Goal: Task Accomplishment & Management: Use online tool/utility

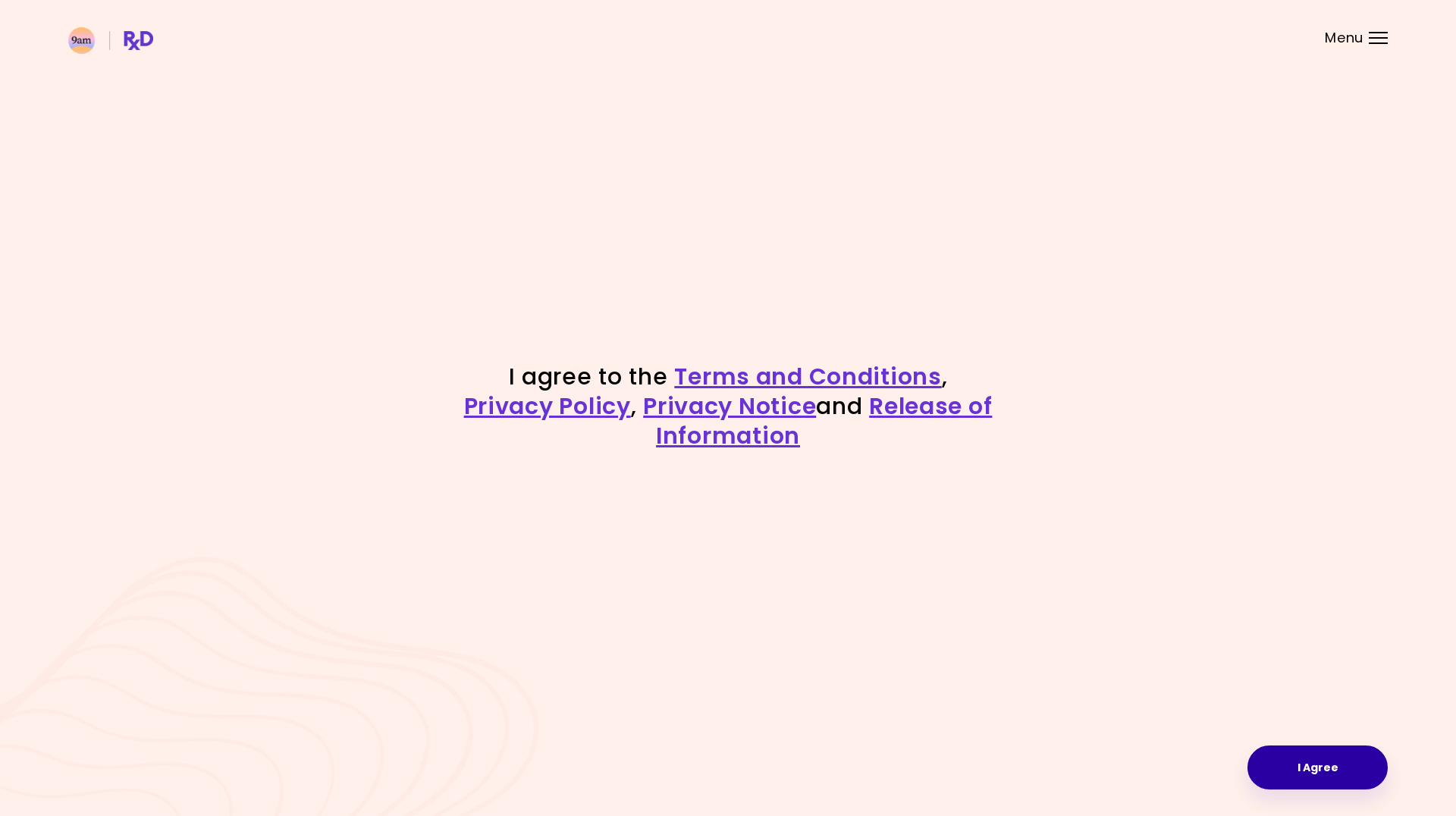
click at [1318, 769] on button "I Agree" at bounding box center [1318, 767] width 141 height 44
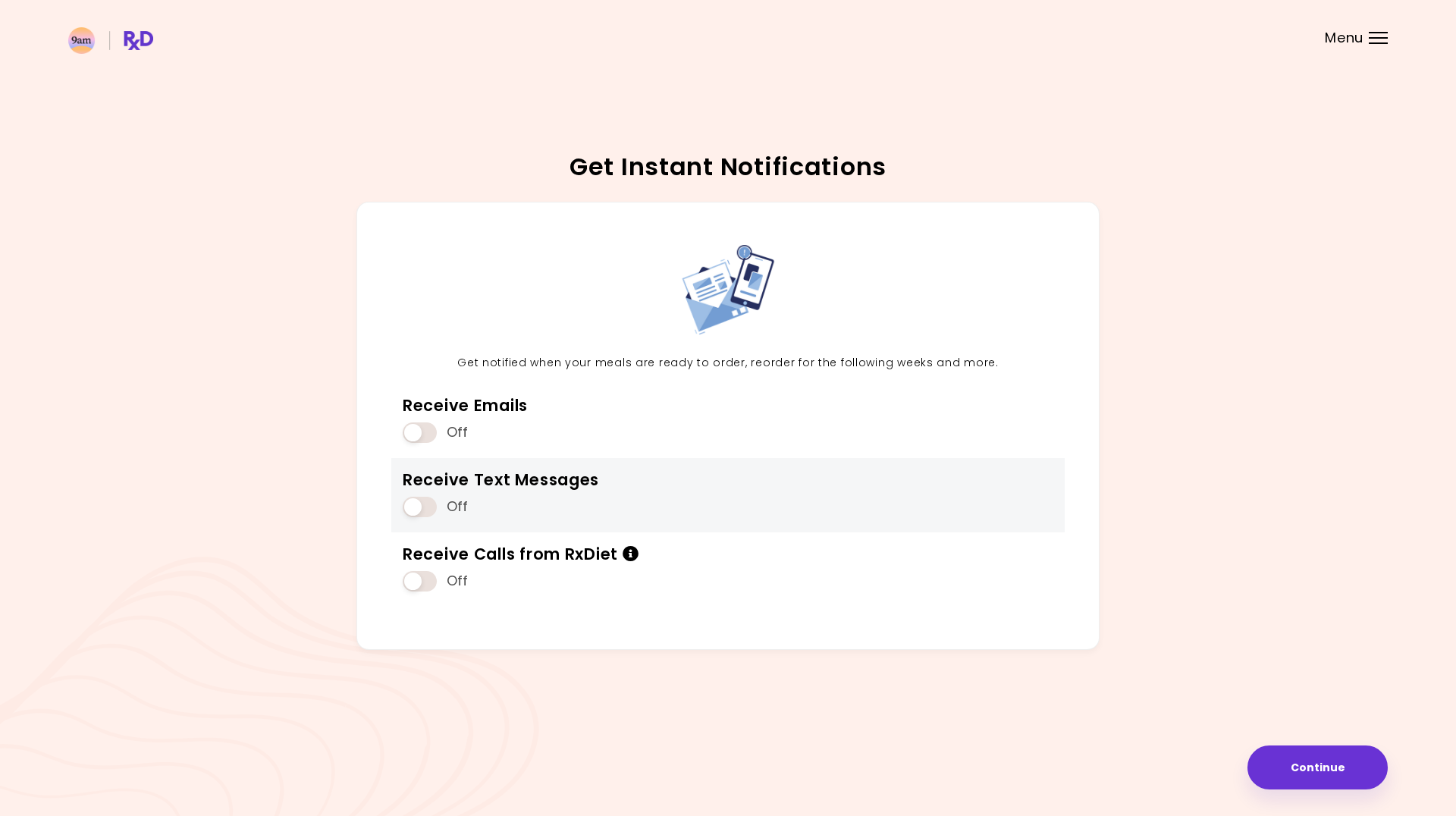
click at [432, 505] on span at bounding box center [419, 507] width 34 height 21
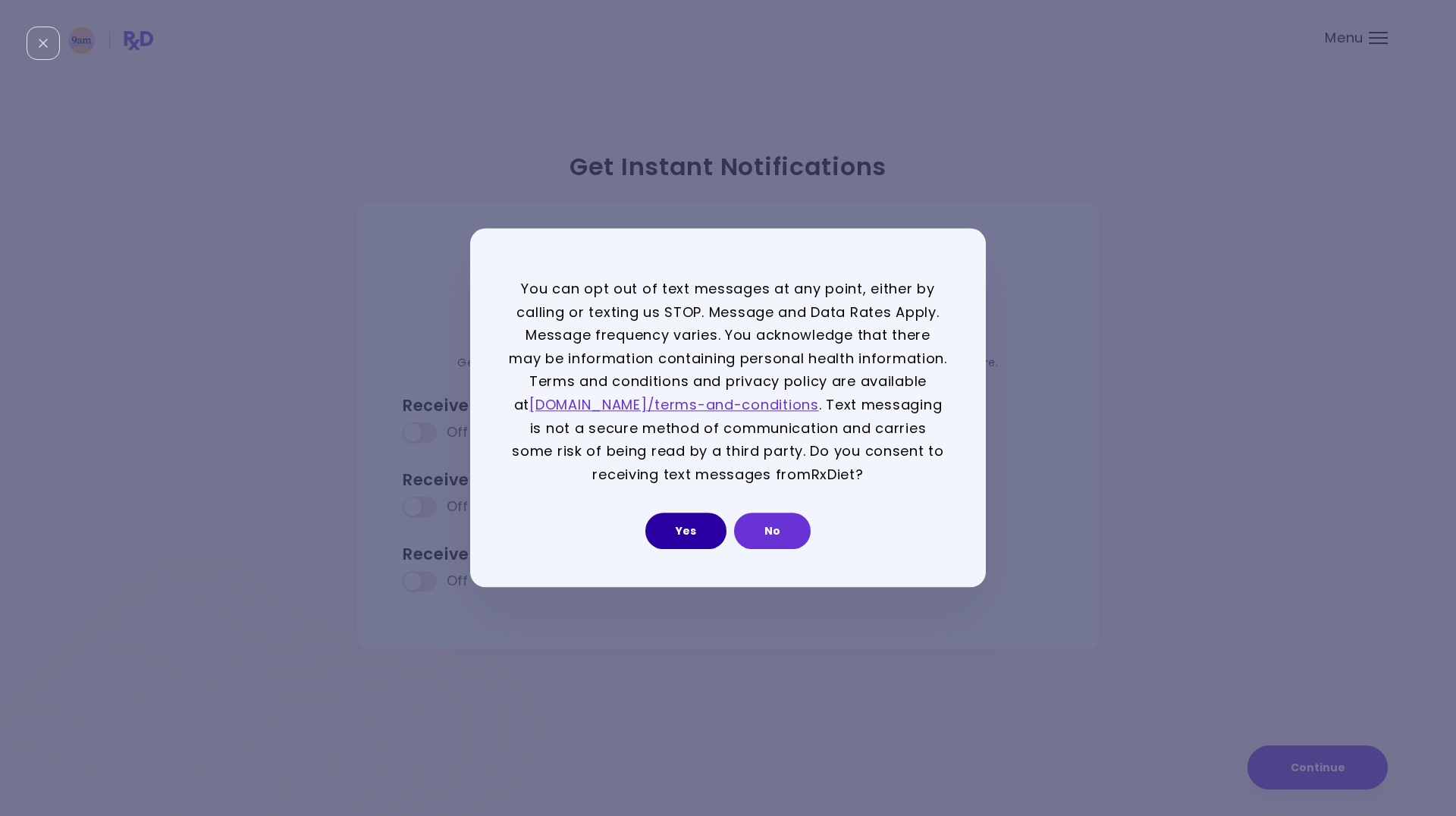
click at [680, 541] on button "Yes" at bounding box center [686, 532] width 81 height 36
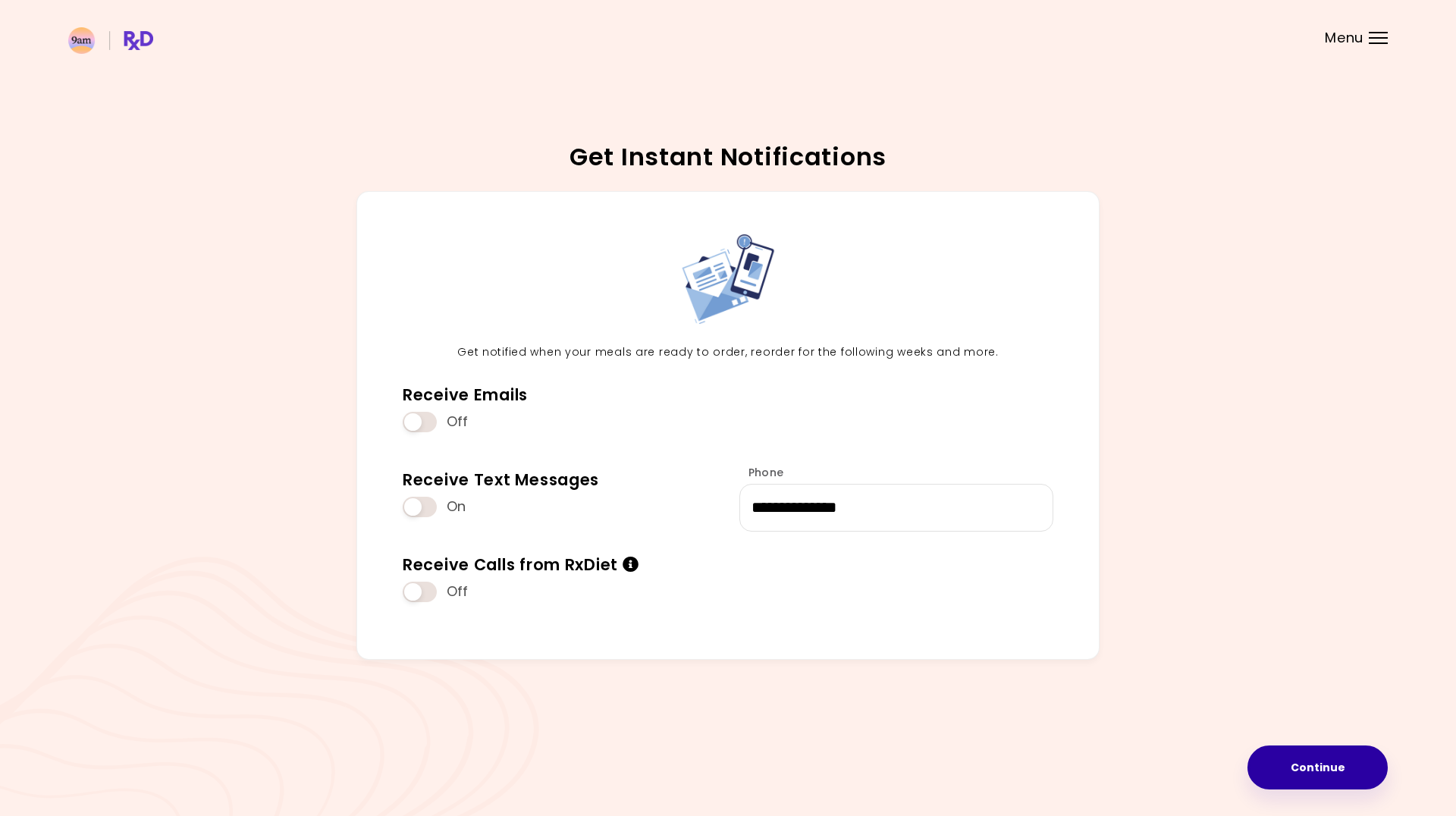
click at [1298, 767] on button "Continue" at bounding box center [1318, 767] width 141 height 44
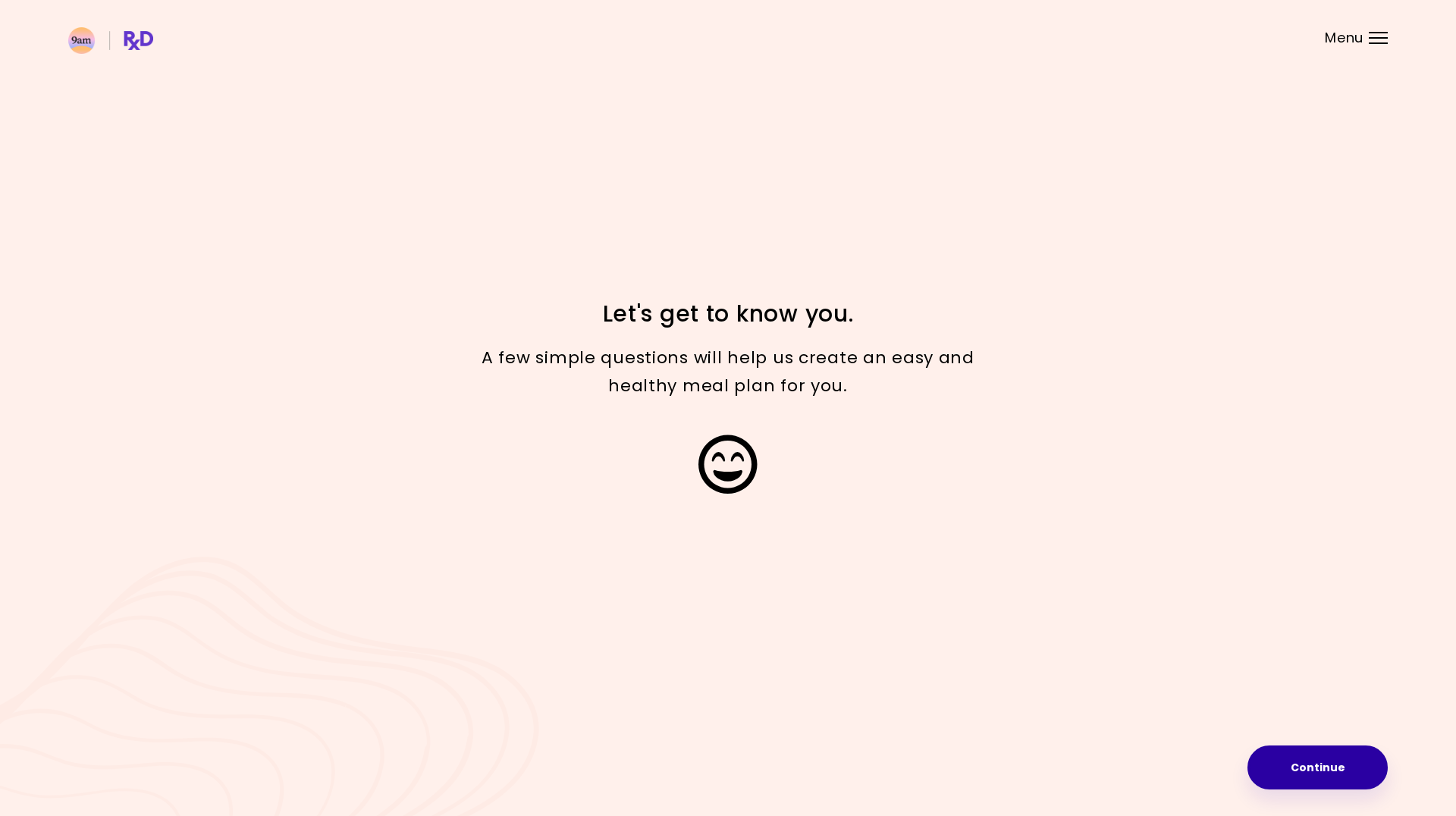
click at [1333, 758] on button "Continue" at bounding box center [1318, 767] width 141 height 44
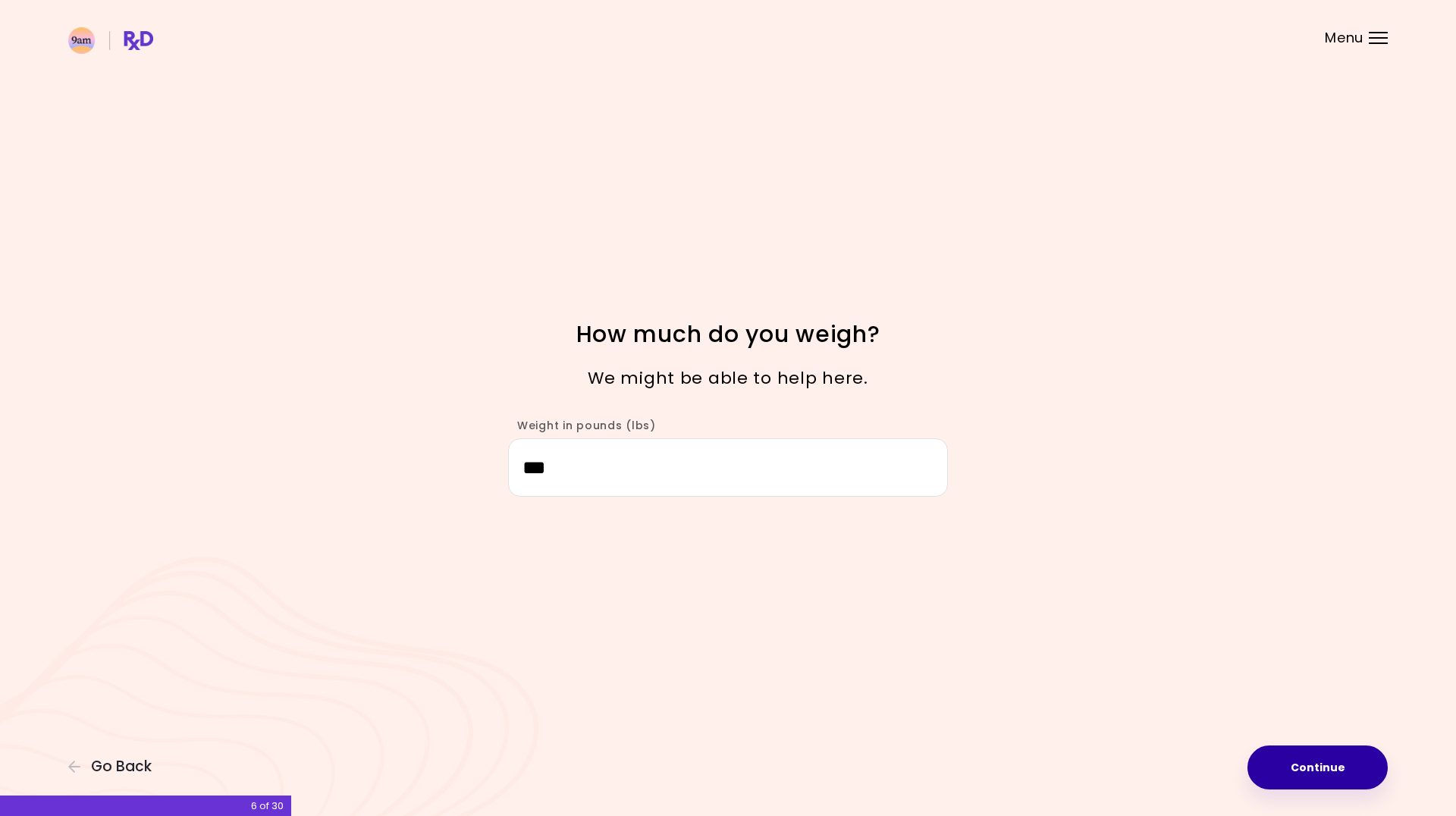
click at [1301, 774] on button "Continue" at bounding box center [1318, 767] width 141 height 44
select select "****"
click at [1306, 762] on button "Continue" at bounding box center [1318, 767] width 141 height 44
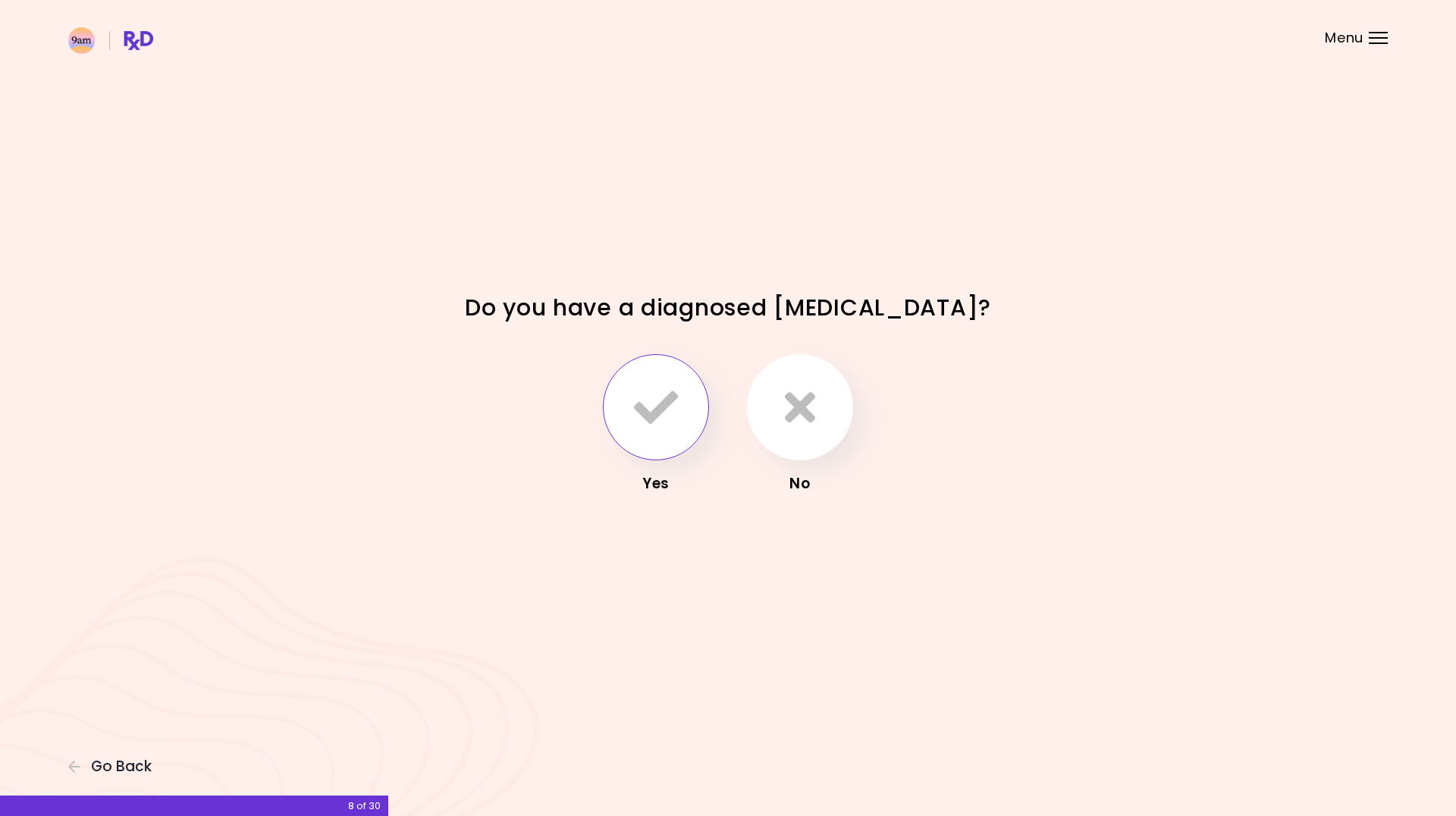
click at [672, 391] on icon "button" at bounding box center [656, 407] width 44 height 44
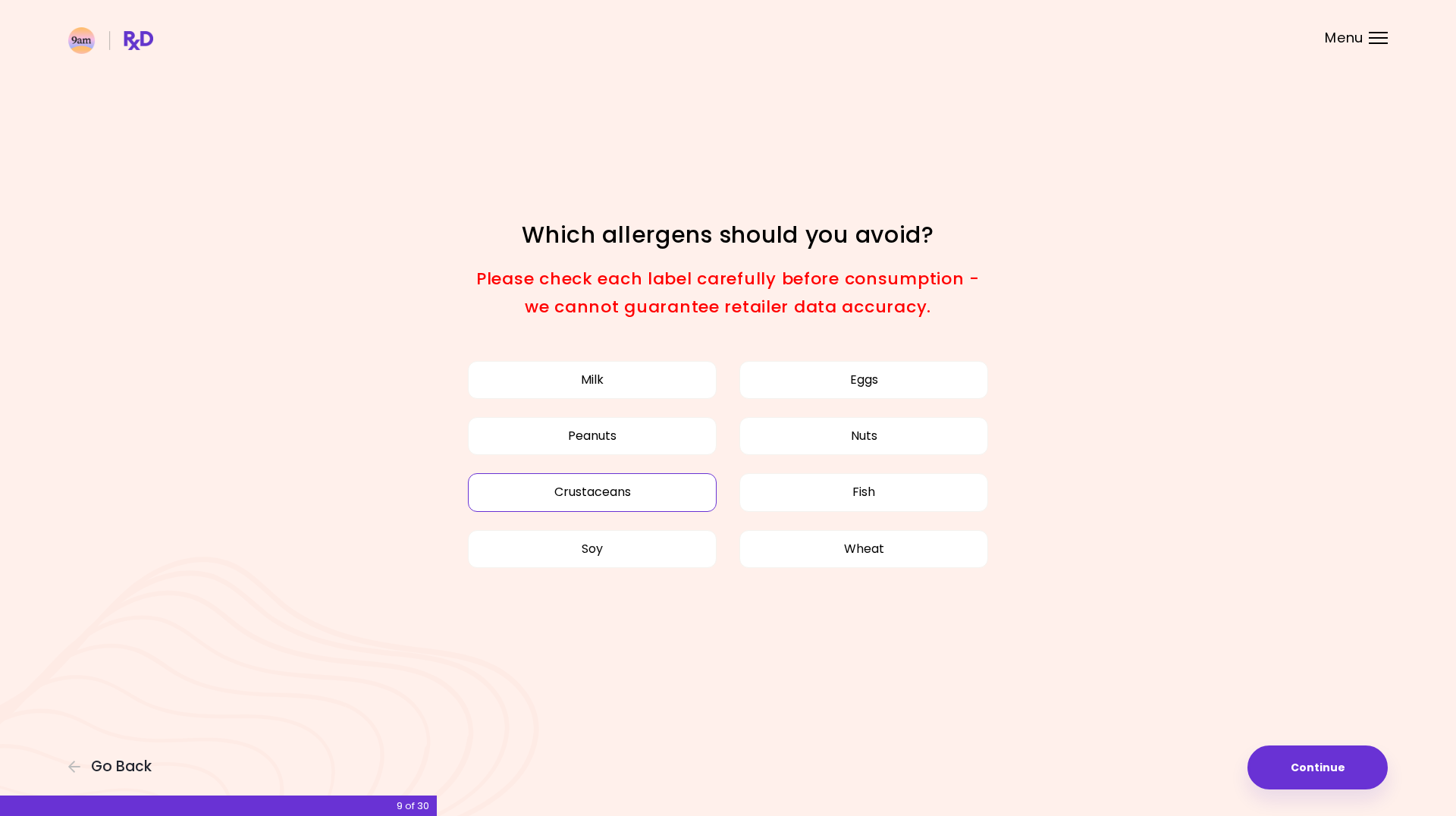
click at [640, 482] on button "Crustaceans" at bounding box center [592, 492] width 249 height 38
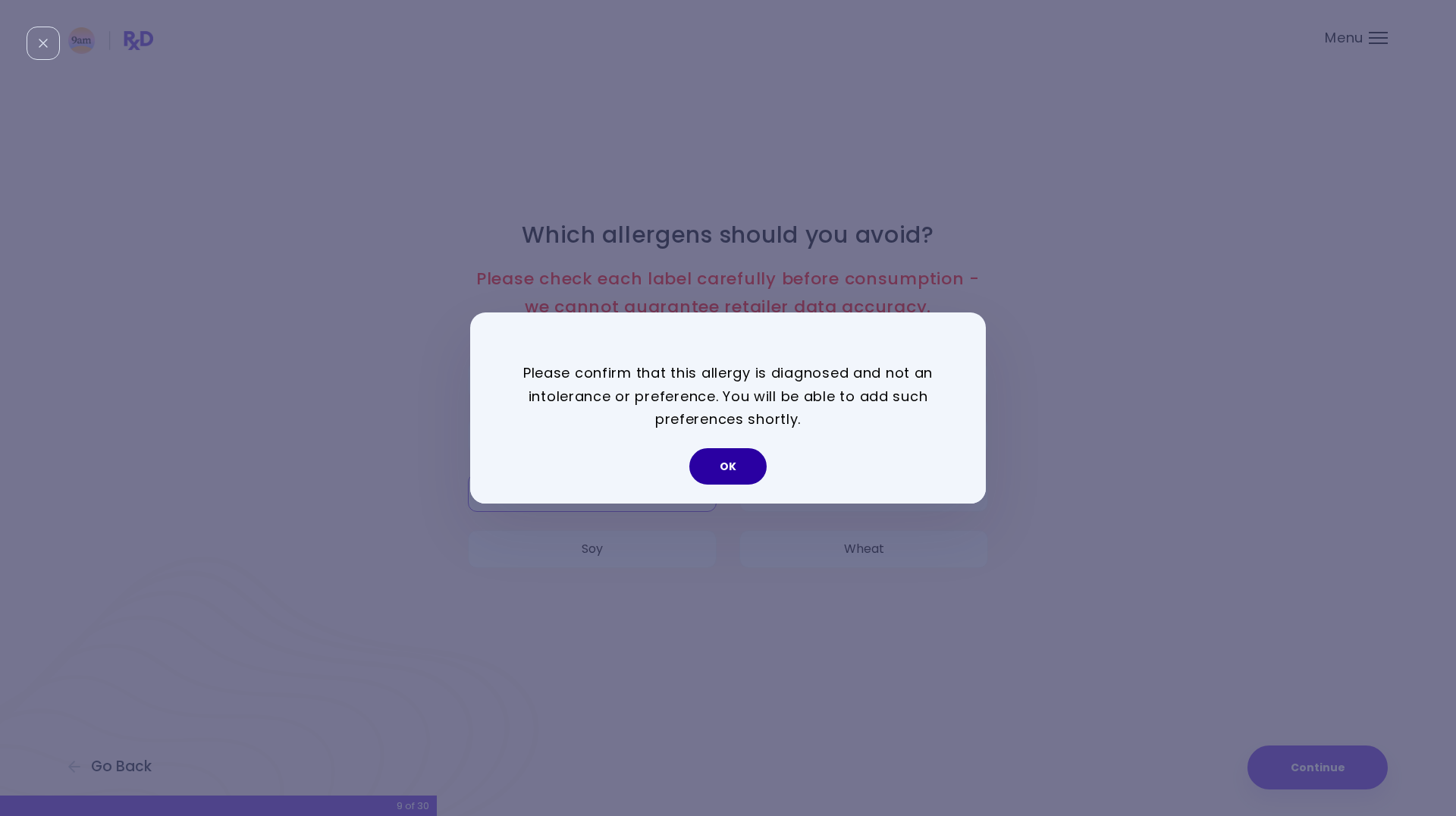
click at [742, 460] on button "OK" at bounding box center [728, 466] width 78 height 36
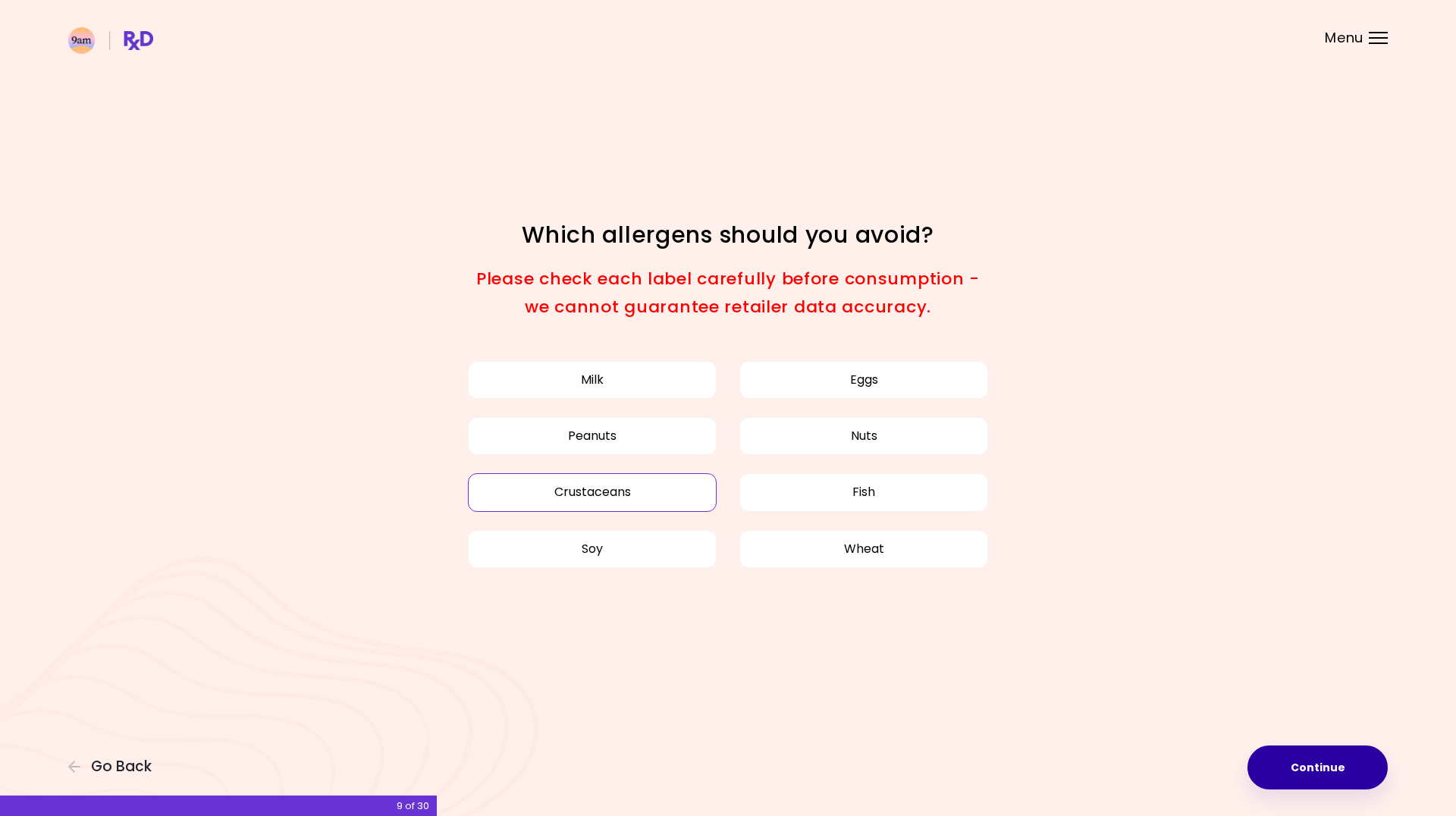
click at [1318, 761] on button "Continue" at bounding box center [1318, 767] width 141 height 44
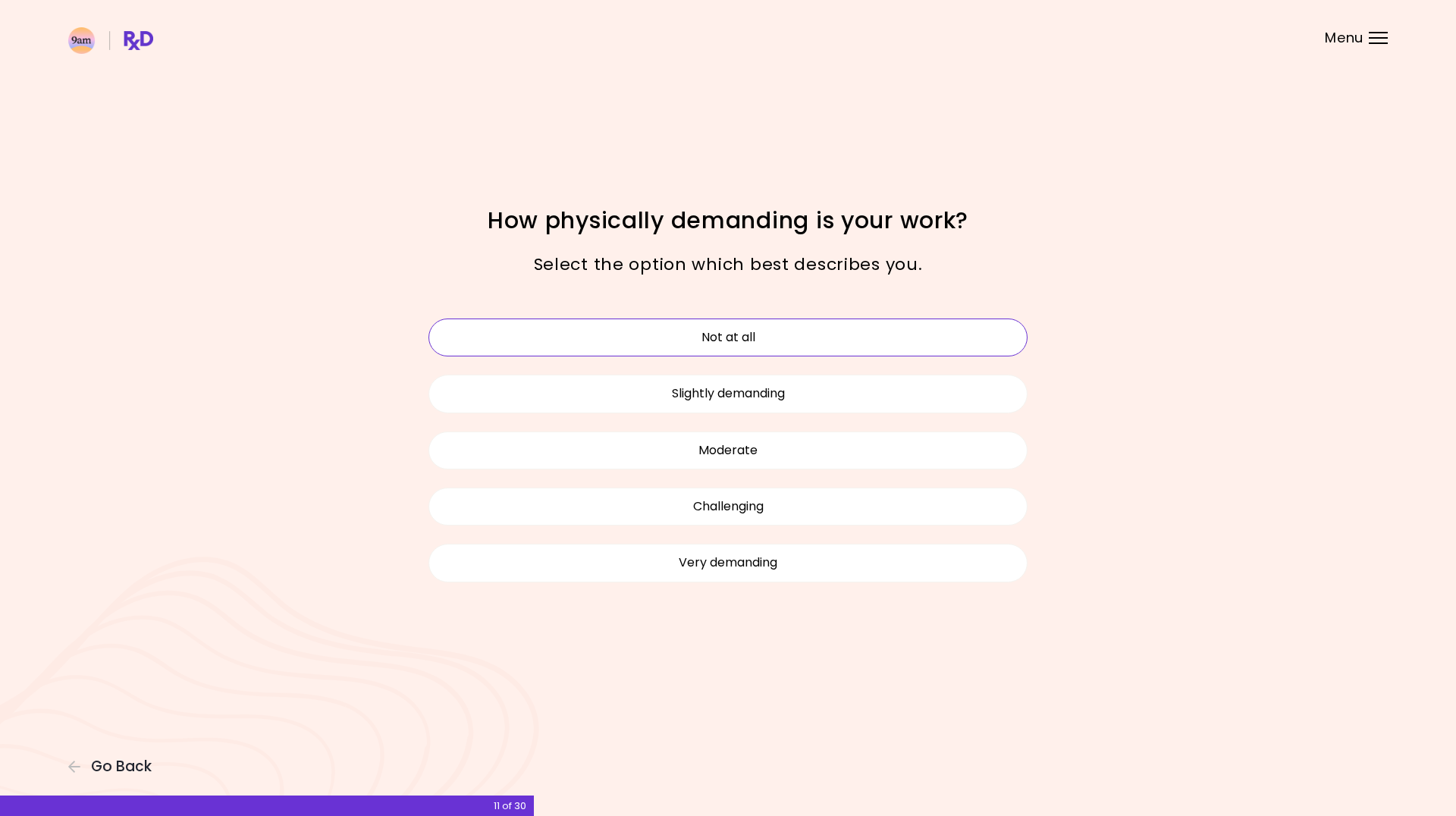
click at [710, 335] on button "Not at all" at bounding box center [728, 337] width 599 height 38
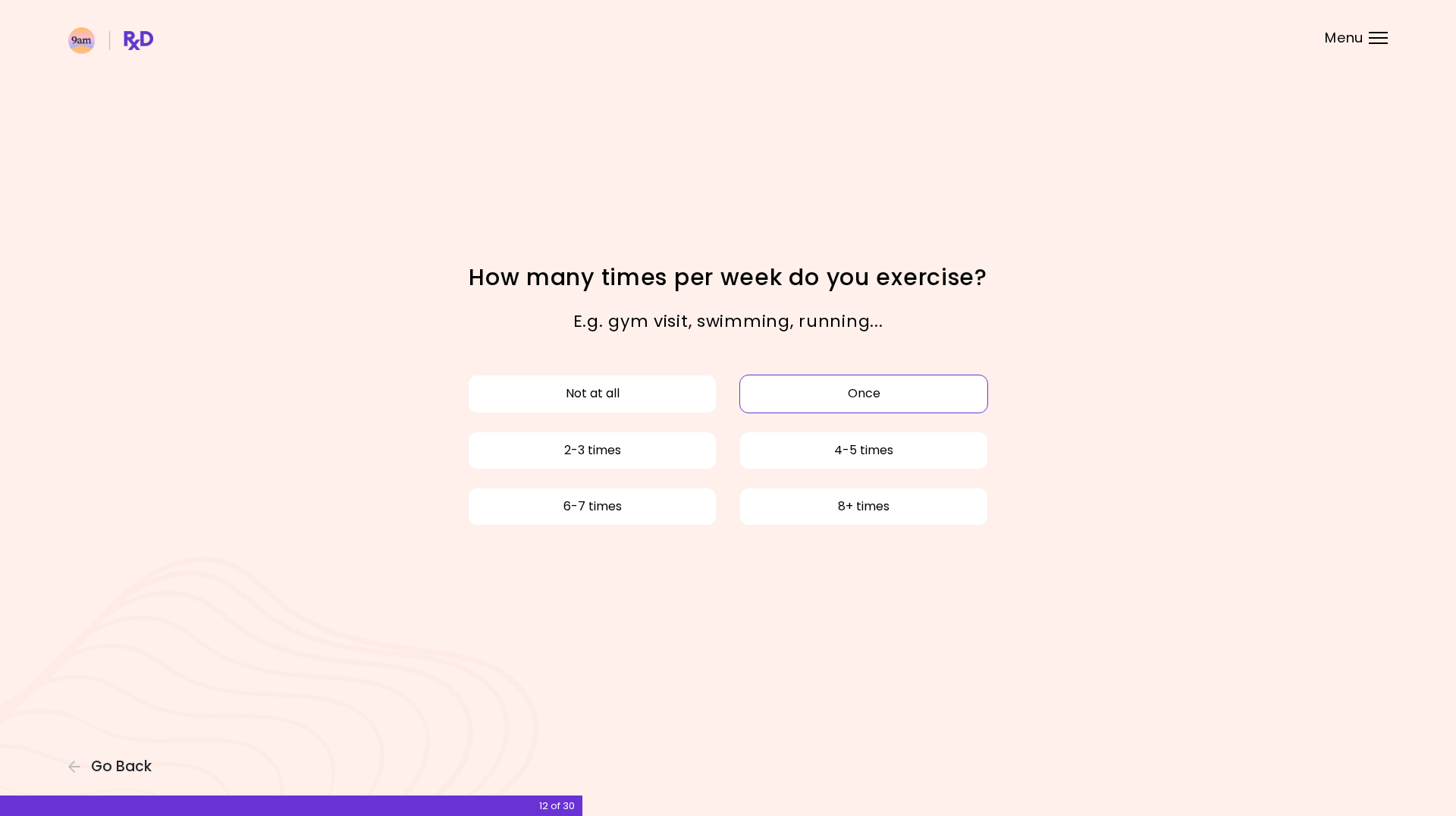
click at [831, 394] on button "Once" at bounding box center [863, 394] width 249 height 38
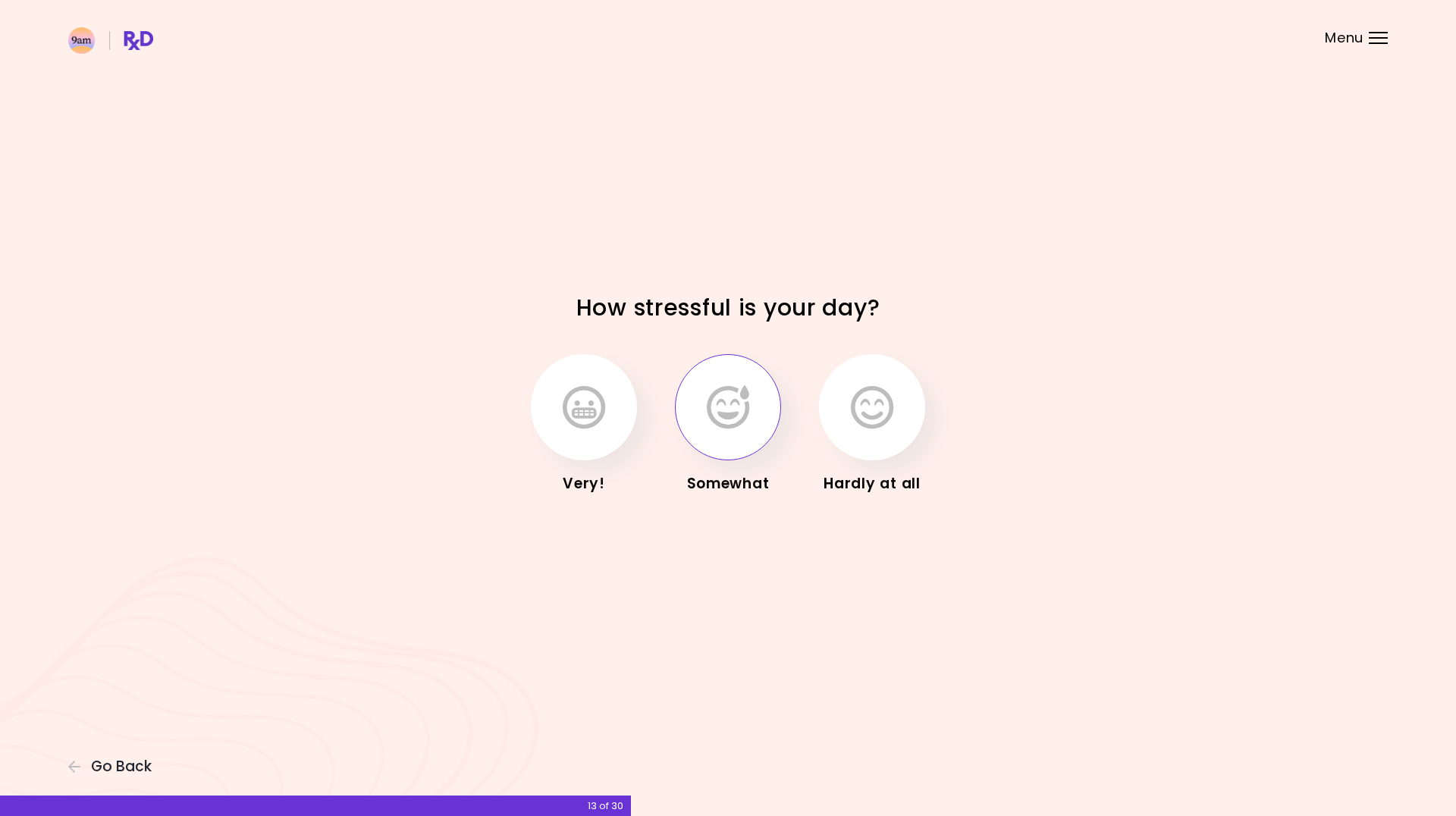
click at [740, 421] on icon "button" at bounding box center [728, 407] width 42 height 44
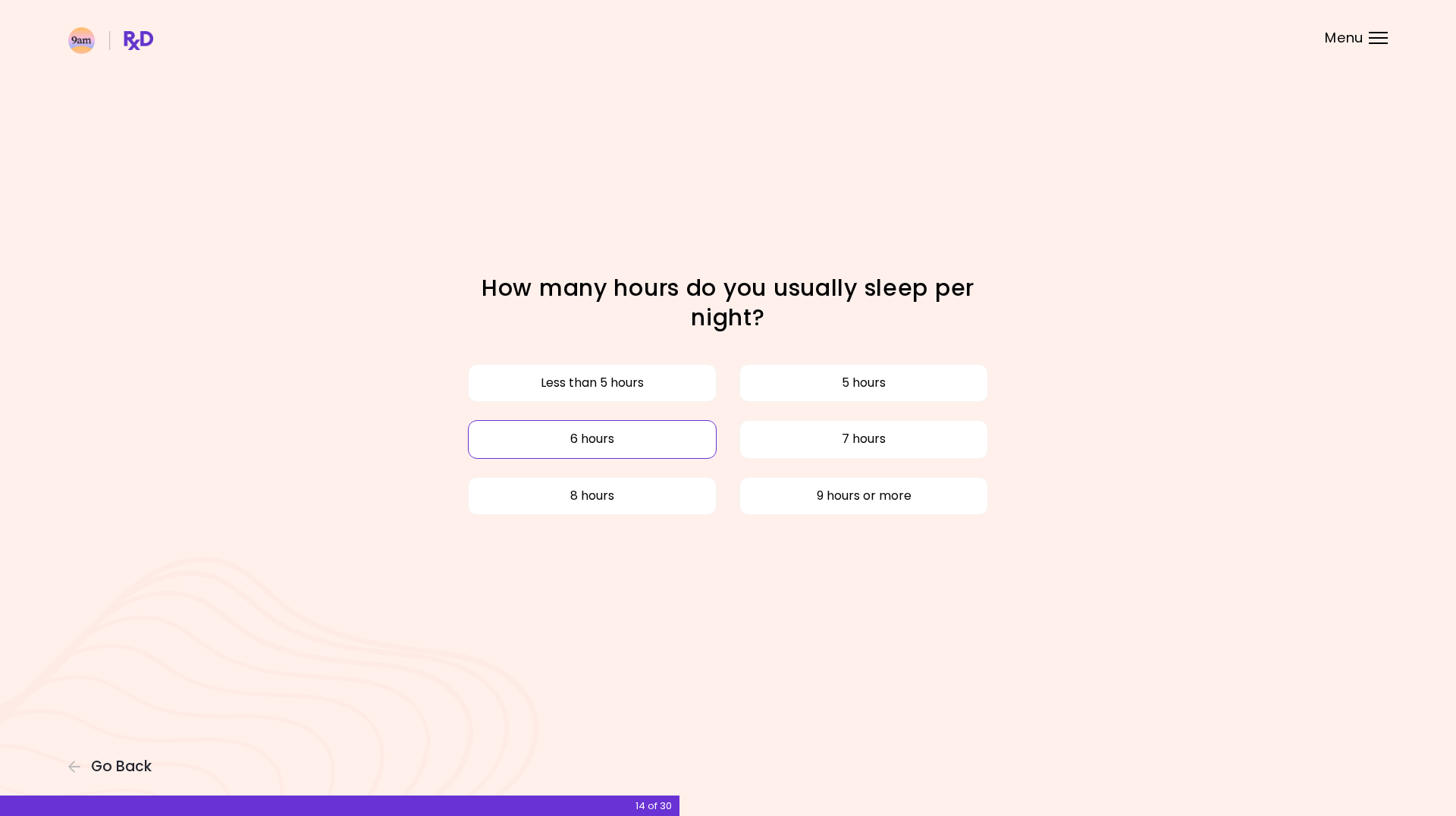
click at [612, 430] on button "6 hours" at bounding box center [592, 439] width 249 height 38
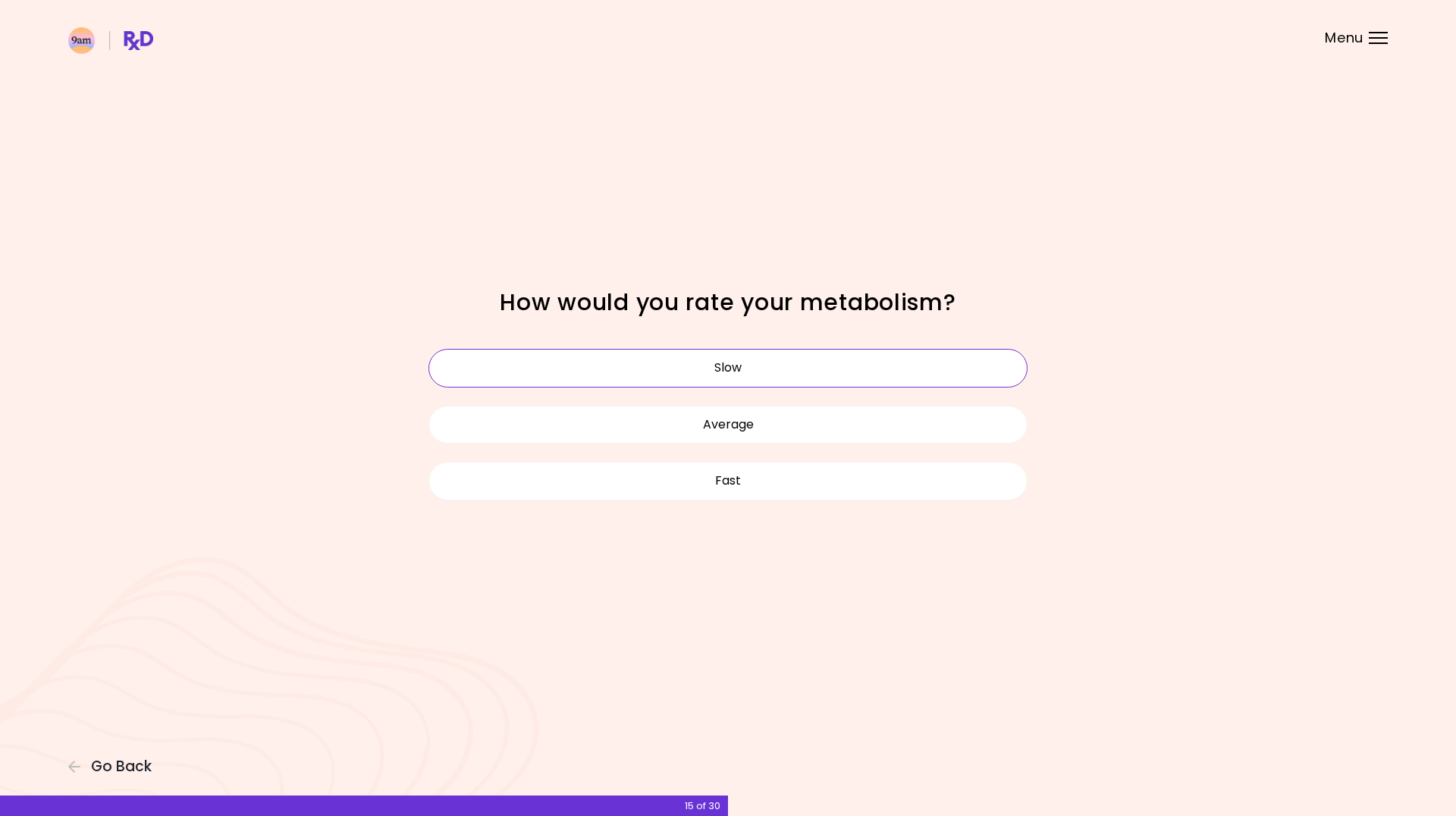
click at [743, 372] on button "Slow" at bounding box center [728, 368] width 599 height 38
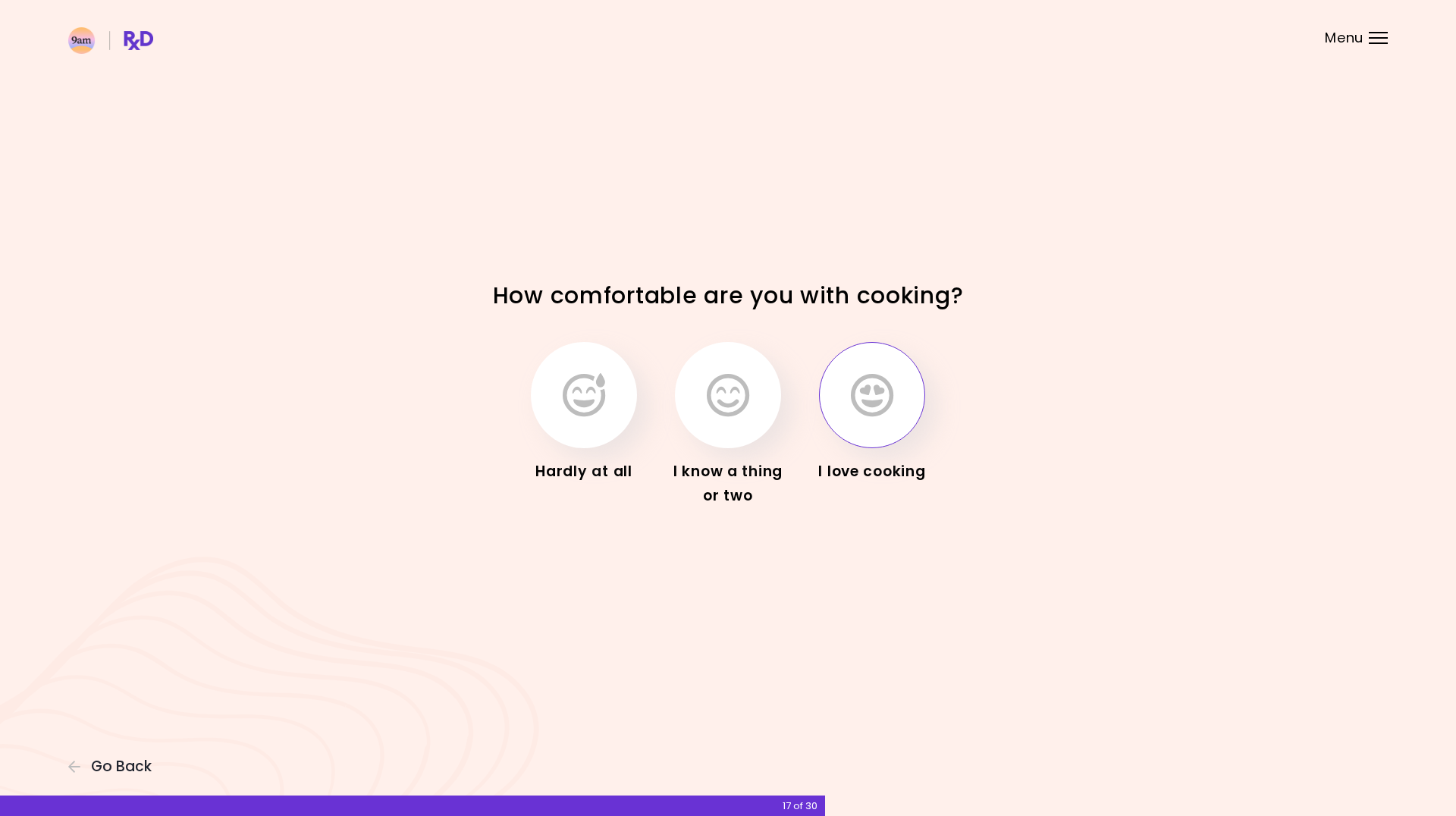
click at [886, 408] on icon "button" at bounding box center [871, 394] width 42 height 44
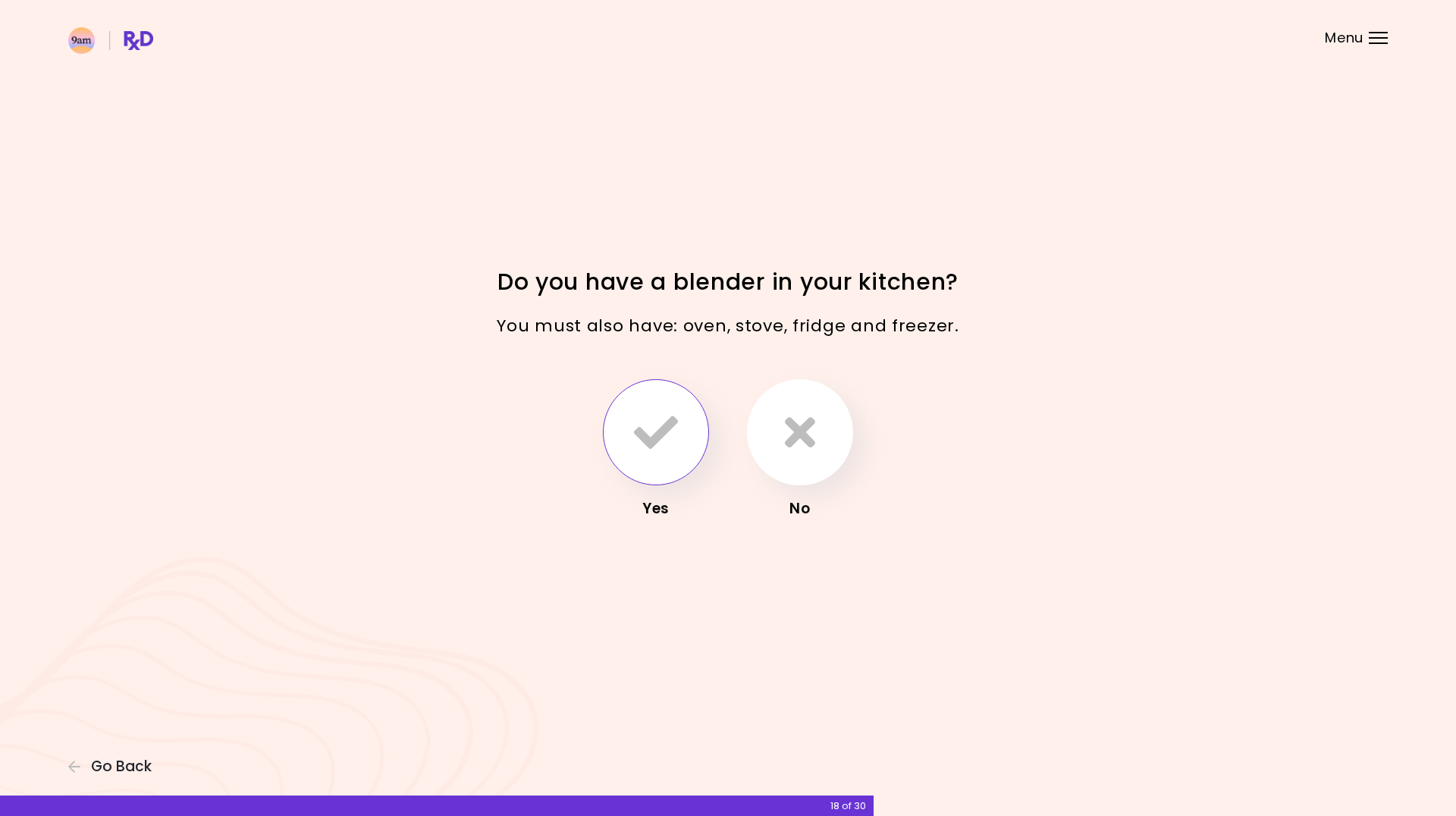
click at [665, 462] on button "button" at bounding box center [656, 432] width 106 height 106
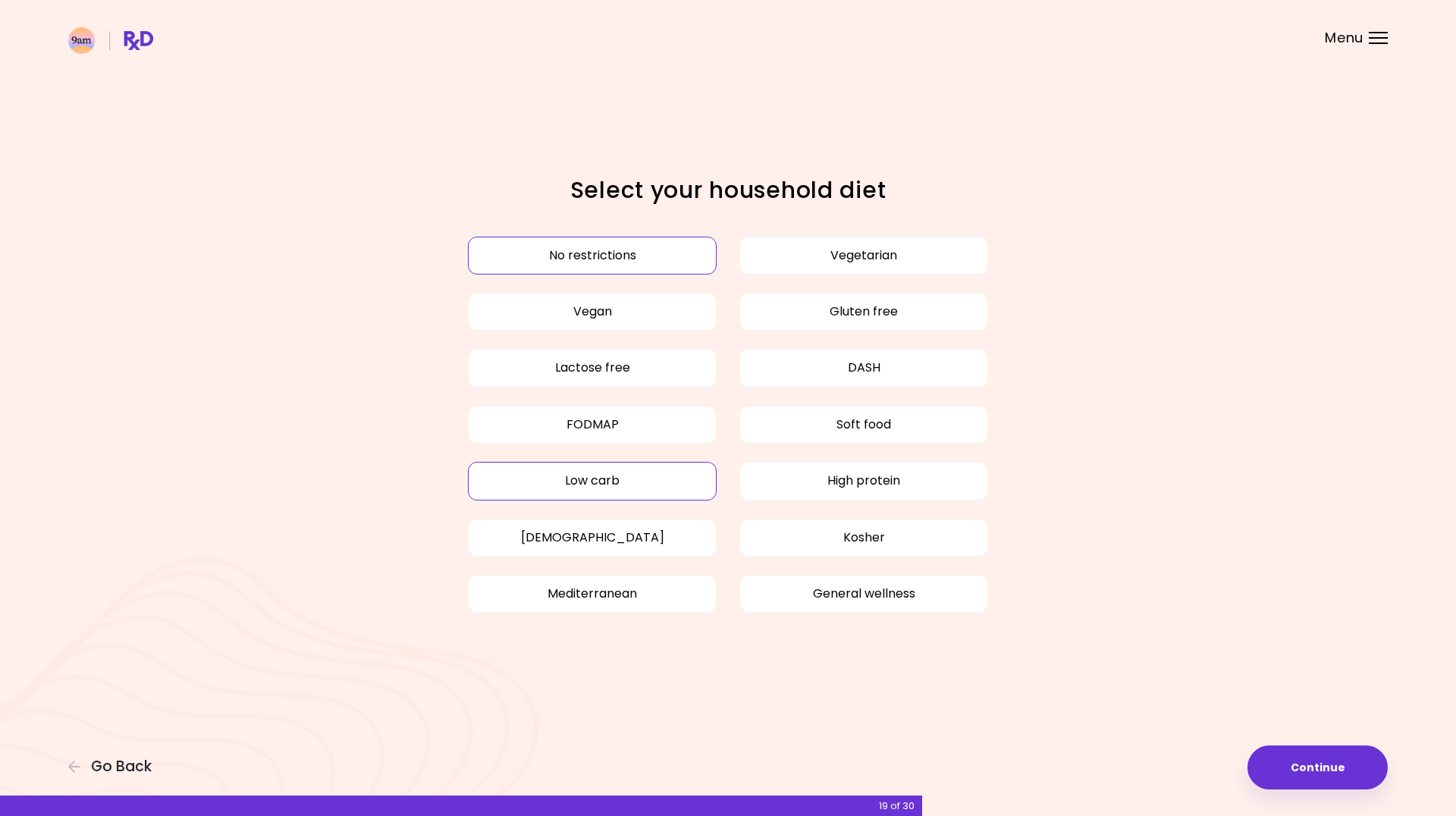
click at [595, 475] on button "Low carb" at bounding box center [592, 481] width 249 height 38
click at [876, 482] on button "High protein" at bounding box center [863, 481] width 249 height 38
click at [1311, 766] on button "Continue" at bounding box center [1318, 767] width 141 height 44
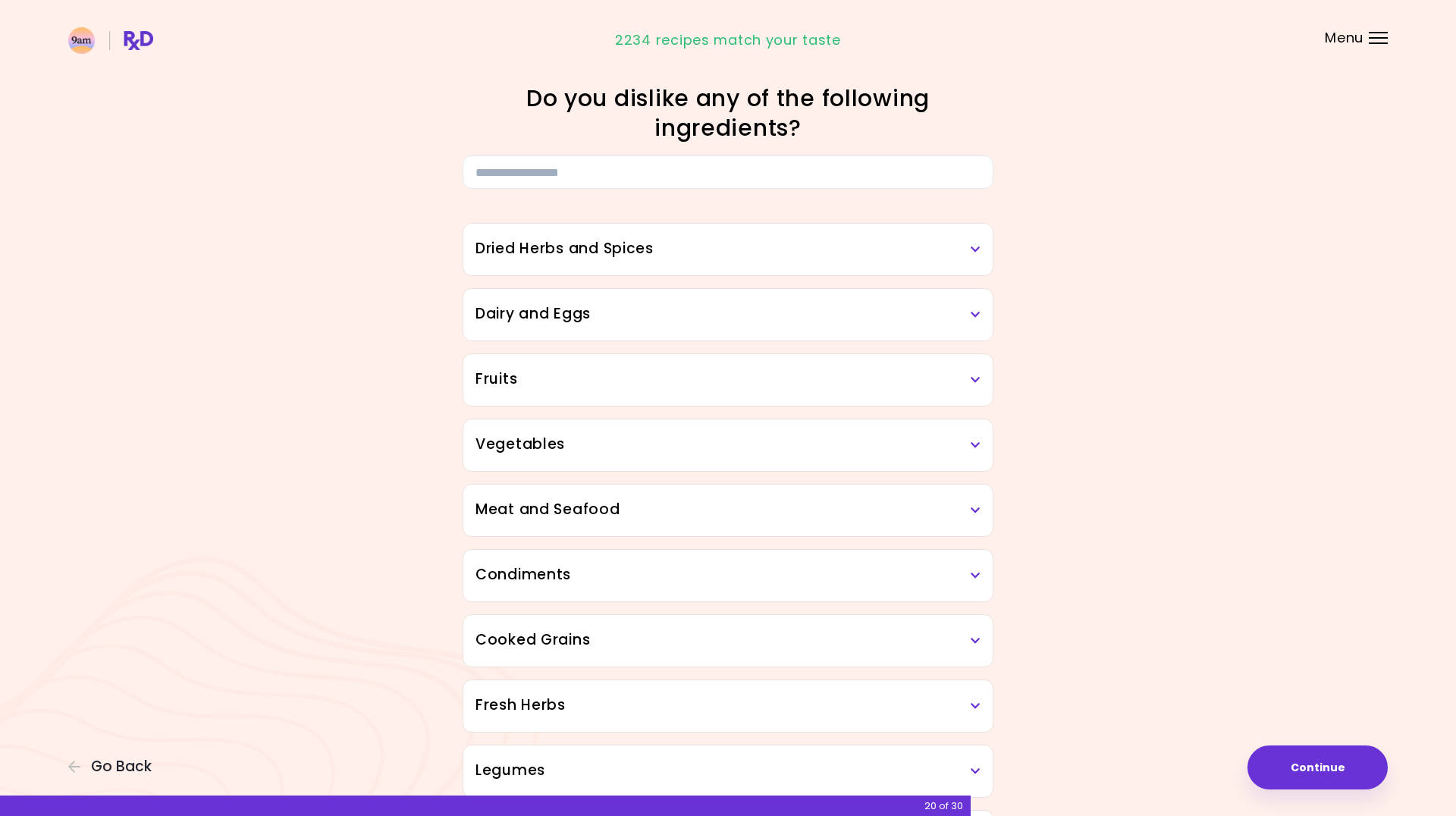
click at [967, 257] on h3 "Dried Herbs and Spices" at bounding box center [728, 249] width 505 height 22
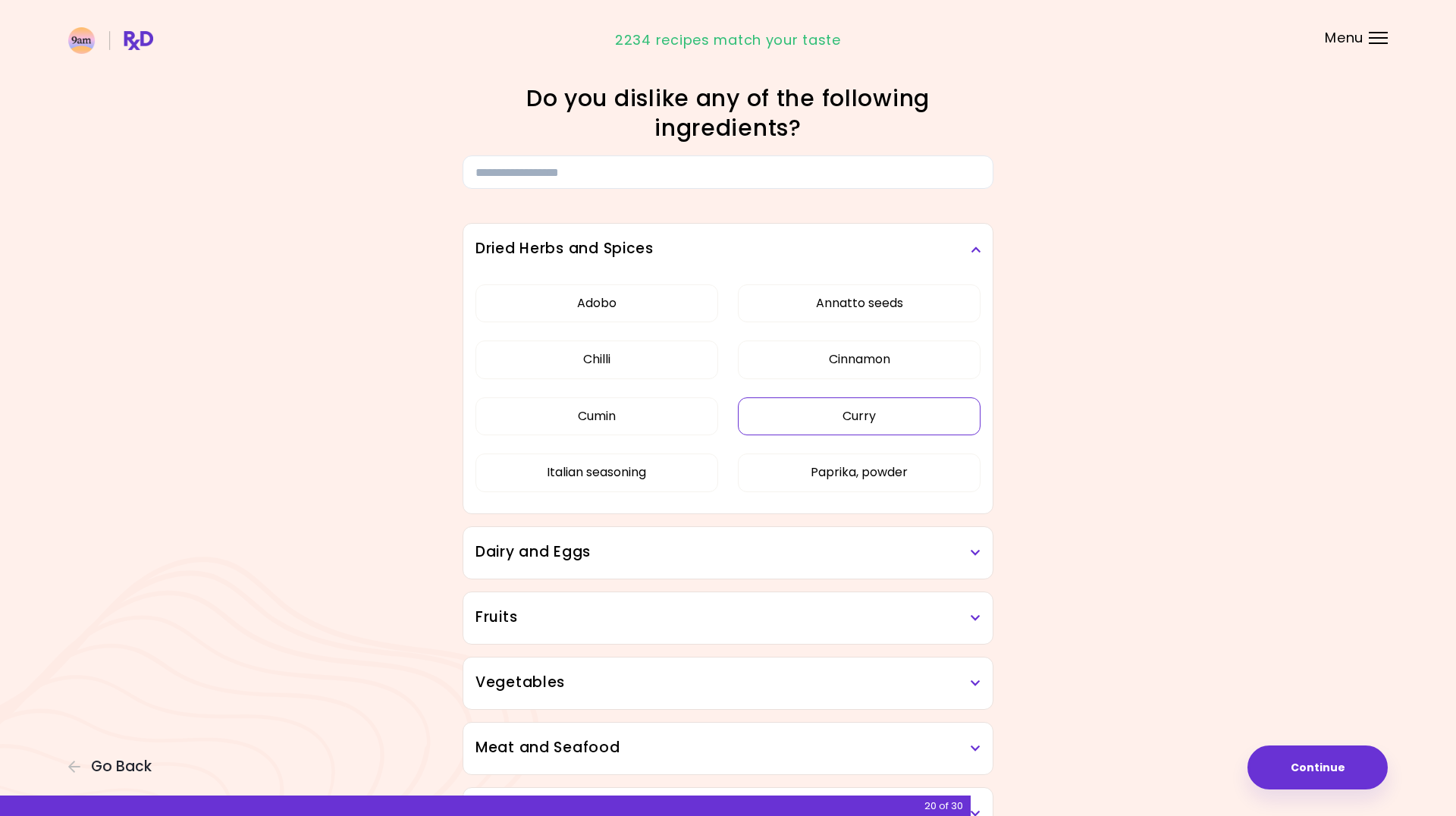
click at [835, 428] on button "Curry" at bounding box center [860, 417] width 243 height 38
click at [961, 561] on h3 "Dairy and Eggs" at bounding box center [728, 552] width 505 height 22
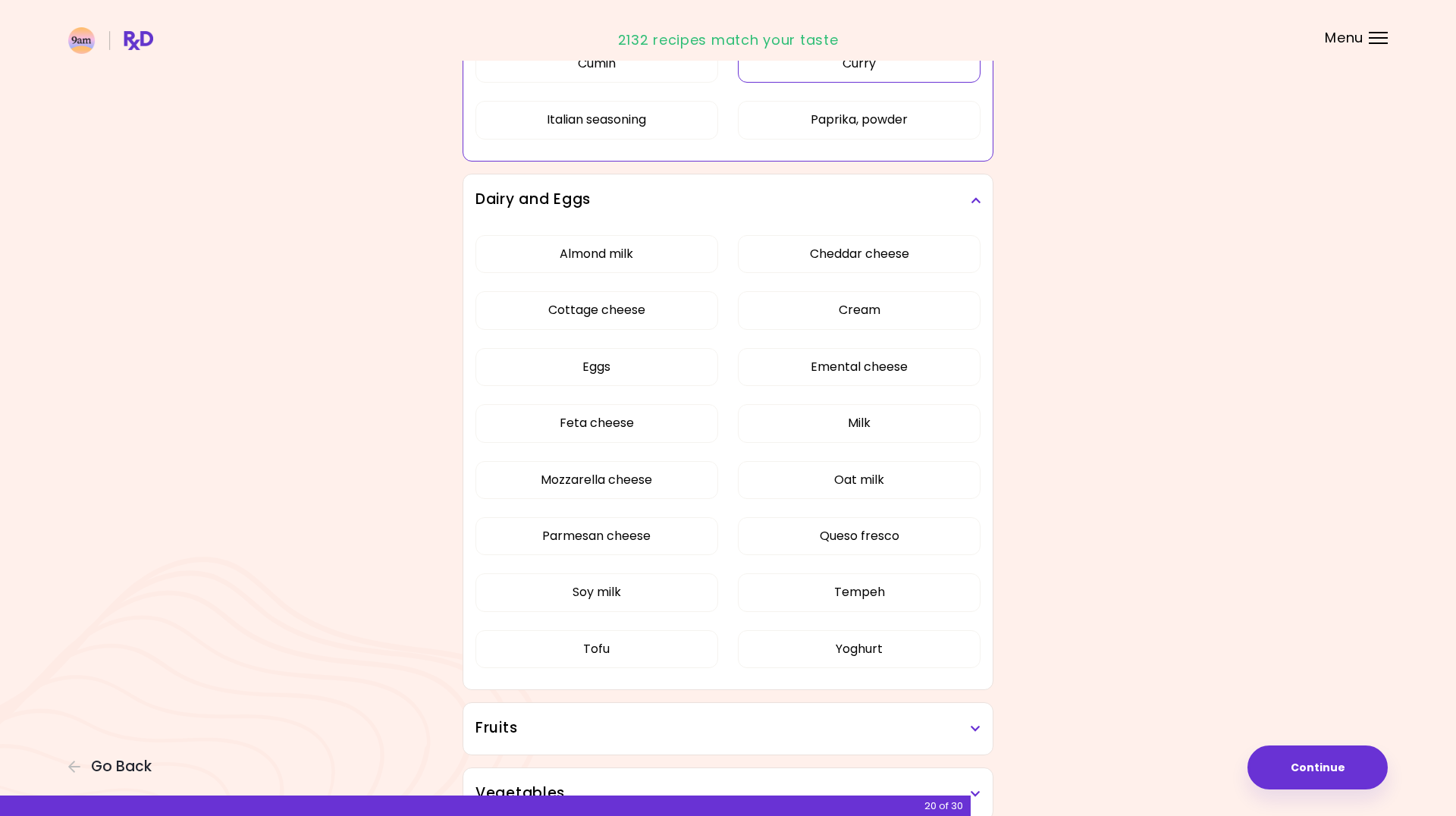
scroll to position [353, 0]
click at [663, 593] on button "Soy milk" at bounding box center [597, 592] width 243 height 38
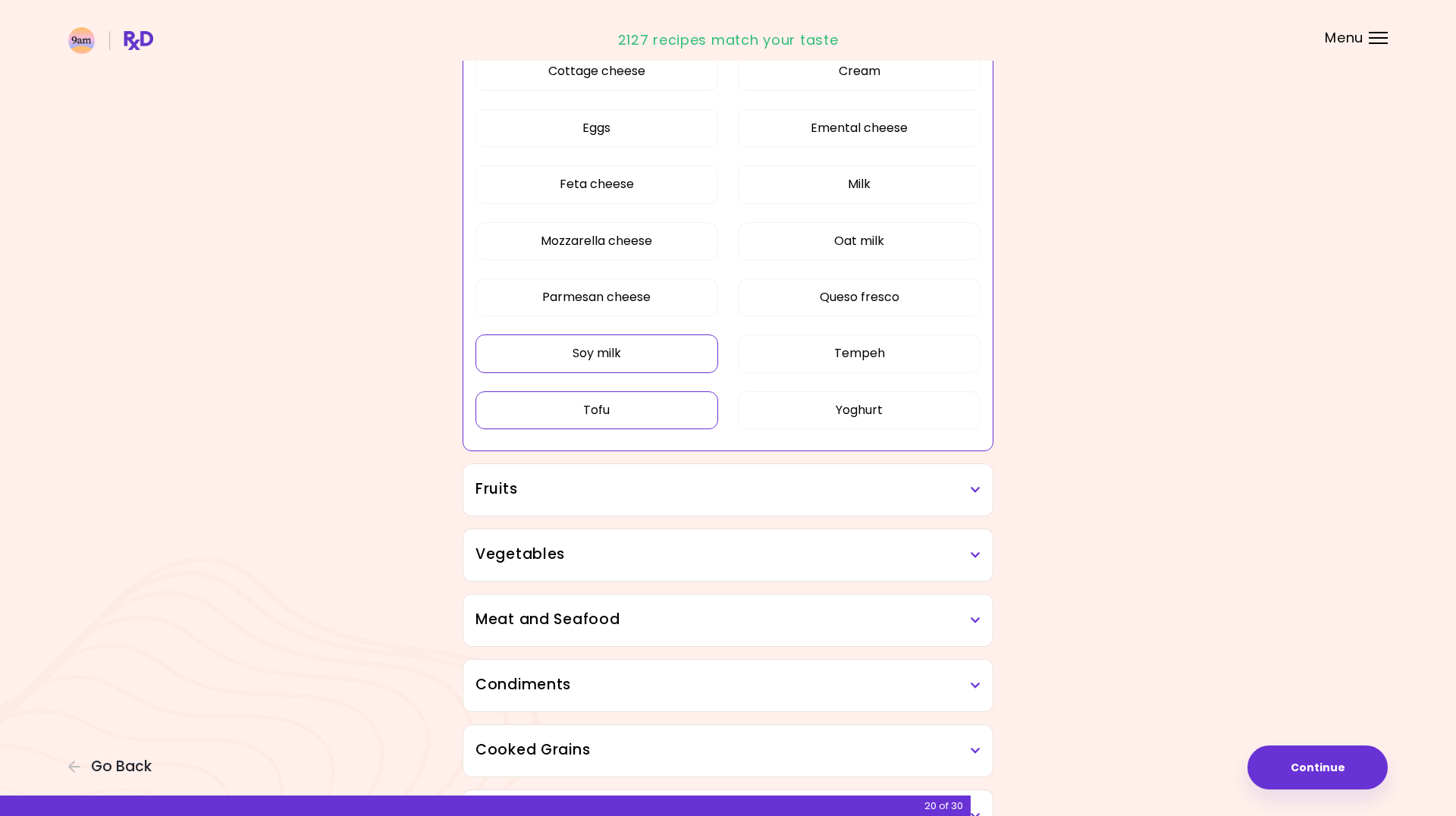
click at [662, 413] on button "Tofu" at bounding box center [597, 410] width 243 height 38
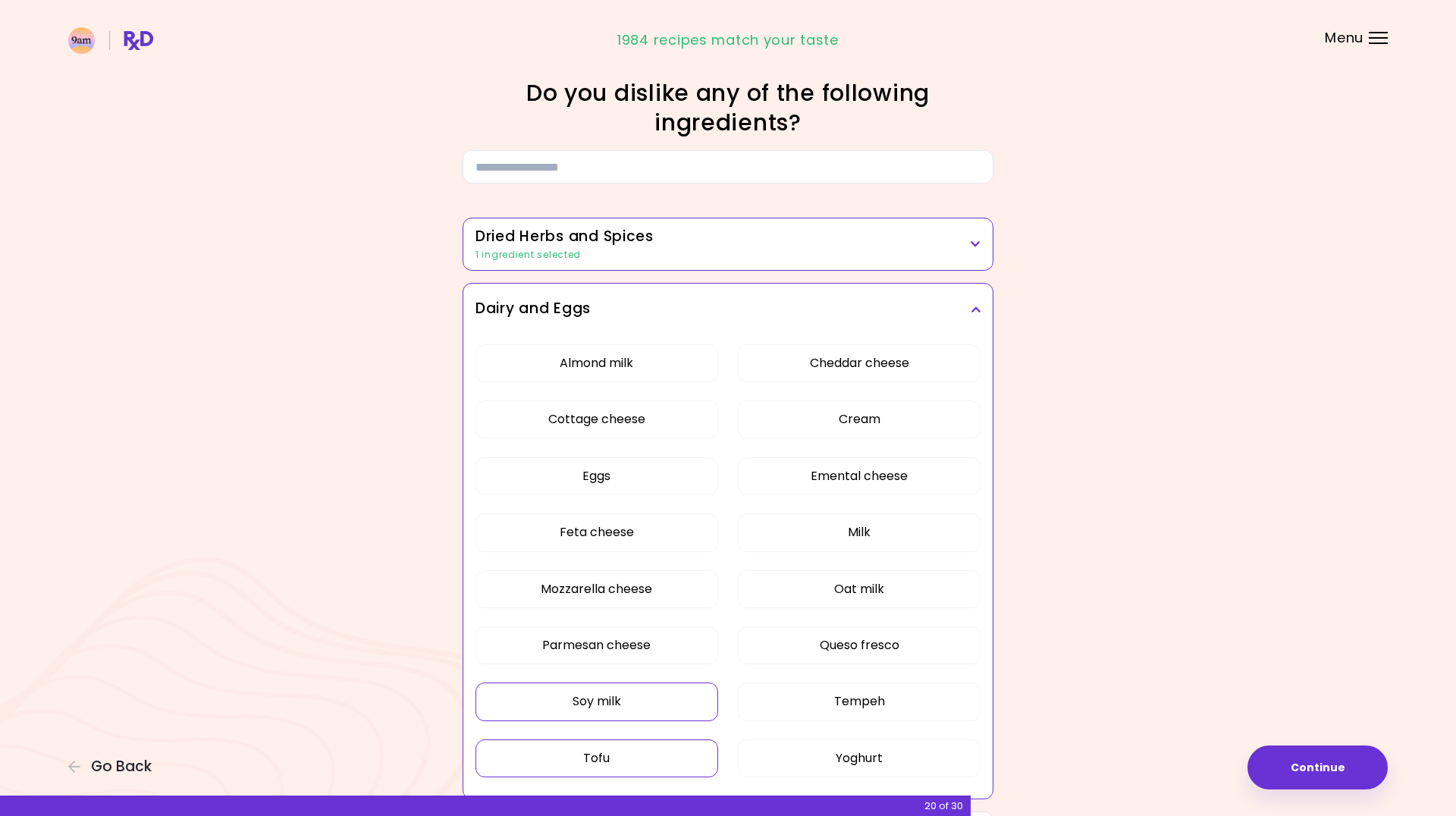
scroll to position [3, 0]
click at [666, 369] on button "Almond milk" at bounding box center [597, 365] width 243 height 38
click at [945, 486] on button "Emental cheese" at bounding box center [860, 479] width 243 height 38
click at [915, 602] on button "Oat milk" at bounding box center [860, 592] width 243 height 38
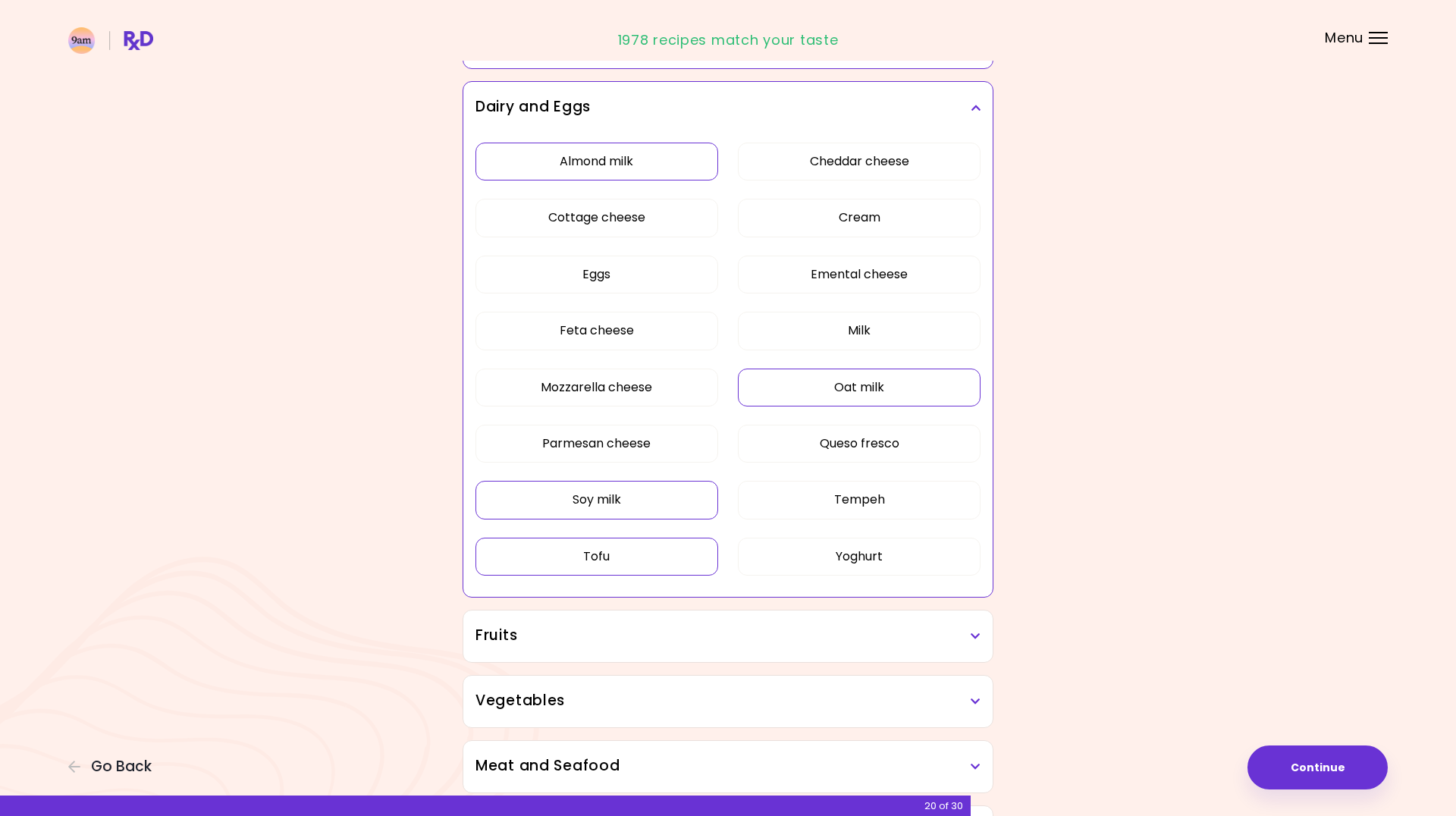
scroll to position [219, 0]
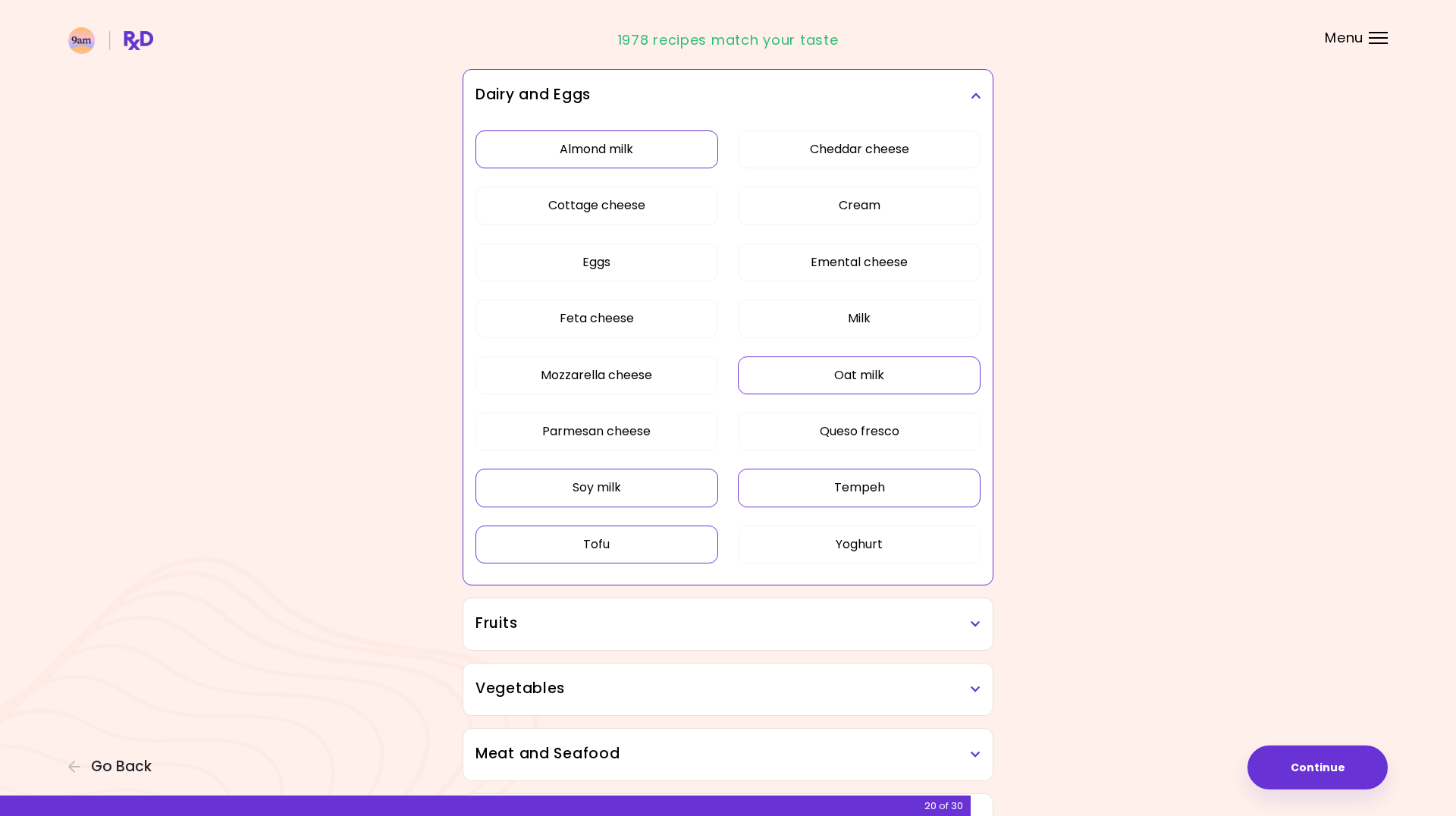
click at [879, 489] on button "Tempeh" at bounding box center [860, 488] width 243 height 38
click at [857, 267] on button "Emental cheese" at bounding box center [860, 262] width 243 height 38
click at [892, 640] on div "Fruits" at bounding box center [728, 624] width 529 height 51
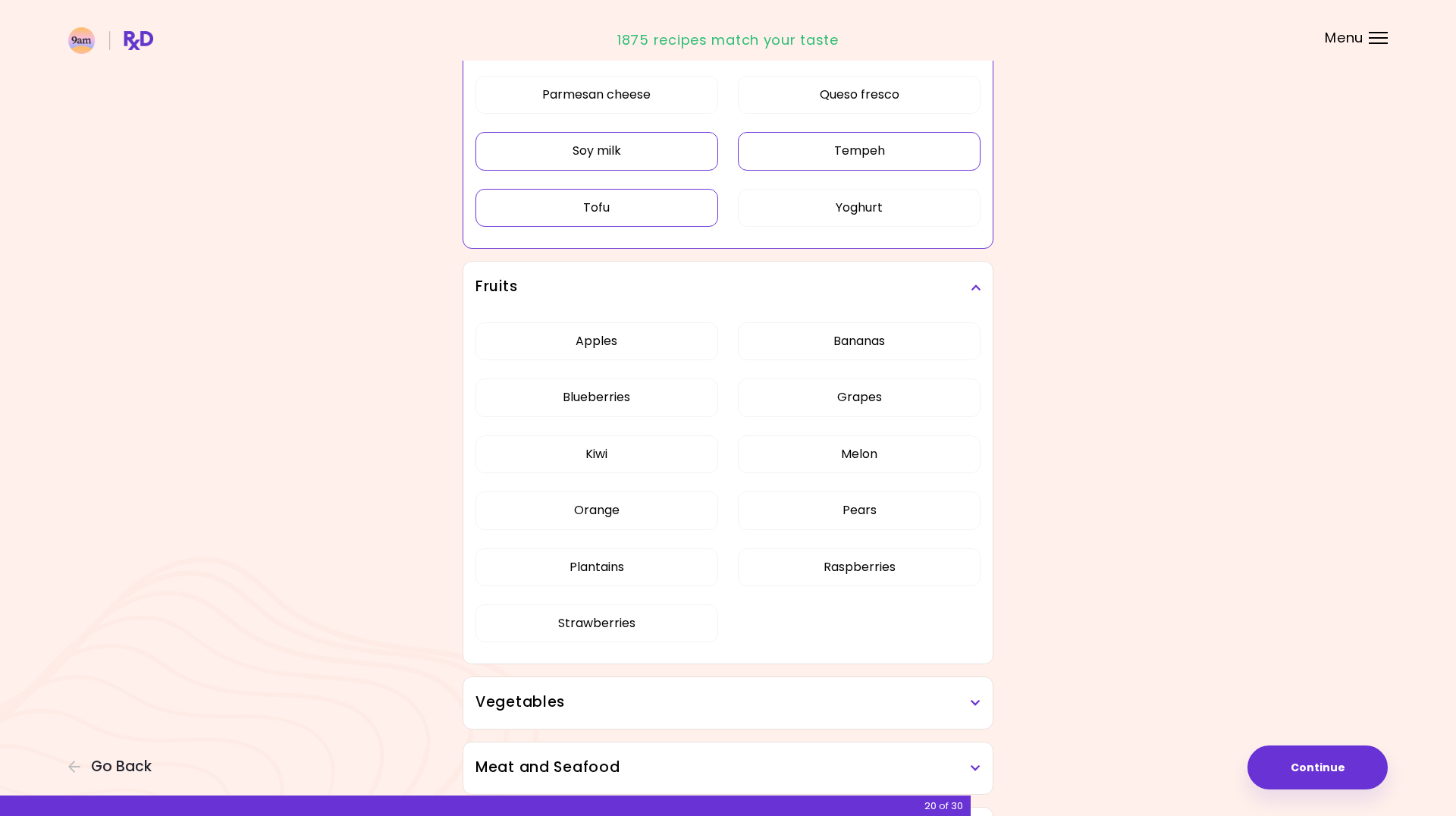
scroll to position [557, 0]
click at [609, 448] on button "Kiwi" at bounding box center [597, 453] width 243 height 38
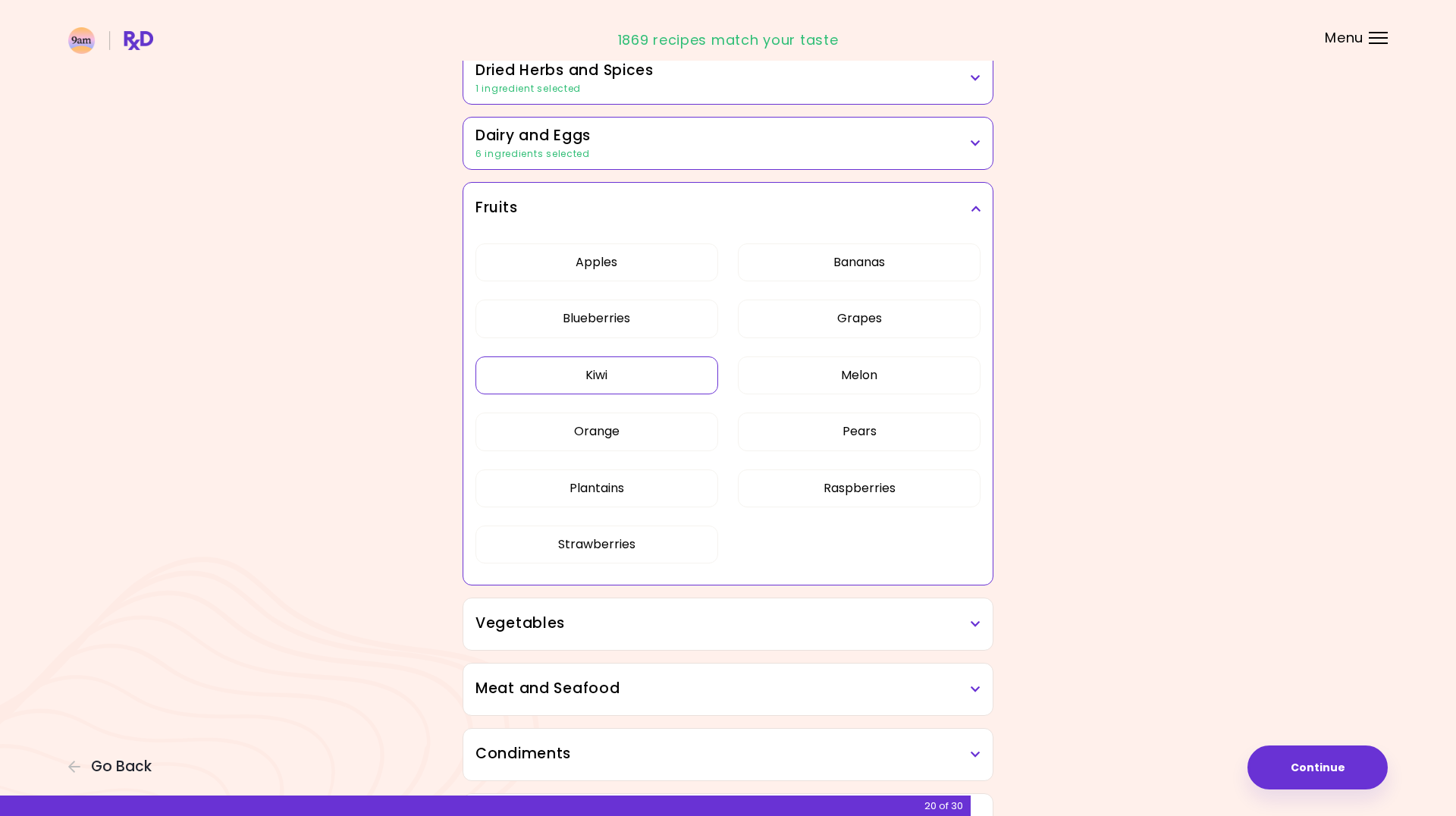
scroll to position [160, 0]
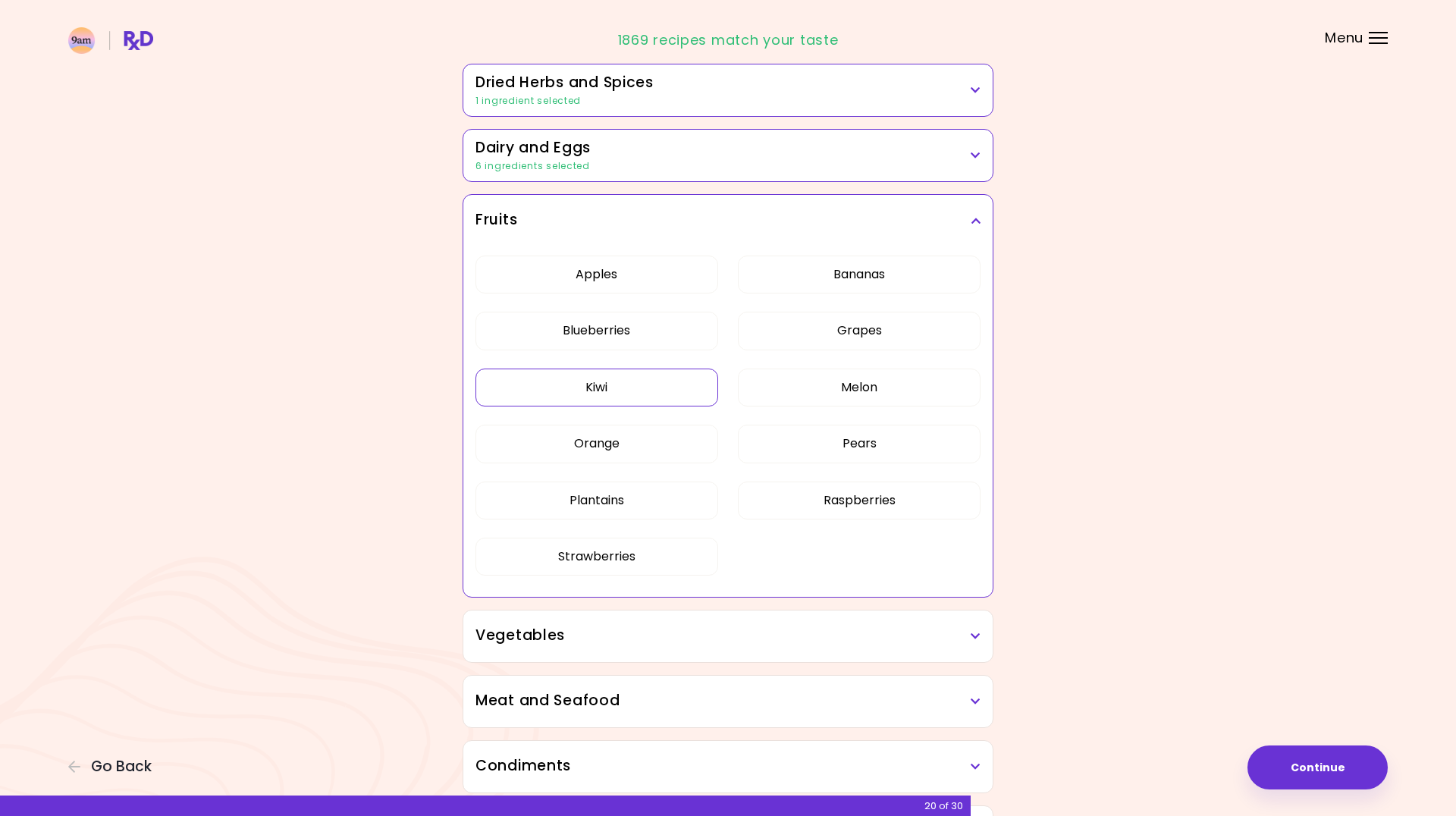
click at [858, 647] on div "Vegetables" at bounding box center [728, 636] width 529 height 51
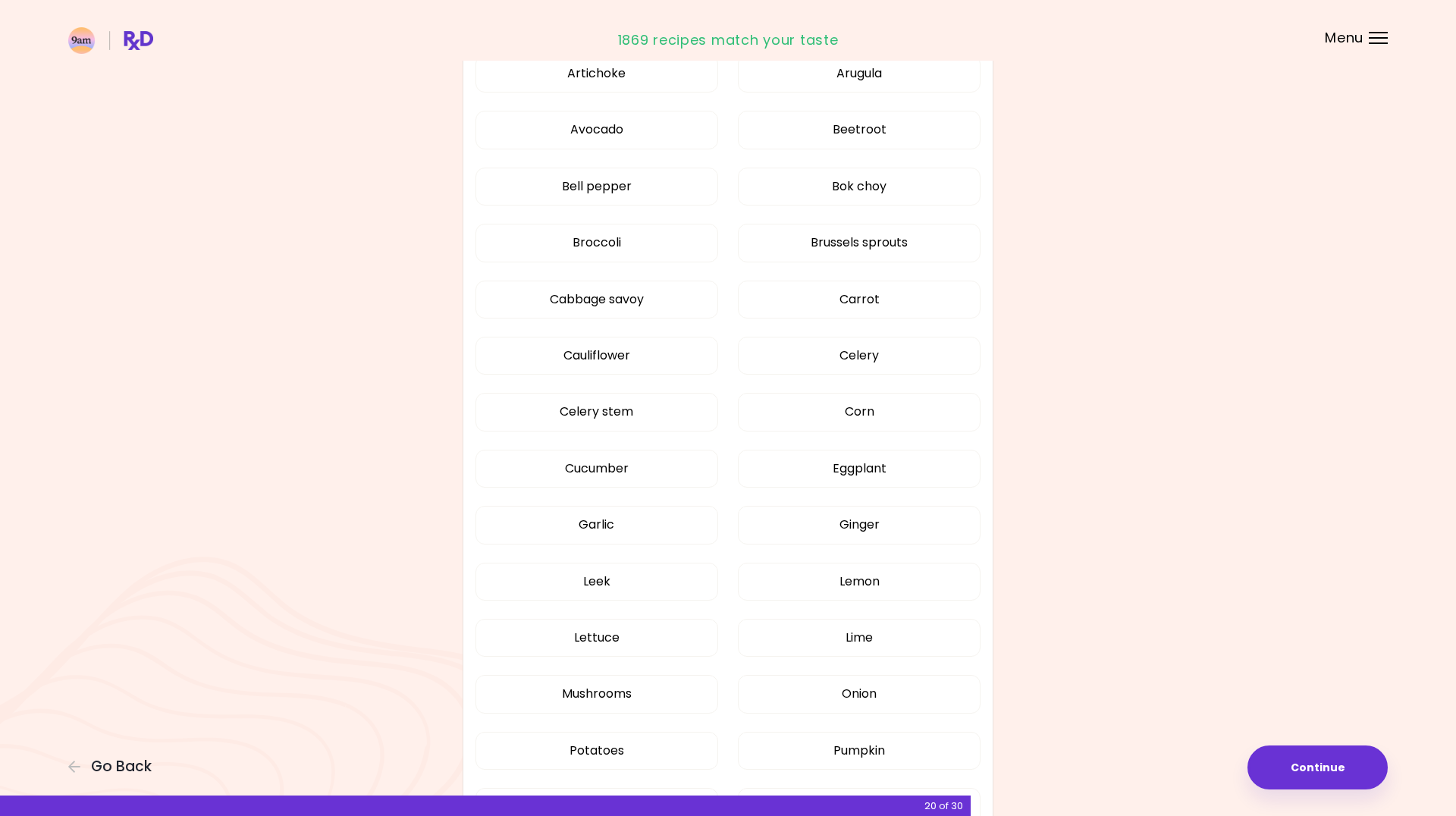
scroll to position [777, 0]
click at [886, 208] on div "Artichoke Arugula Avocado Beetroot Bell pepper Bok choy Broccoli Brussels sprou…" at bounding box center [728, 501] width 505 height 915
click at [882, 198] on button "Bok choy" at bounding box center [860, 185] width 243 height 38
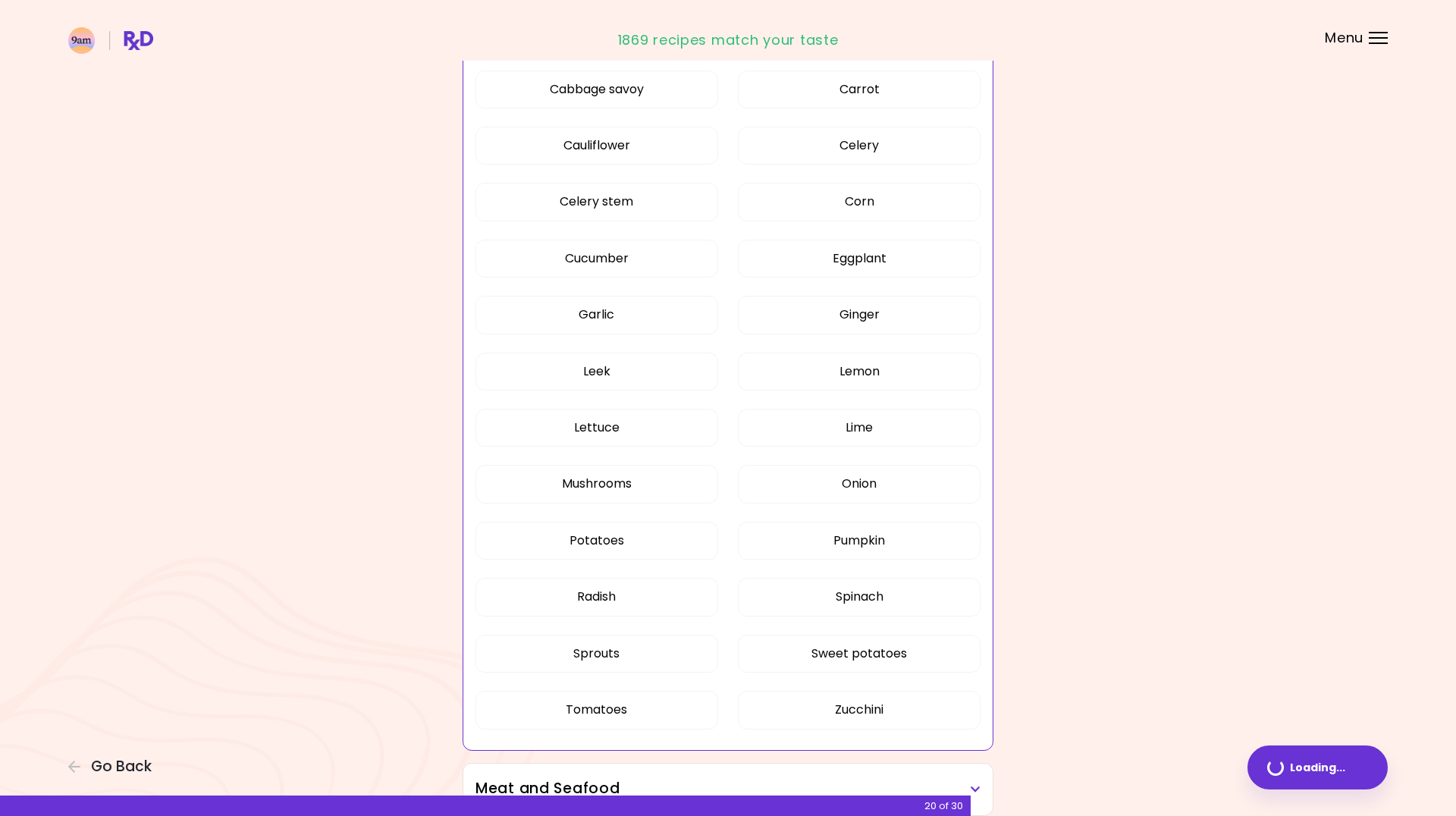
scroll to position [427, 0]
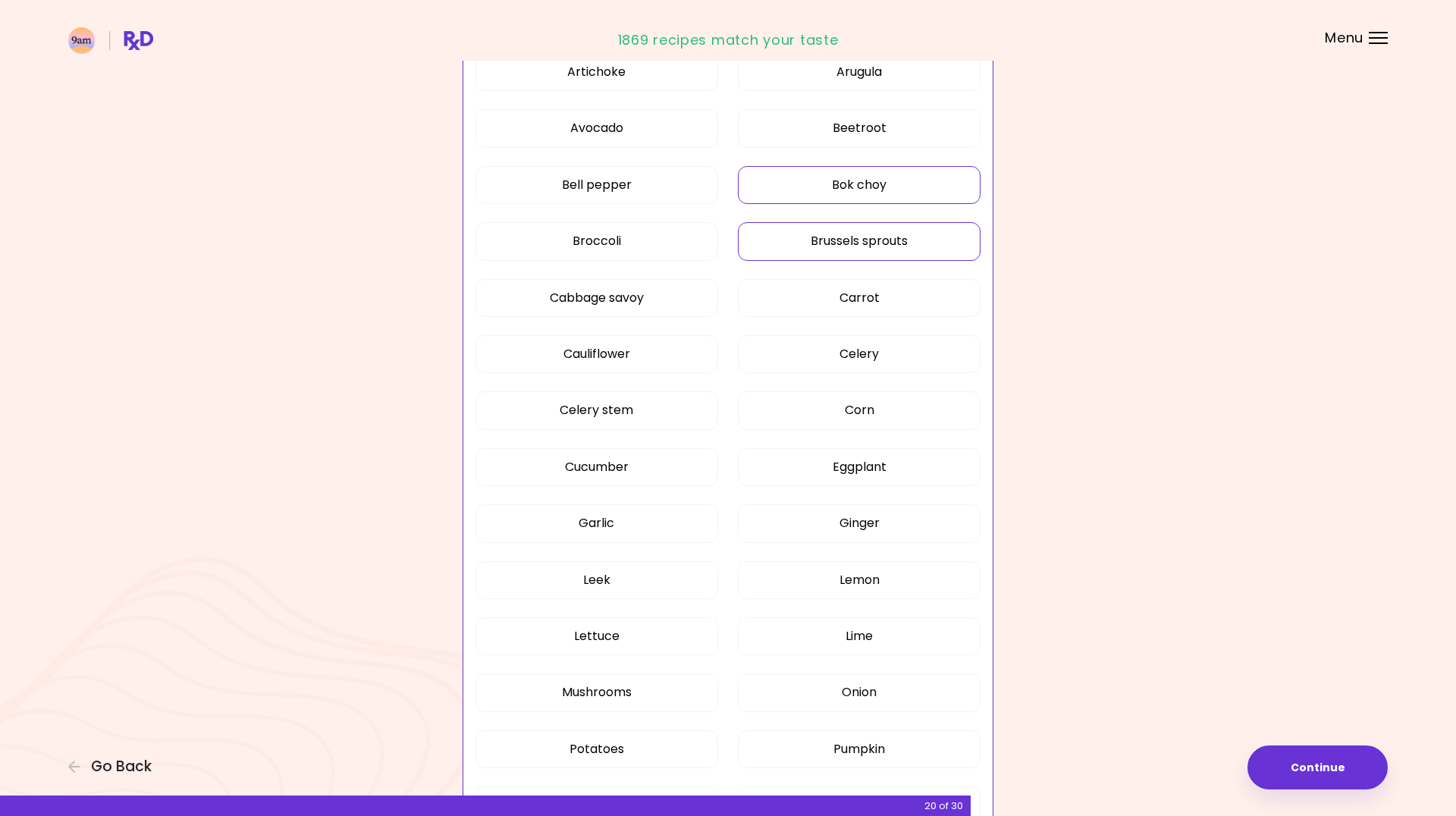
click at [869, 245] on button "Brussels sprouts" at bounding box center [860, 241] width 243 height 38
click at [793, 360] on button "Celery" at bounding box center [860, 354] width 243 height 38
click at [708, 402] on button "Celery stem" at bounding box center [597, 410] width 243 height 38
click at [660, 471] on button "Cucumber" at bounding box center [597, 467] width 243 height 38
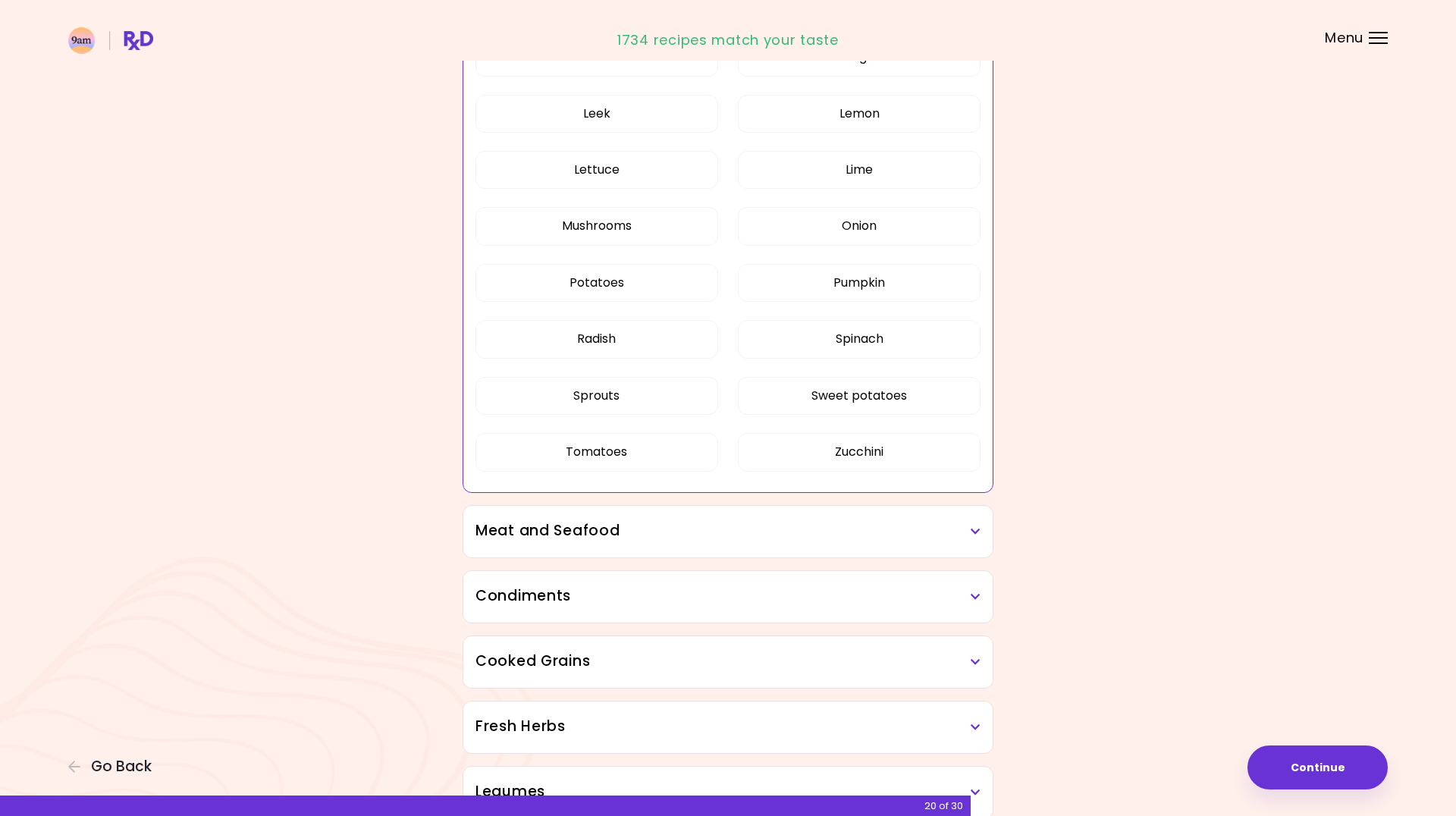
scroll to position [895, 0]
click at [648, 349] on button "Radish" at bounding box center [597, 337] width 243 height 38
click at [799, 550] on div "Meat and Seafood" at bounding box center [728, 530] width 529 height 51
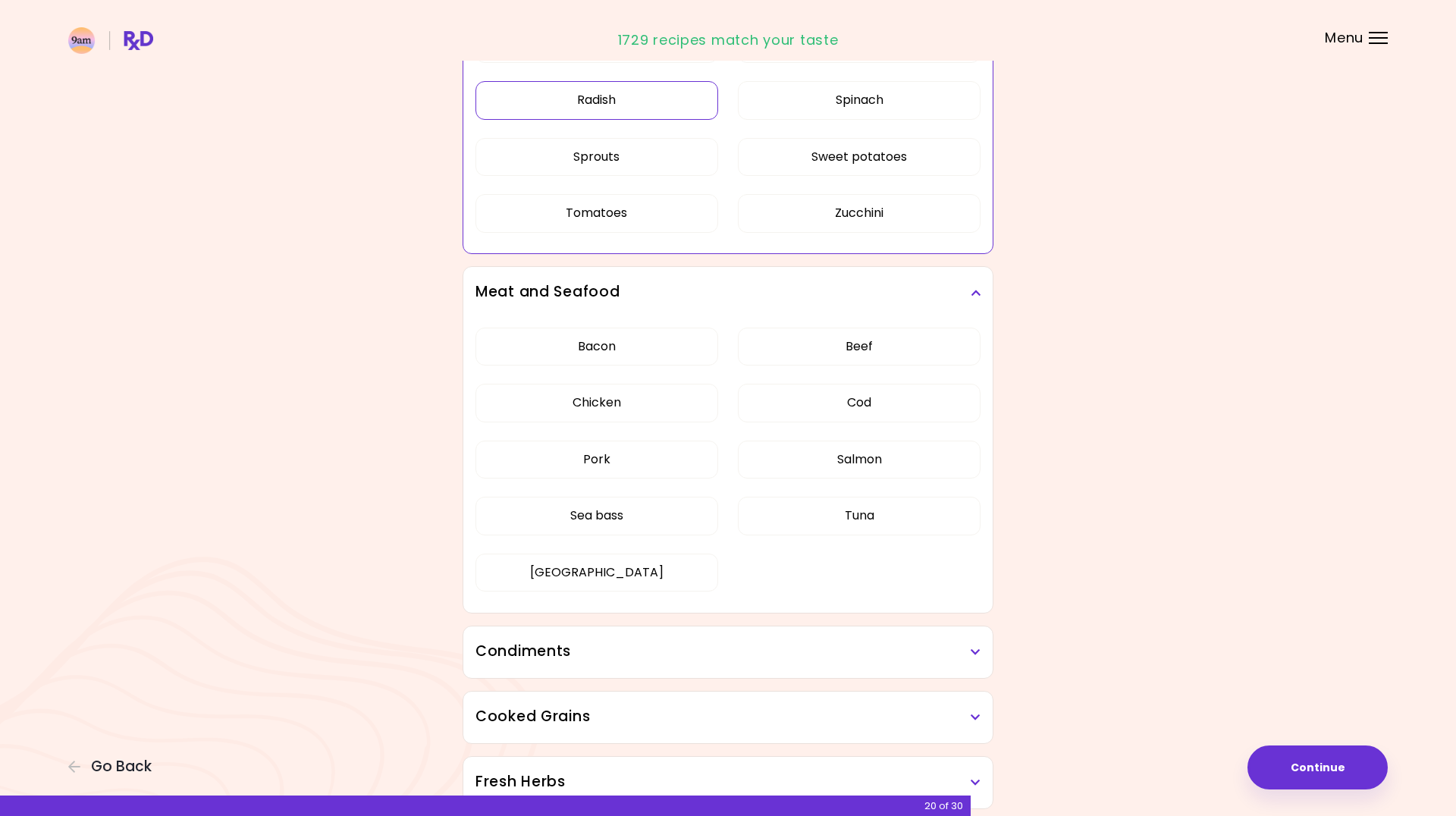
scroll to position [1139, 0]
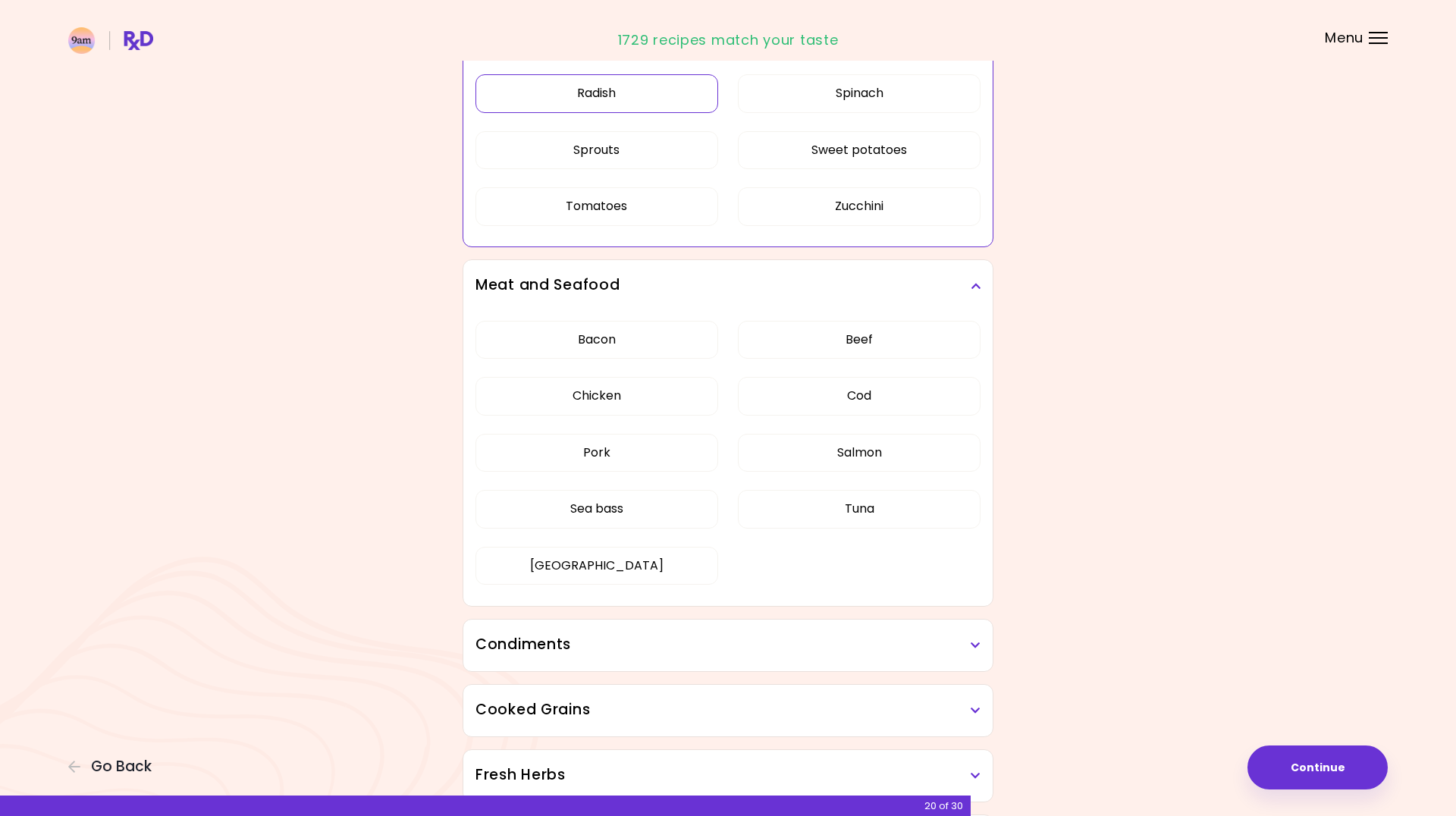
click at [939, 646] on h3 "Condiments" at bounding box center [728, 645] width 505 height 22
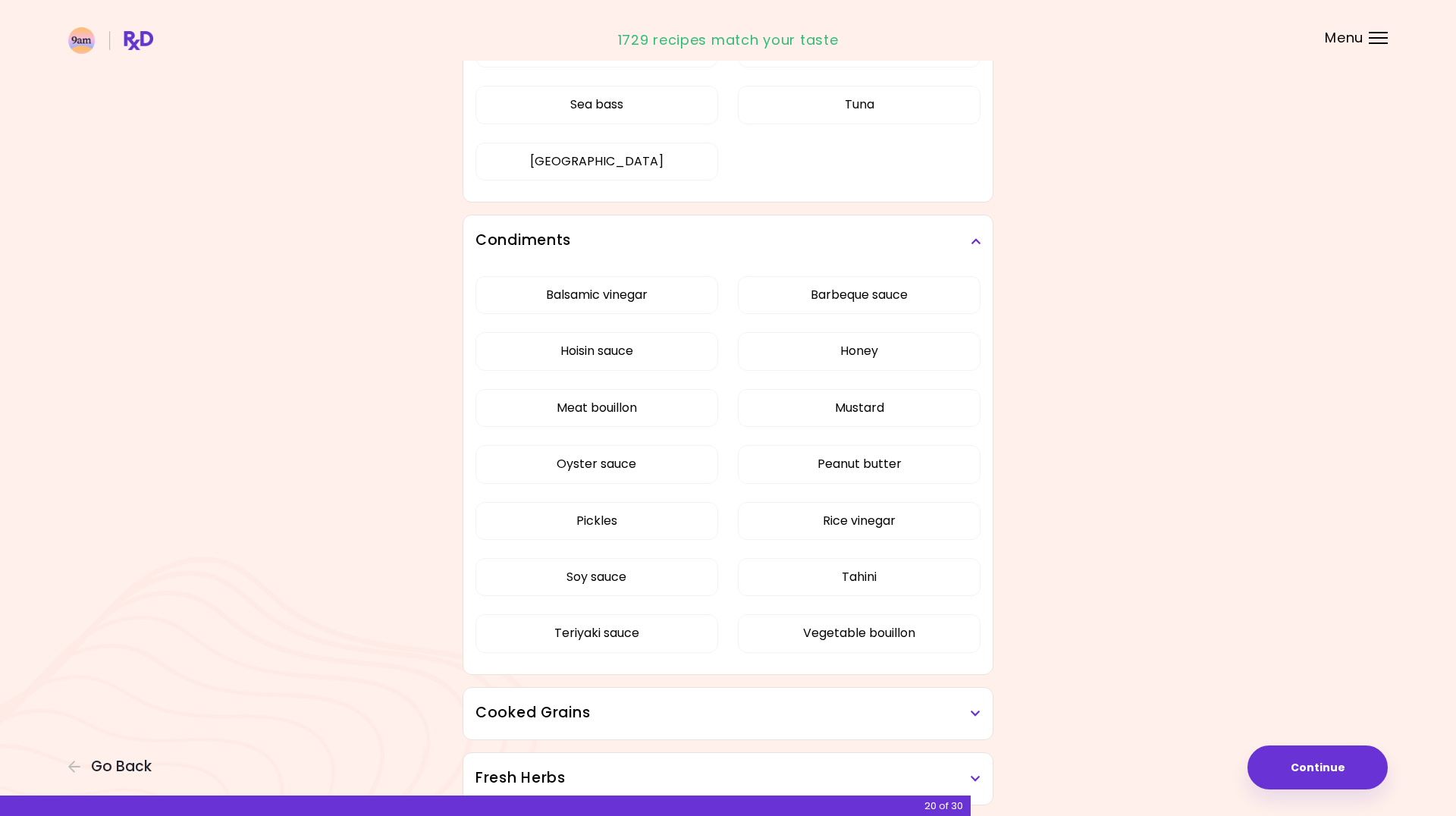
scroll to position [1515, 0]
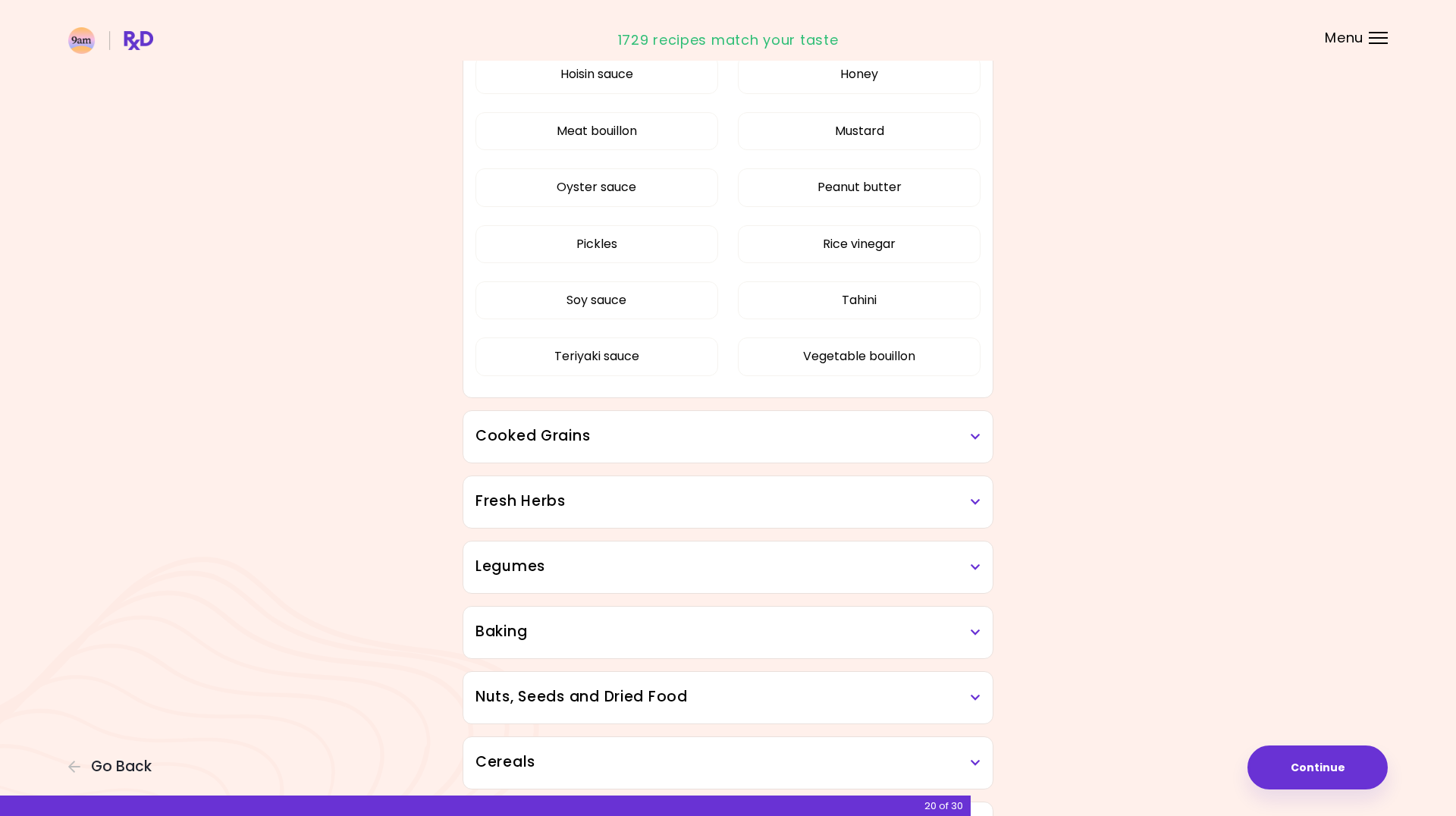
scroll to position [582, 0]
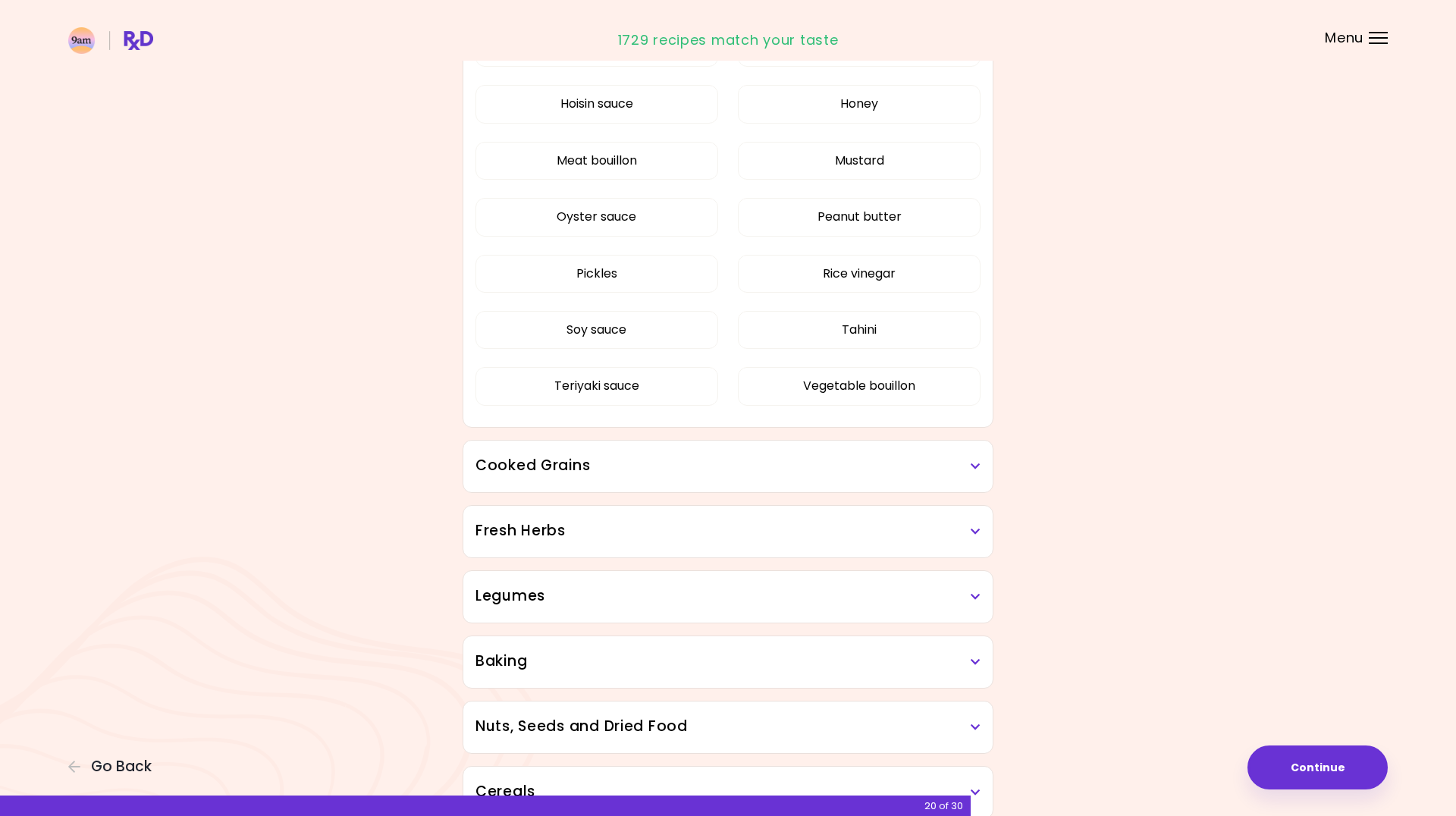
click at [776, 351] on div "Balsamic vinegar Barbeque sauce Hoisin sauce Honey Meat bouillon Mustard Oyster…" at bounding box center [728, 223] width 505 height 408
click at [778, 335] on button "Tahini" at bounding box center [860, 330] width 243 height 38
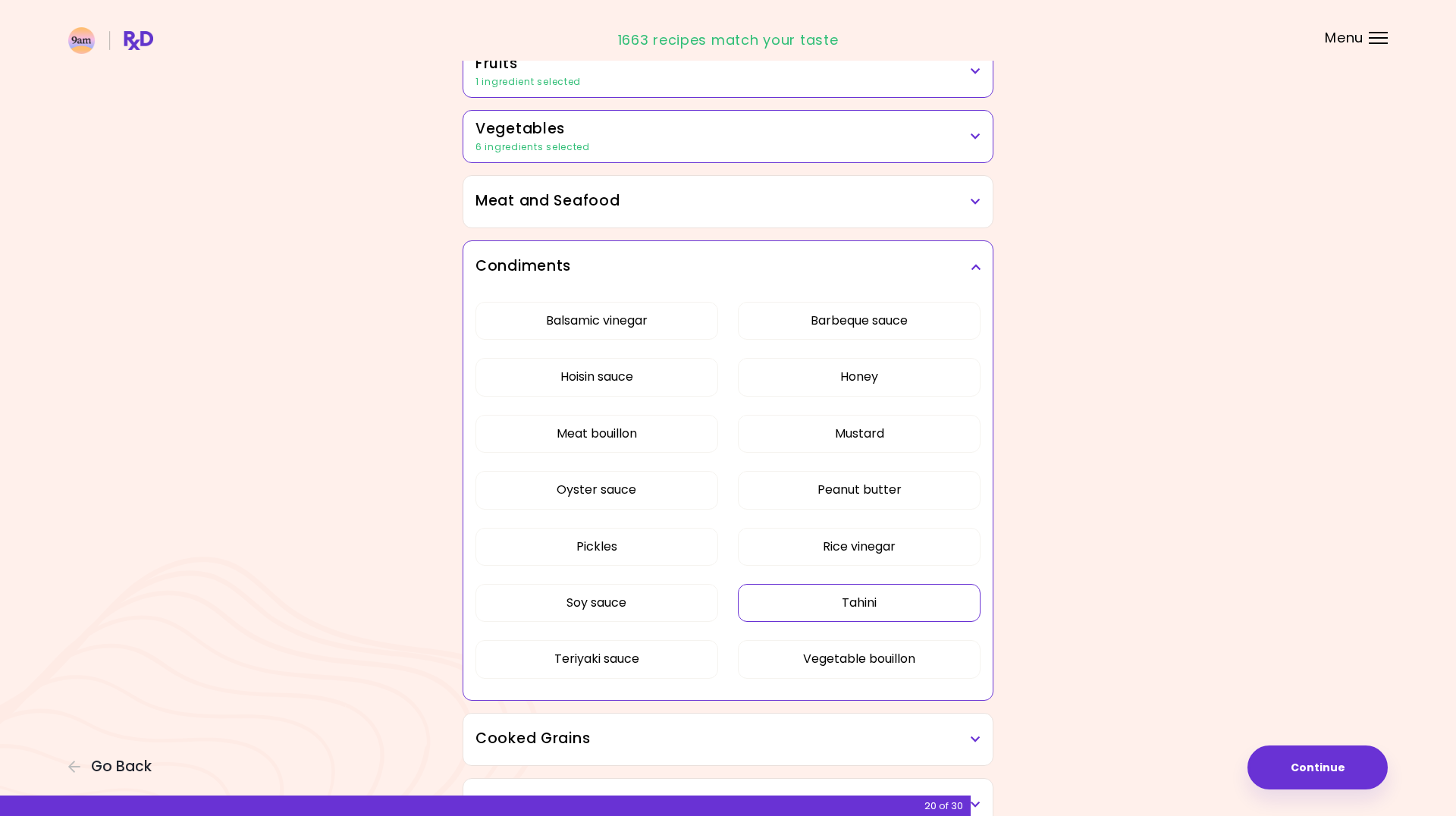
scroll to position [303, 0]
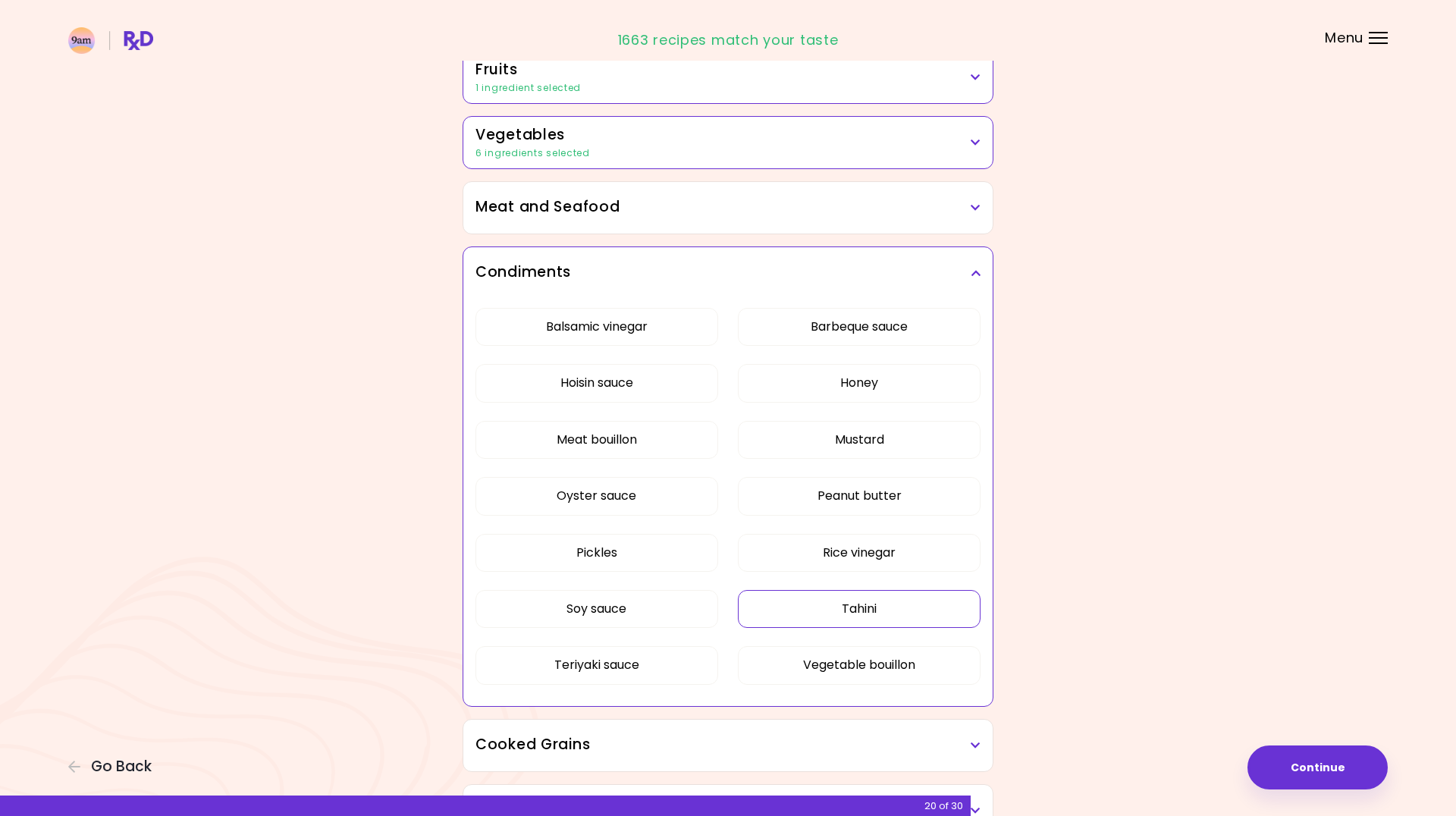
click at [738, 734] on h3 "Cooked Grains" at bounding box center [728, 745] width 505 height 22
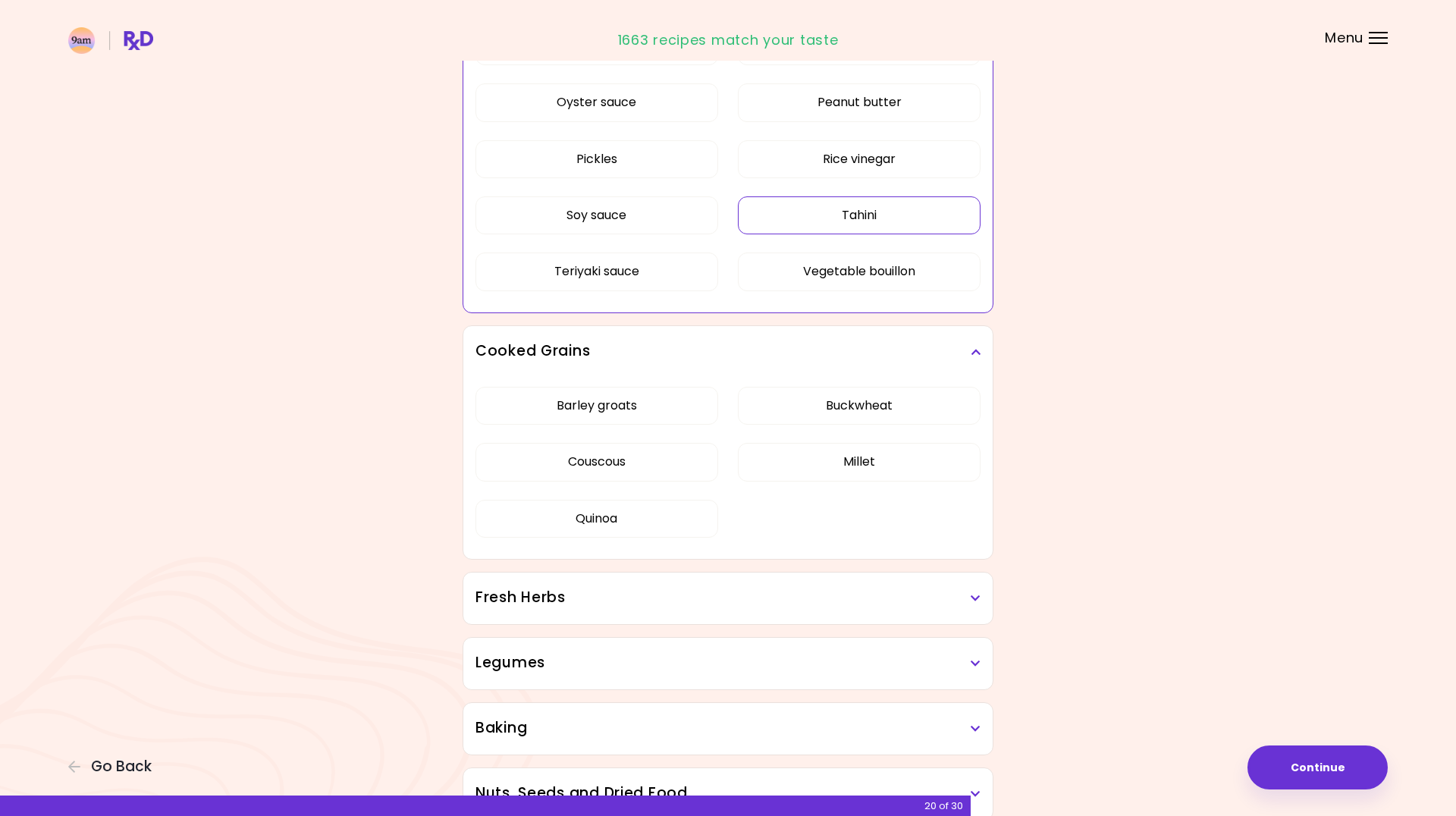
scroll to position [702, 0]
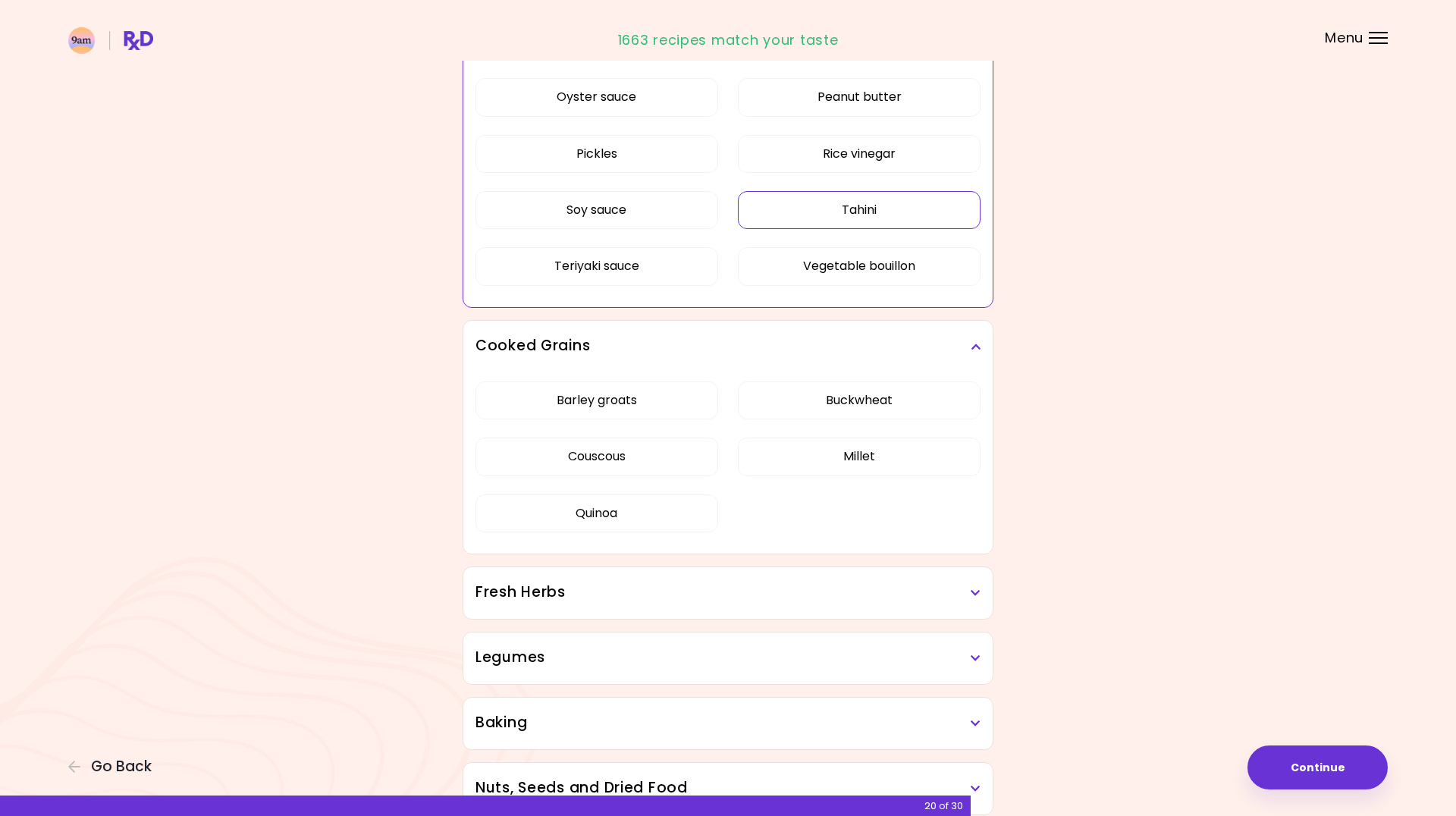
click at [747, 592] on h3 "Fresh Herbs" at bounding box center [728, 593] width 505 height 22
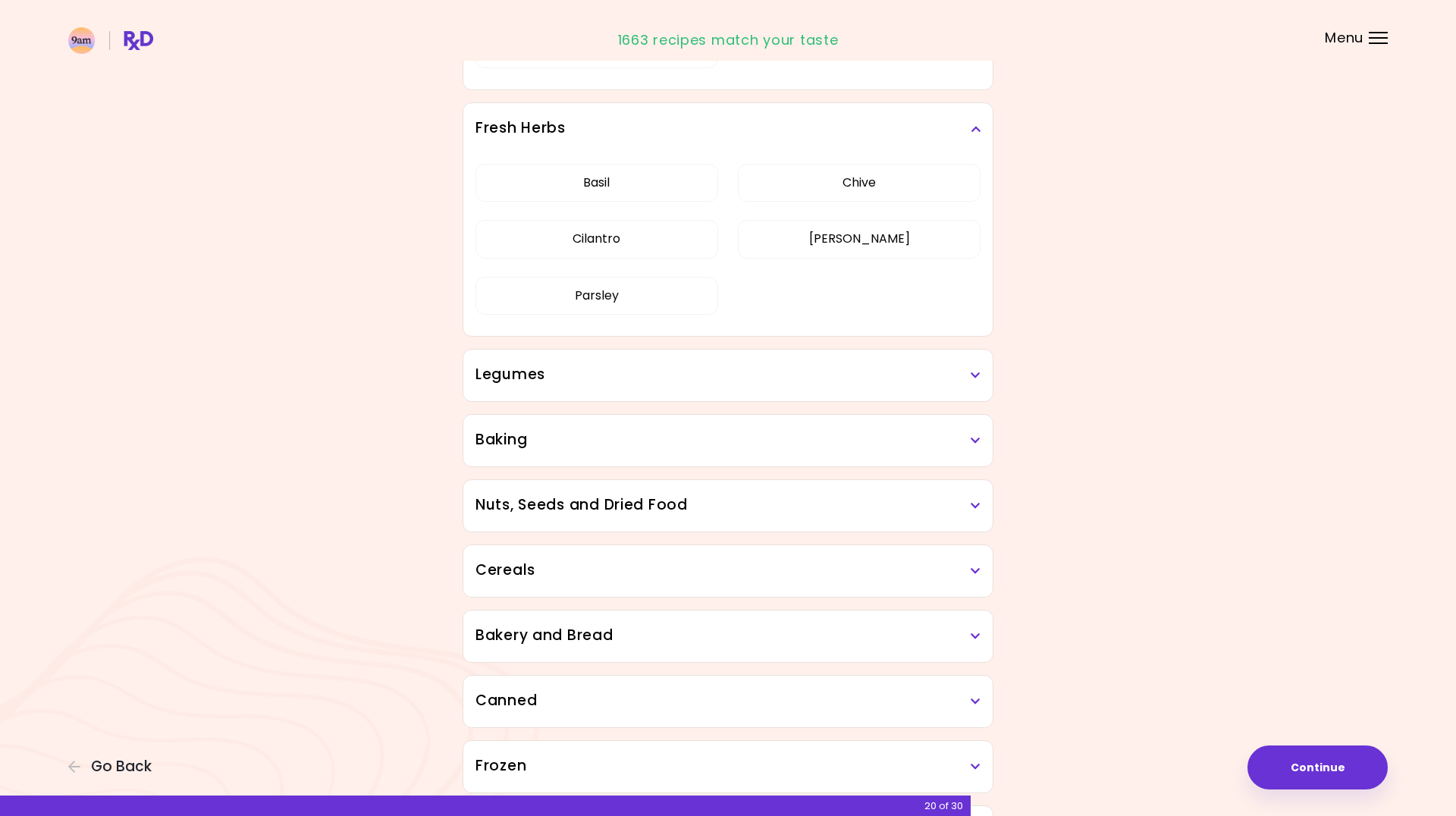
scroll to position [1167, 0]
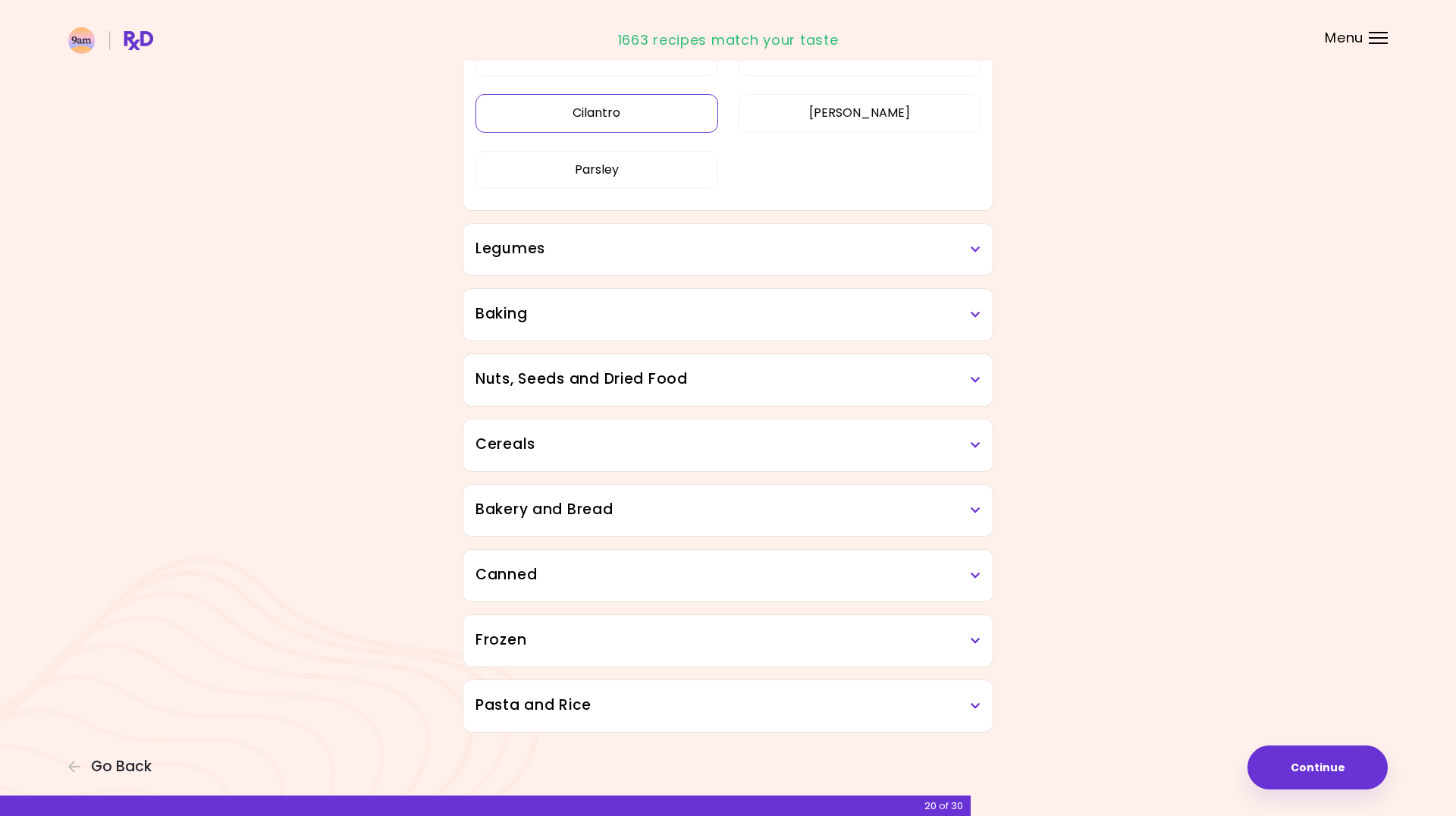
click at [621, 210] on div "[PERSON_NAME] Cilantro [PERSON_NAME] [PERSON_NAME]" at bounding box center [728, 119] width 505 height 181
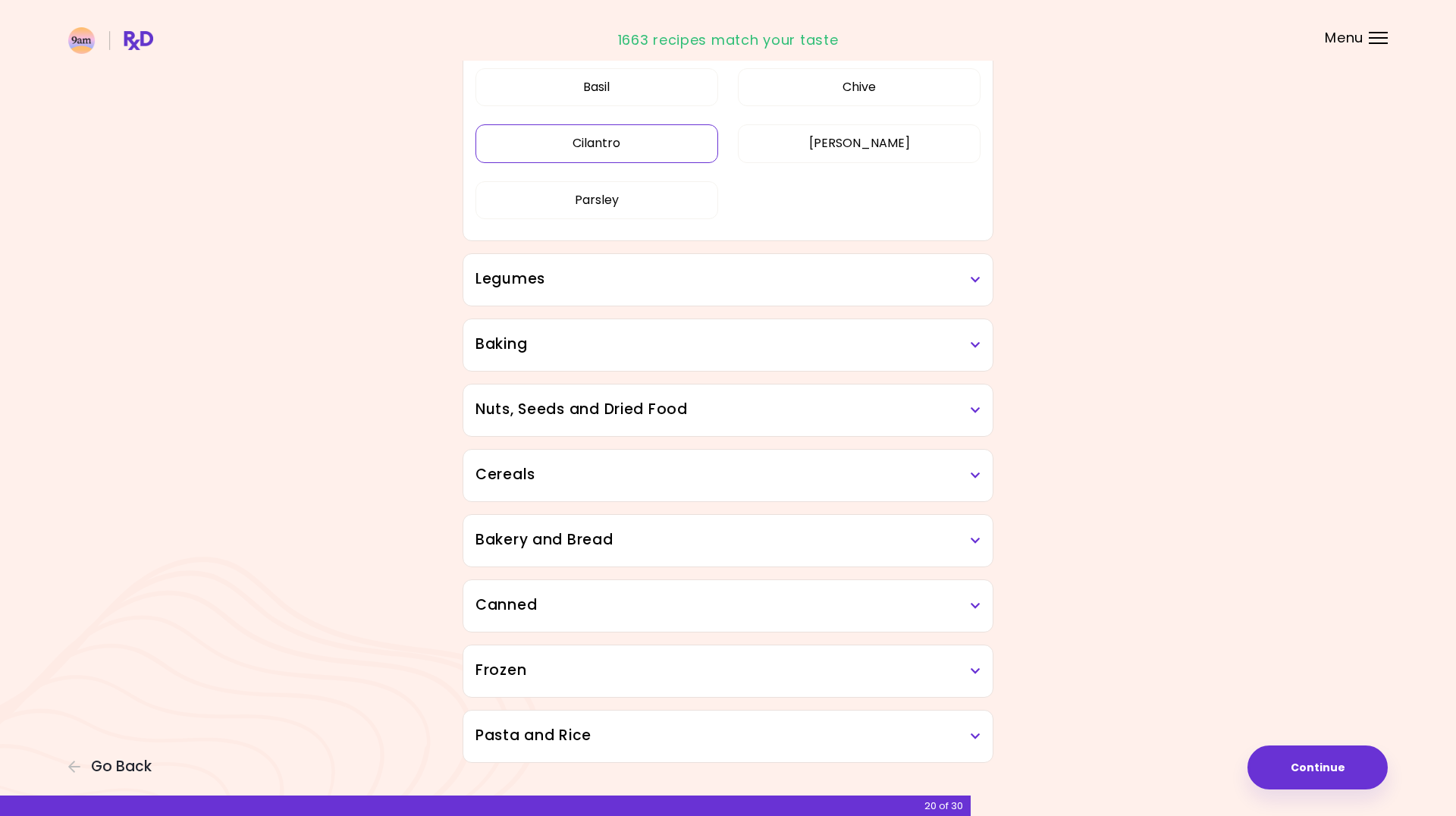
click at [631, 147] on button "Cilantro" at bounding box center [597, 143] width 243 height 38
click at [713, 282] on h3 "Legumes" at bounding box center [728, 279] width 505 height 22
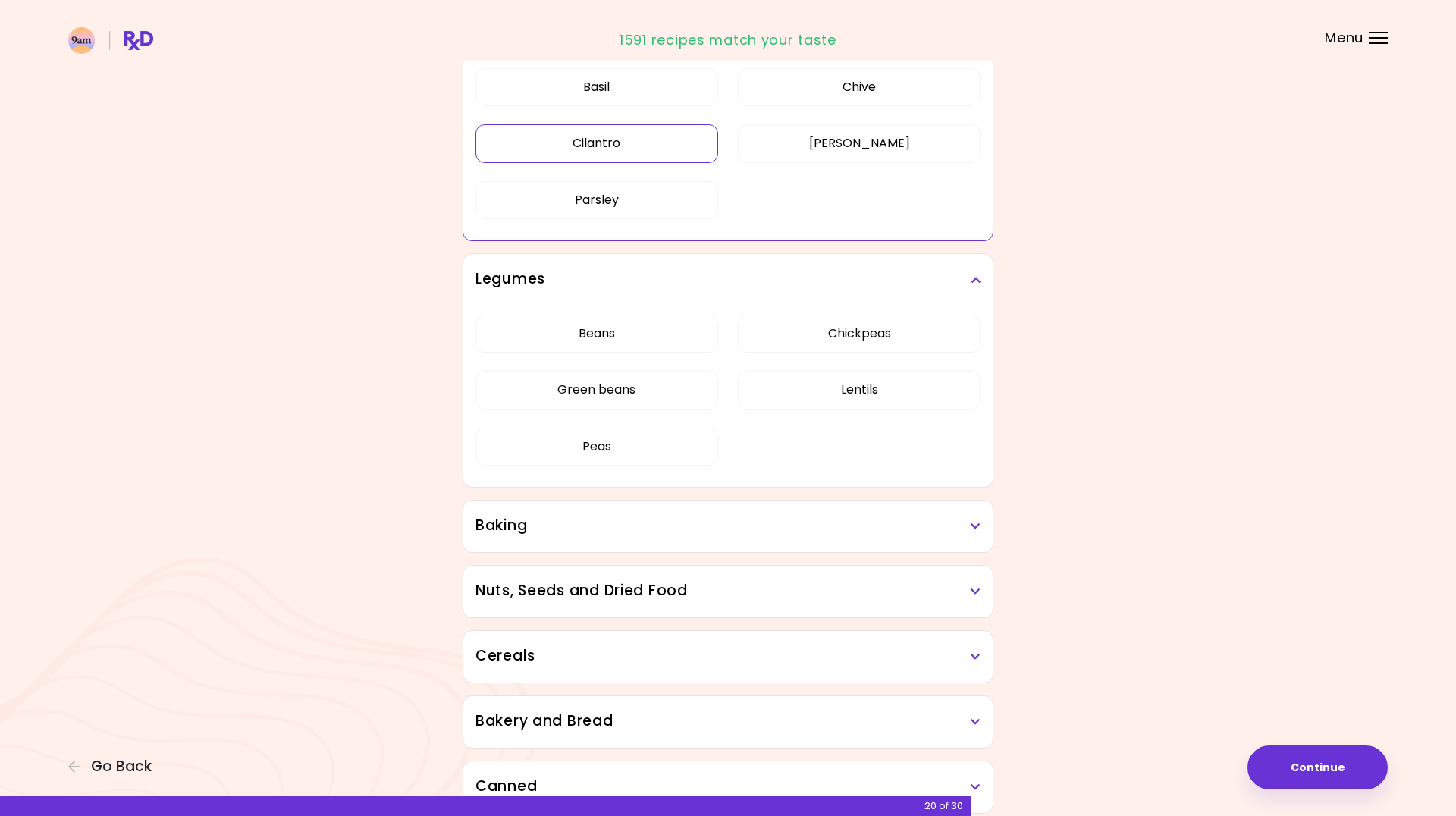
click at [775, 539] on div "Baking" at bounding box center [728, 526] width 529 height 51
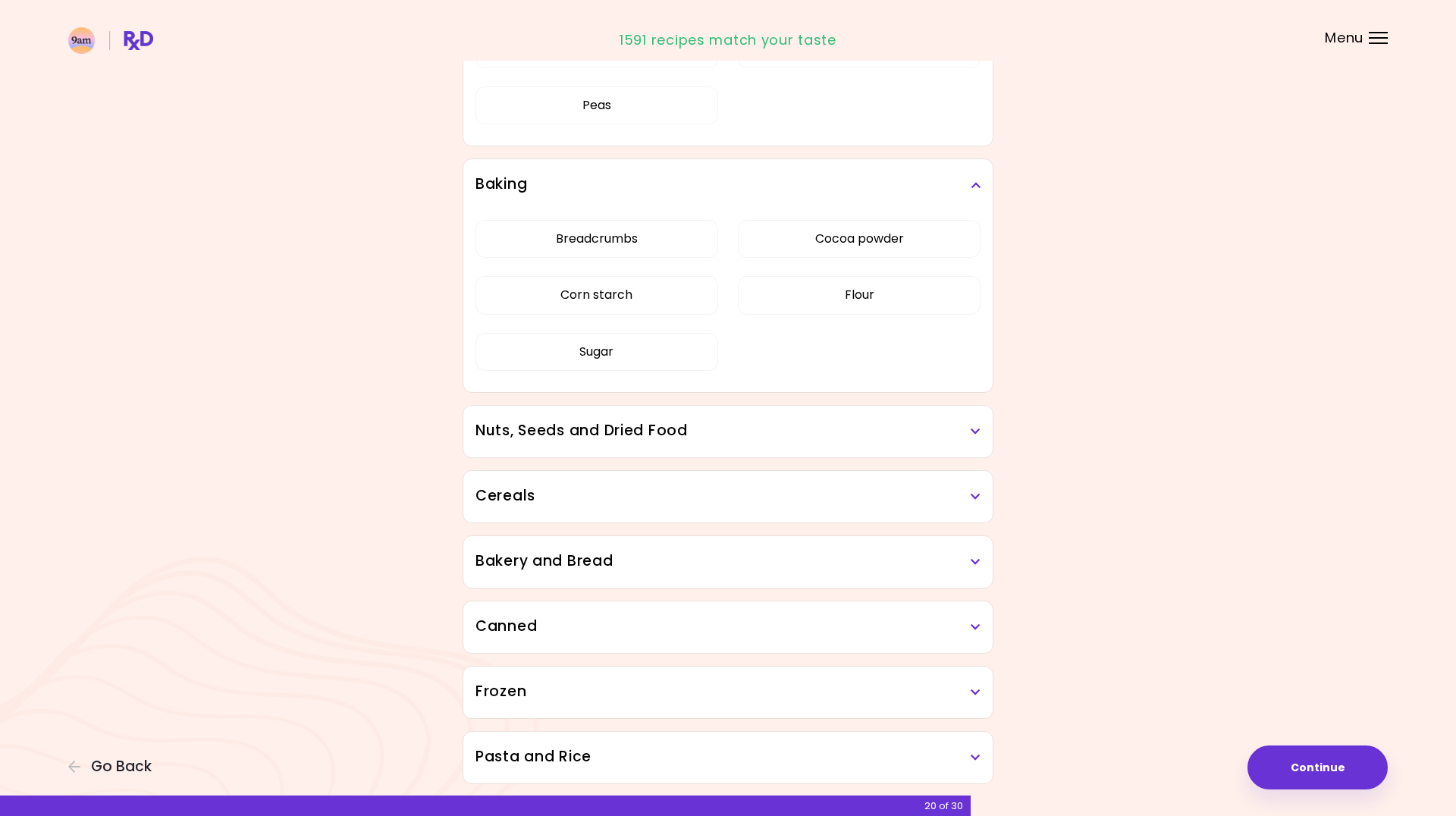
scroll to position [1019, 0]
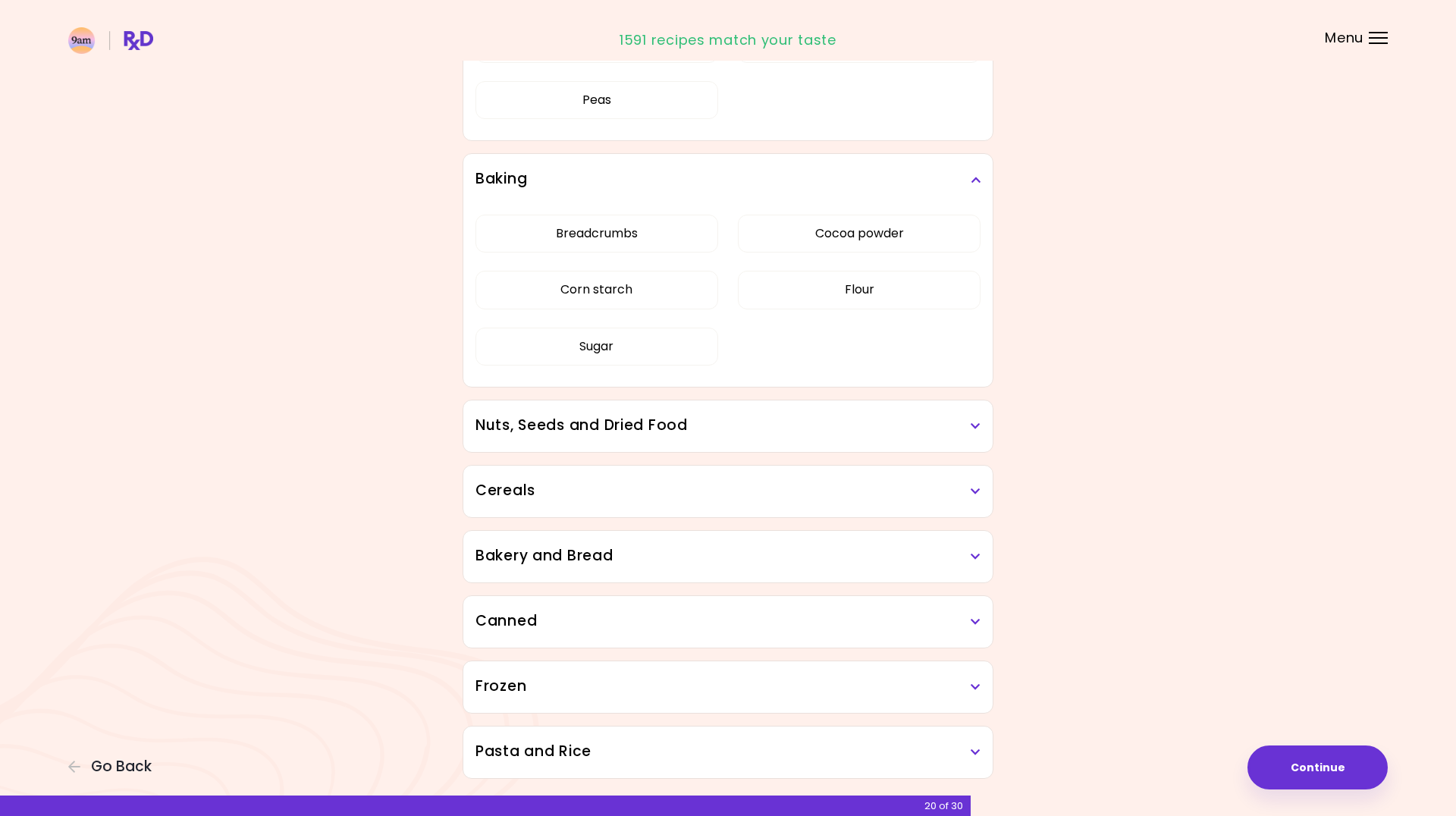
click at [743, 436] on h3 "Nuts, Seeds and Dried Food" at bounding box center [728, 426] width 505 height 22
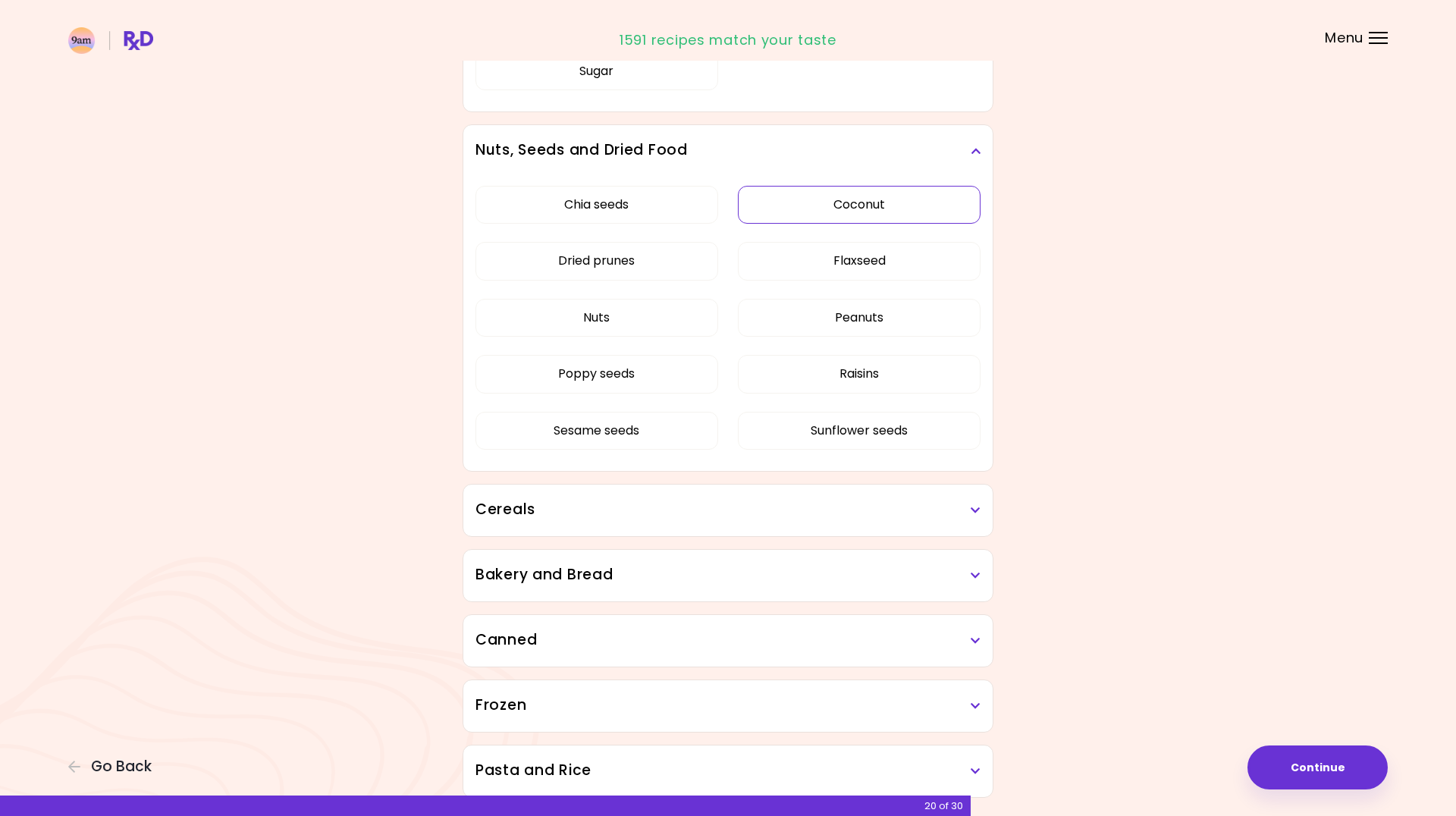
click at [785, 209] on button "Coconut" at bounding box center [860, 205] width 243 height 38
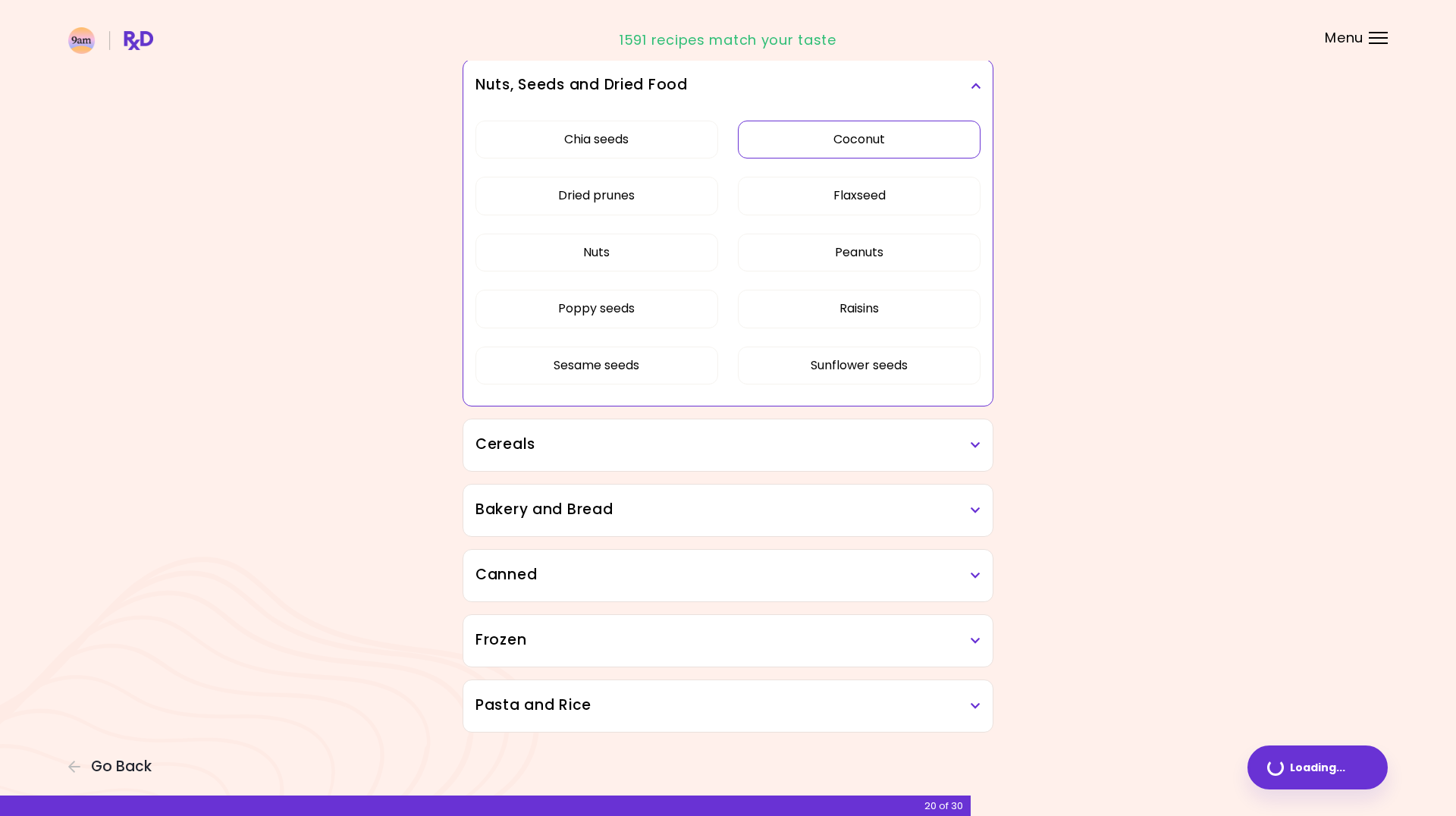
scroll to position [816, 0]
click at [695, 456] on div "Cereals" at bounding box center [728, 445] width 529 height 51
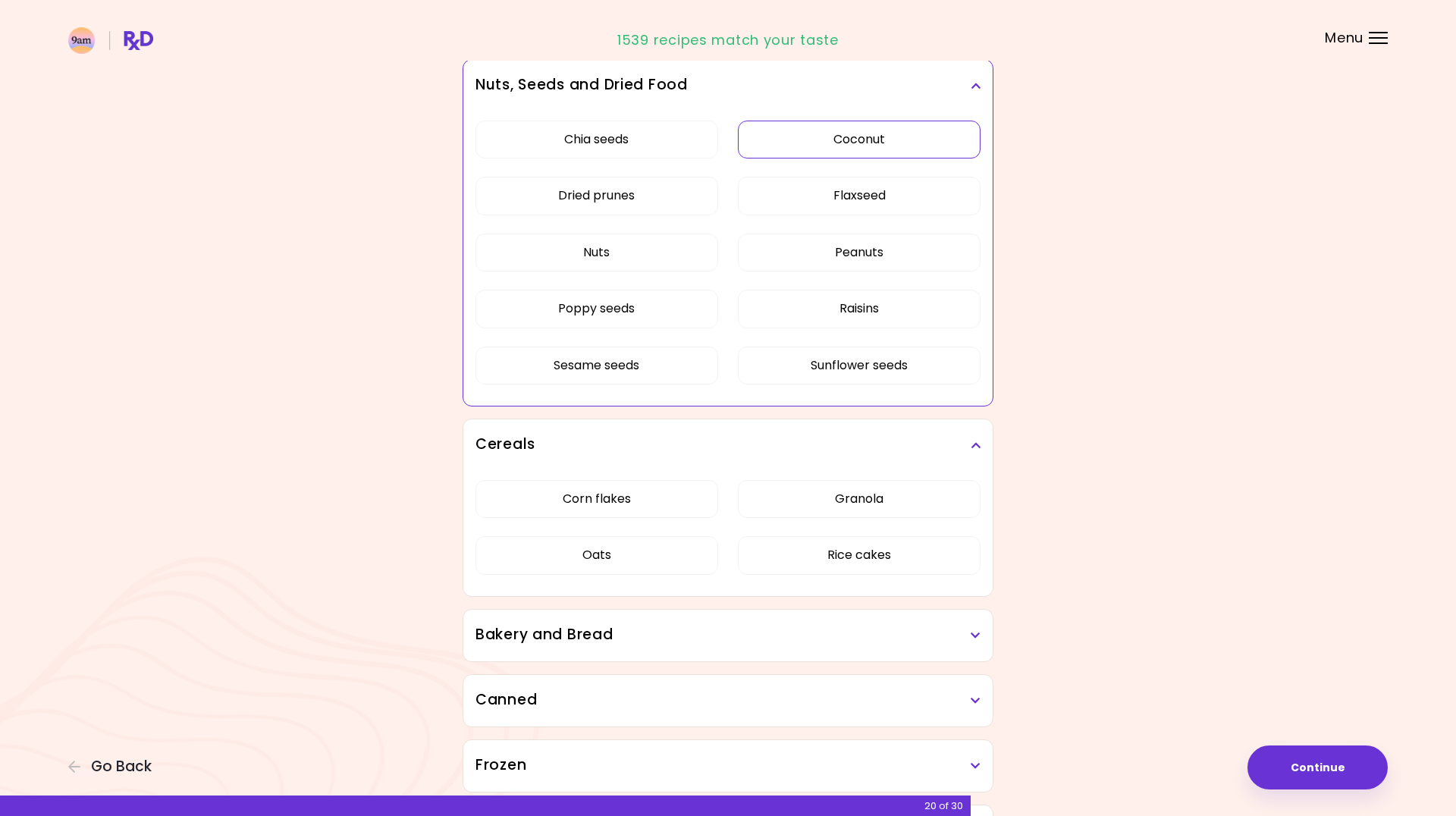
click at [689, 630] on h3 "Bakery and Bread" at bounding box center [728, 635] width 505 height 22
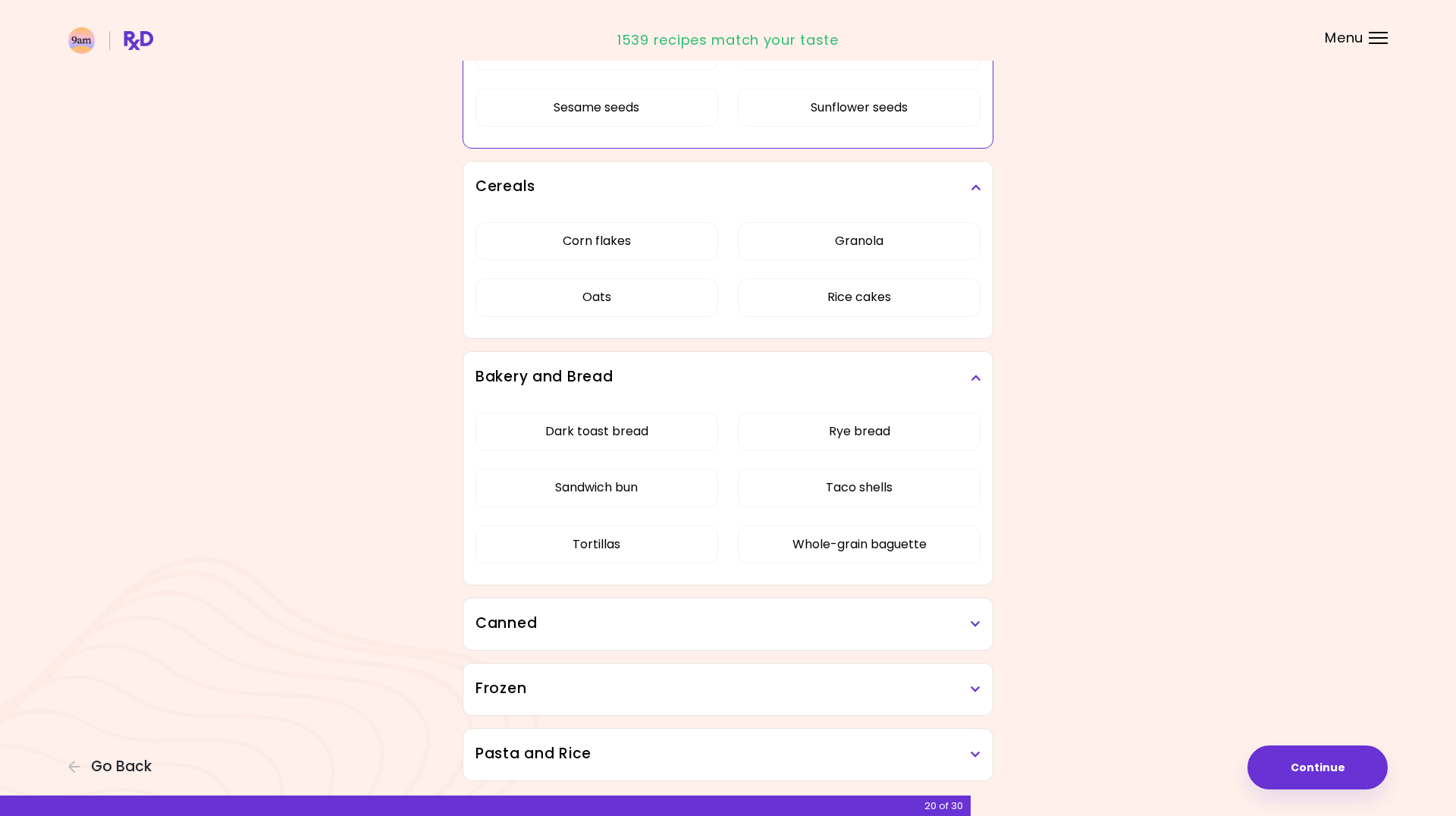
scroll to position [1123, 0]
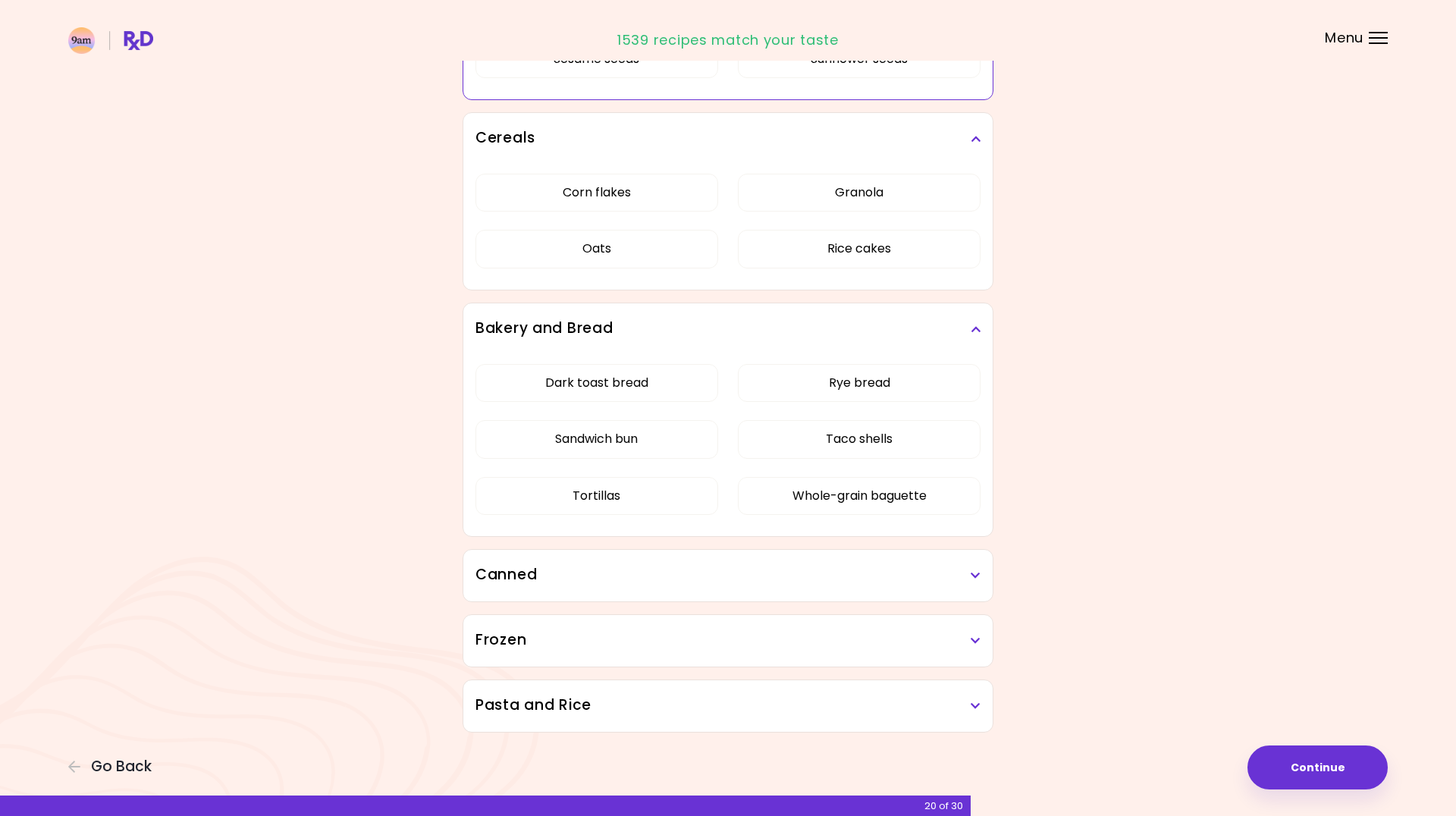
click at [661, 580] on h3 "Canned" at bounding box center [728, 575] width 505 height 22
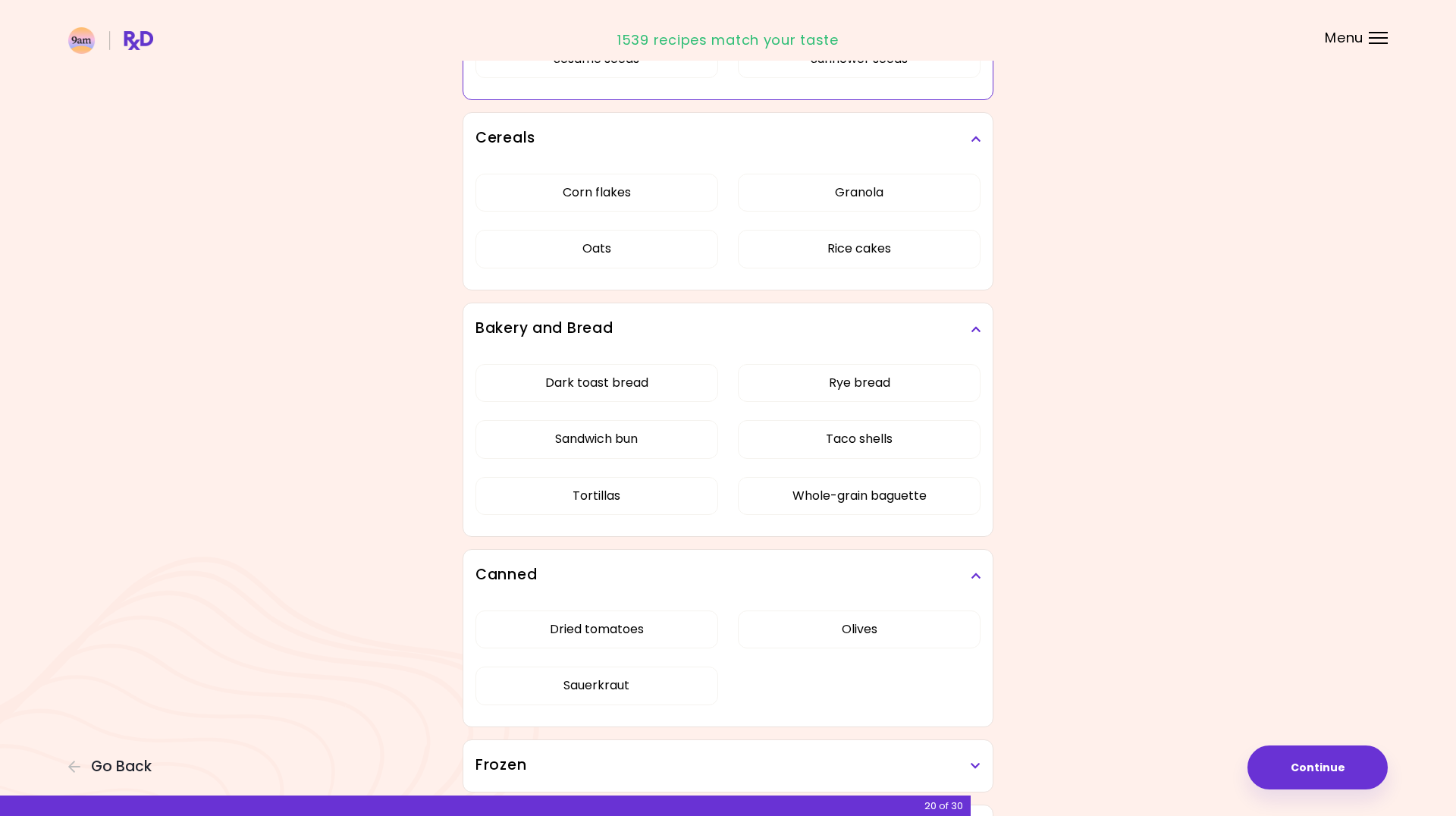
scroll to position [1248, 0]
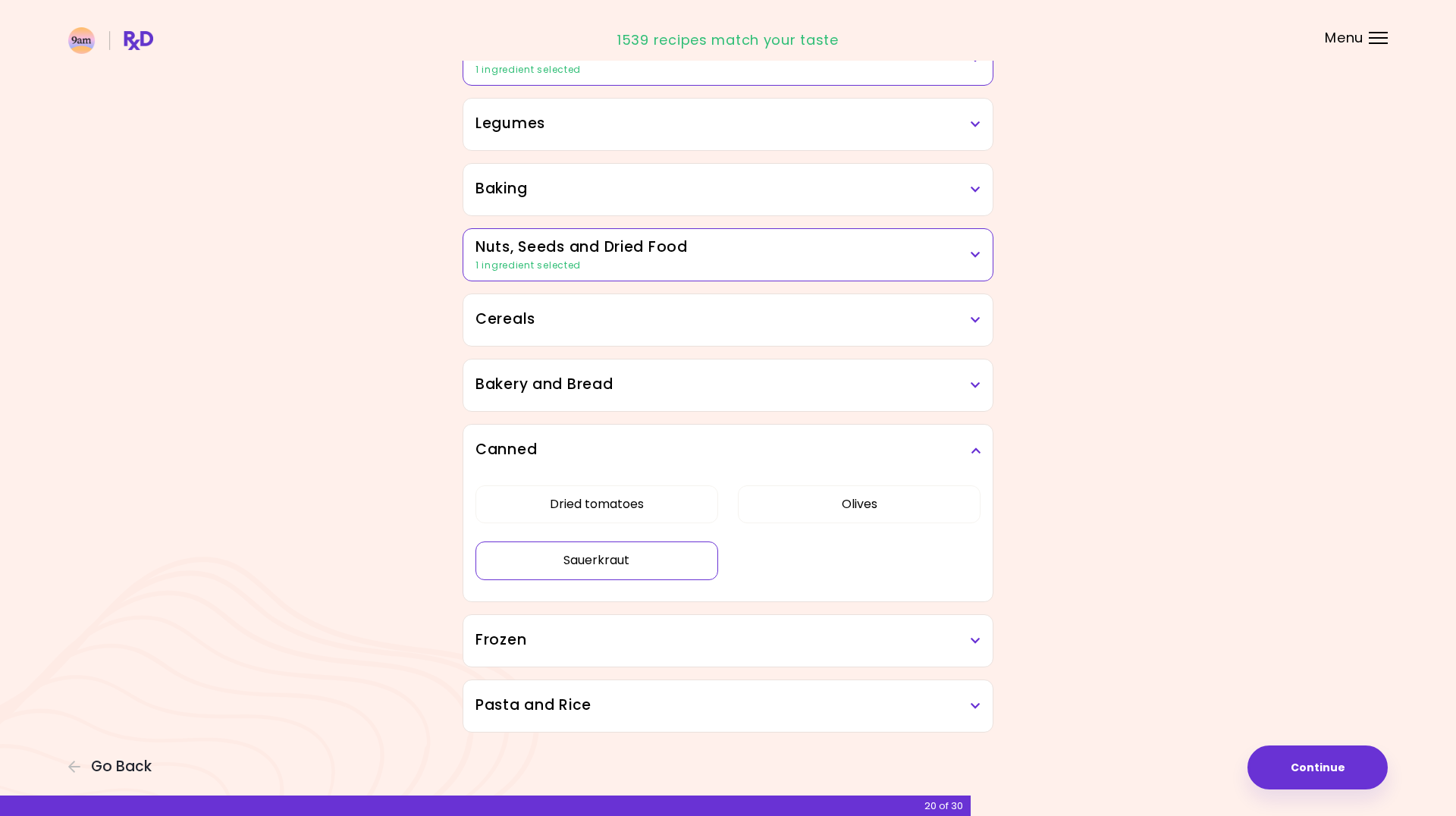
click at [661, 568] on button "Sauerkraut" at bounding box center [597, 561] width 243 height 38
click at [685, 652] on div "Frozen" at bounding box center [728, 641] width 529 height 51
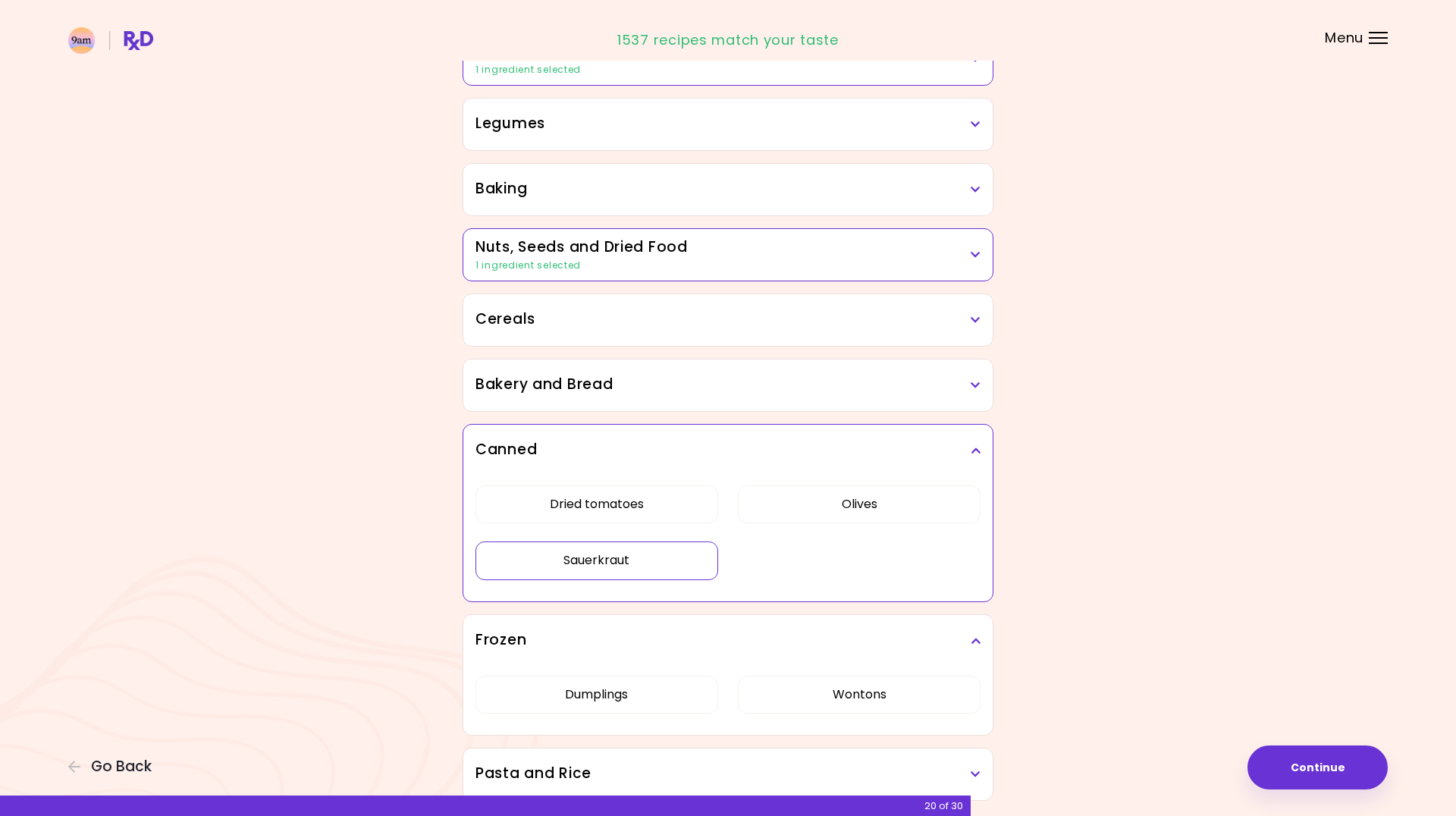
scroll to position [715, 0]
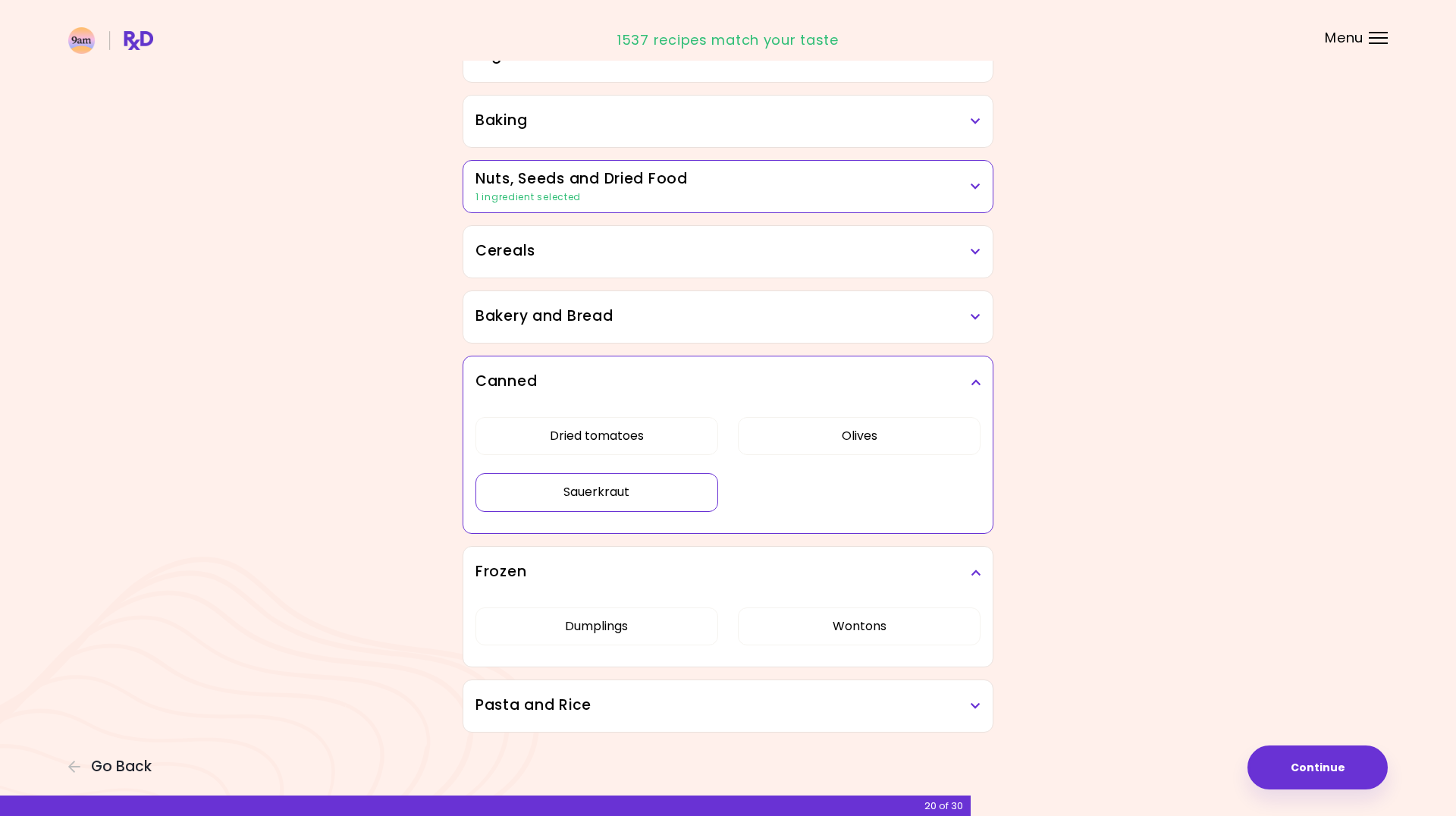
click at [675, 702] on h3 "Pasta and Rice" at bounding box center [728, 705] width 505 height 22
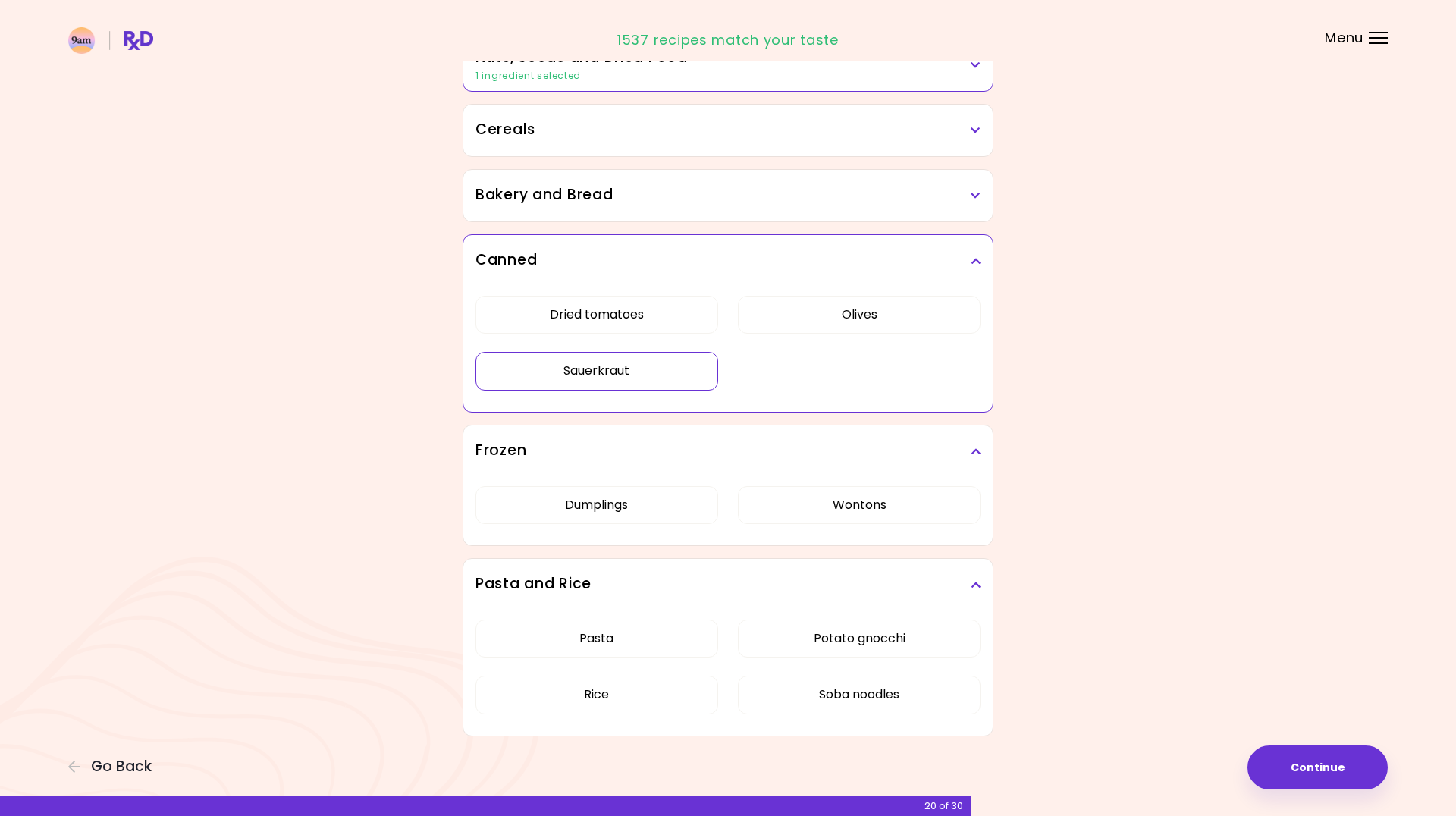
scroll to position [840, 0]
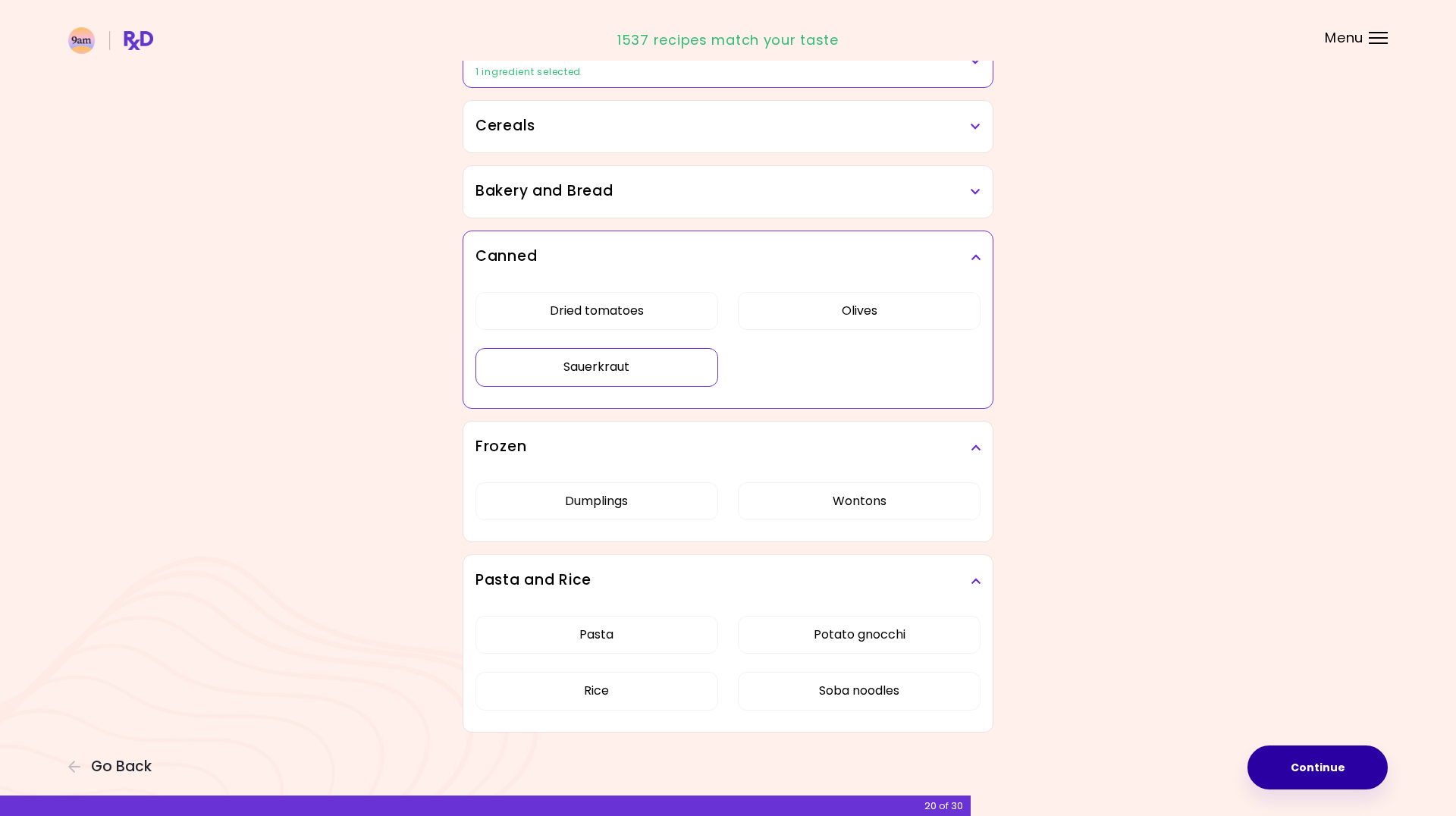
click at [1351, 761] on button "Continue" at bounding box center [1318, 767] width 141 height 44
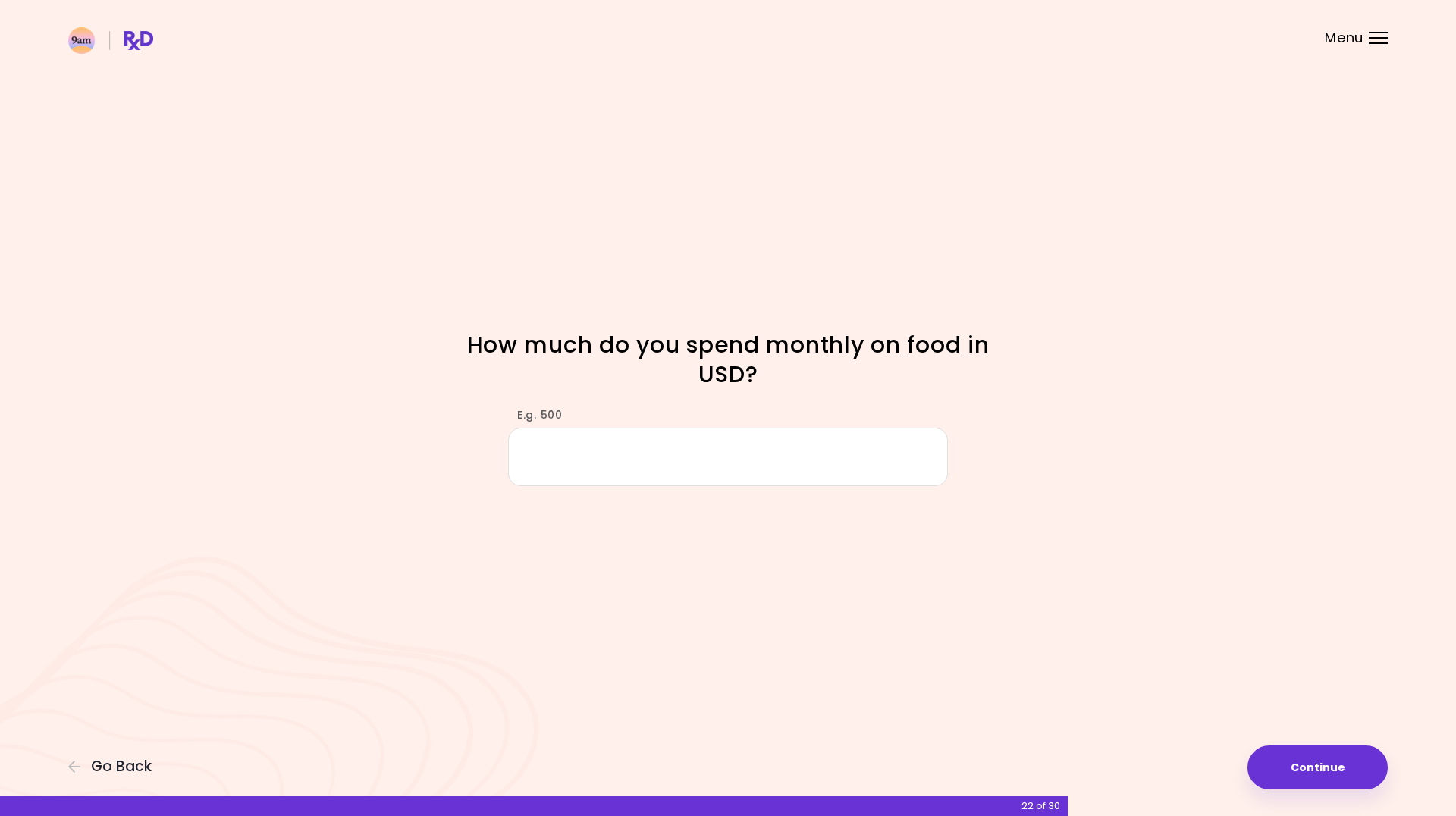
click at [639, 454] on input "E.g. 500" at bounding box center [728, 456] width 440 height 59
type input "***"
click at [1307, 778] on button "Continue" at bounding box center [1318, 767] width 141 height 44
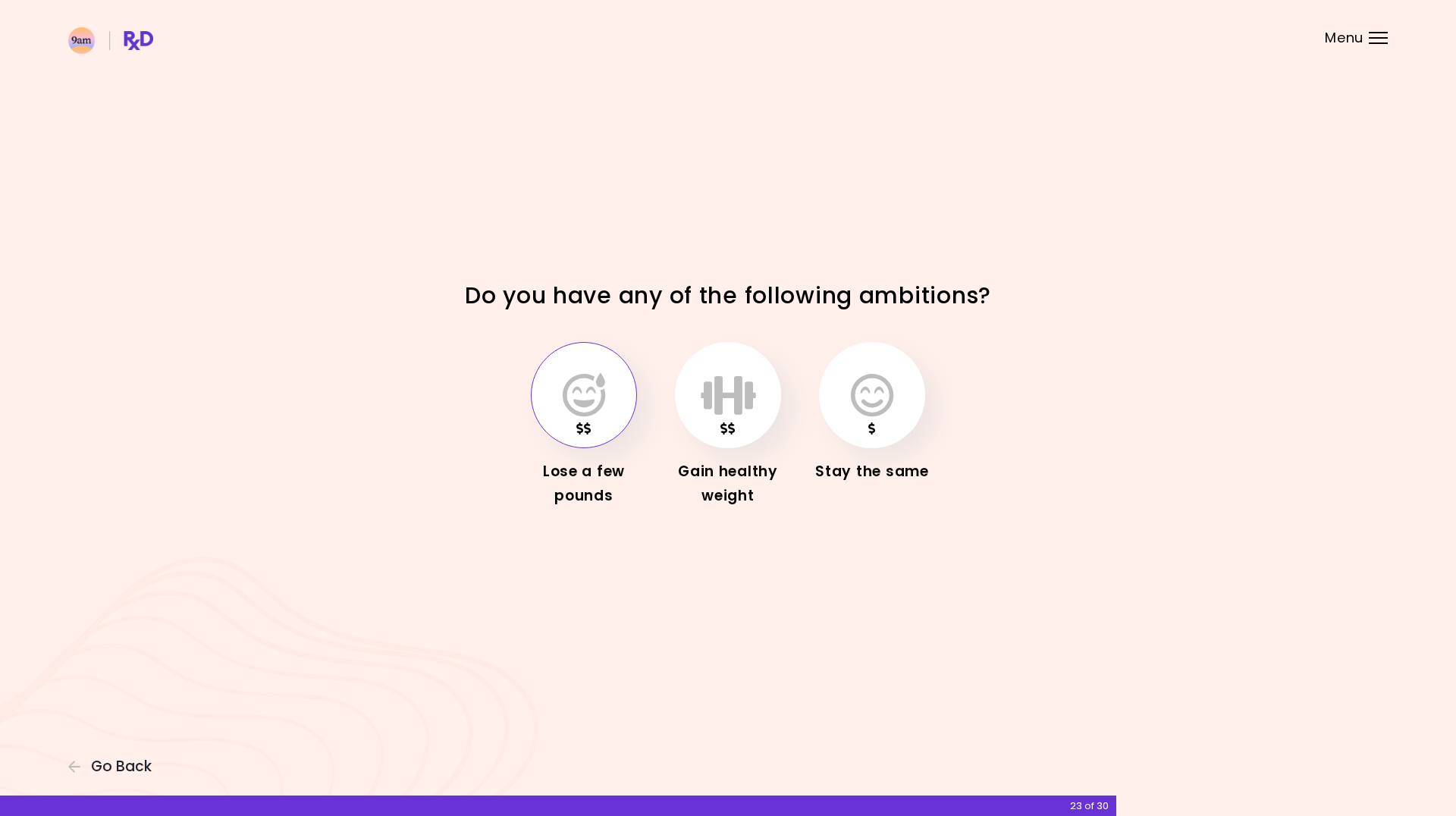
click at [623, 418] on button "button" at bounding box center [584, 395] width 106 height 106
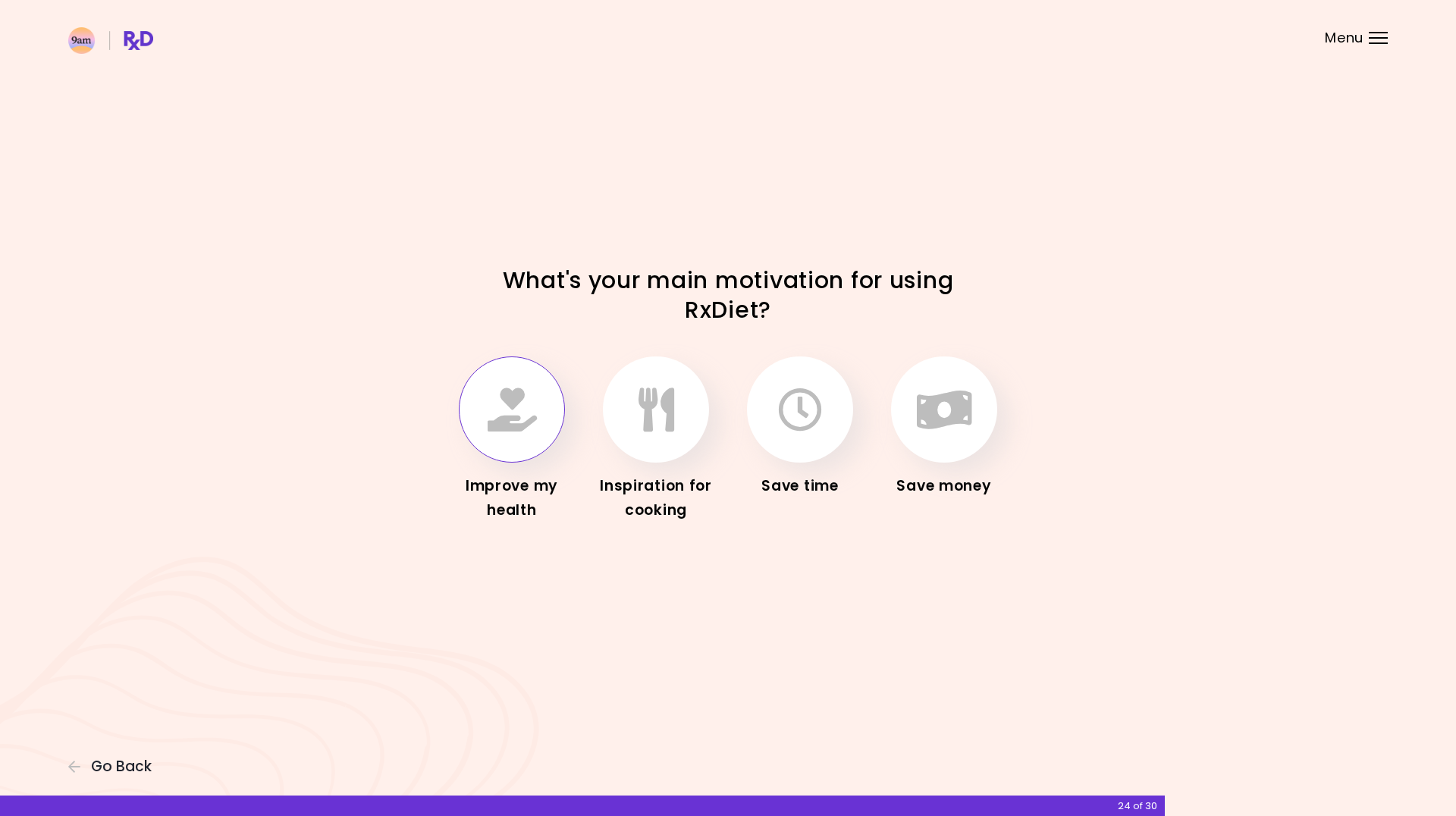
click at [525, 427] on icon "button" at bounding box center [513, 409] width 50 height 44
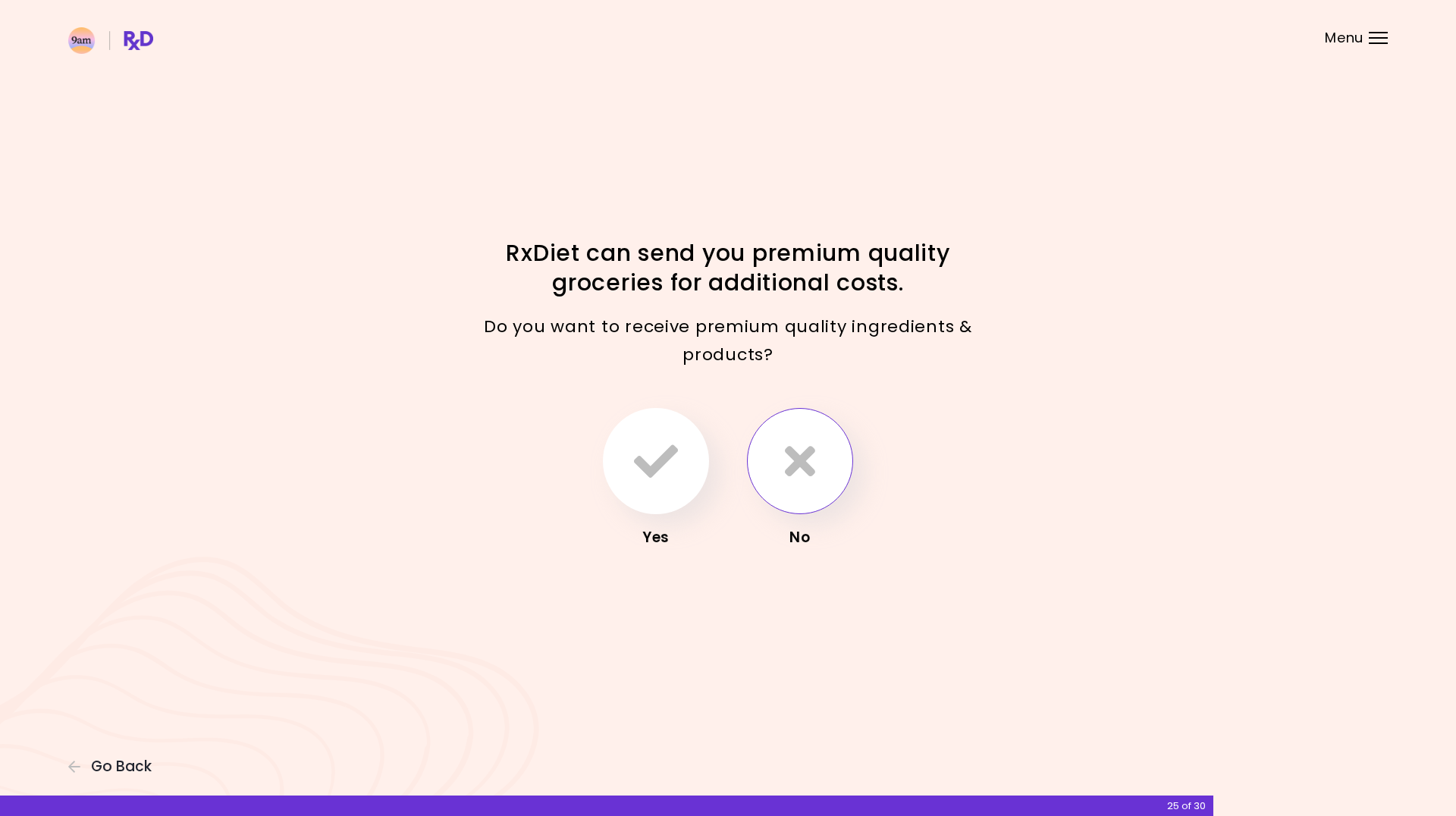
click at [797, 473] on icon "button" at bounding box center [800, 460] width 31 height 44
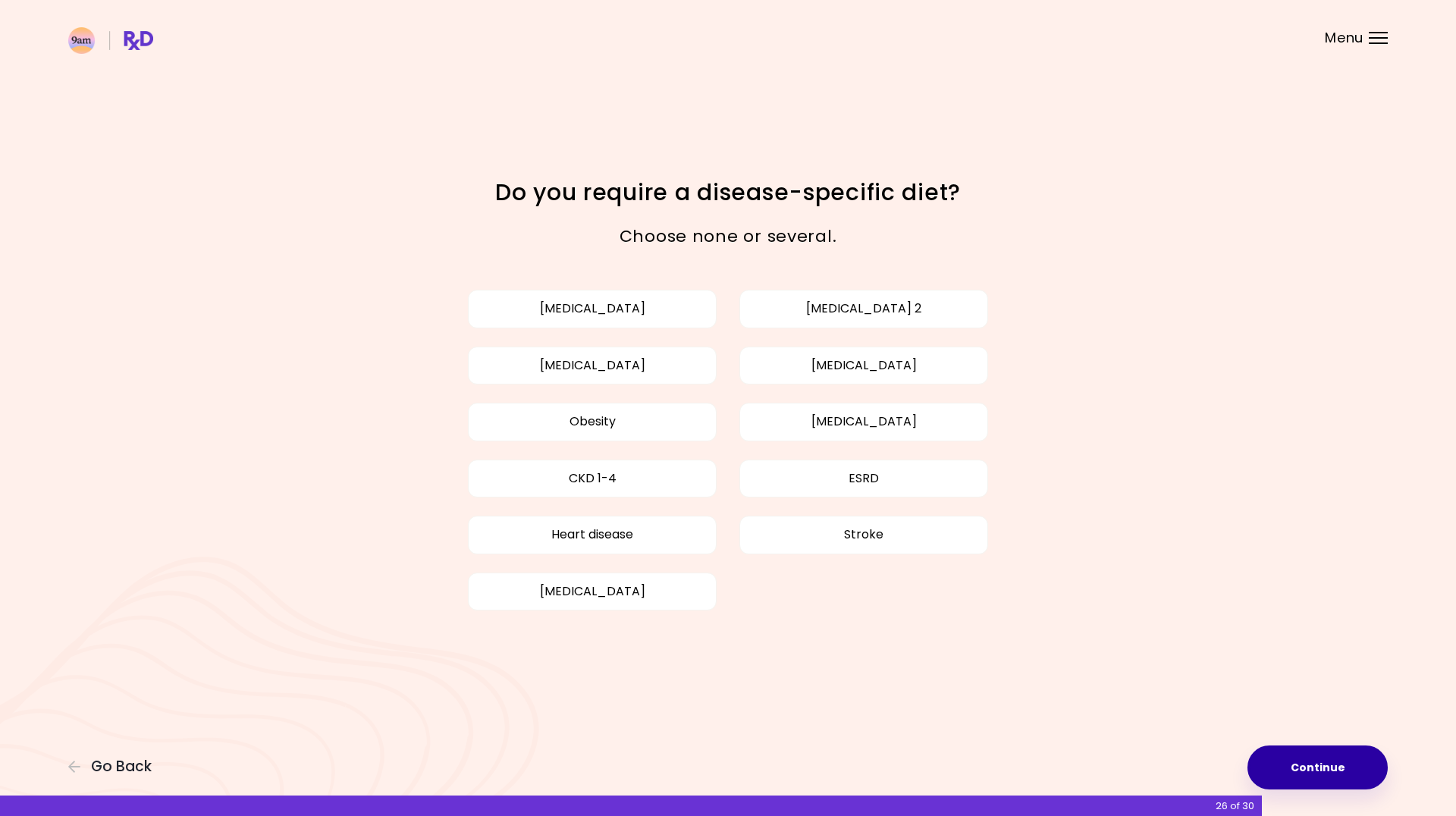
click at [1283, 761] on button "Continue" at bounding box center [1318, 767] width 141 height 44
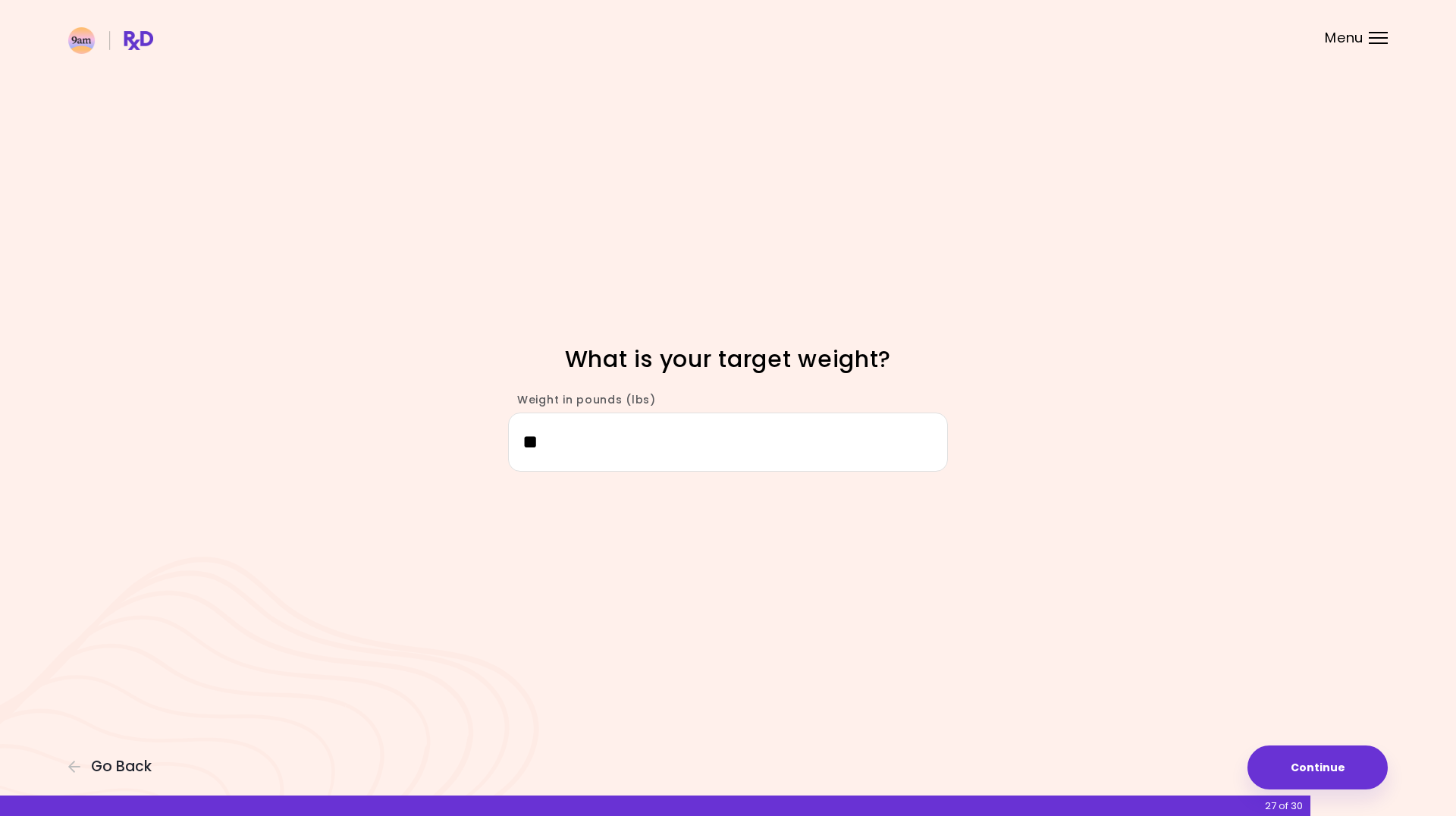
type input "***"
click at [1312, 769] on button "Continue" at bounding box center [1318, 767] width 141 height 44
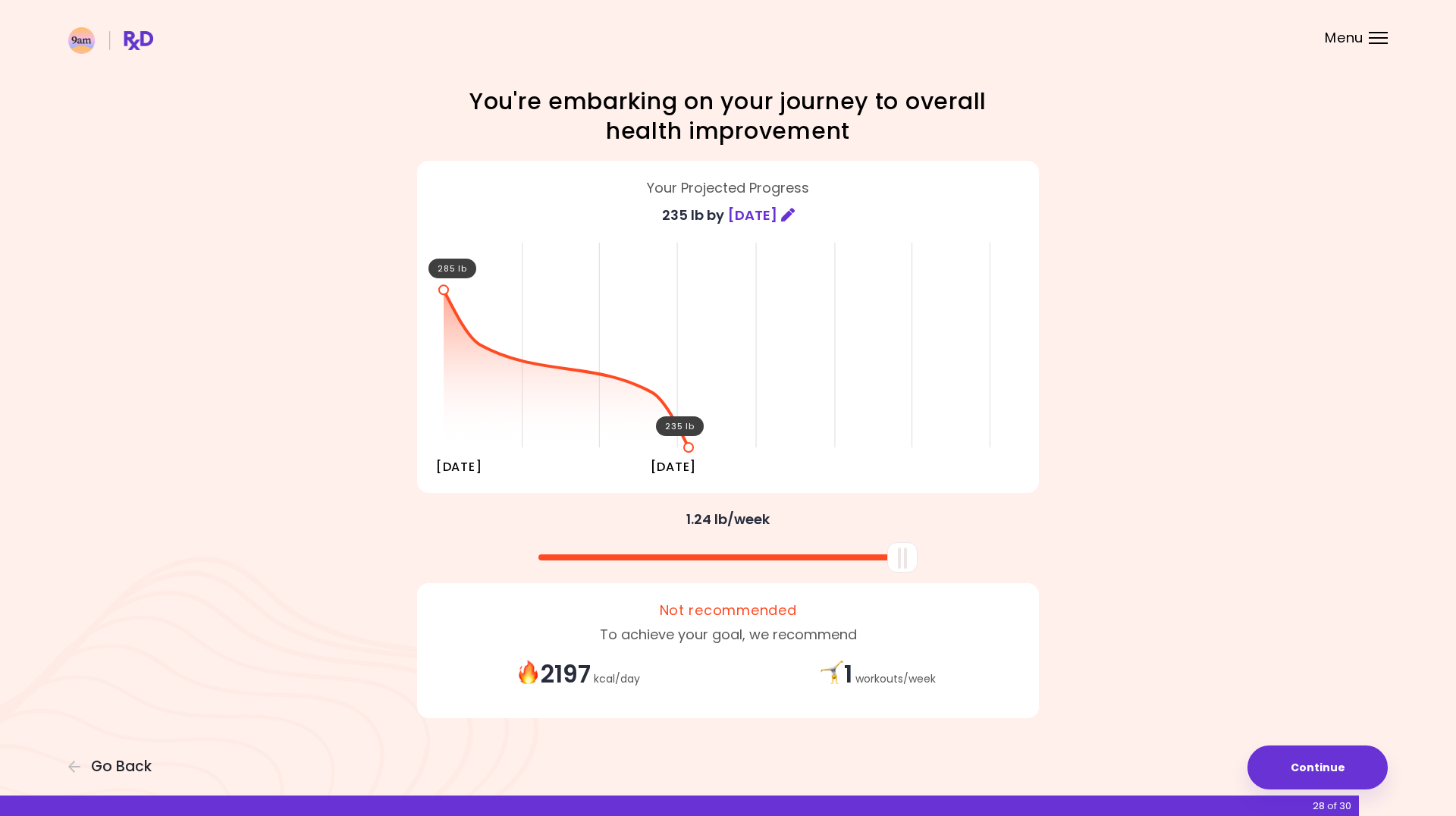
drag, startPoint x: 735, startPoint y: 573, endPoint x: 940, endPoint y: 575, distance: 205.0
click at [940, 575] on div "You're embarking on your journey to overall health improvement Your Projected P…" at bounding box center [728, 408] width 728 height 642
click at [1295, 760] on button "Continue" at bounding box center [1318, 767] width 141 height 44
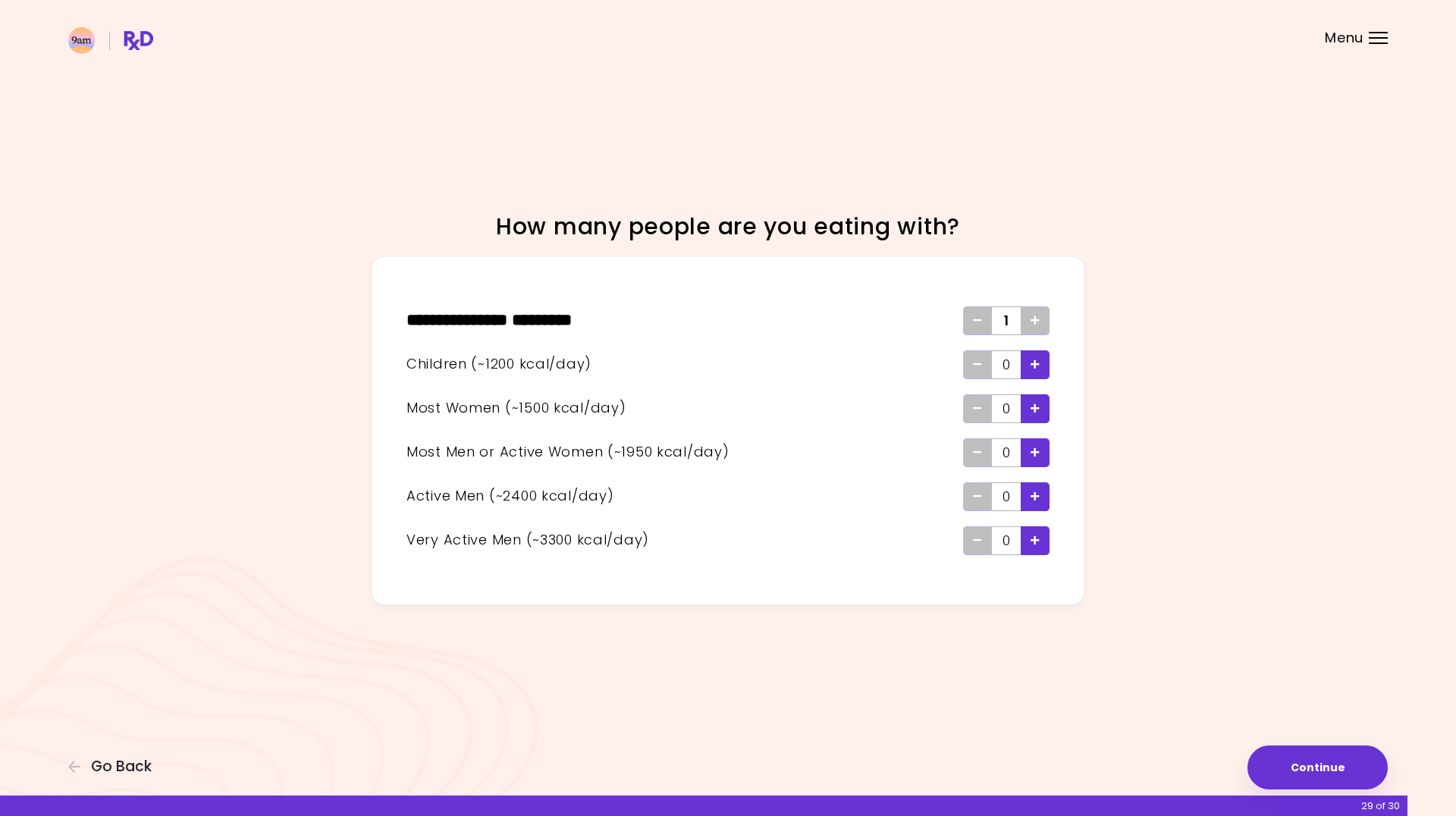
click at [1033, 362] on icon "Add - Child" at bounding box center [1035, 365] width 9 height 10
click at [1034, 412] on icon "Add - Woman" at bounding box center [1035, 408] width 9 height 10
click at [1315, 761] on button "Continue" at bounding box center [1318, 767] width 141 height 44
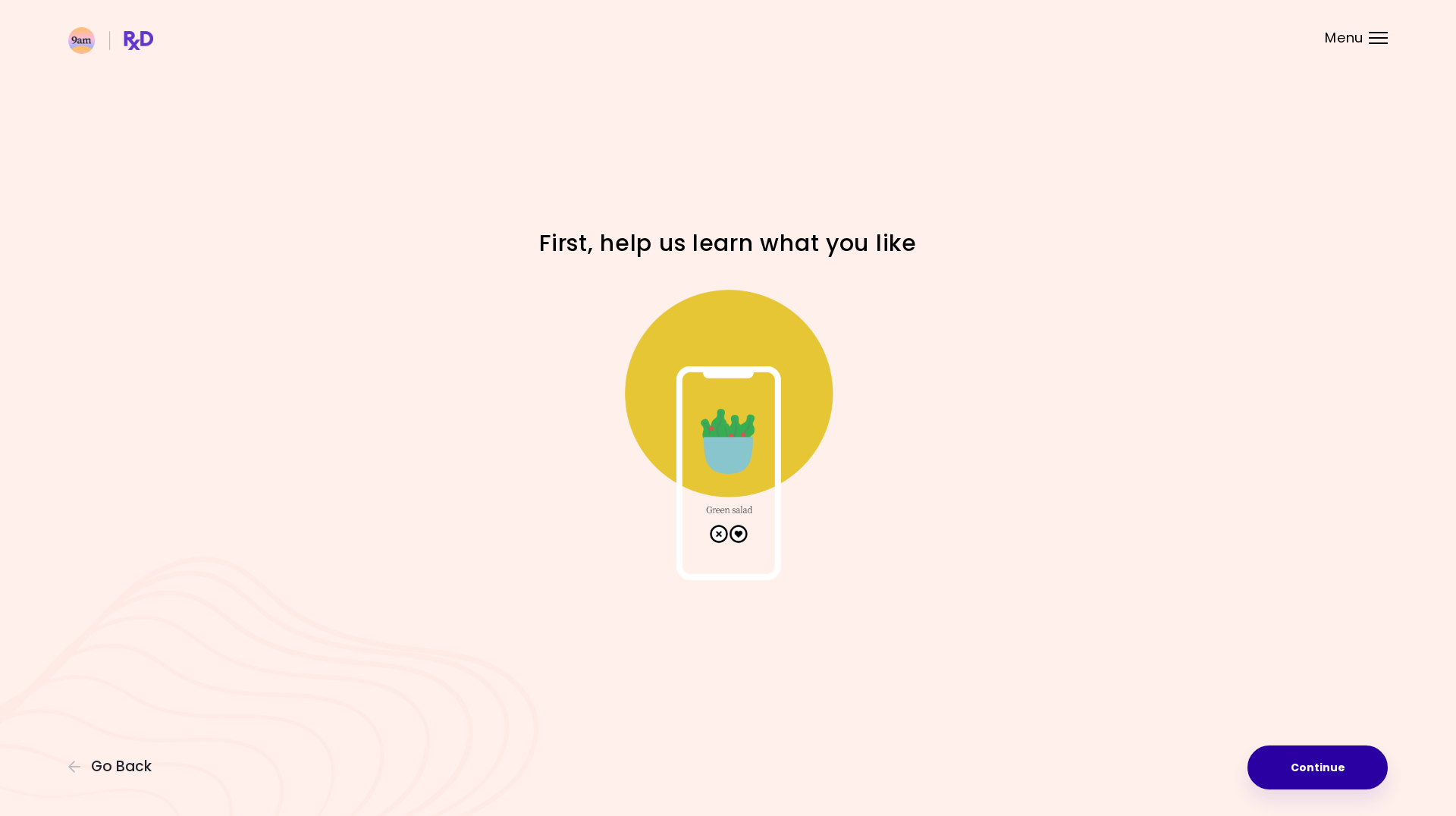
click at [1318, 761] on button "Continue" at bounding box center [1318, 767] width 141 height 44
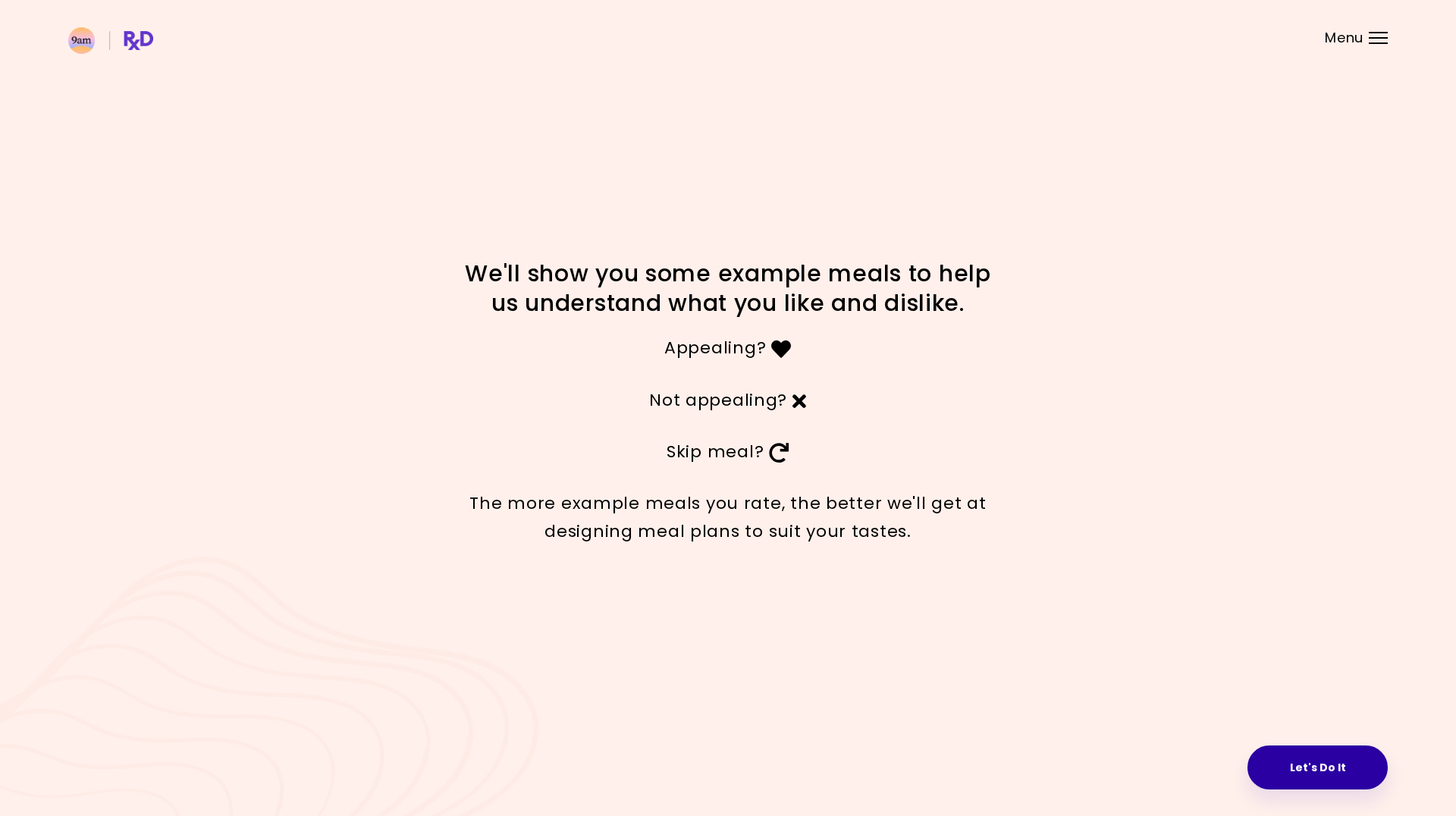
click at [1304, 764] on button "Let's Do It" at bounding box center [1318, 767] width 141 height 44
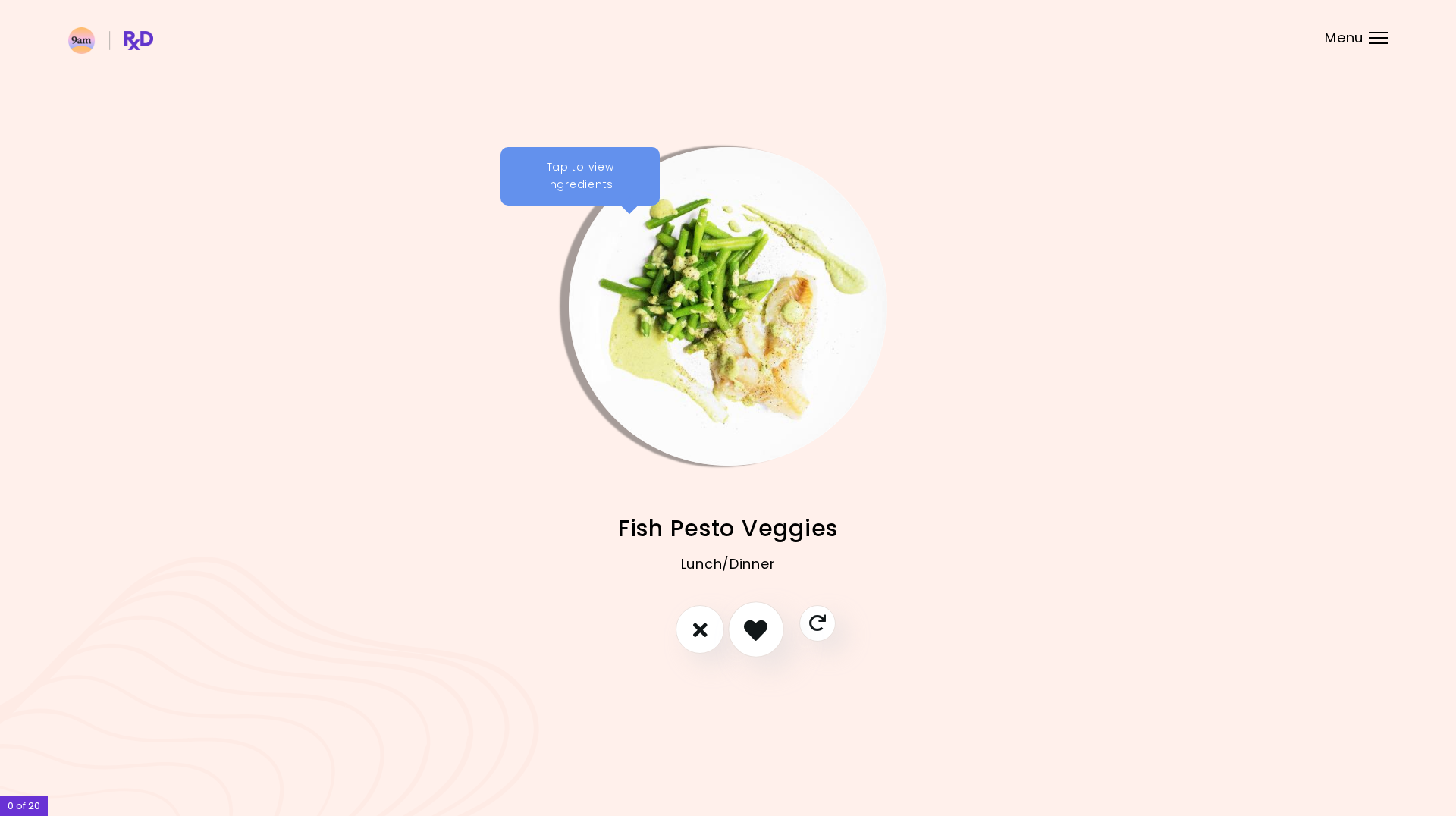
click at [761, 628] on icon "I like this recipe" at bounding box center [756, 630] width 23 height 23
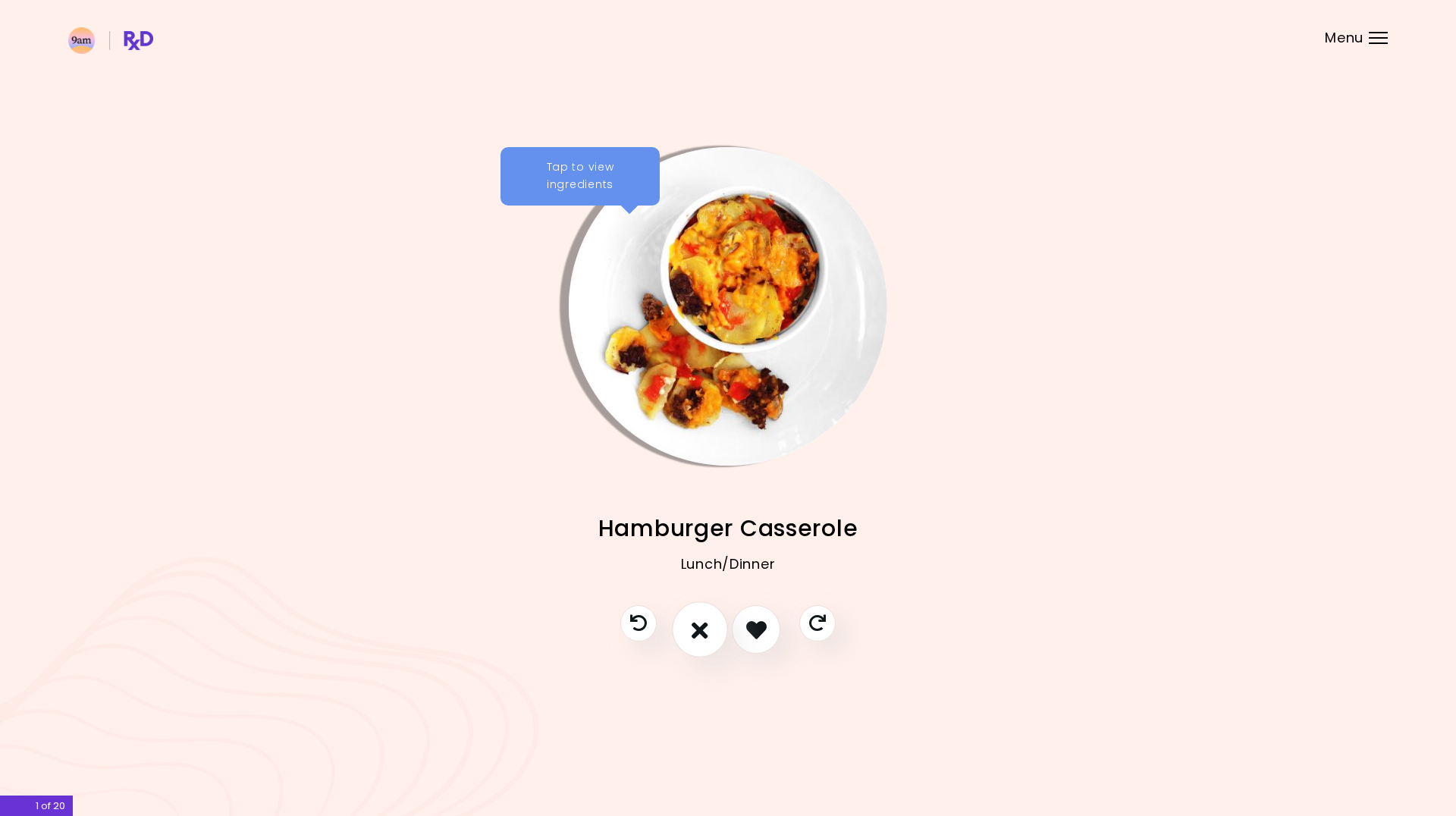
click at [705, 629] on icon "I don't like this recipe" at bounding box center [700, 630] width 17 height 23
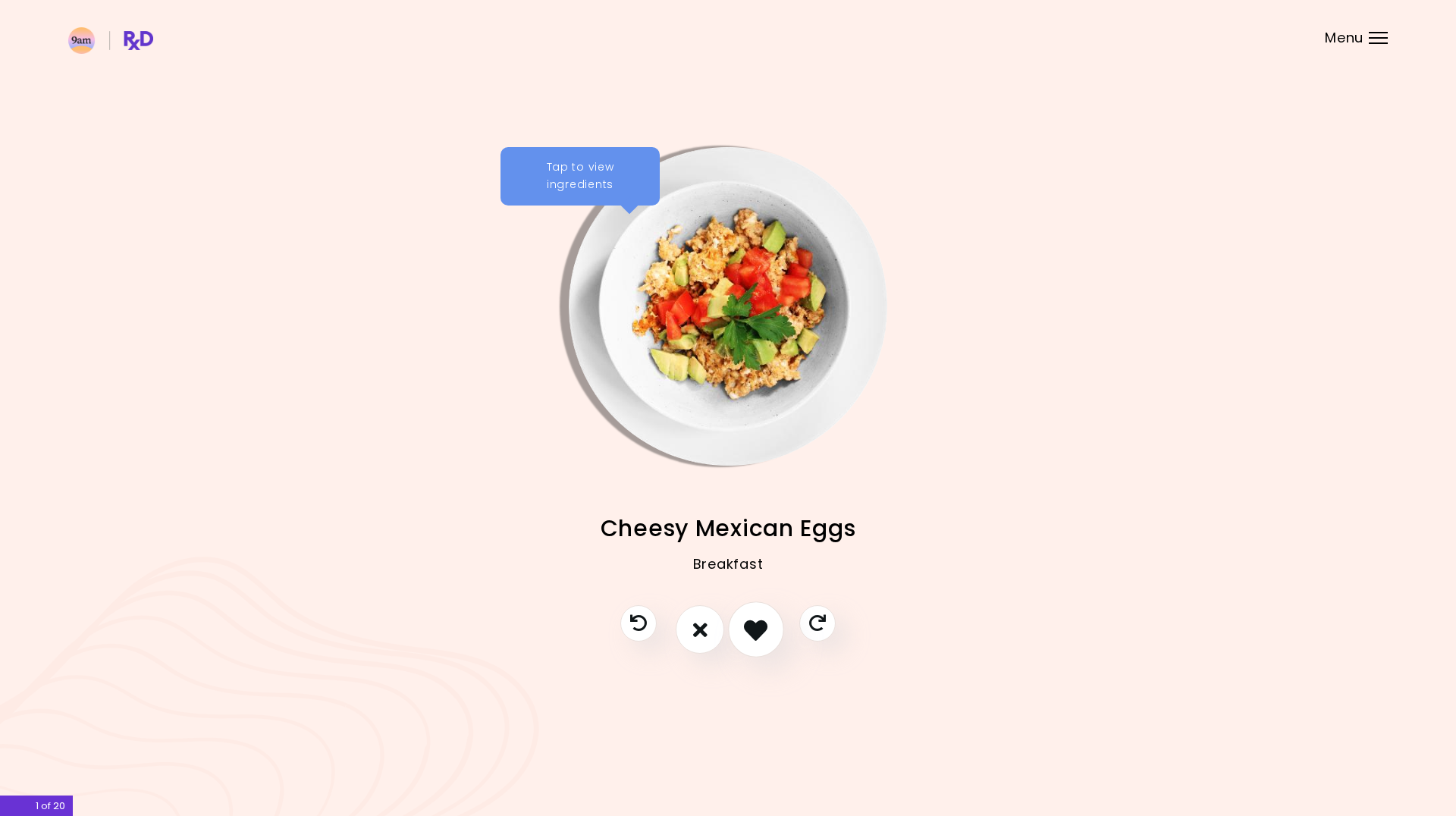
click at [751, 634] on icon "I like this recipe" at bounding box center [756, 630] width 23 height 23
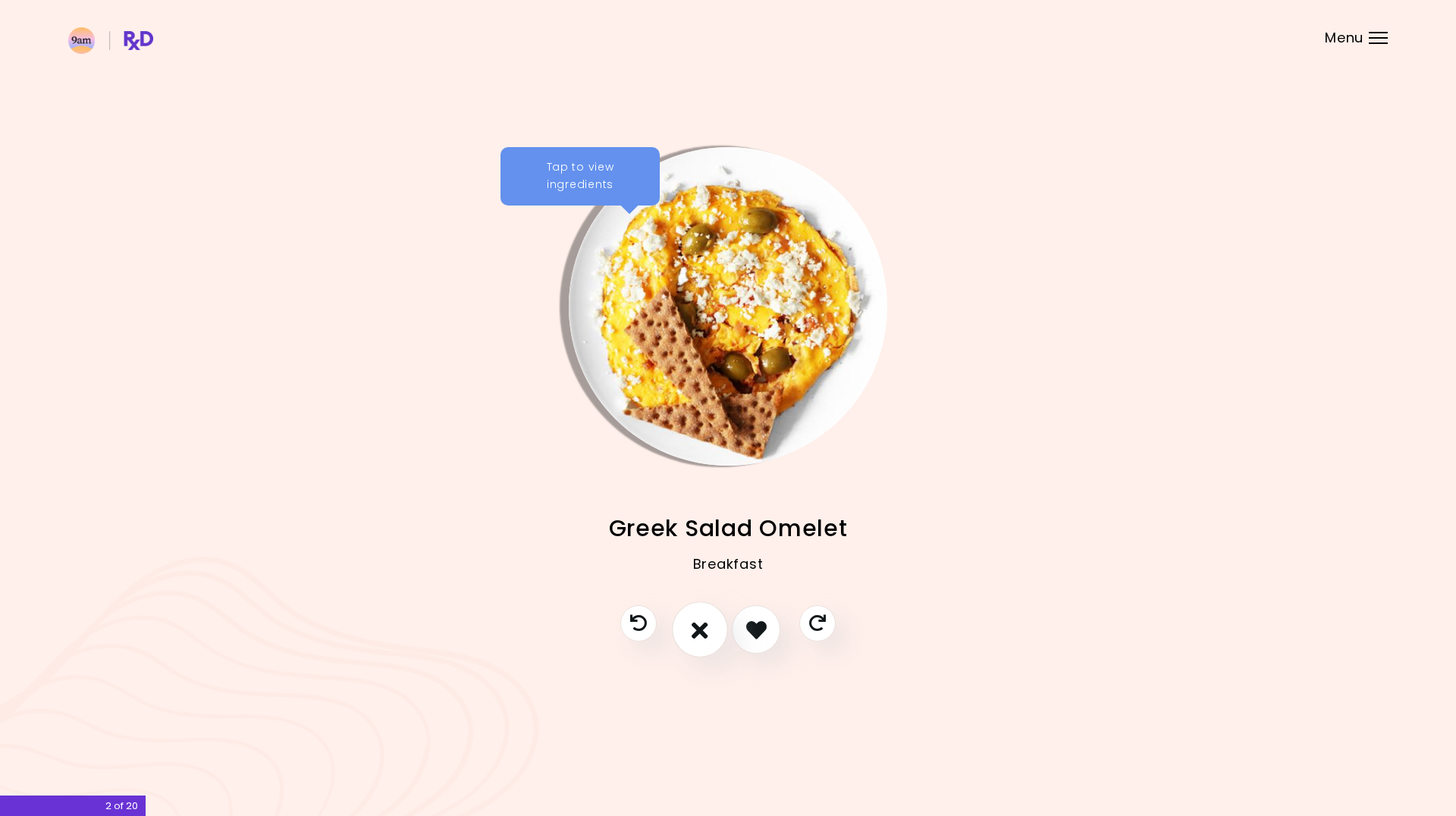
click at [711, 633] on button "I don't like this recipe" at bounding box center [700, 630] width 56 height 56
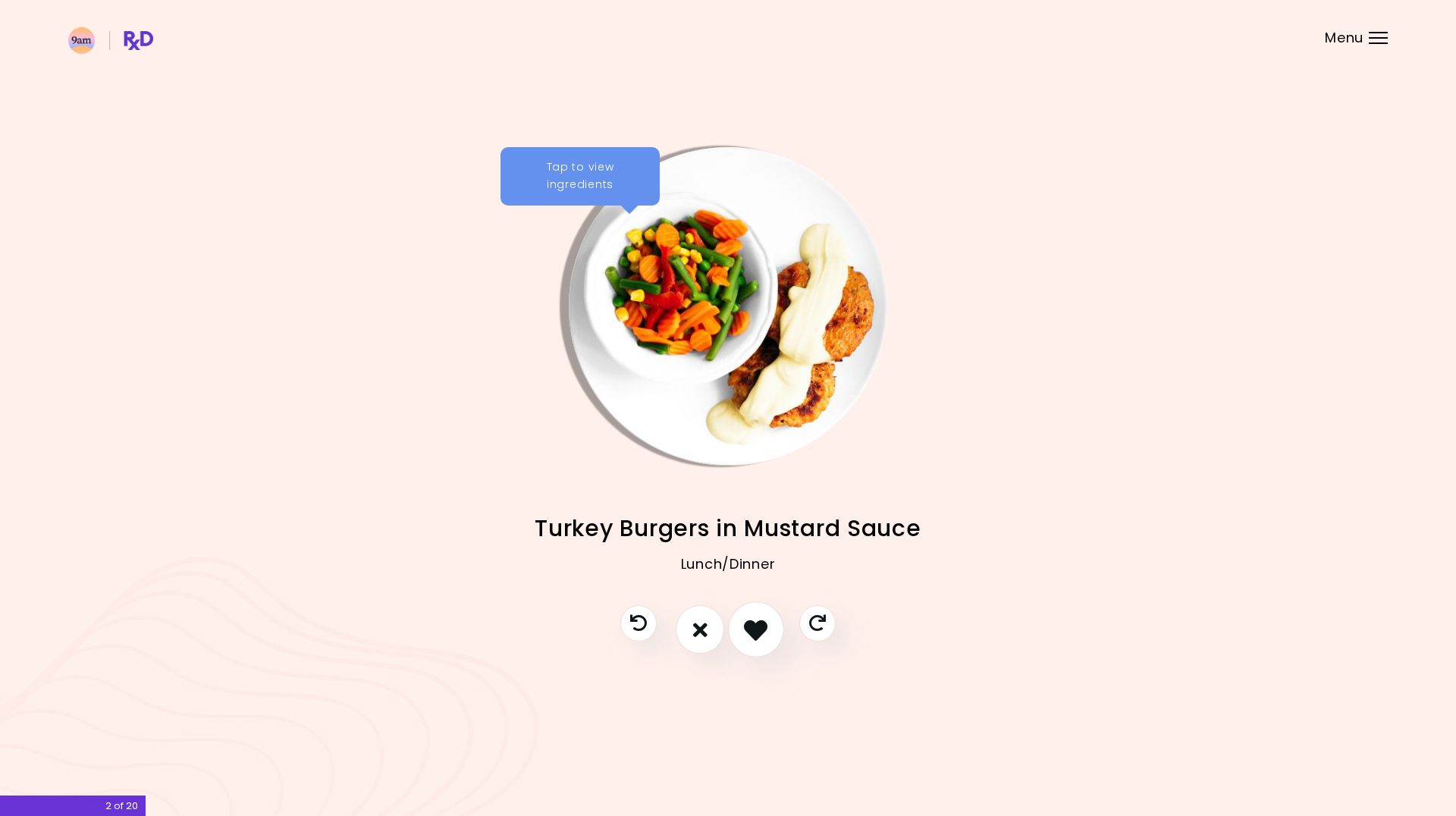
click at [747, 633] on icon "I like this recipe" at bounding box center [756, 630] width 23 height 23
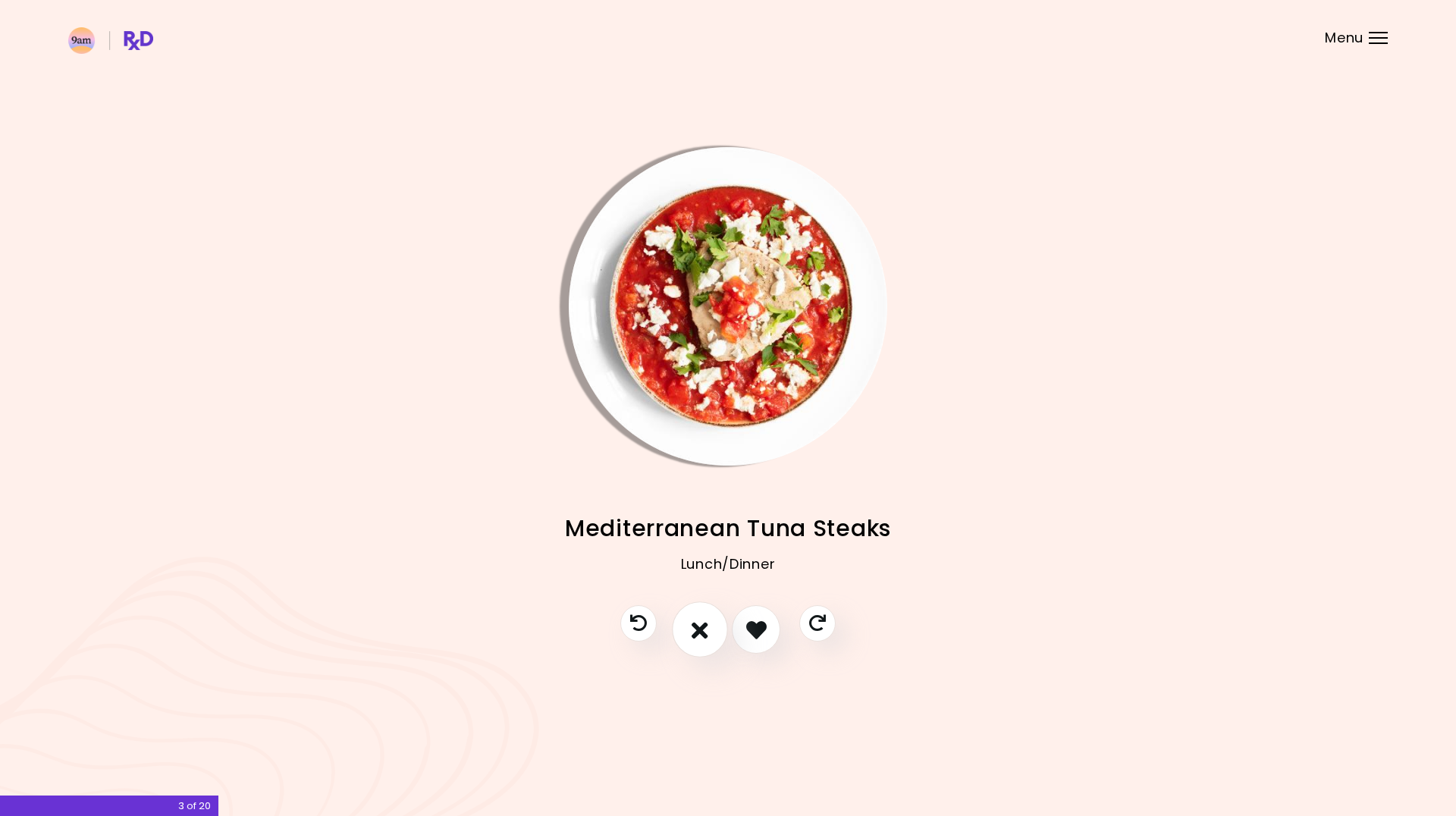
click at [714, 636] on button "I don't like this recipe" at bounding box center [700, 630] width 56 height 56
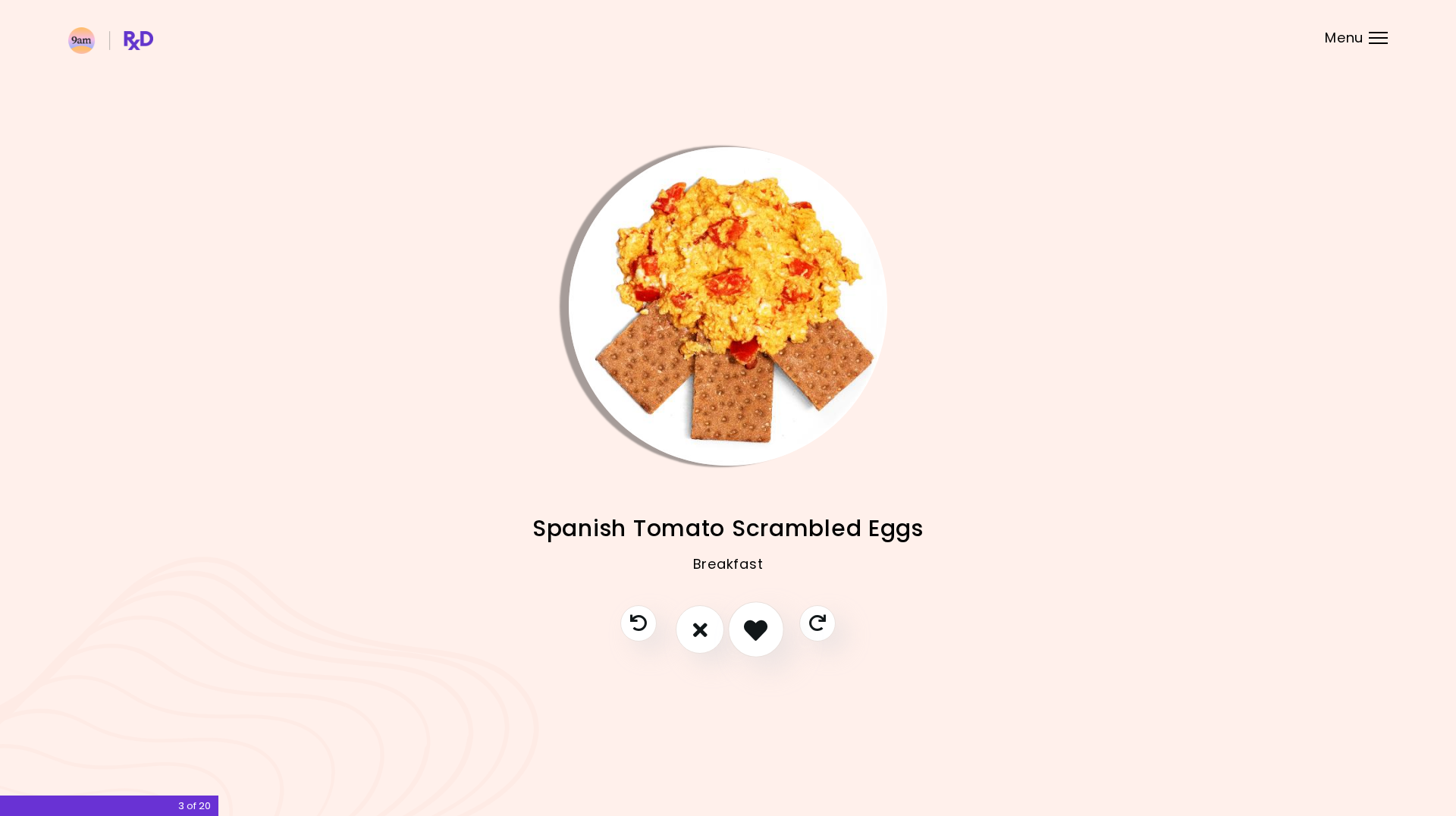
click at [752, 631] on icon "I like this recipe" at bounding box center [756, 630] width 23 height 23
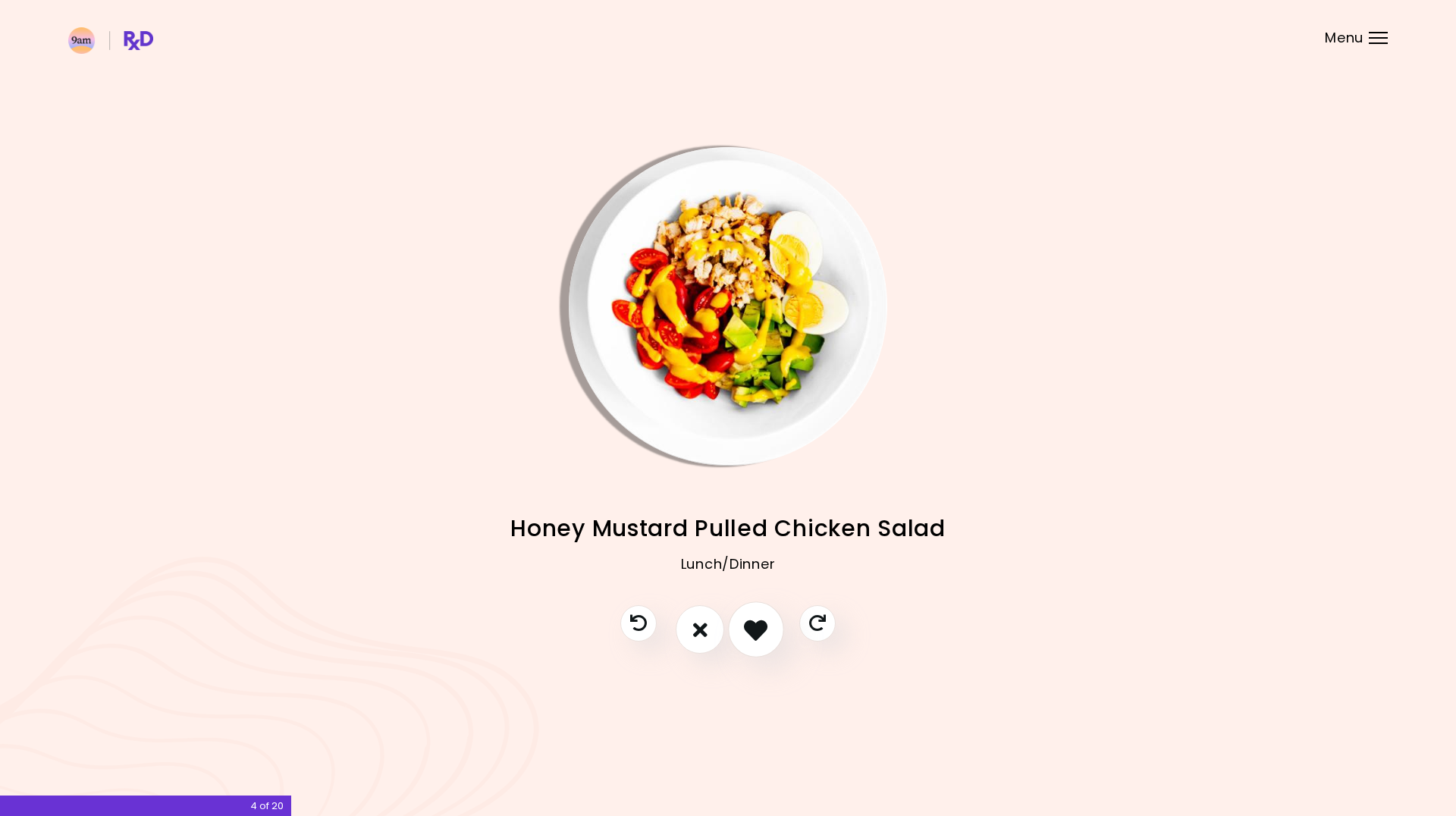
click at [752, 631] on icon "I like this recipe" at bounding box center [756, 630] width 23 height 23
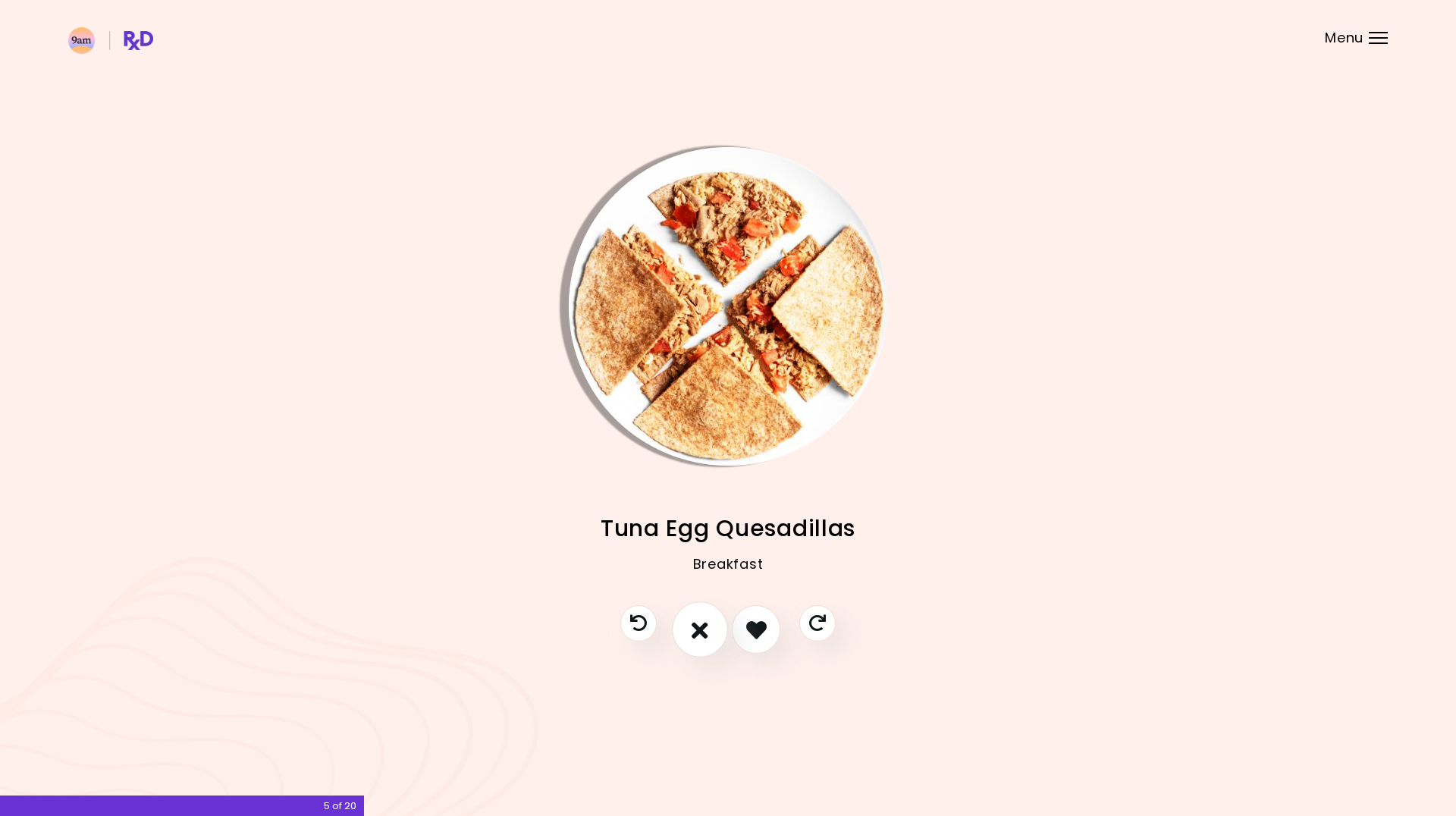
click at [713, 627] on button "I don't like this recipe" at bounding box center [700, 630] width 56 height 56
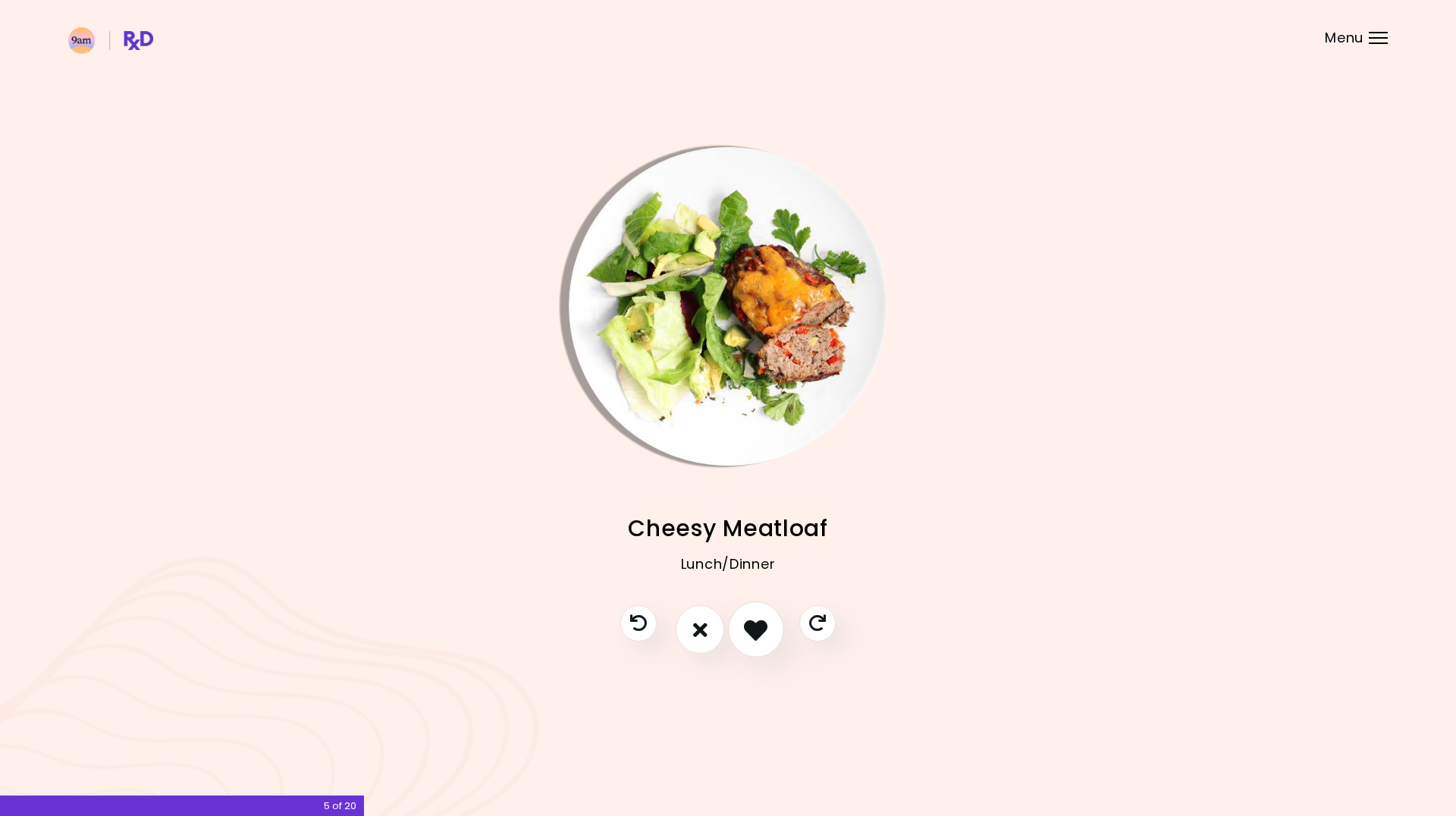
click at [747, 627] on icon "I like this recipe" at bounding box center [756, 630] width 23 height 23
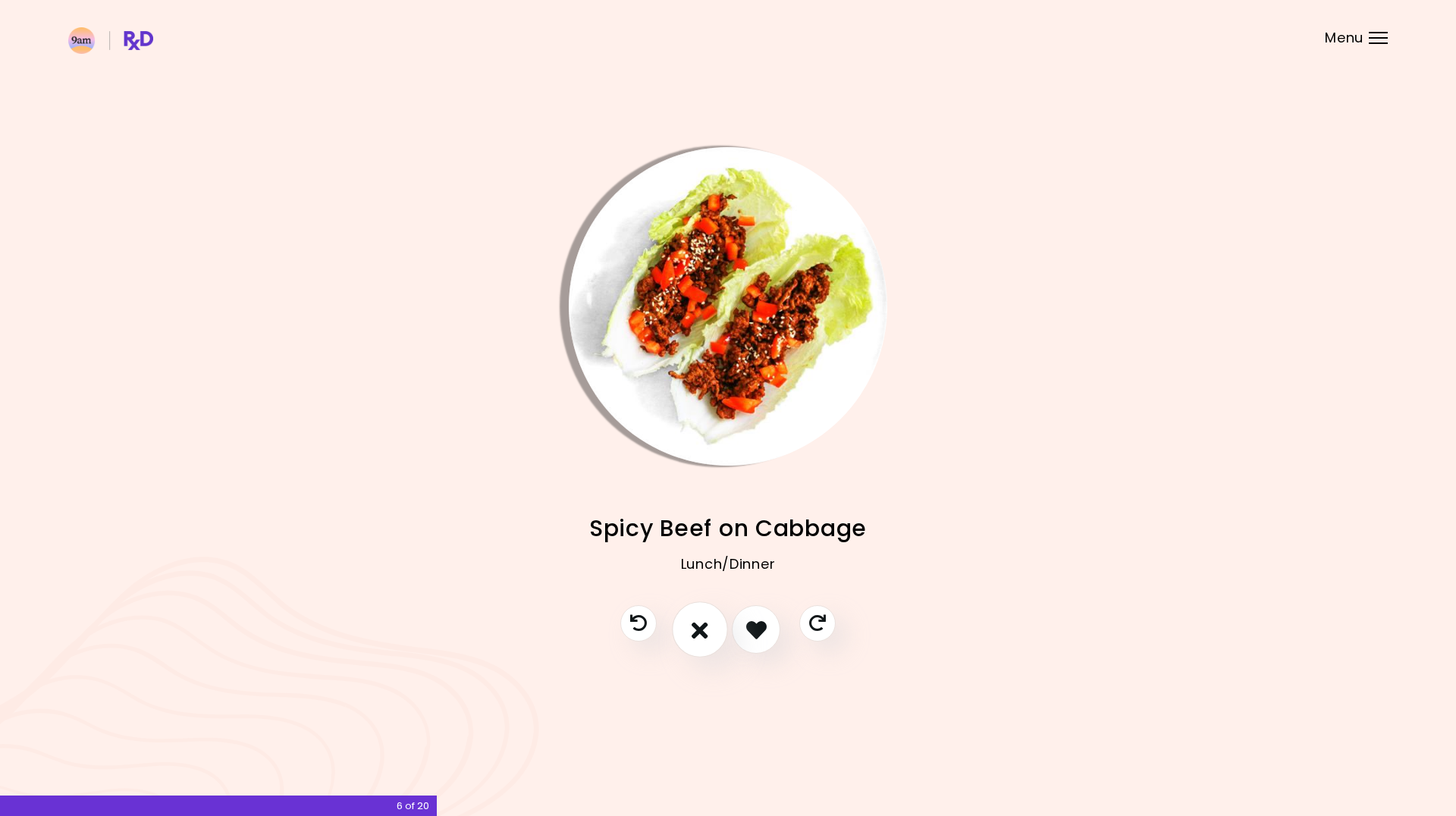
click at [710, 630] on button "I don't like this recipe" at bounding box center [700, 630] width 56 height 56
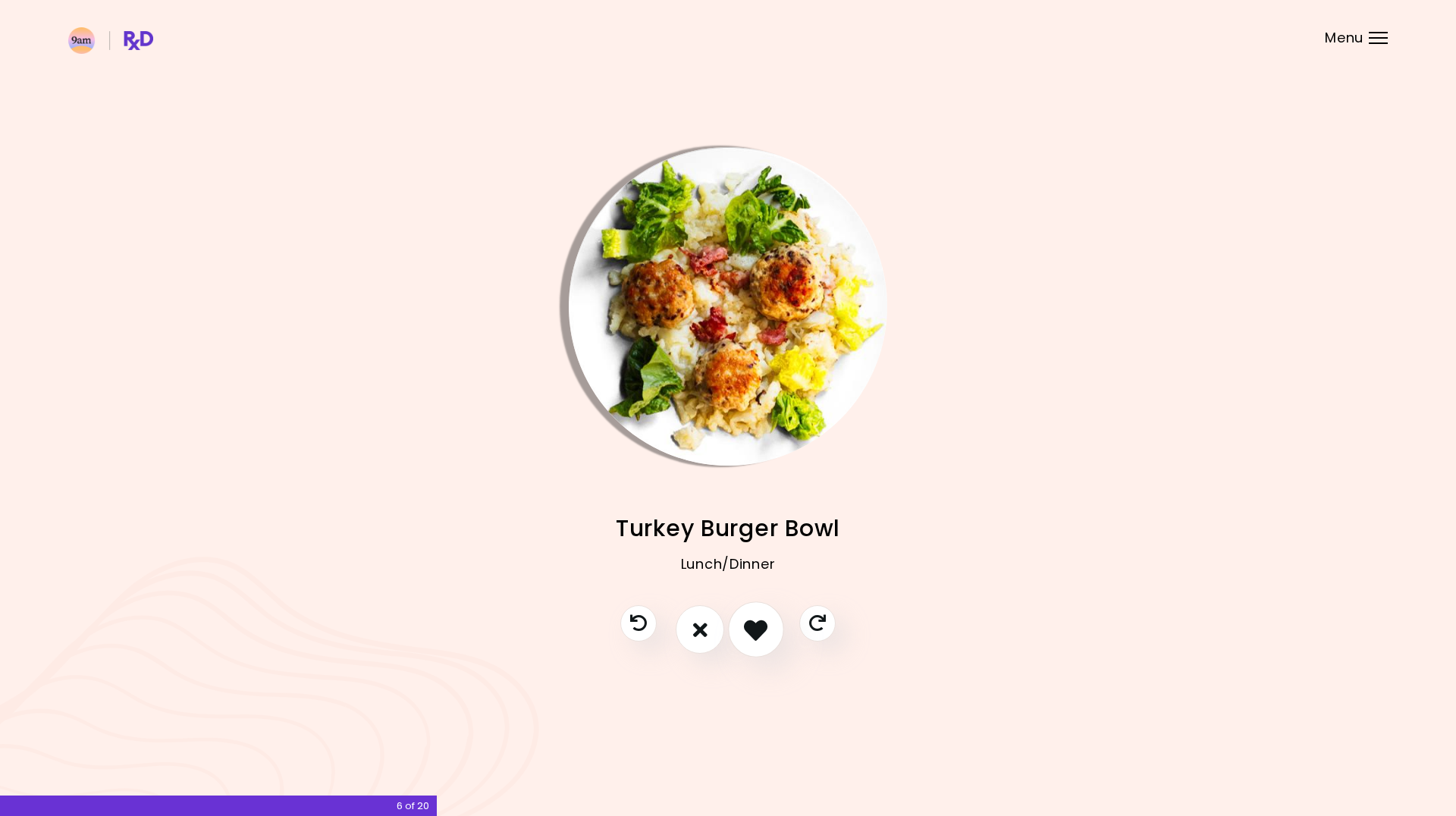
click at [752, 631] on icon "I like this recipe" at bounding box center [756, 630] width 23 height 23
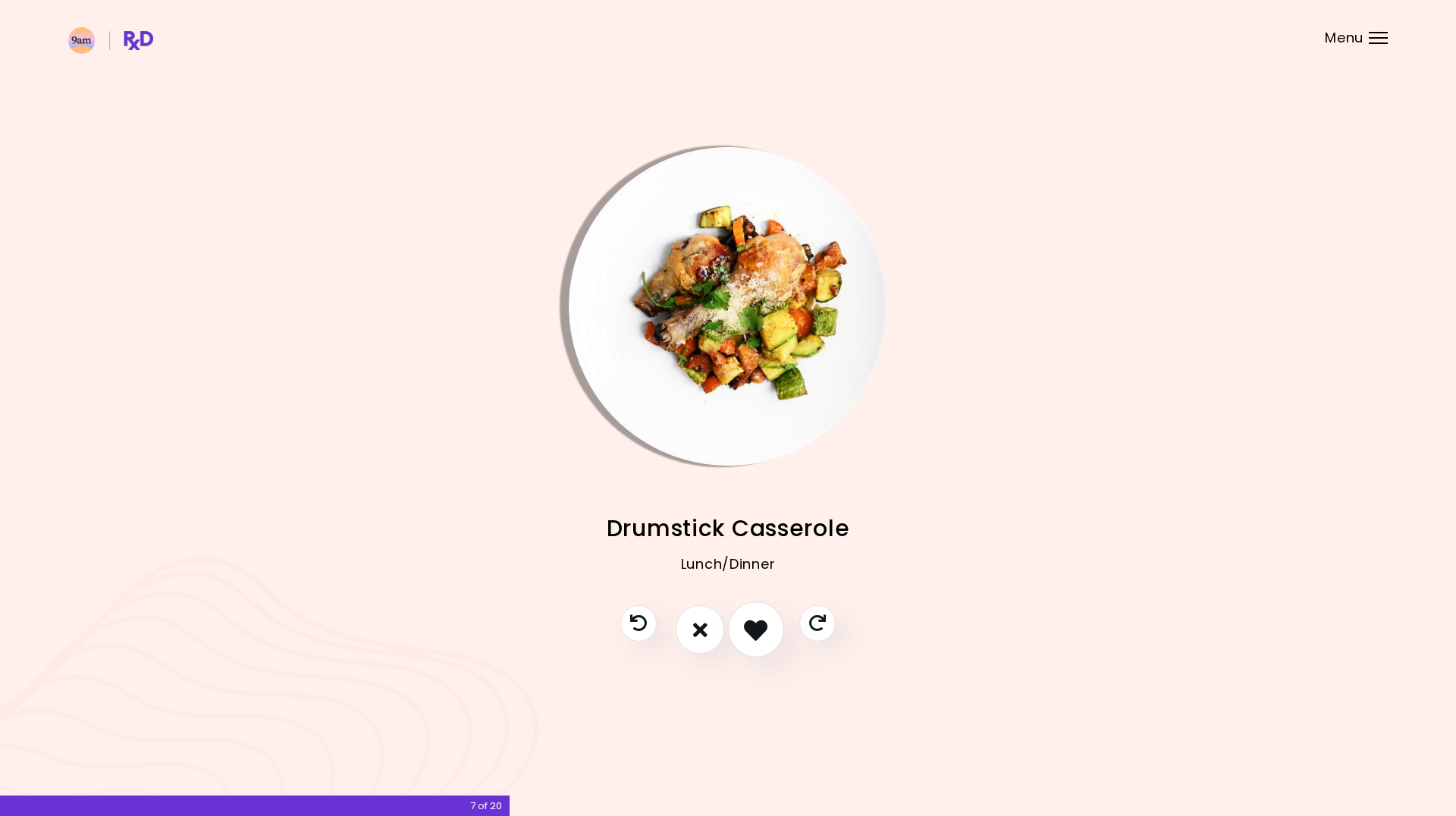
click at [752, 631] on icon "I like this recipe" at bounding box center [756, 630] width 23 height 23
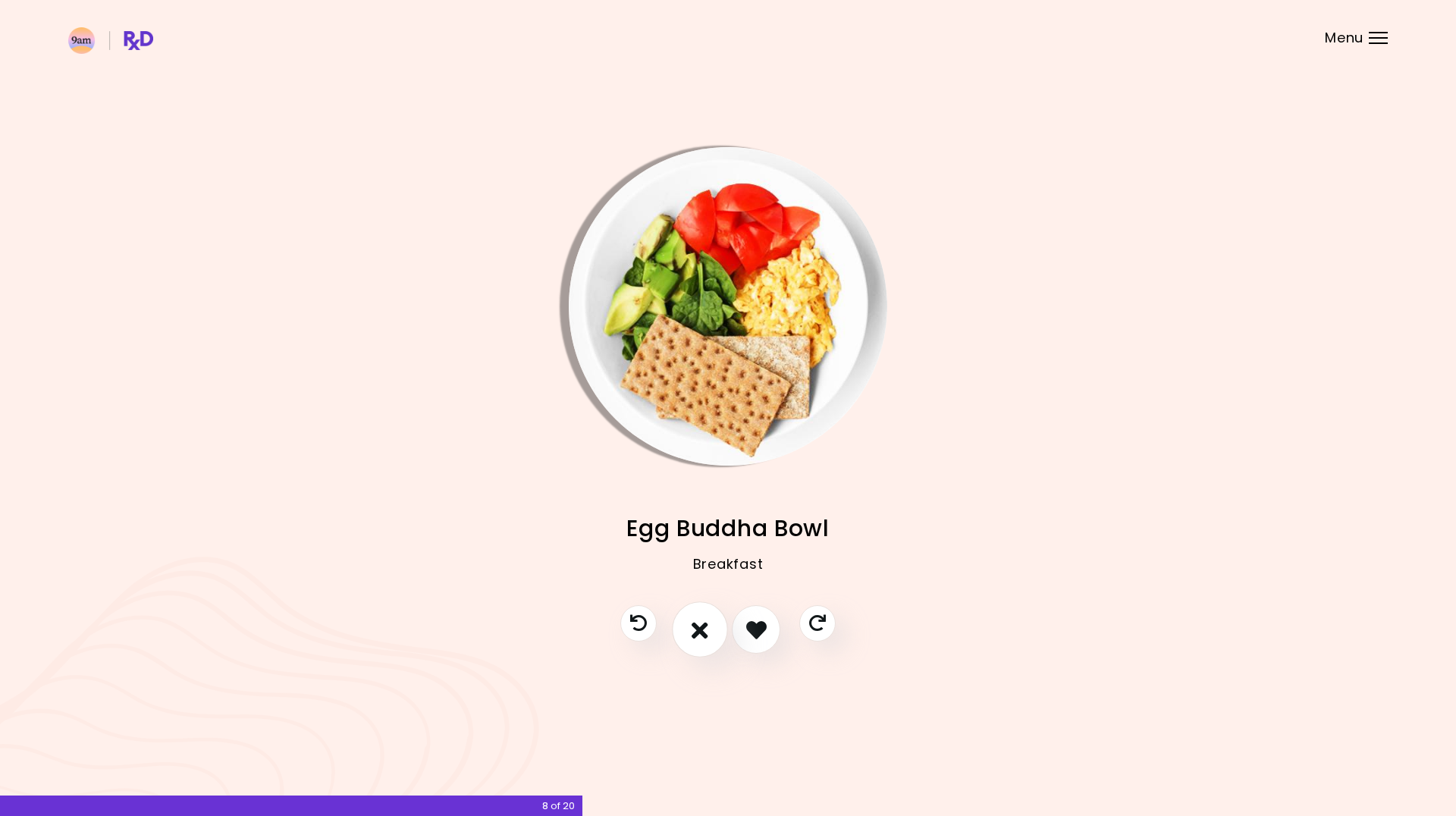
click at [705, 637] on icon "I don't like this recipe" at bounding box center [700, 630] width 17 height 23
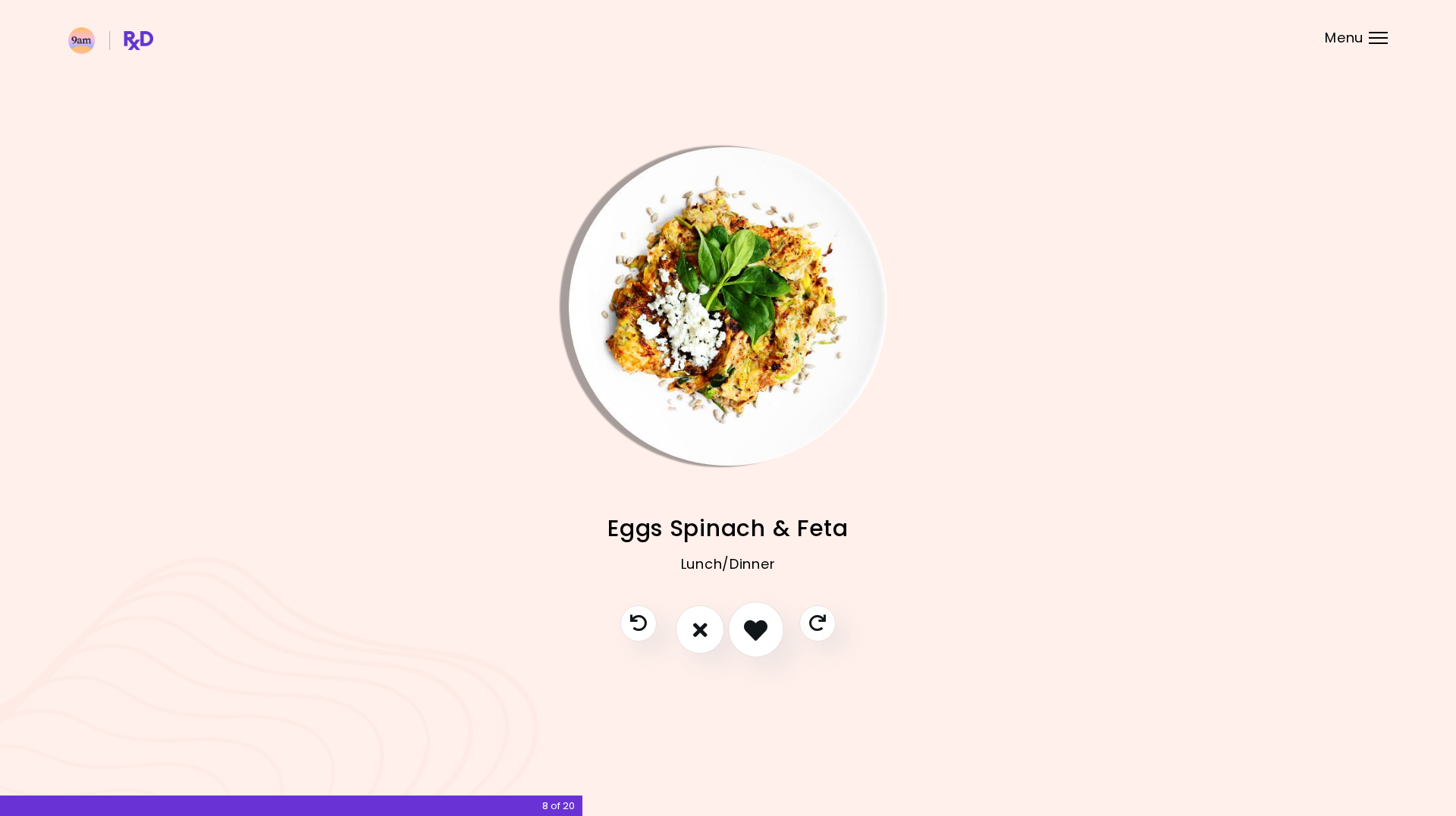
click at [748, 631] on icon "I like this recipe" at bounding box center [756, 630] width 23 height 23
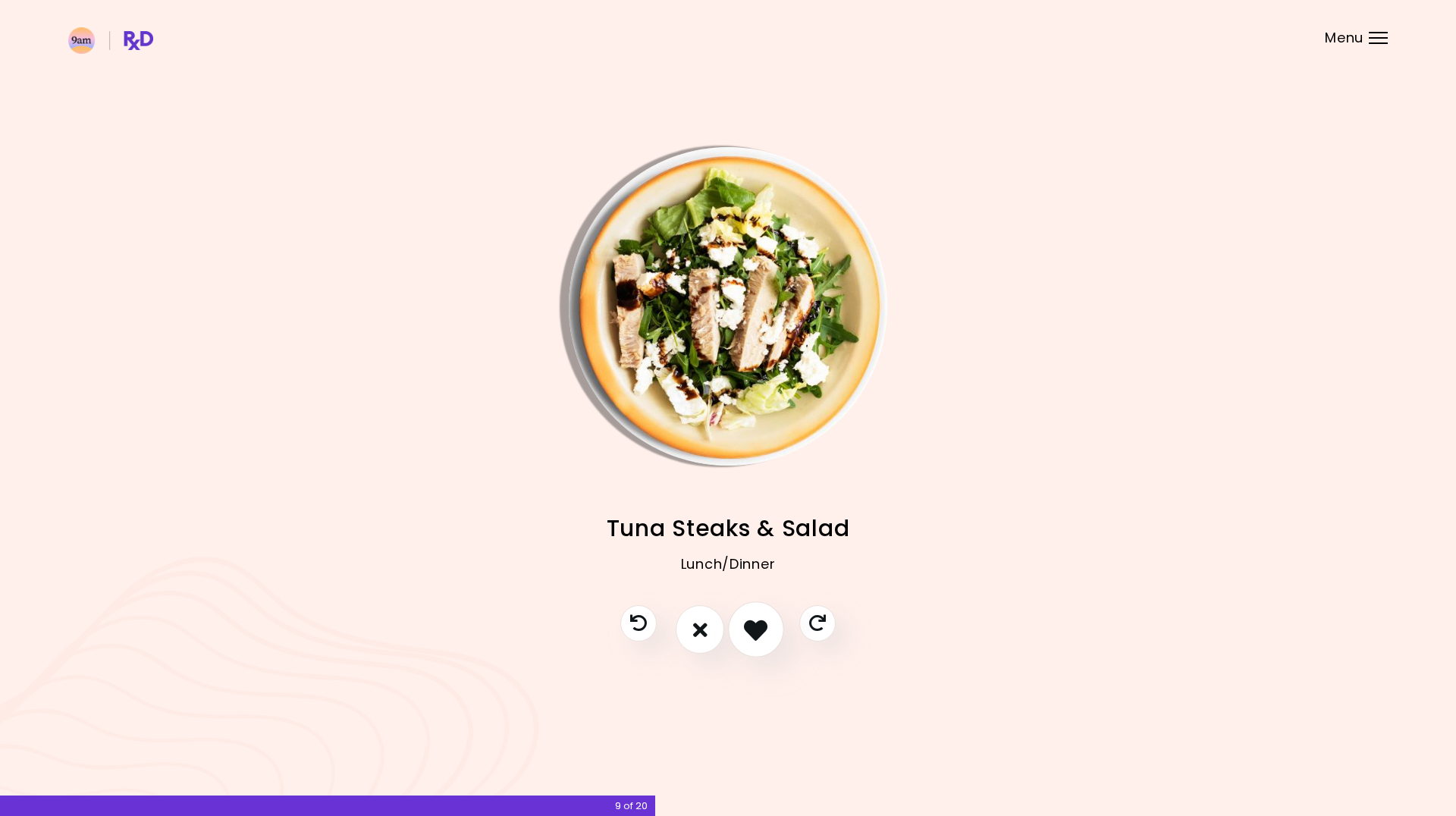
click at [748, 631] on icon "I like this recipe" at bounding box center [756, 630] width 23 height 23
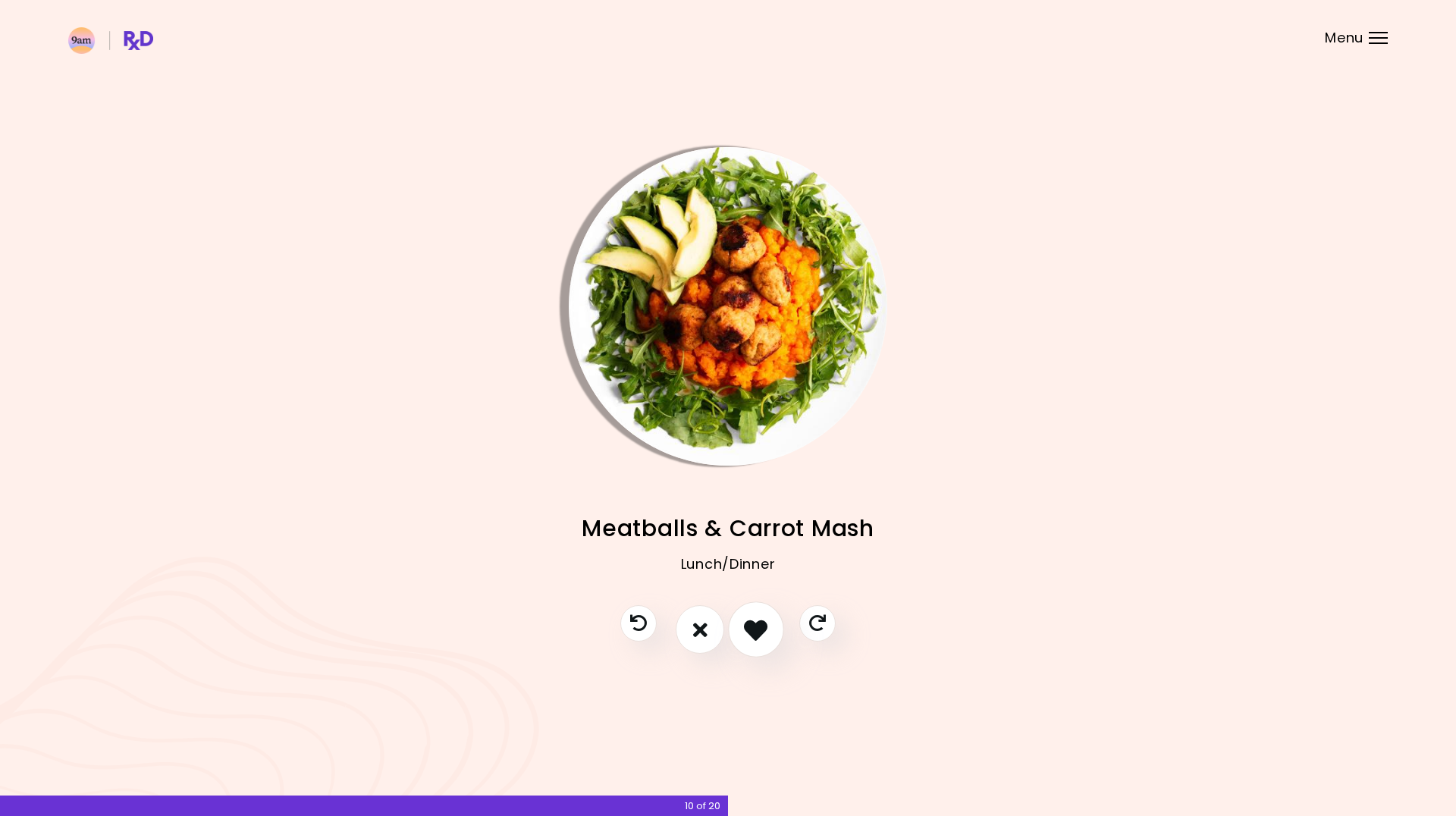
click at [748, 631] on icon "I like this recipe" at bounding box center [756, 630] width 23 height 23
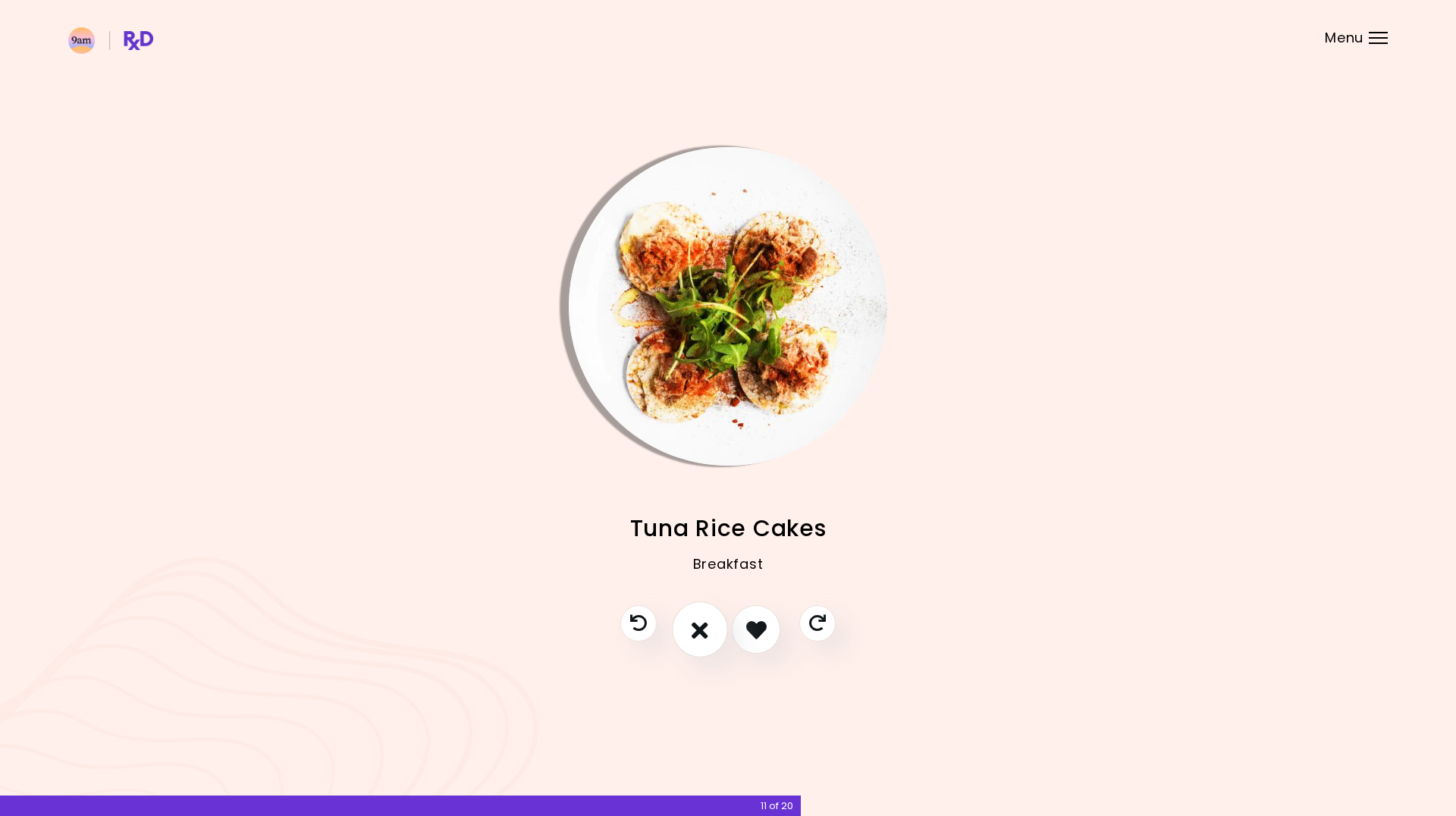
click at [704, 632] on icon "I don't like this recipe" at bounding box center [700, 630] width 17 height 23
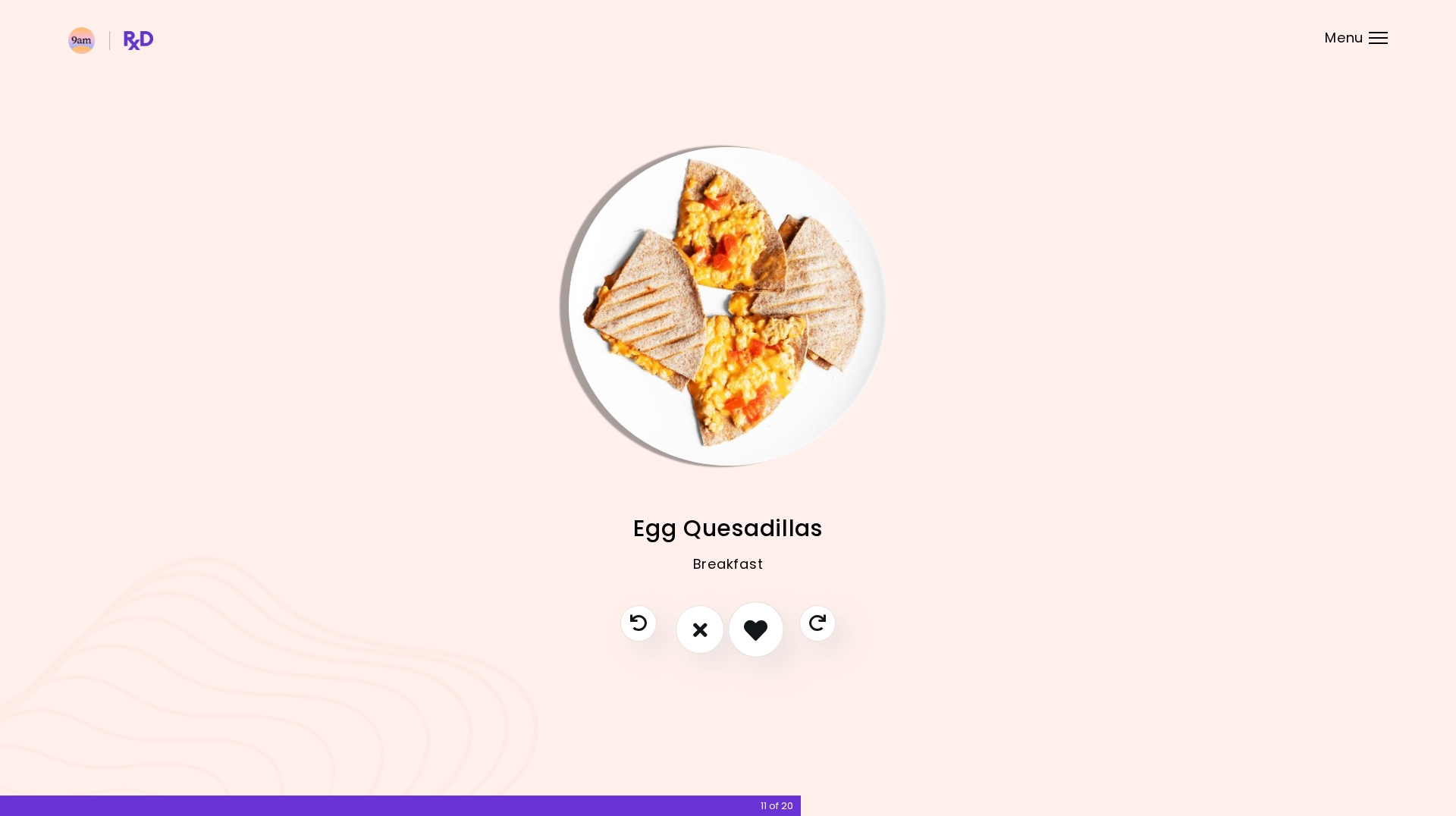
click at [757, 628] on icon "I like this recipe" at bounding box center [756, 630] width 23 height 23
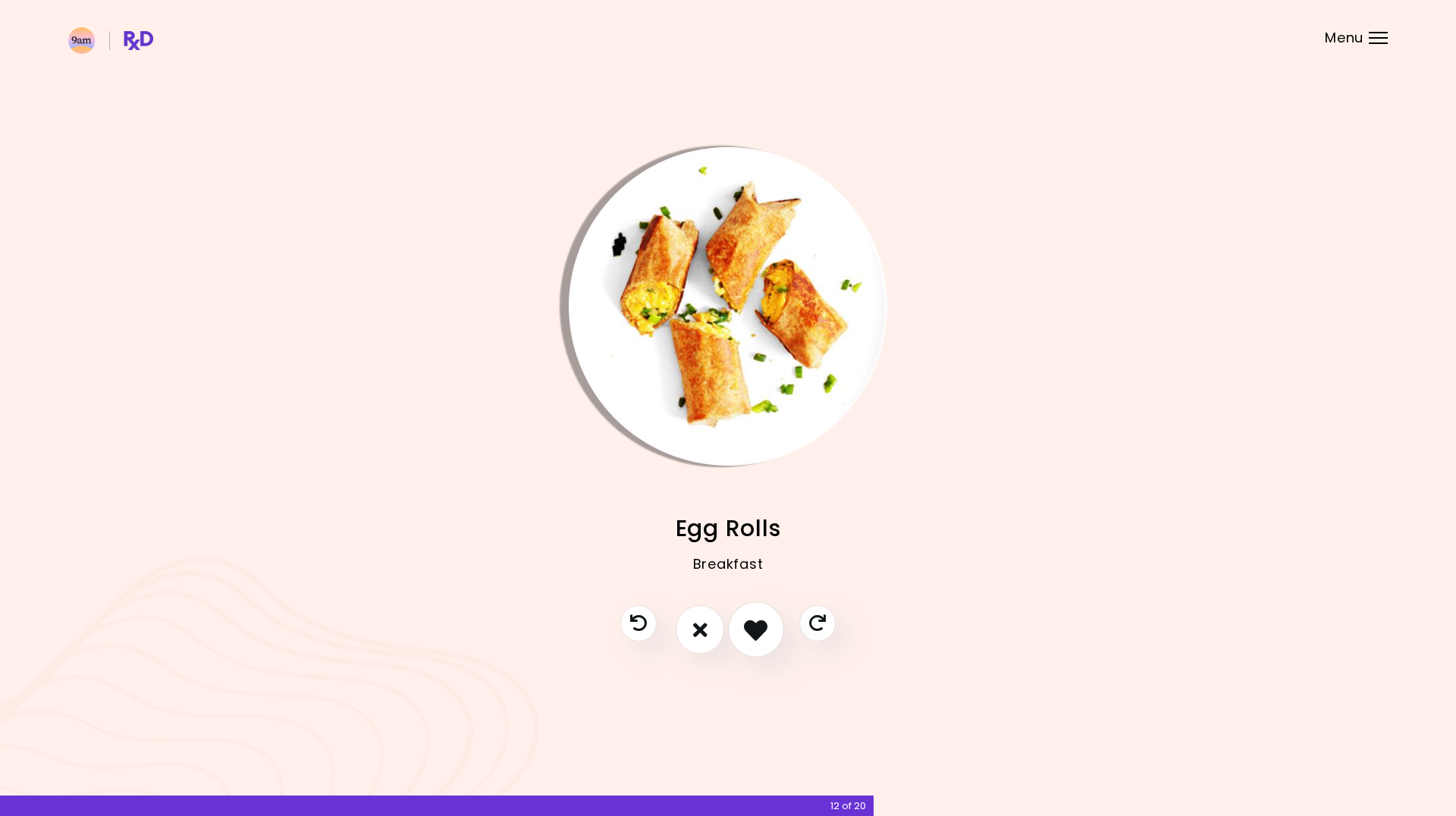
click at [757, 628] on icon "I like this recipe" at bounding box center [756, 630] width 23 height 23
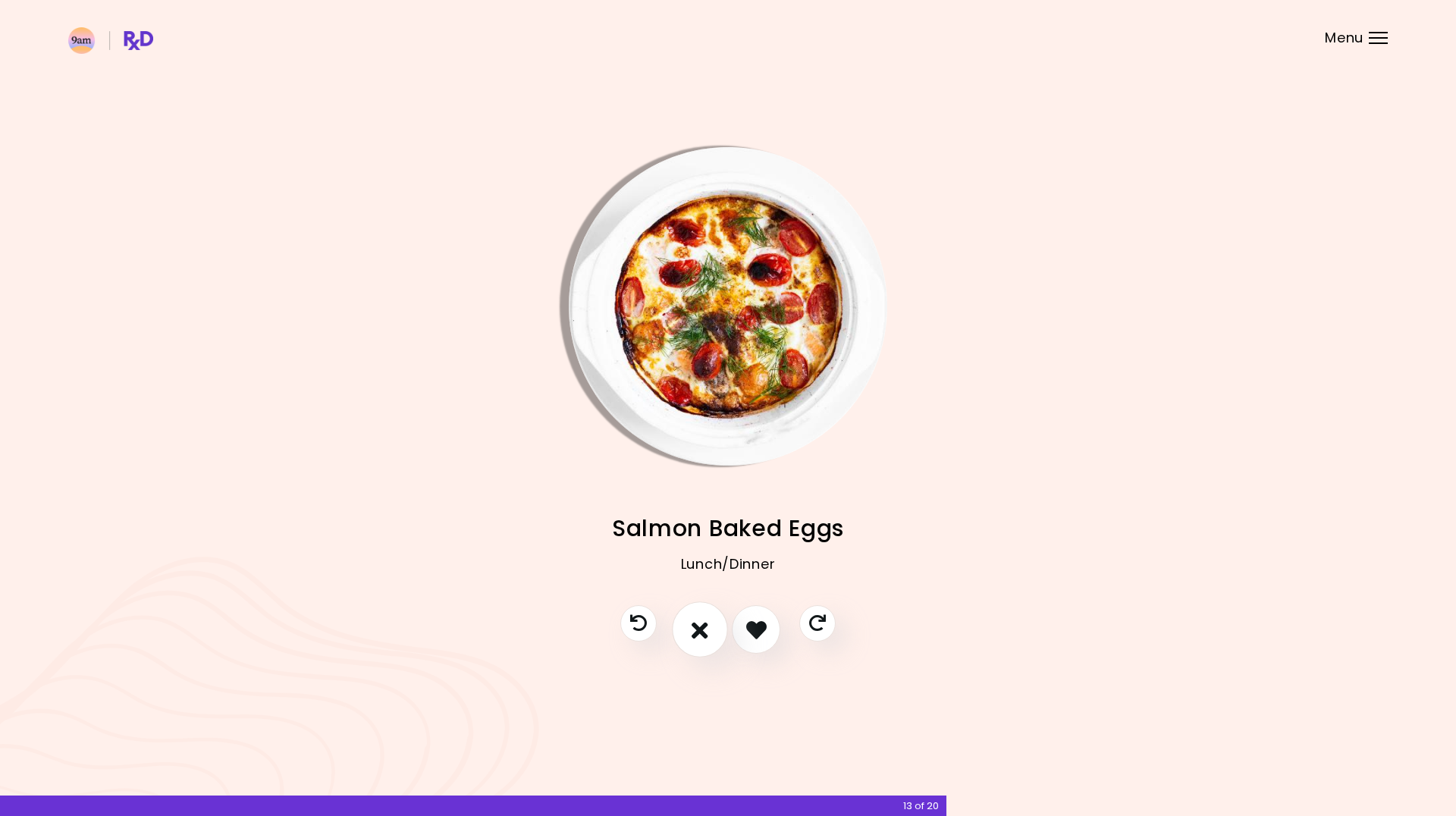
click at [710, 632] on button "I don't like this recipe" at bounding box center [700, 630] width 56 height 56
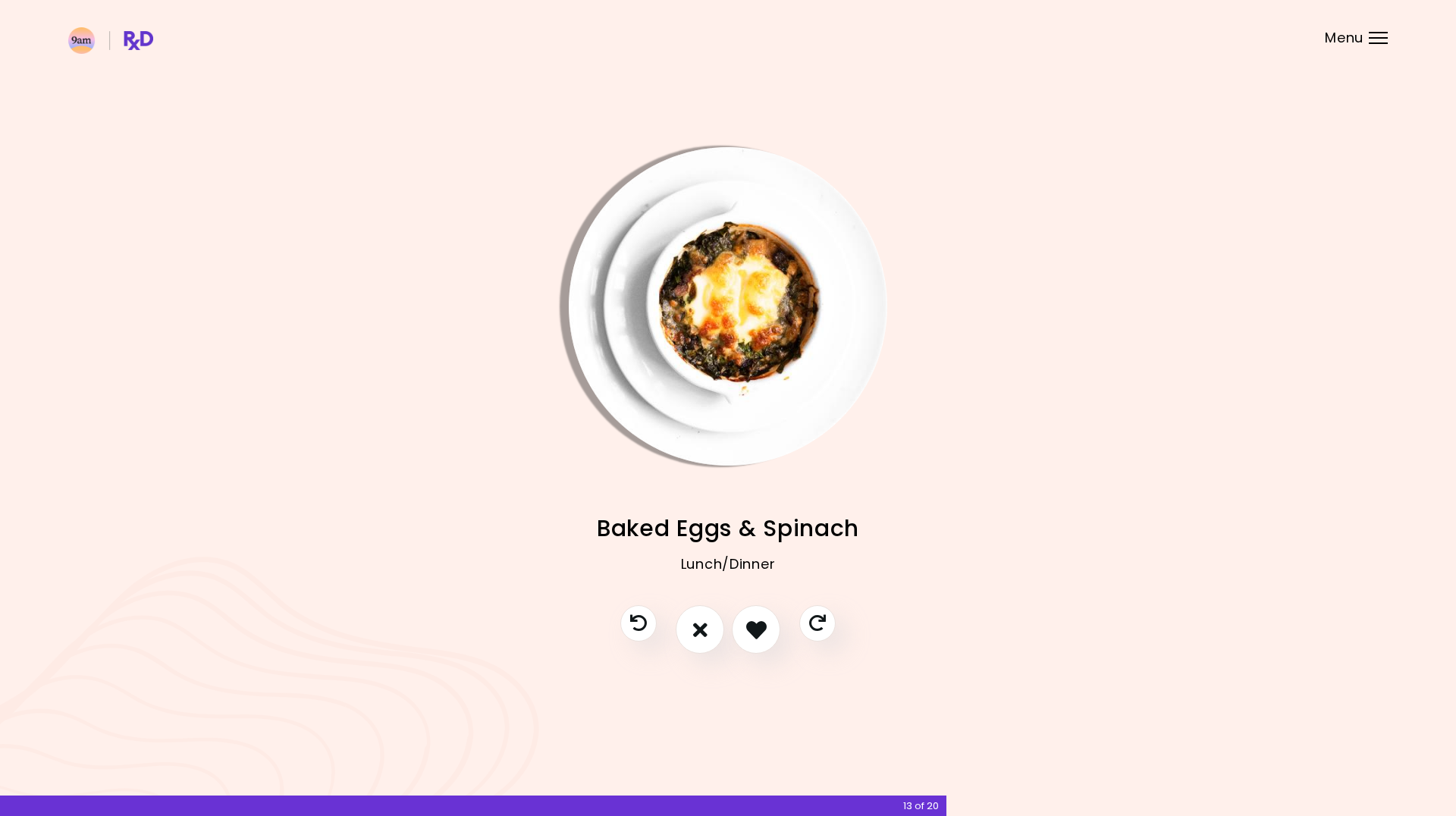
click at [695, 356] on img "Info - Baked Eggs & Spinach" at bounding box center [728, 306] width 318 height 318
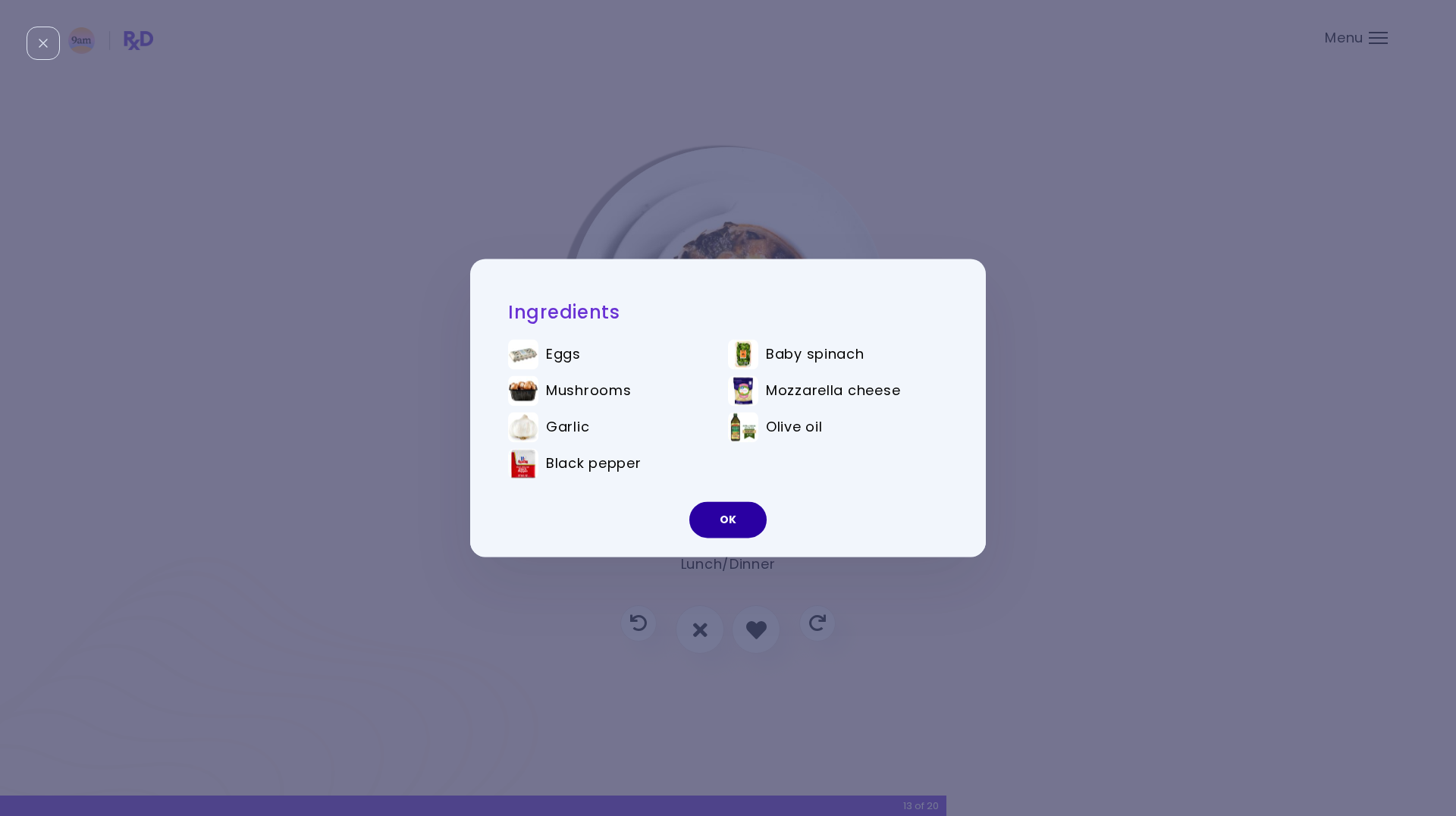
click at [717, 513] on button "OK" at bounding box center [728, 520] width 78 height 36
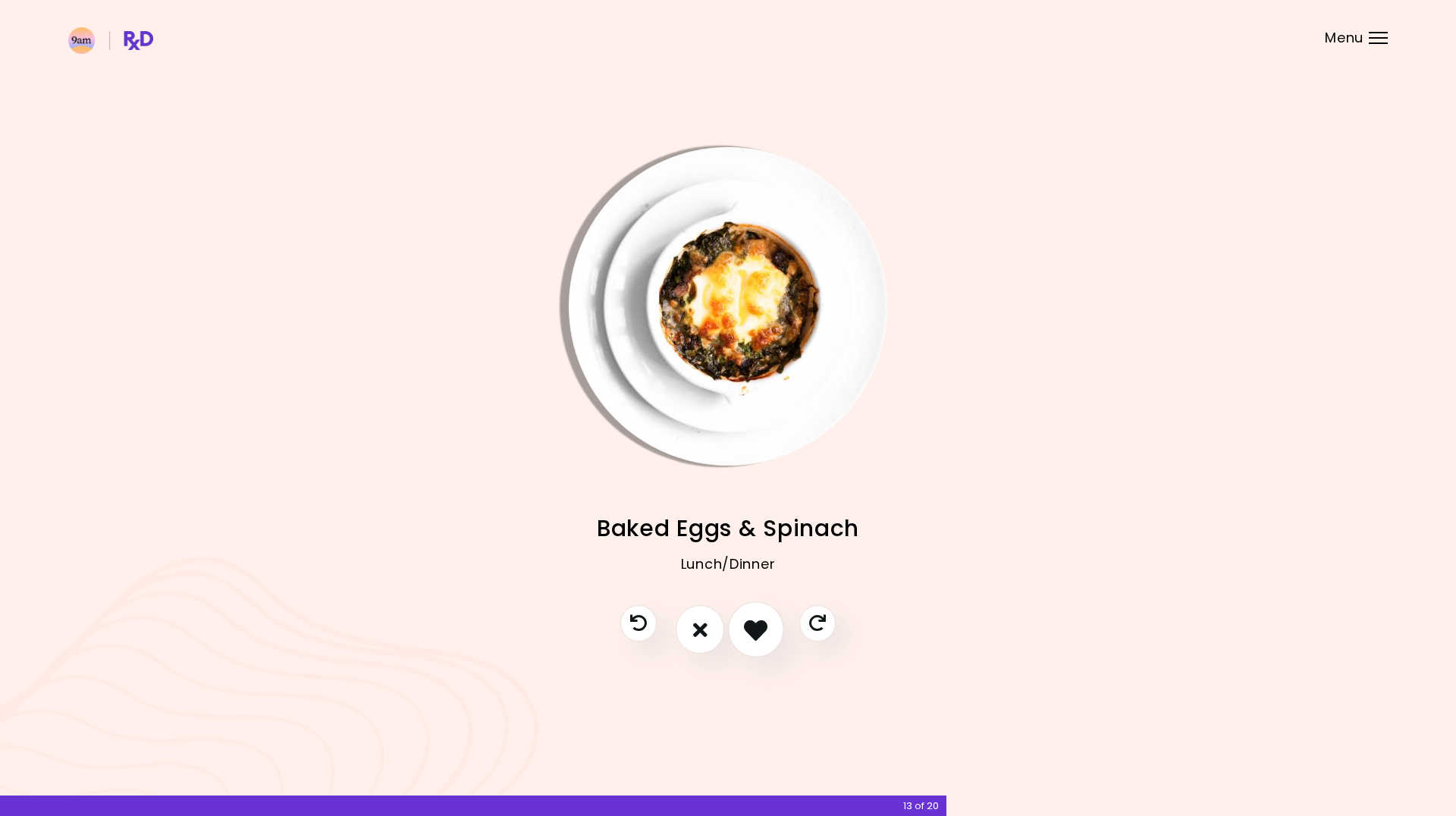
click at [761, 625] on icon "I like this recipe" at bounding box center [756, 630] width 23 height 23
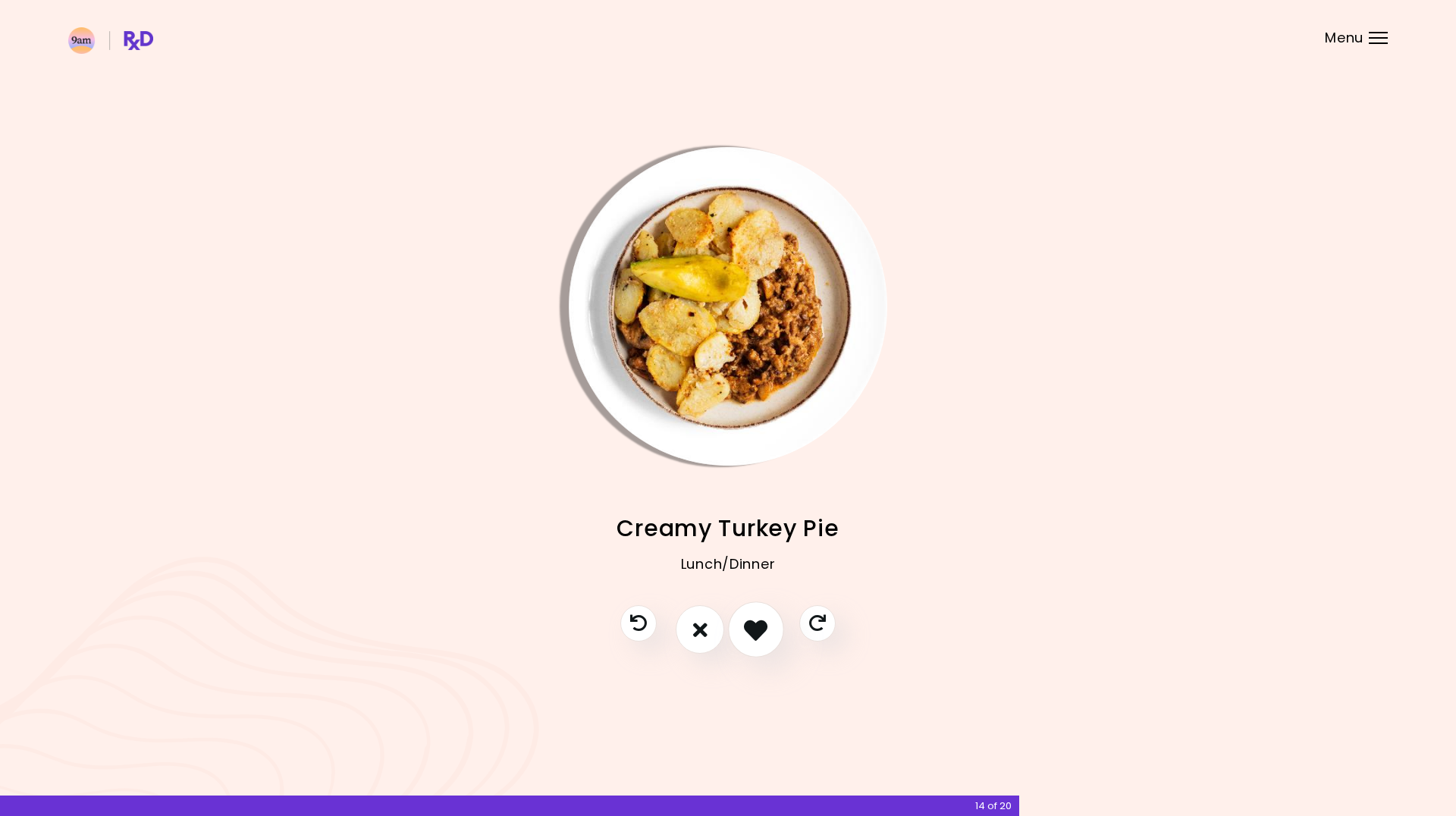
click at [761, 625] on icon "I like this recipe" at bounding box center [756, 630] width 23 height 23
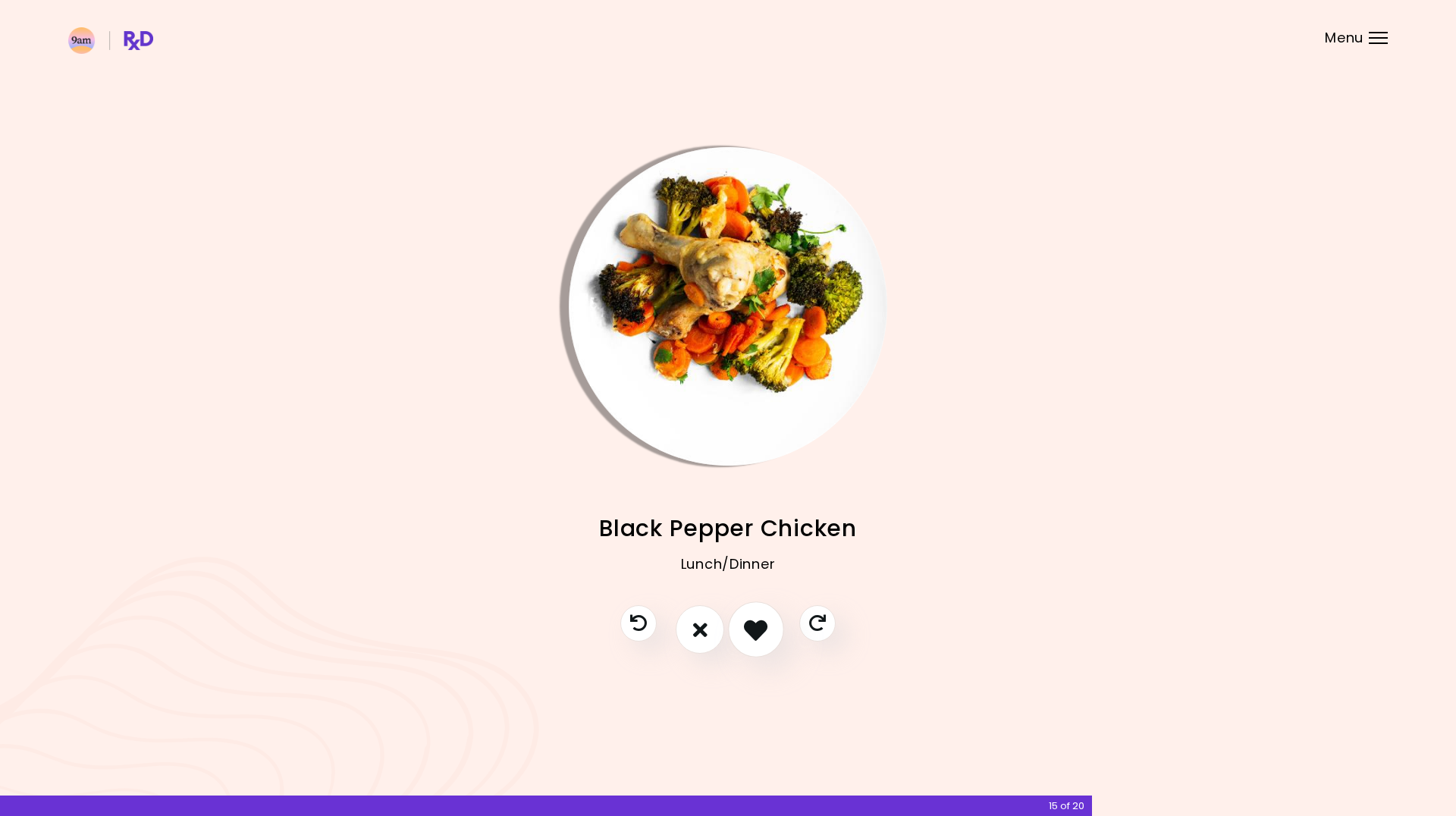
click at [761, 625] on icon "I like this recipe" at bounding box center [756, 630] width 23 height 23
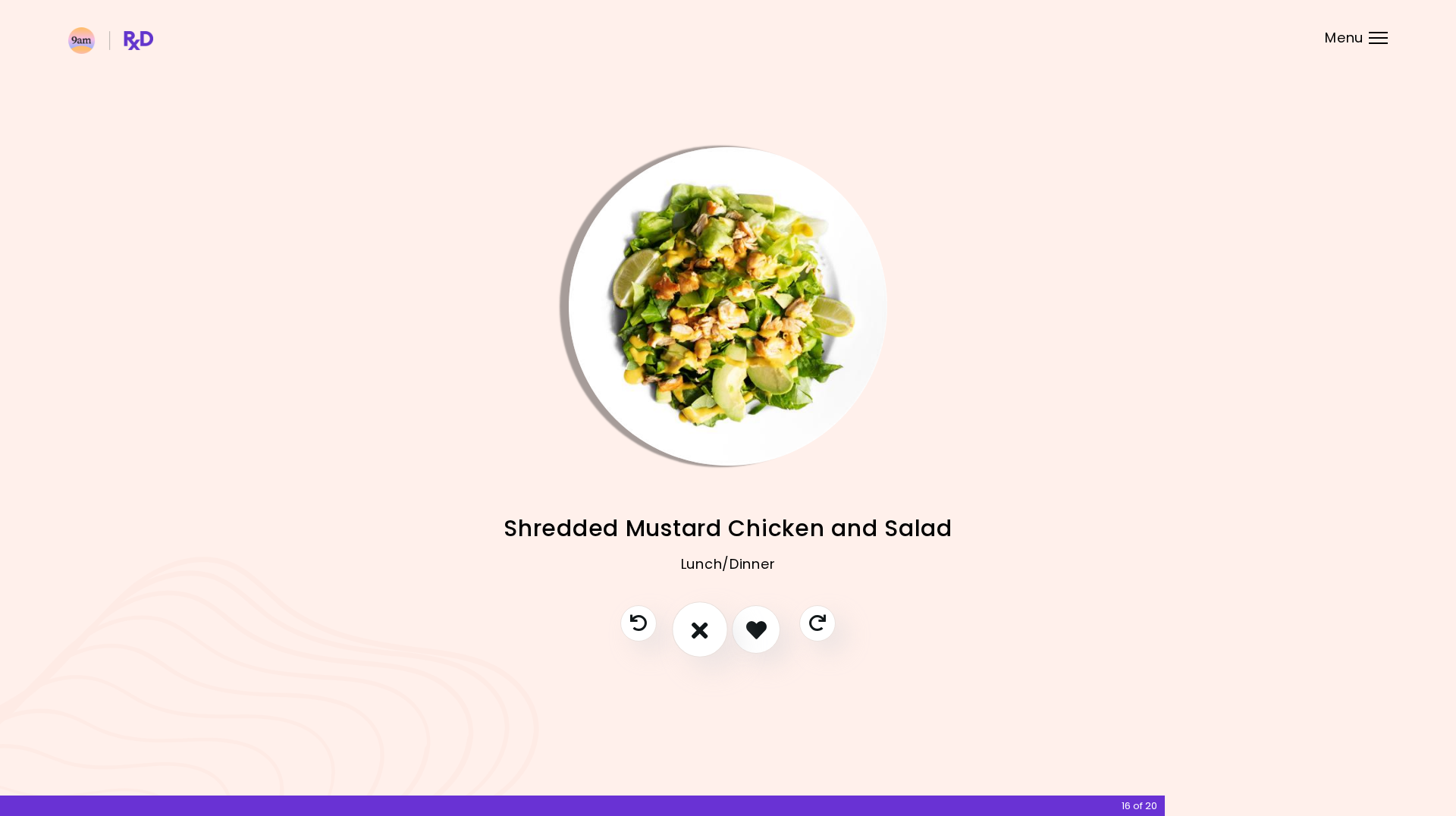
click at [693, 632] on icon "I don't like this recipe" at bounding box center [700, 630] width 17 height 23
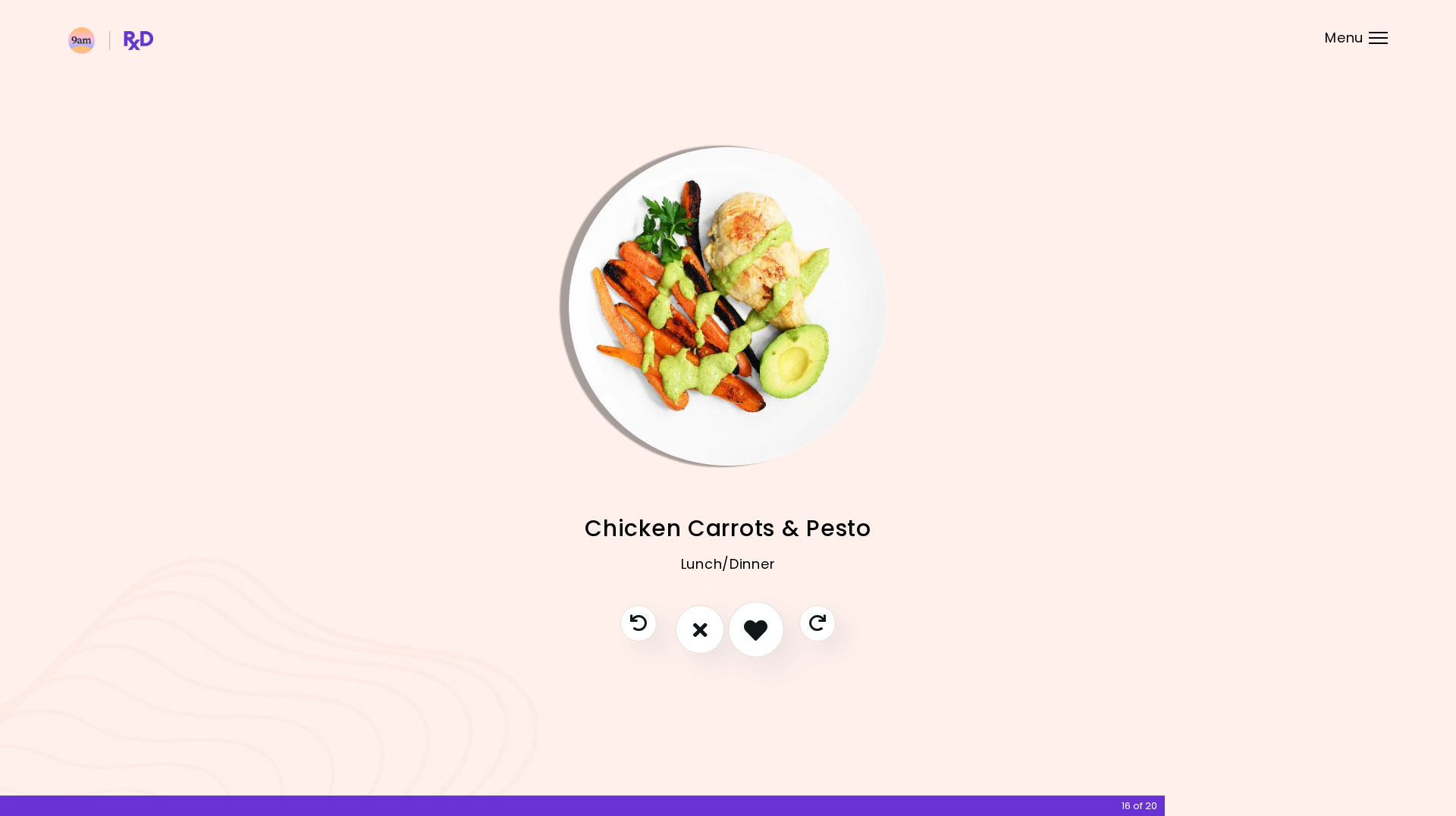
click at [748, 632] on icon "I like this recipe" at bounding box center [756, 630] width 23 height 23
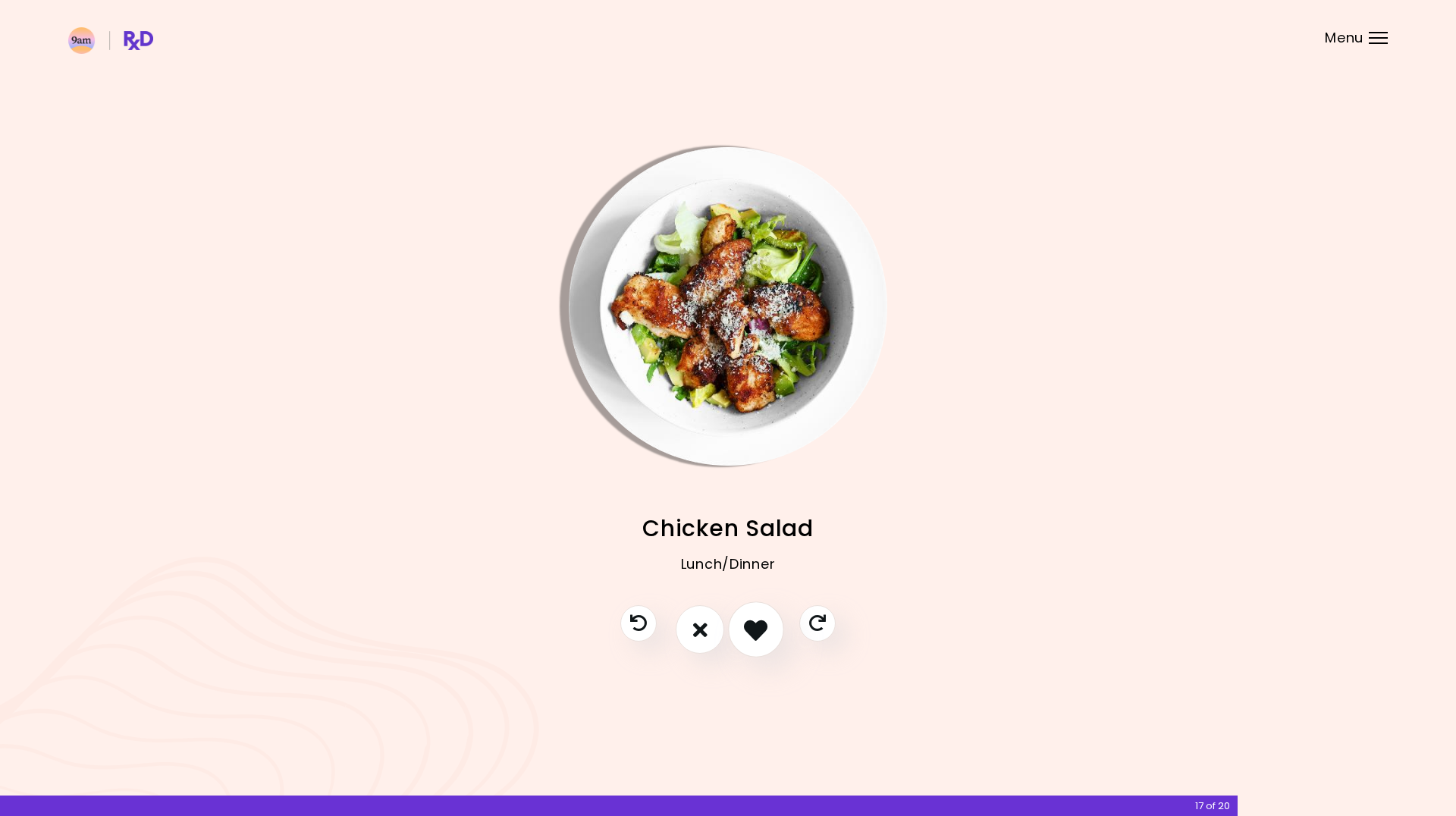
click at [748, 632] on icon "I like this recipe" at bounding box center [756, 630] width 23 height 23
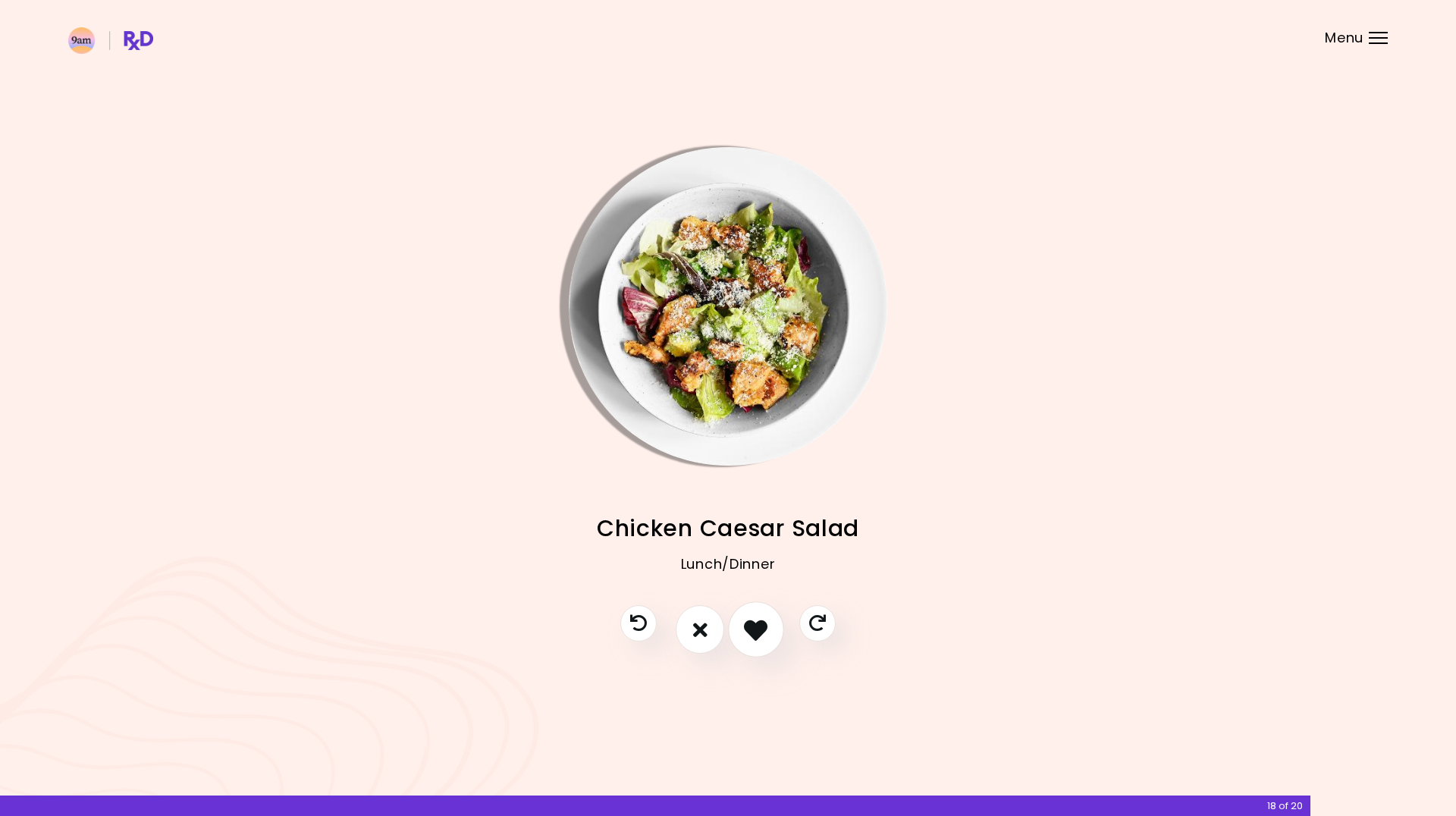
click at [748, 632] on icon "I like this recipe" at bounding box center [756, 630] width 23 height 23
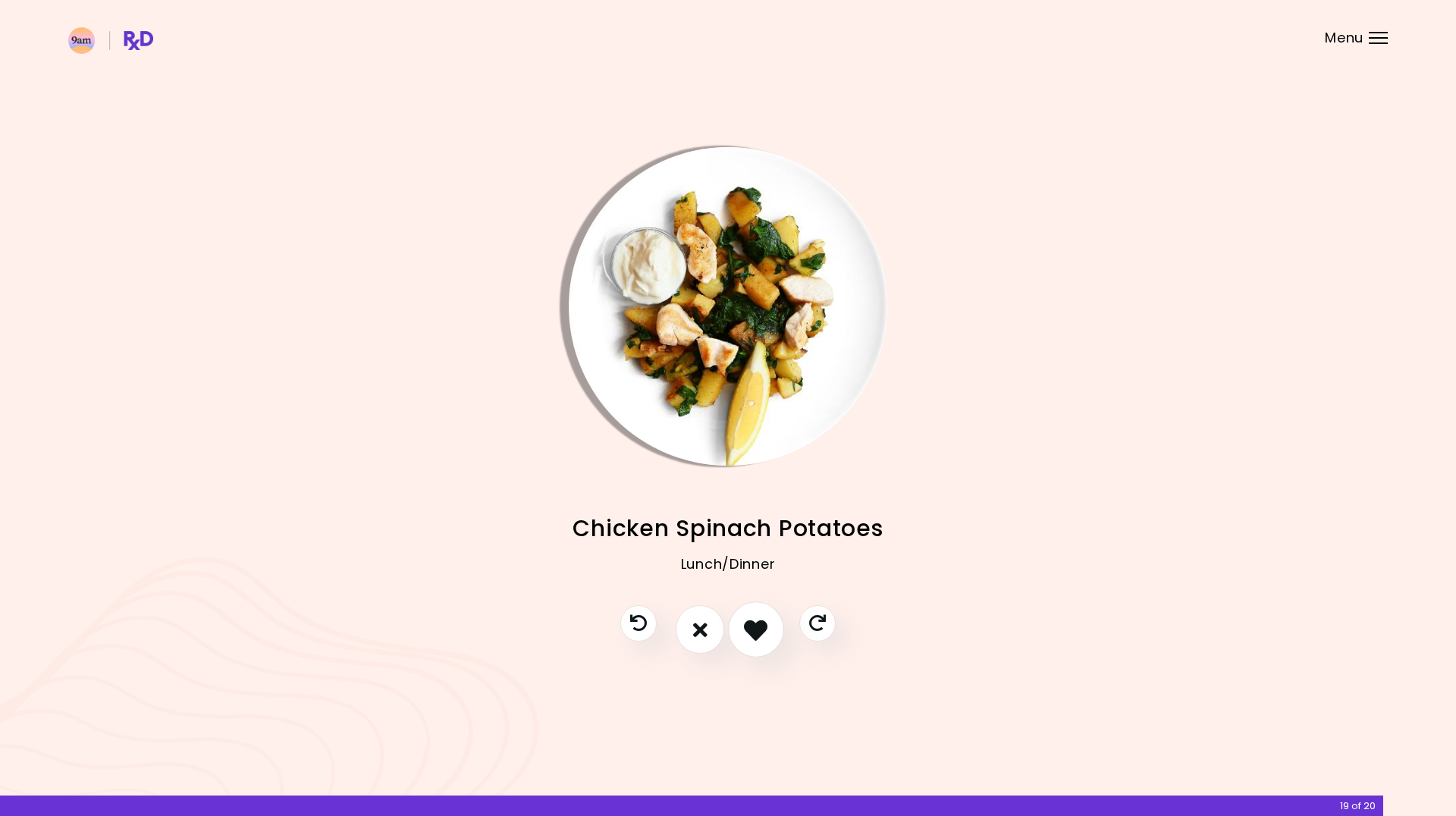
click at [748, 632] on icon "I like this recipe" at bounding box center [756, 630] width 23 height 23
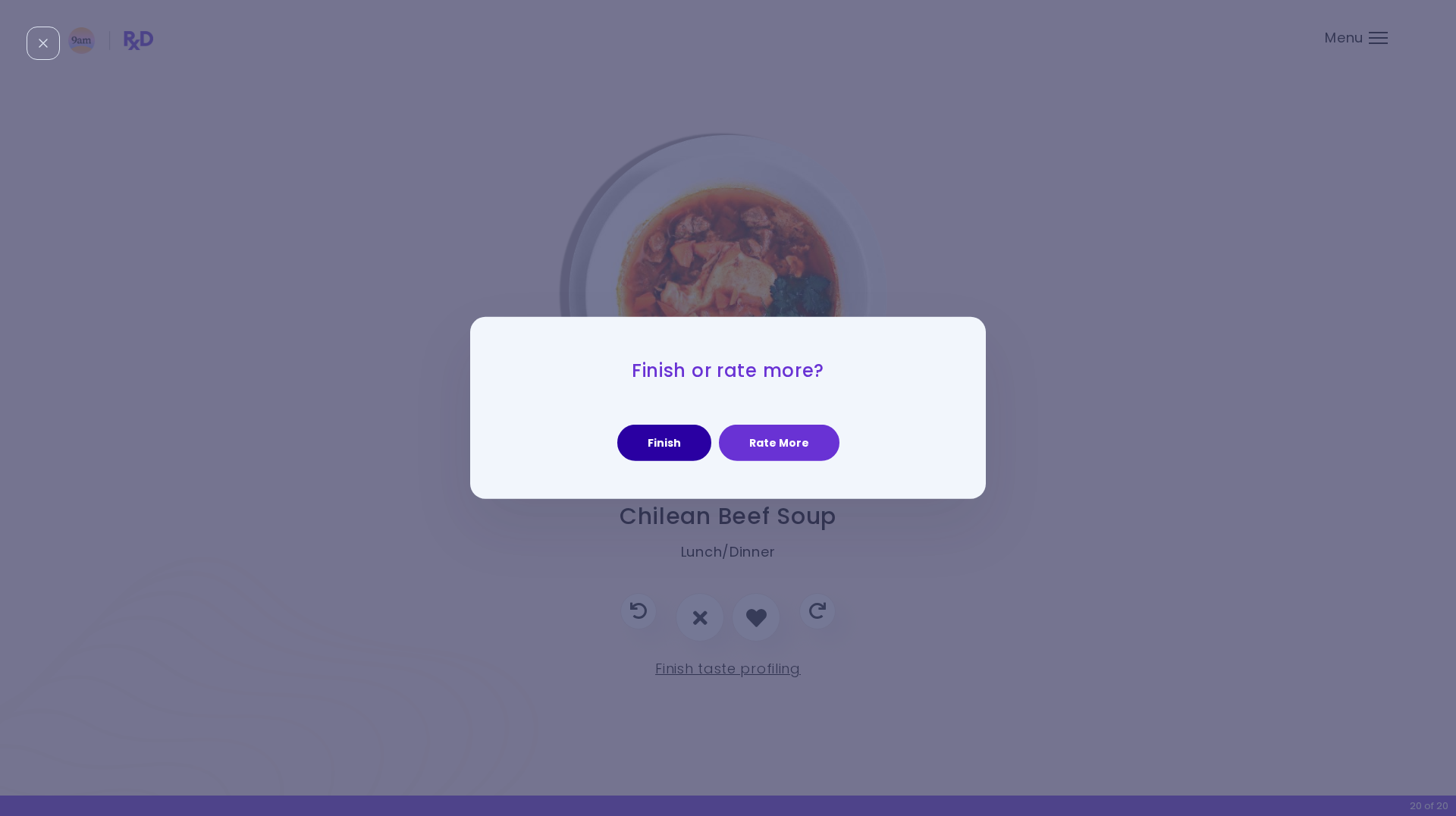
click at [680, 455] on button "Finish" at bounding box center [665, 443] width 94 height 36
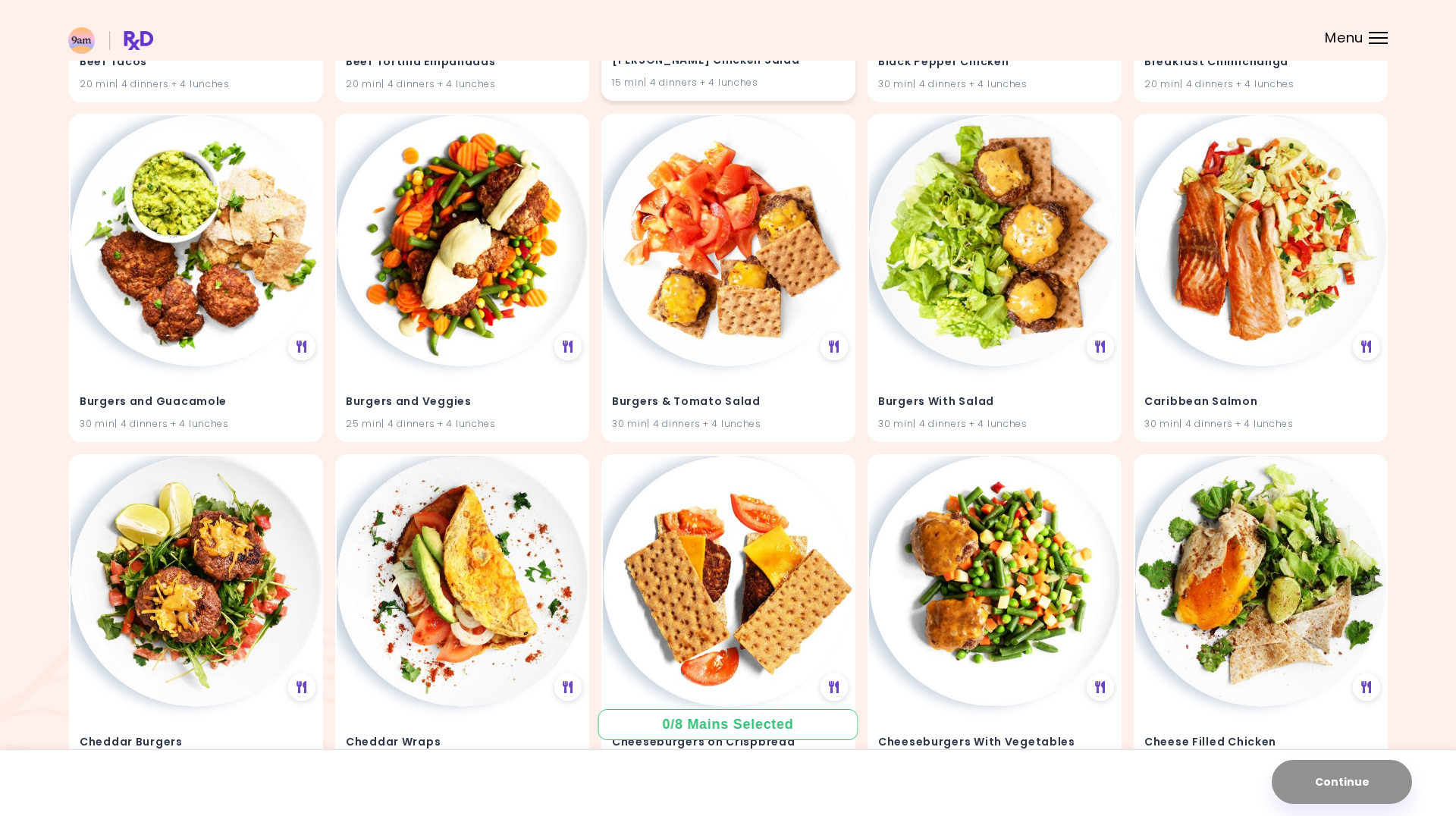
scroll to position [1466, 0]
click at [274, 400] on h4 "Burgers and Guacamole" at bounding box center [196, 399] width 233 height 24
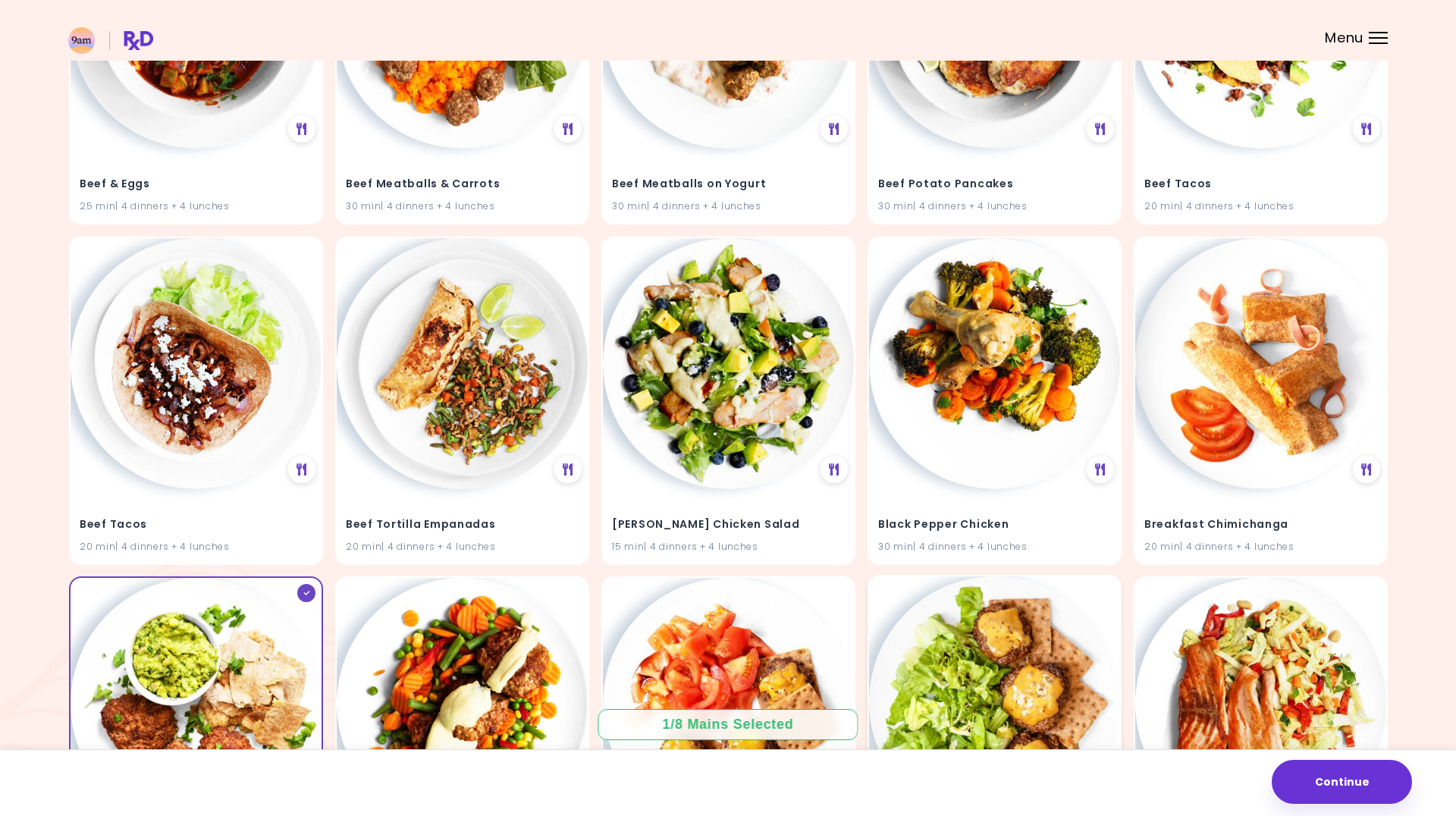
scroll to position [991, 0]
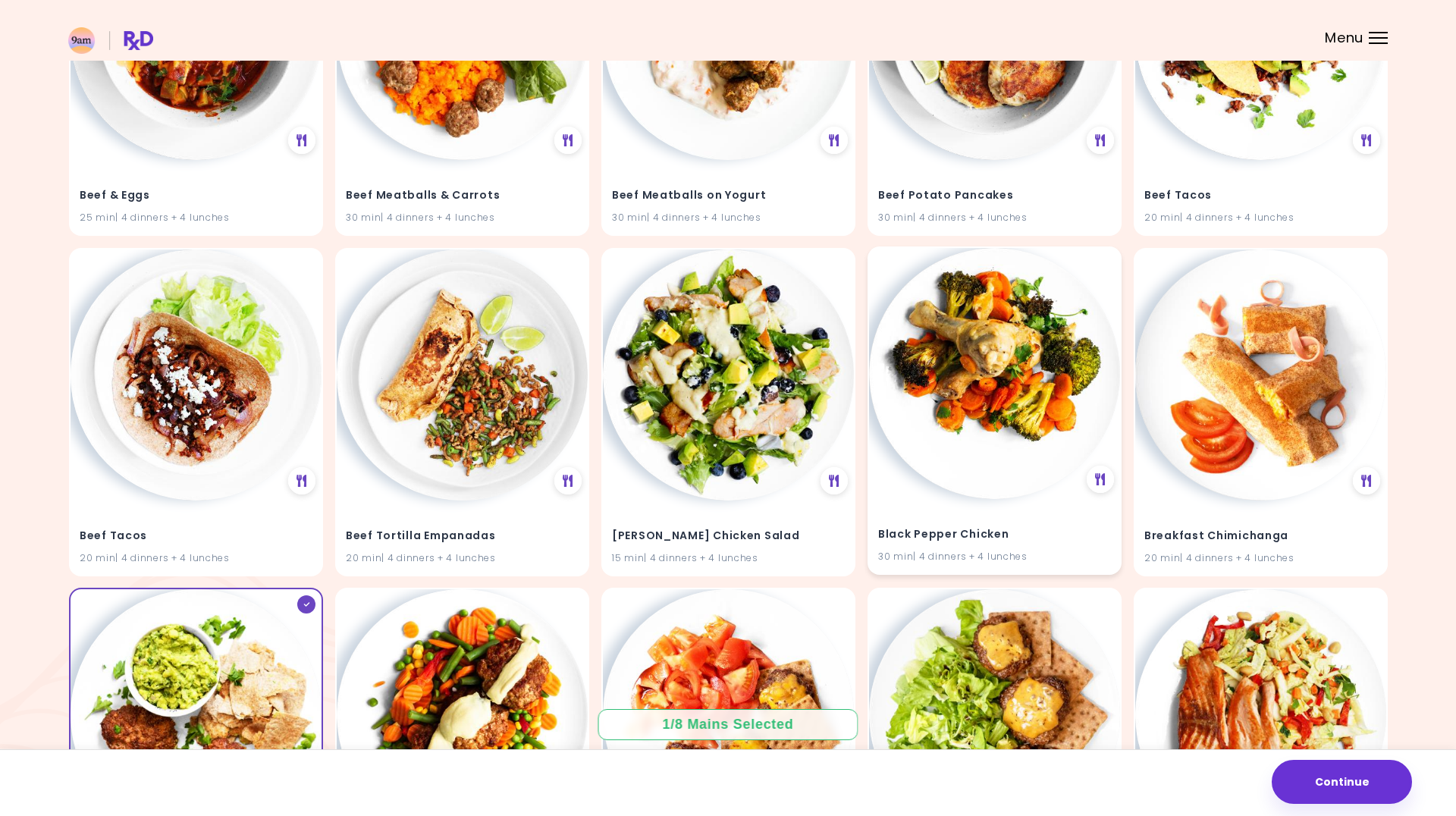
click at [987, 461] on img at bounding box center [995, 374] width 251 height 251
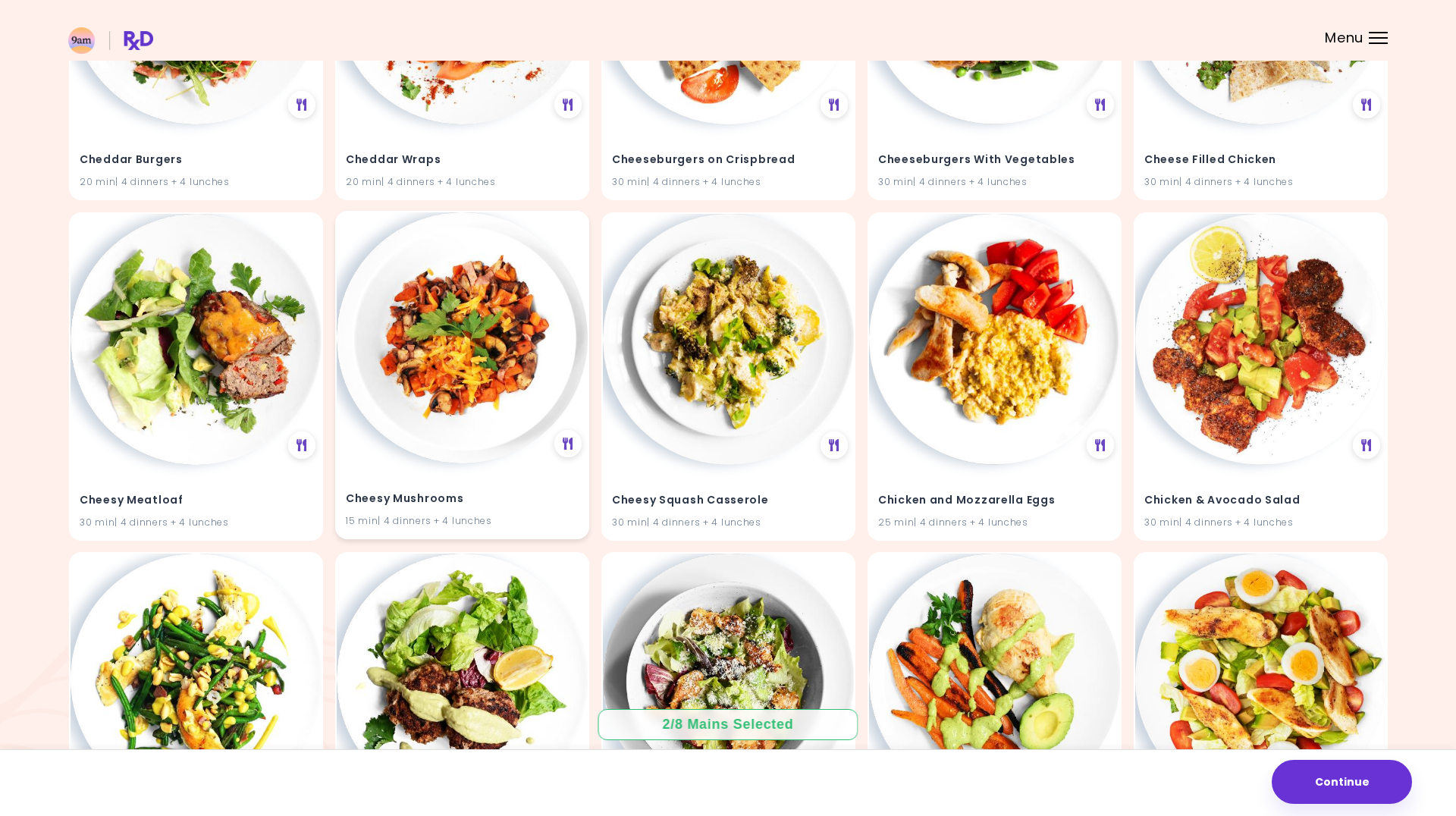
scroll to position [2050, 0]
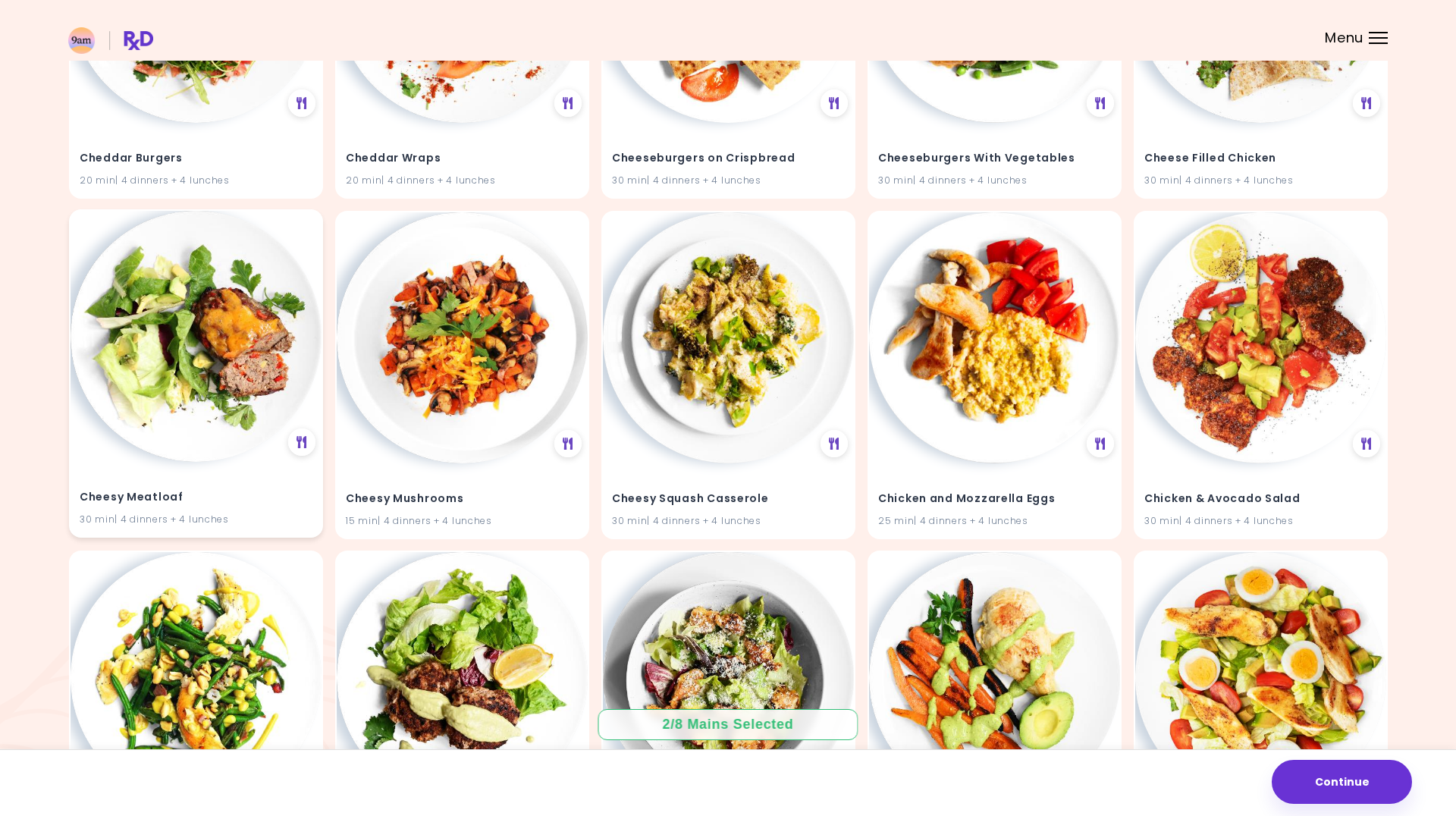
click at [220, 427] on img at bounding box center [196, 336] width 251 height 251
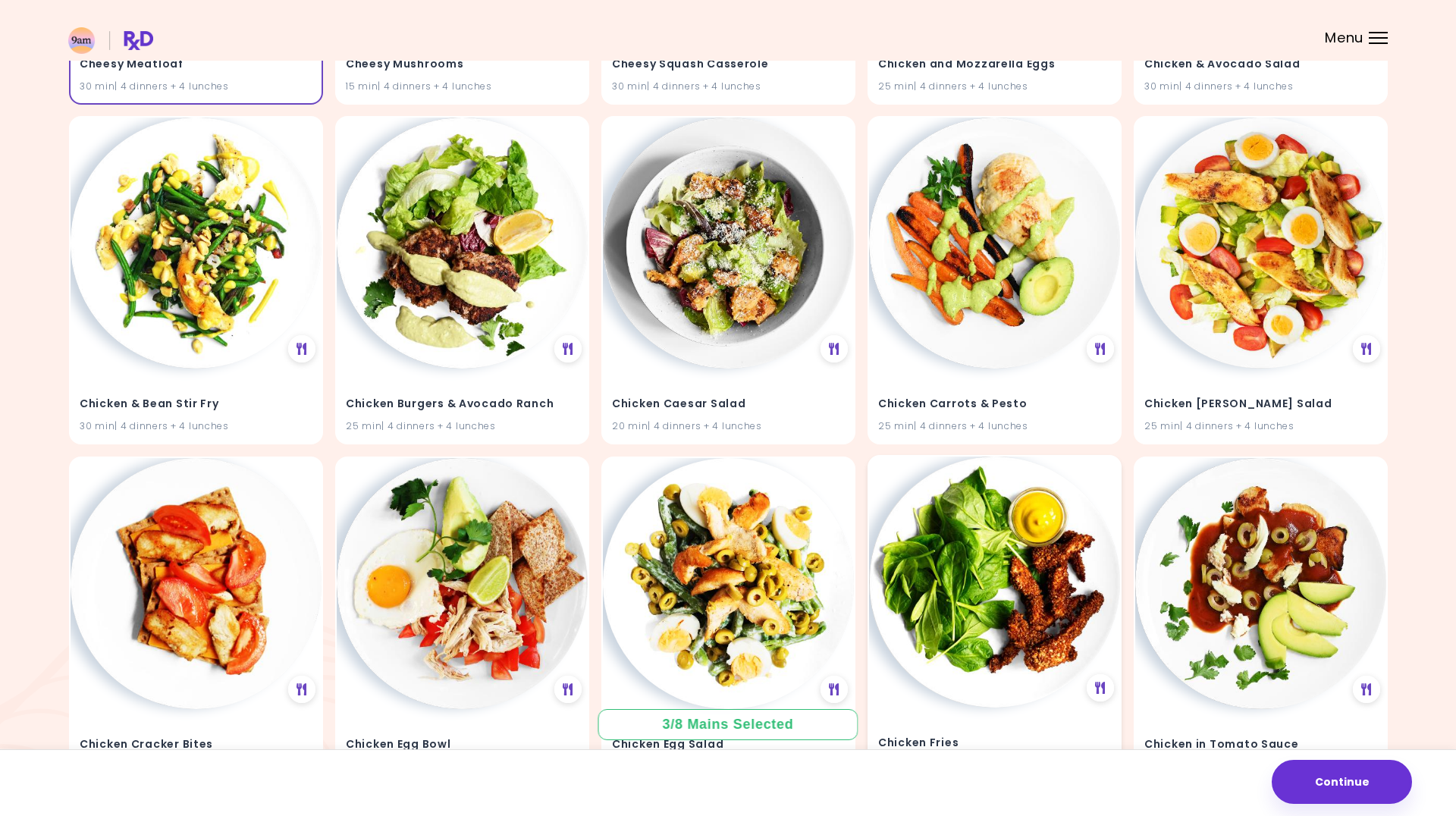
scroll to position [2484, 0]
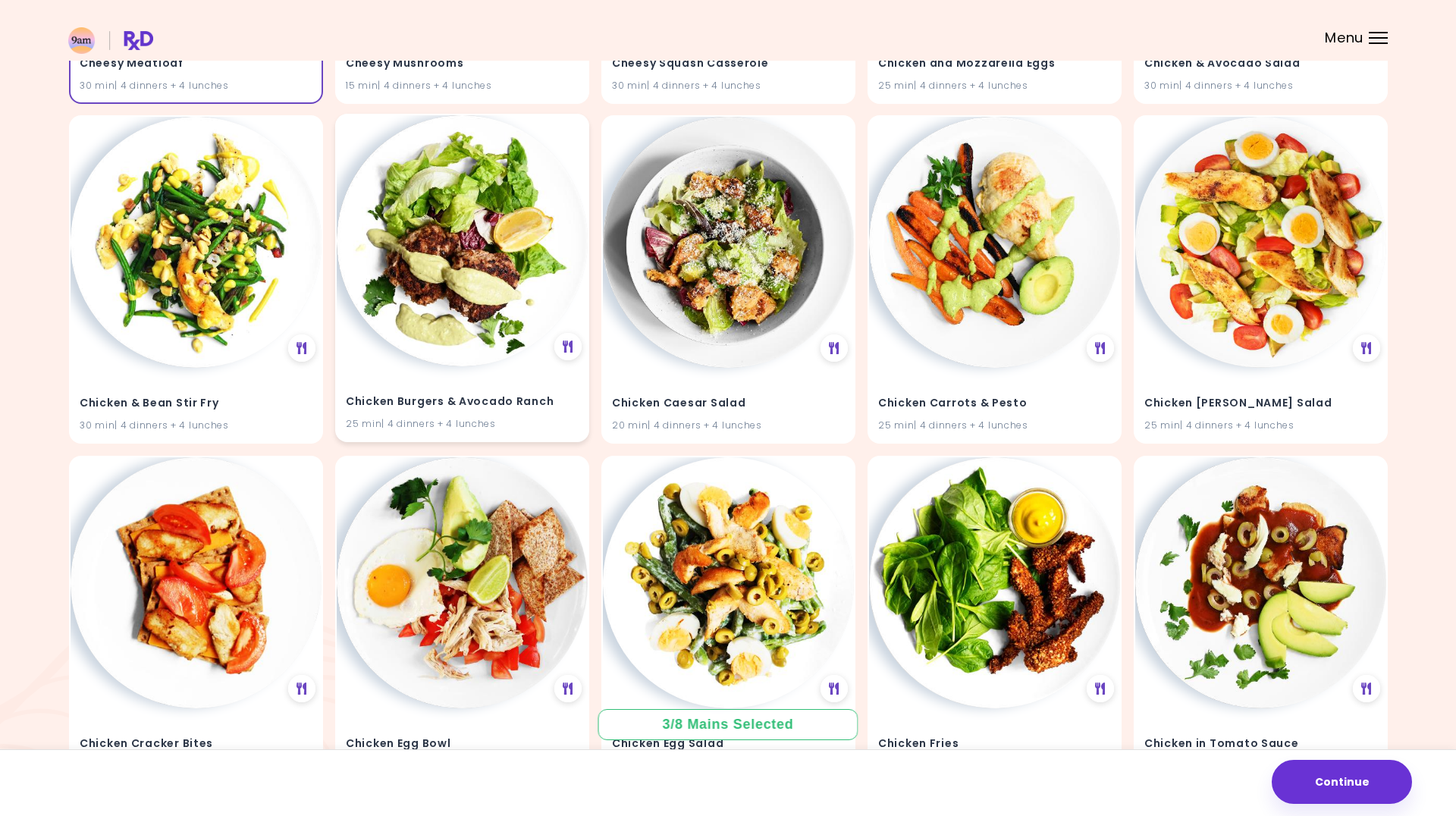
click at [389, 369] on div "Chicken Burgers & Avocado Ranch 25 min | 4 dinners + 4 lunches" at bounding box center [462, 403] width 251 height 74
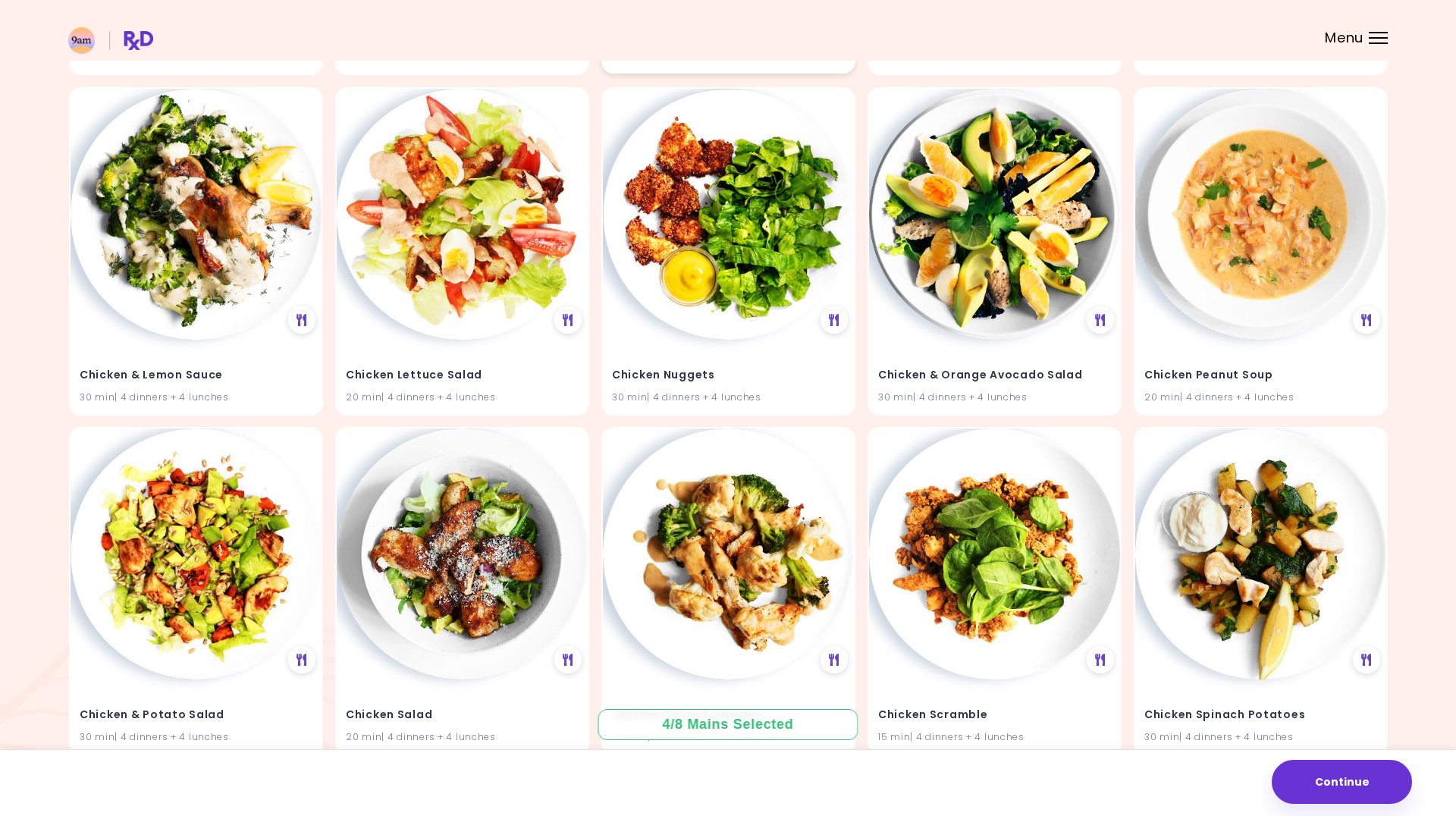
scroll to position [3197, 0]
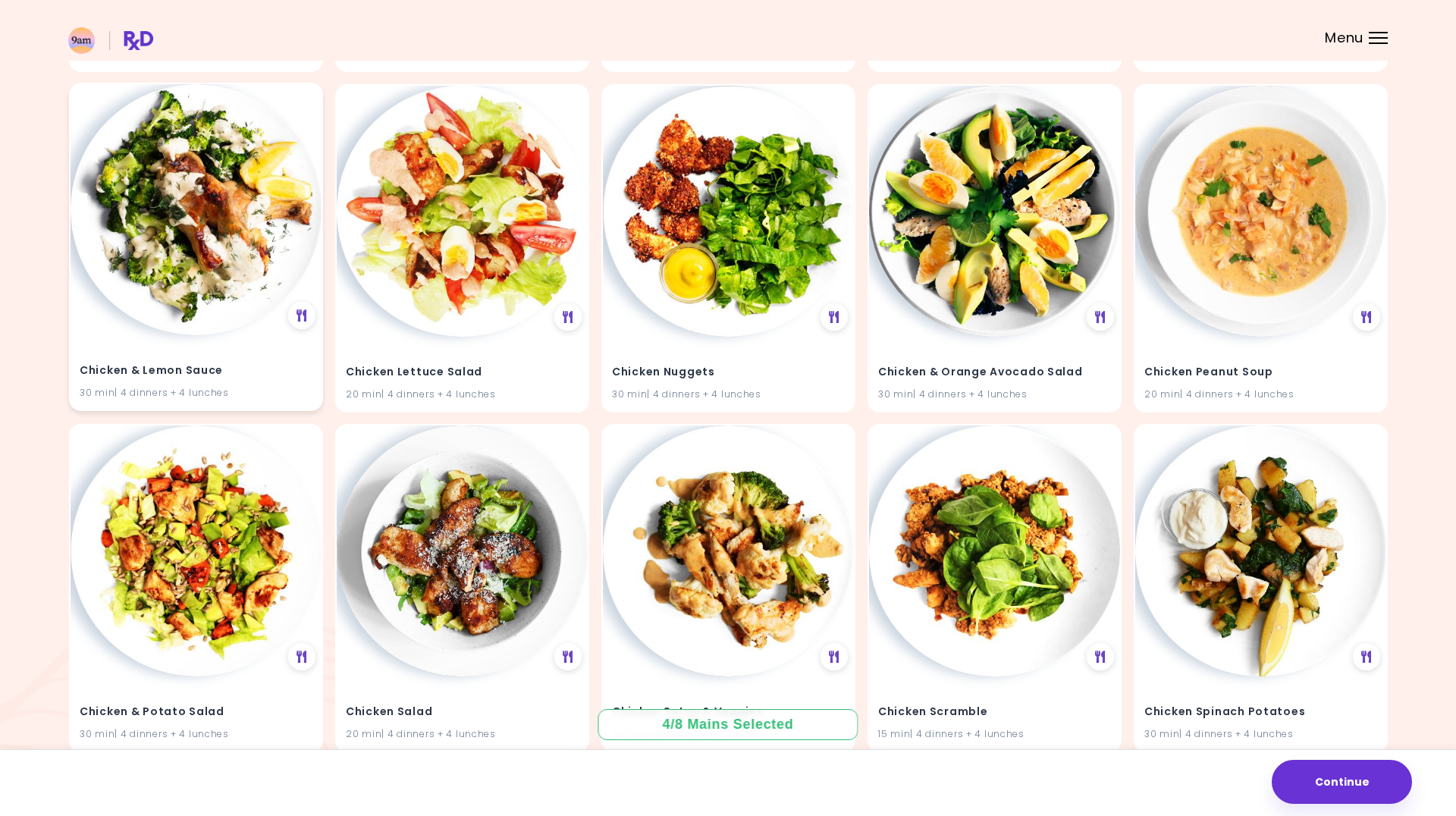
click at [112, 340] on div "Chicken & Lemon Sauce 30 min | 4 dinners + 4 lunches" at bounding box center [196, 372] width 251 height 74
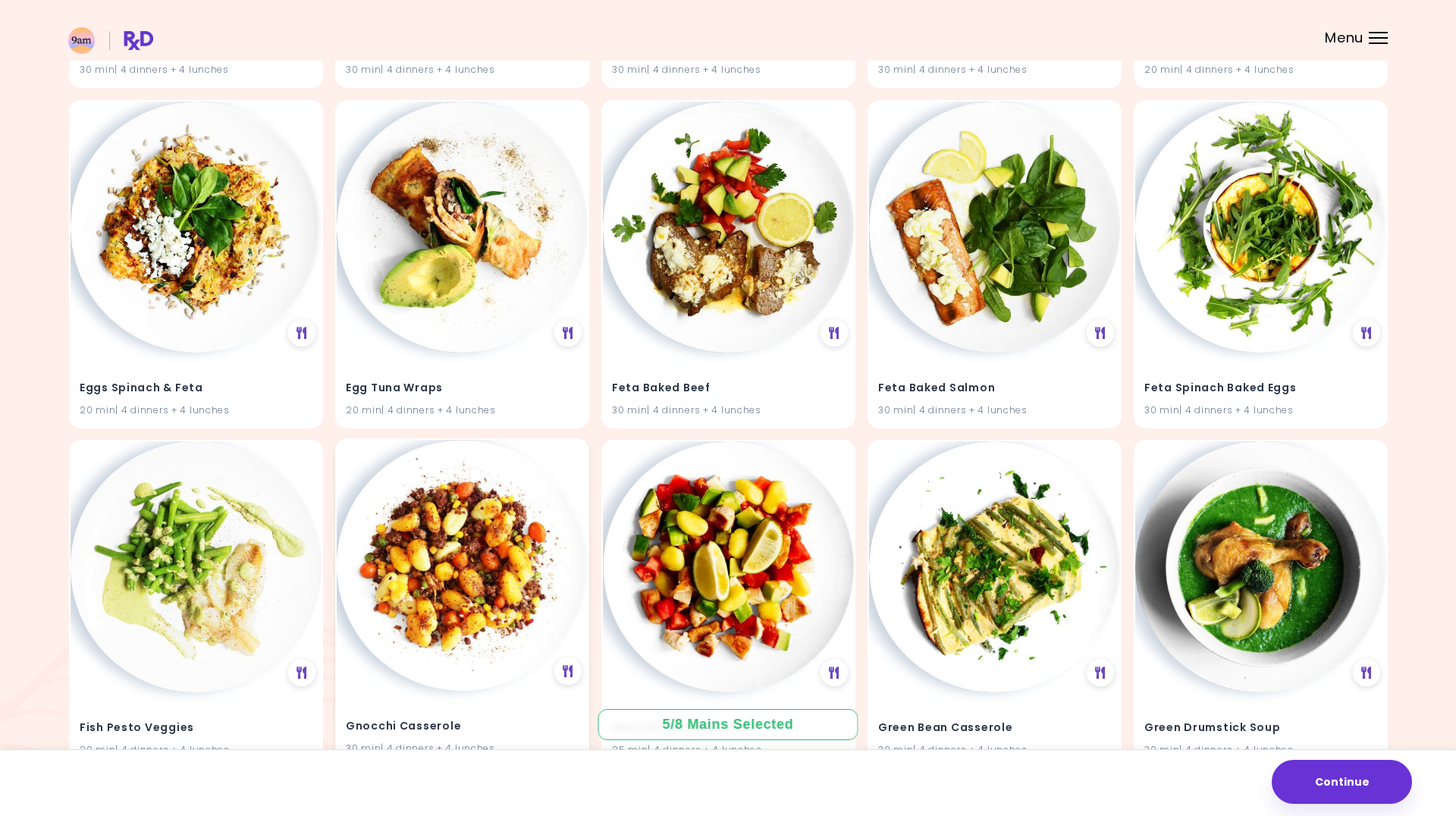
scroll to position [5566, 0]
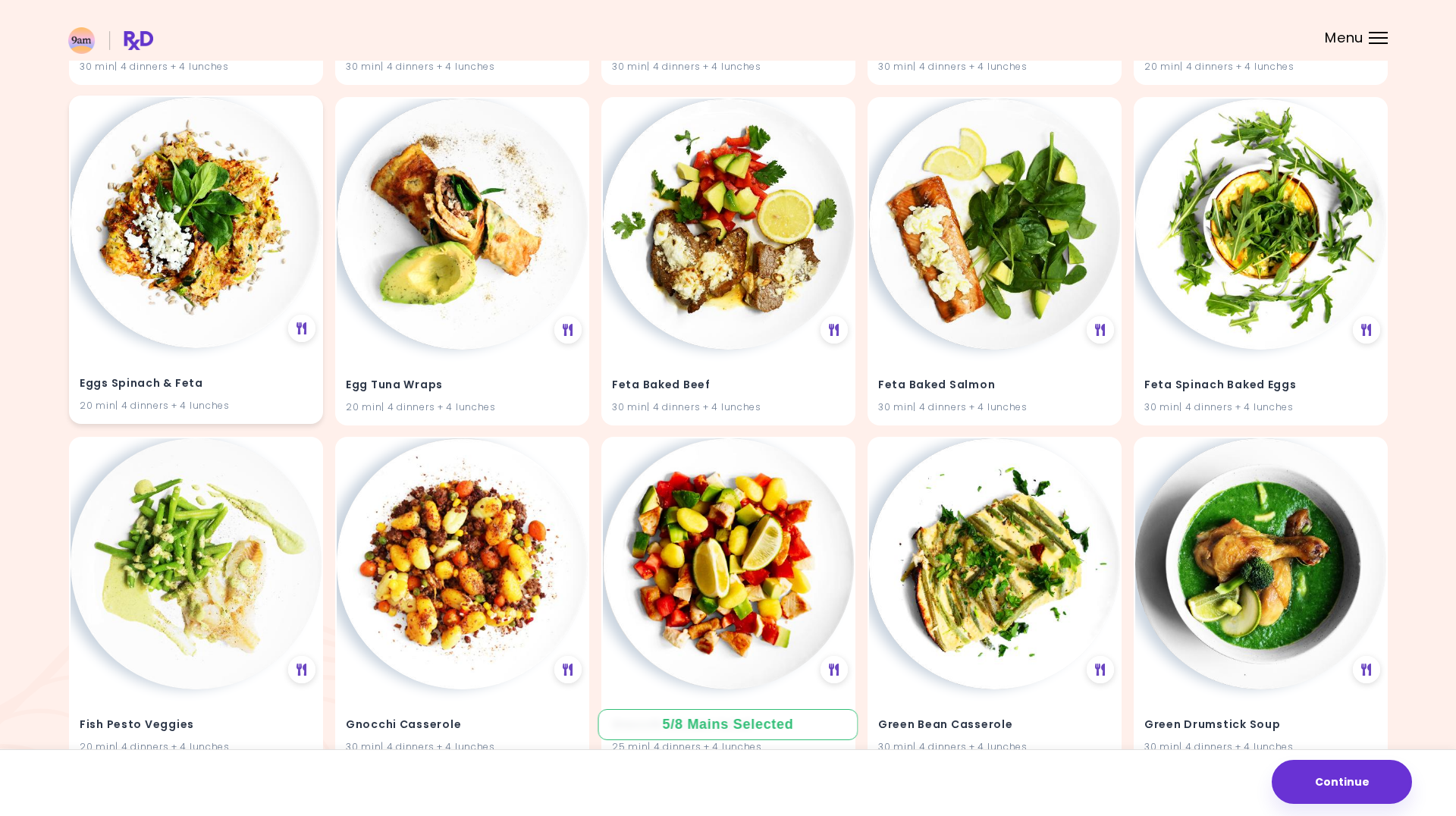
click at [280, 348] on div "Eggs Spinach & Feta 20 min | 4 dinners + 4 lunches" at bounding box center [196, 385] width 251 height 74
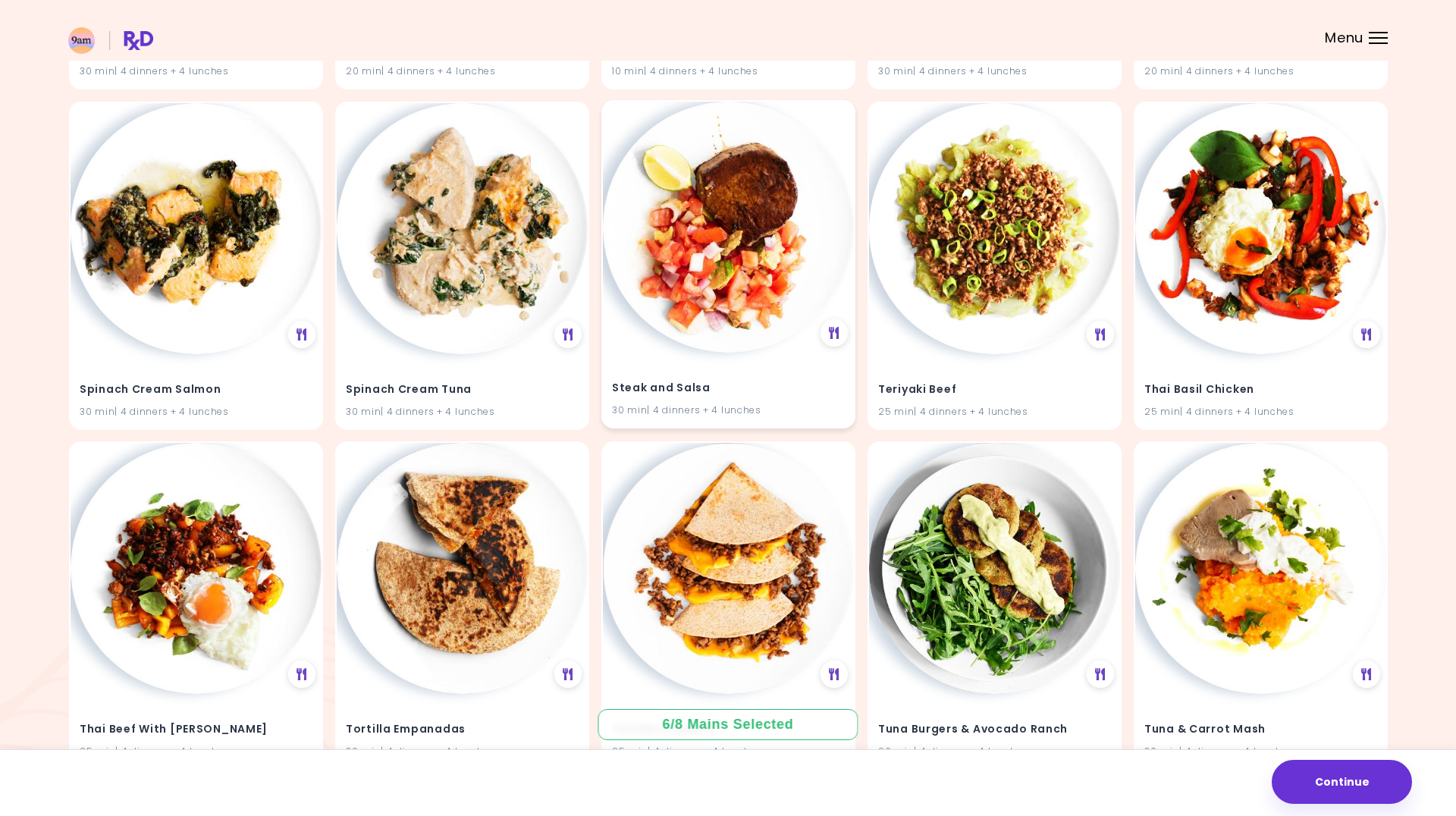
scroll to position [9651, 0]
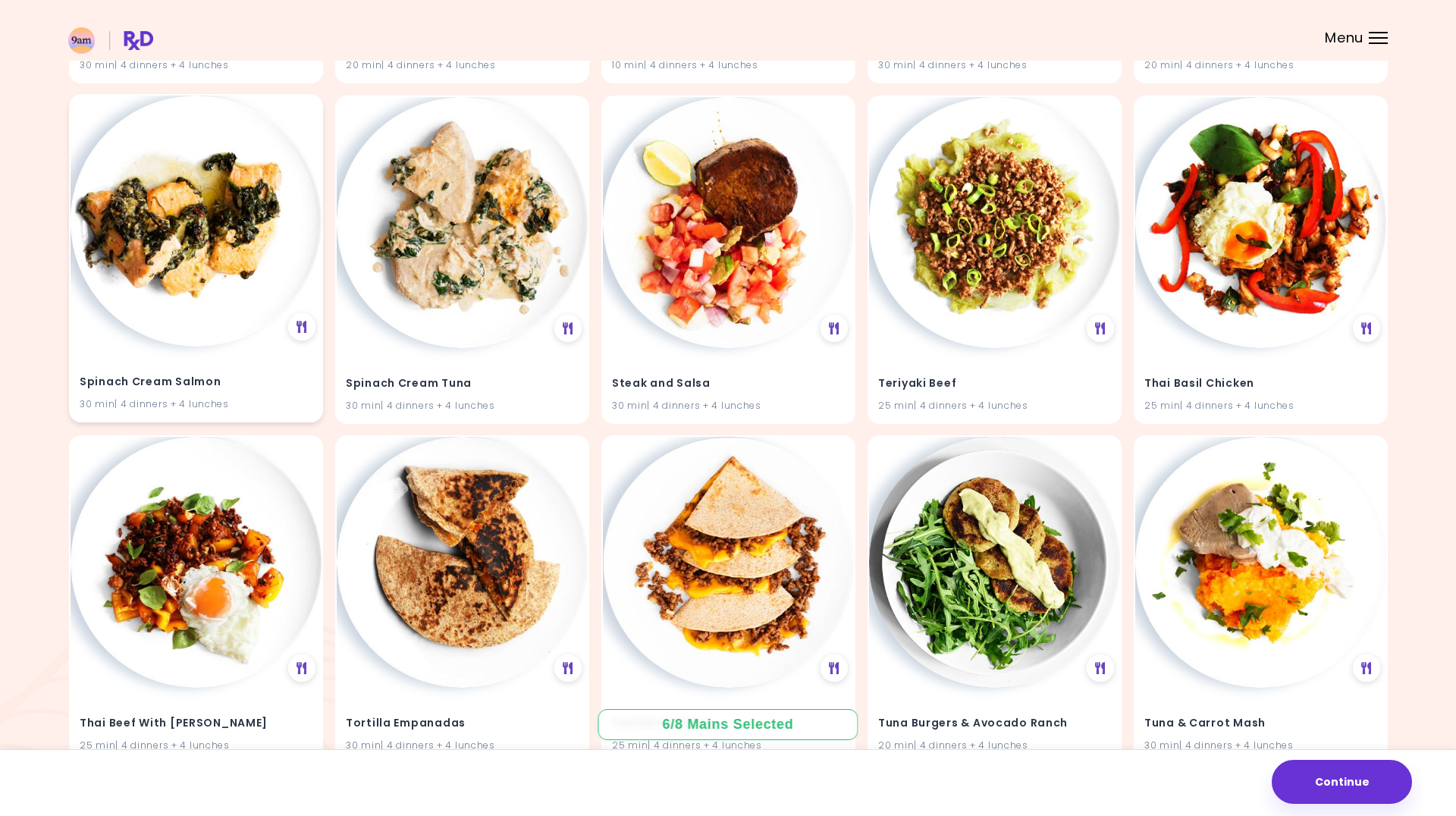
click at [280, 395] on div "Spinach Cream Salmon 30 min | 4 dinners + 4 lunches" at bounding box center [196, 384] width 251 height 74
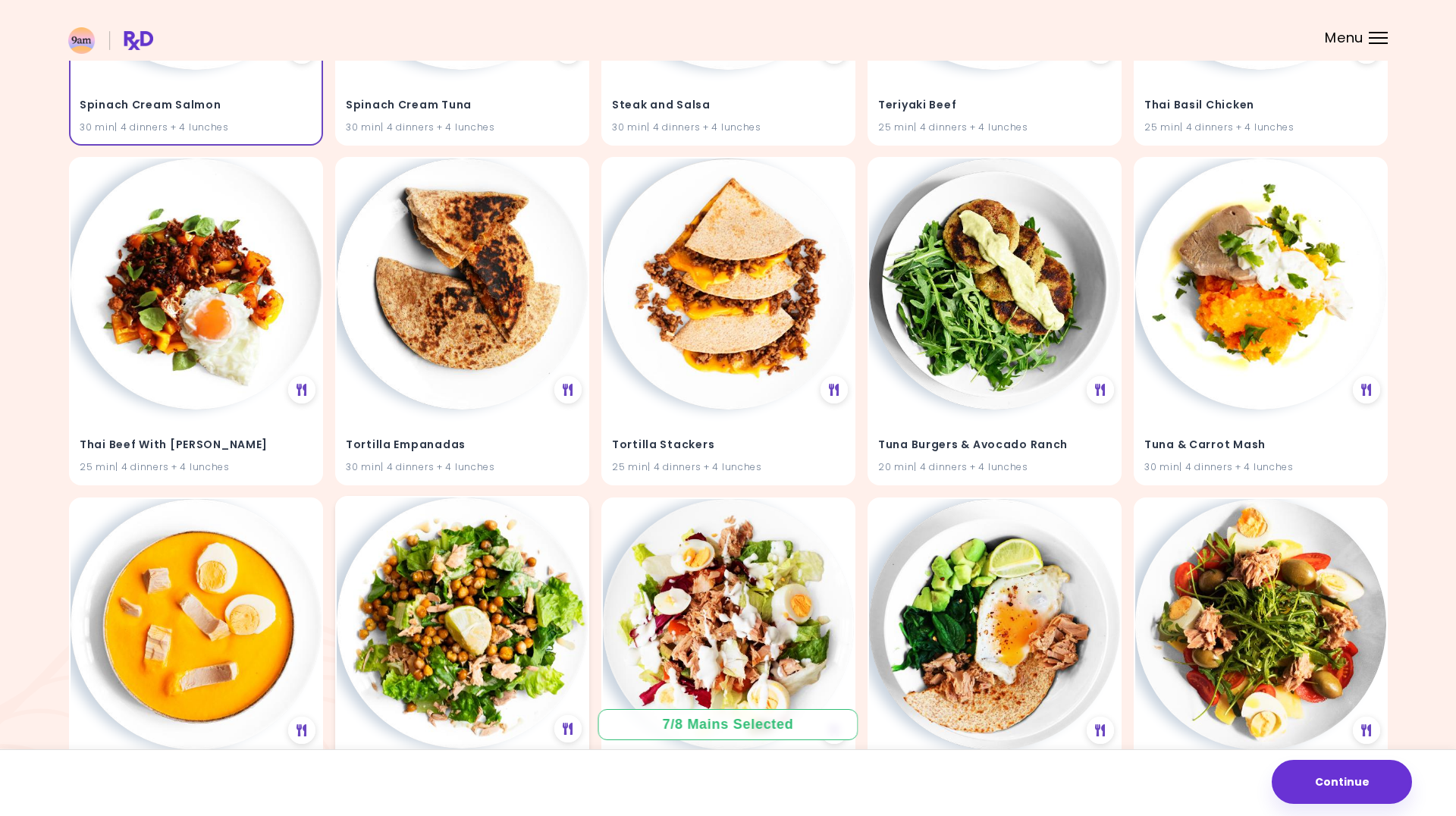
scroll to position [9931, 0]
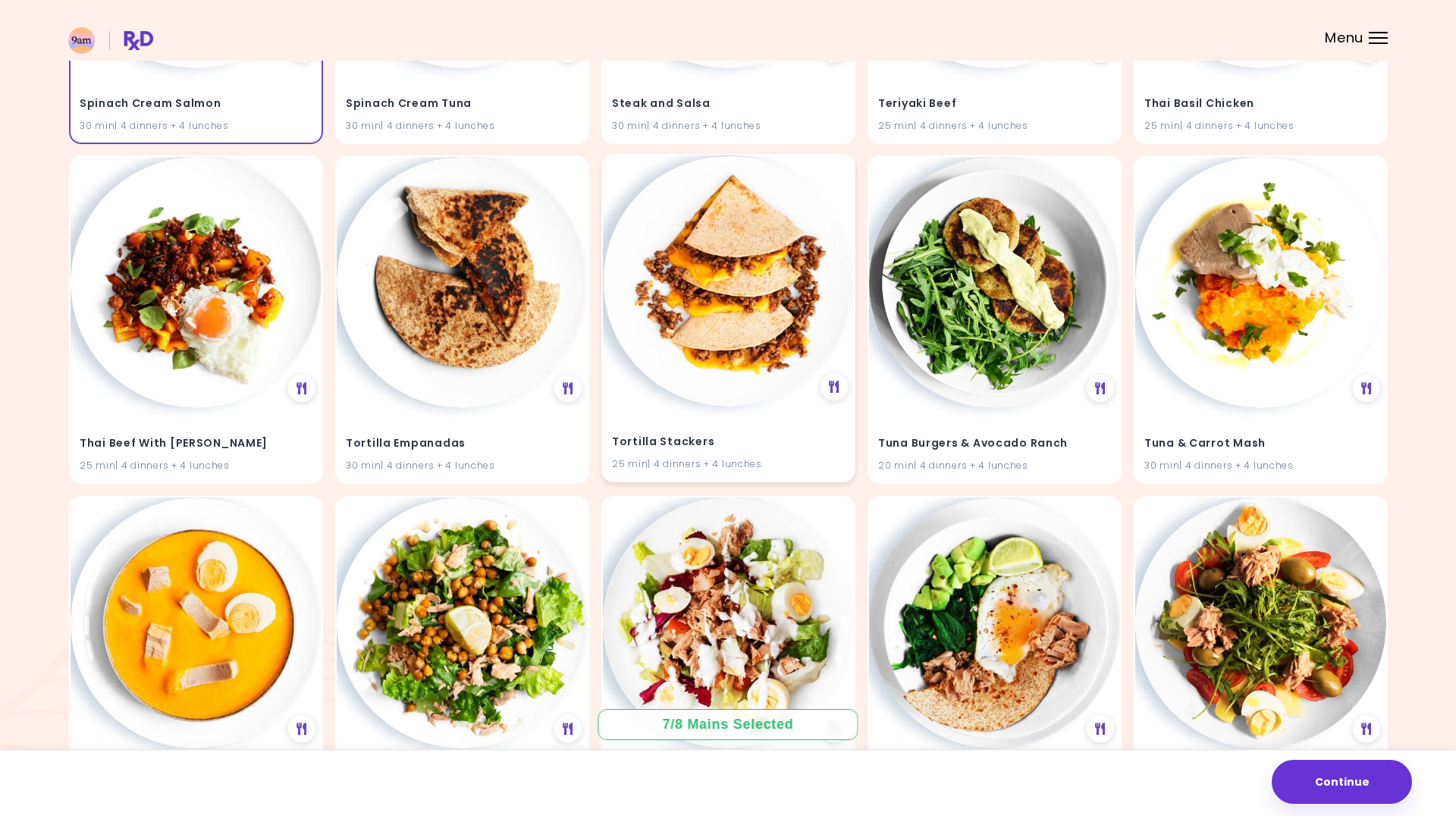
click at [791, 445] on h4 "Tortilla Stackers" at bounding box center [728, 441] width 233 height 24
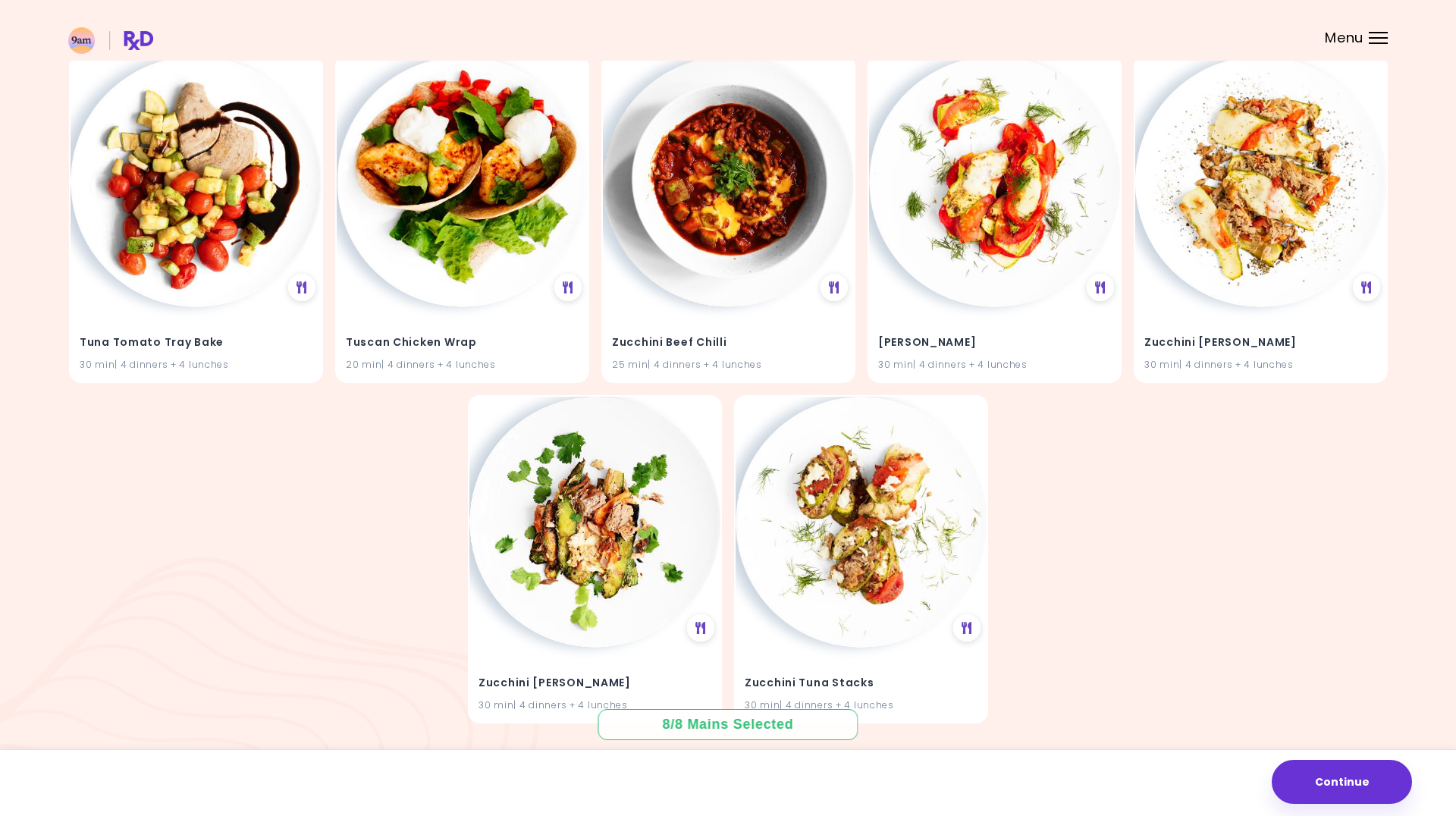
scroll to position [11439, 0]
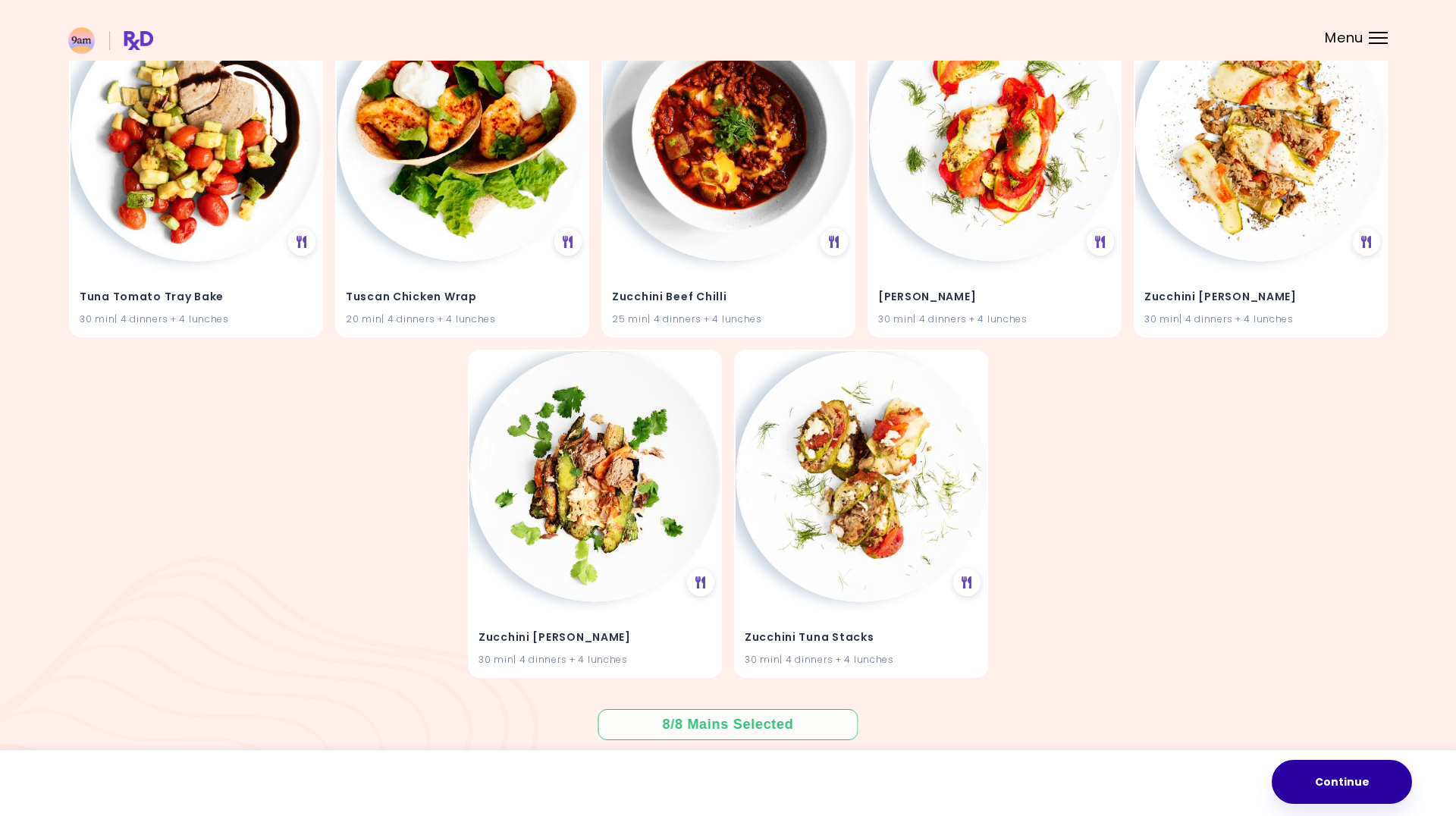
click at [1295, 780] on button "Continue" at bounding box center [1342, 781] width 141 height 44
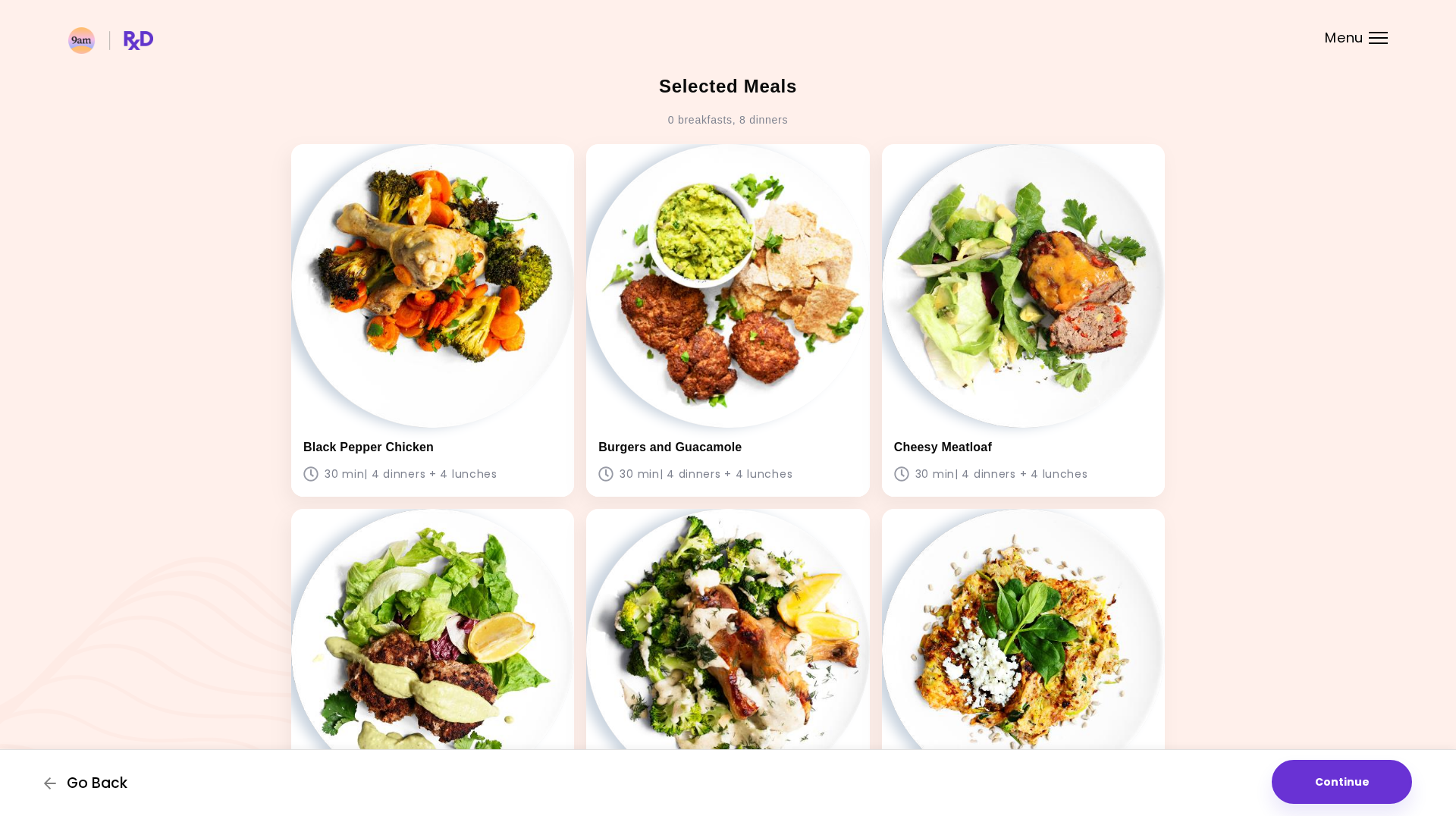
click at [92, 788] on span "Go Back" at bounding box center [97, 784] width 60 height 17
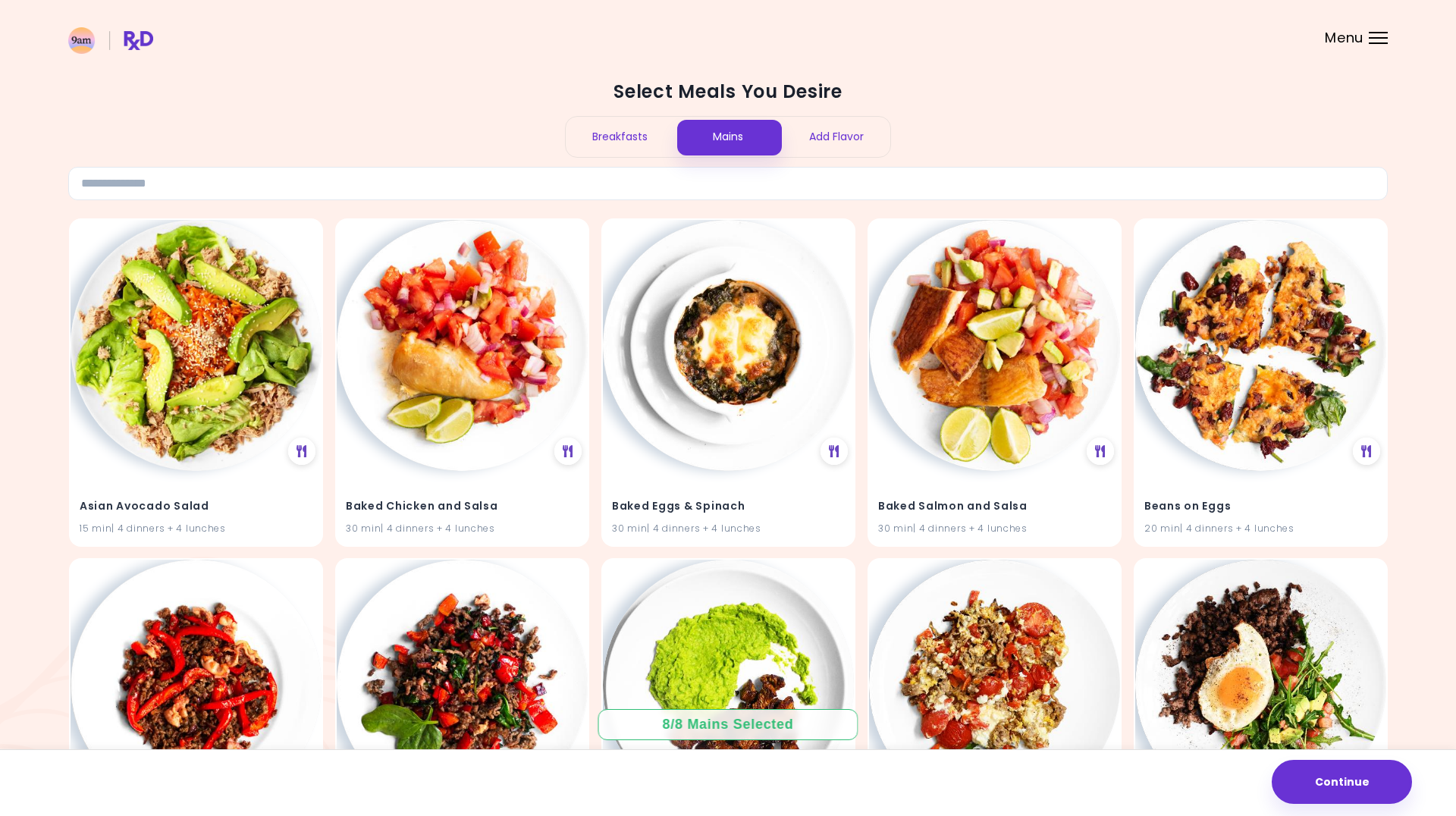
click at [635, 145] on div "Breakfasts" at bounding box center [619, 136] width 108 height 41
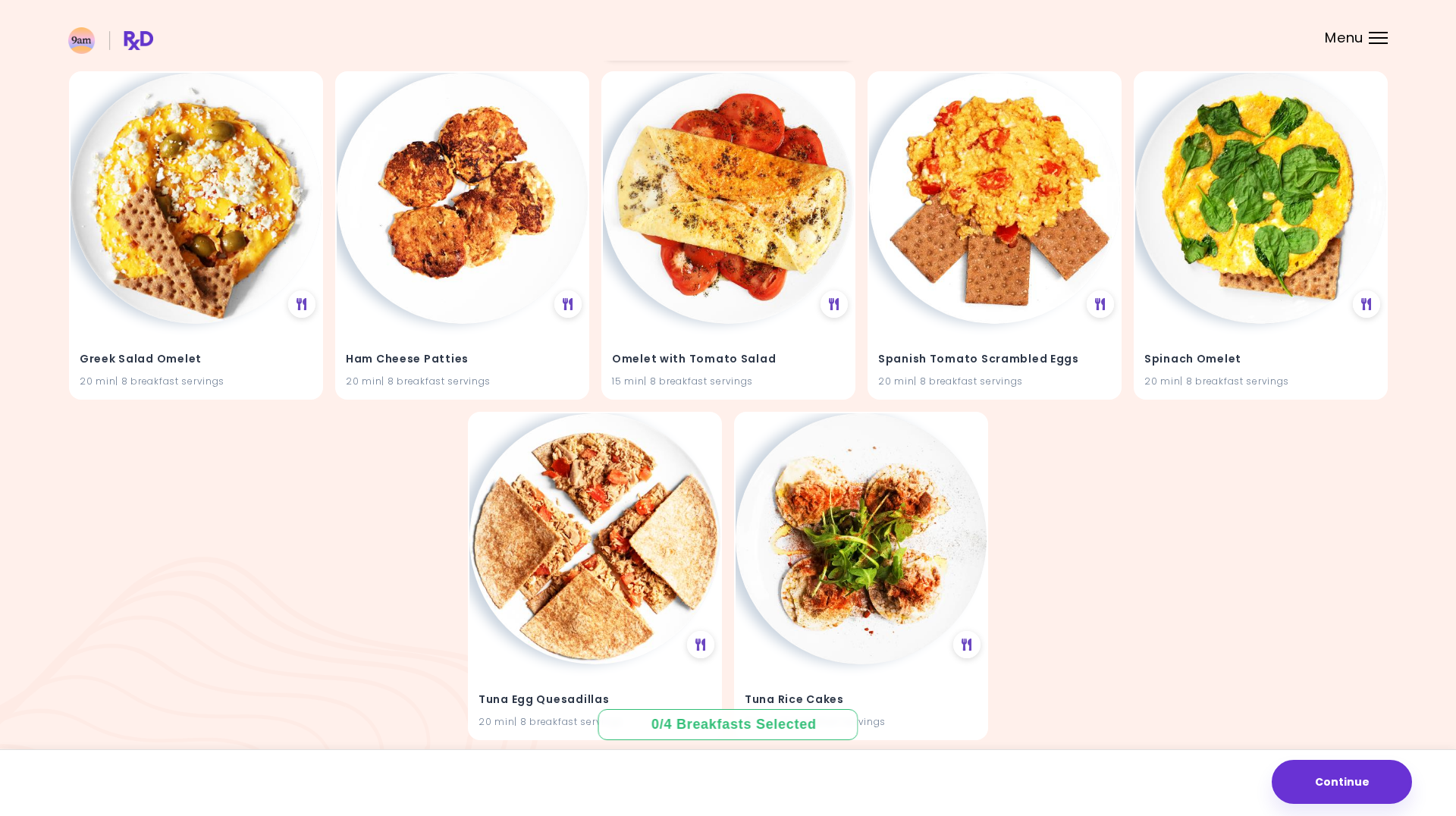
scroll to position [493, 0]
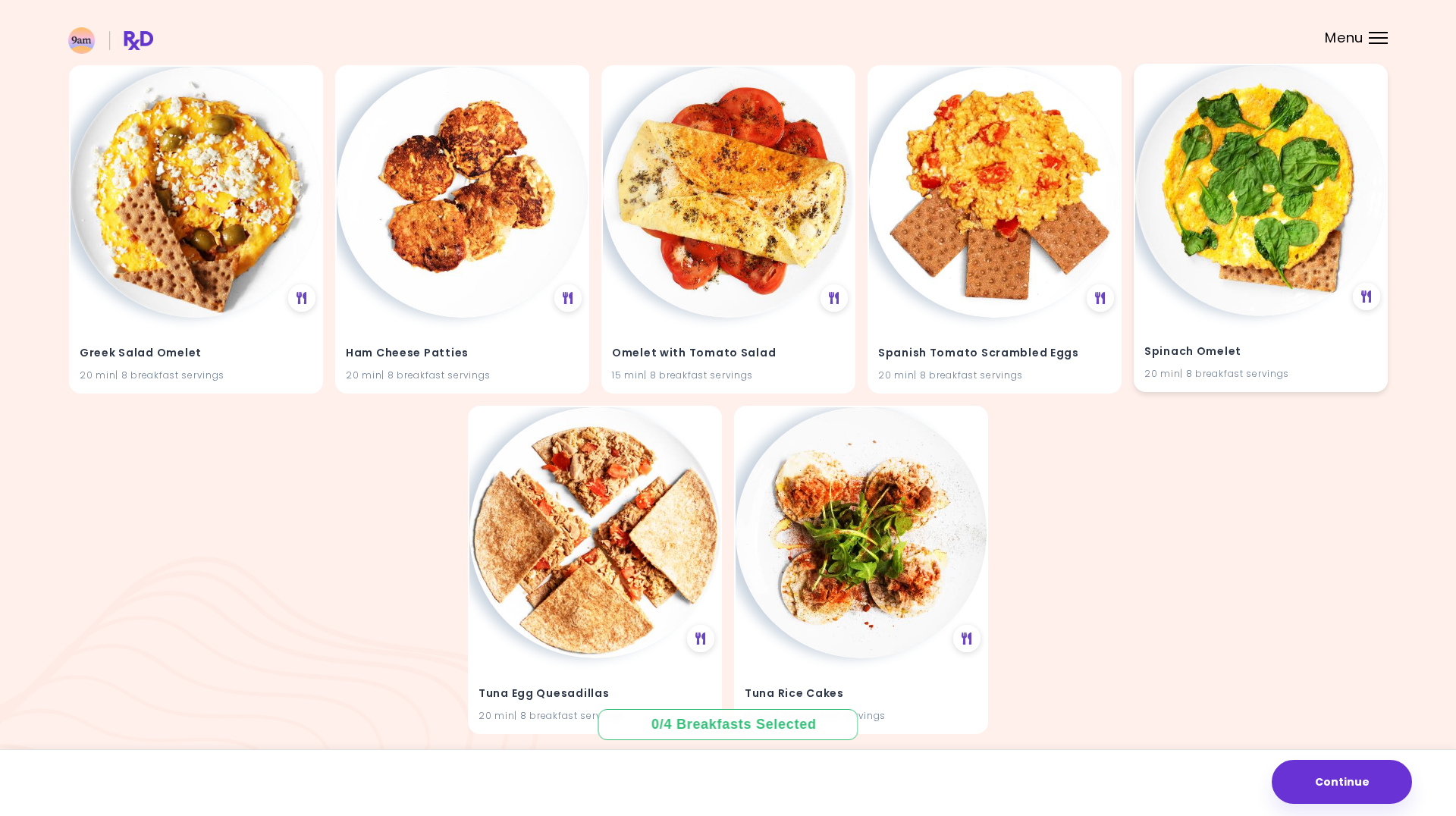
click at [1199, 319] on div "Spinach Omelet 20 min | 8 breakfast servings" at bounding box center [1261, 354] width 251 height 74
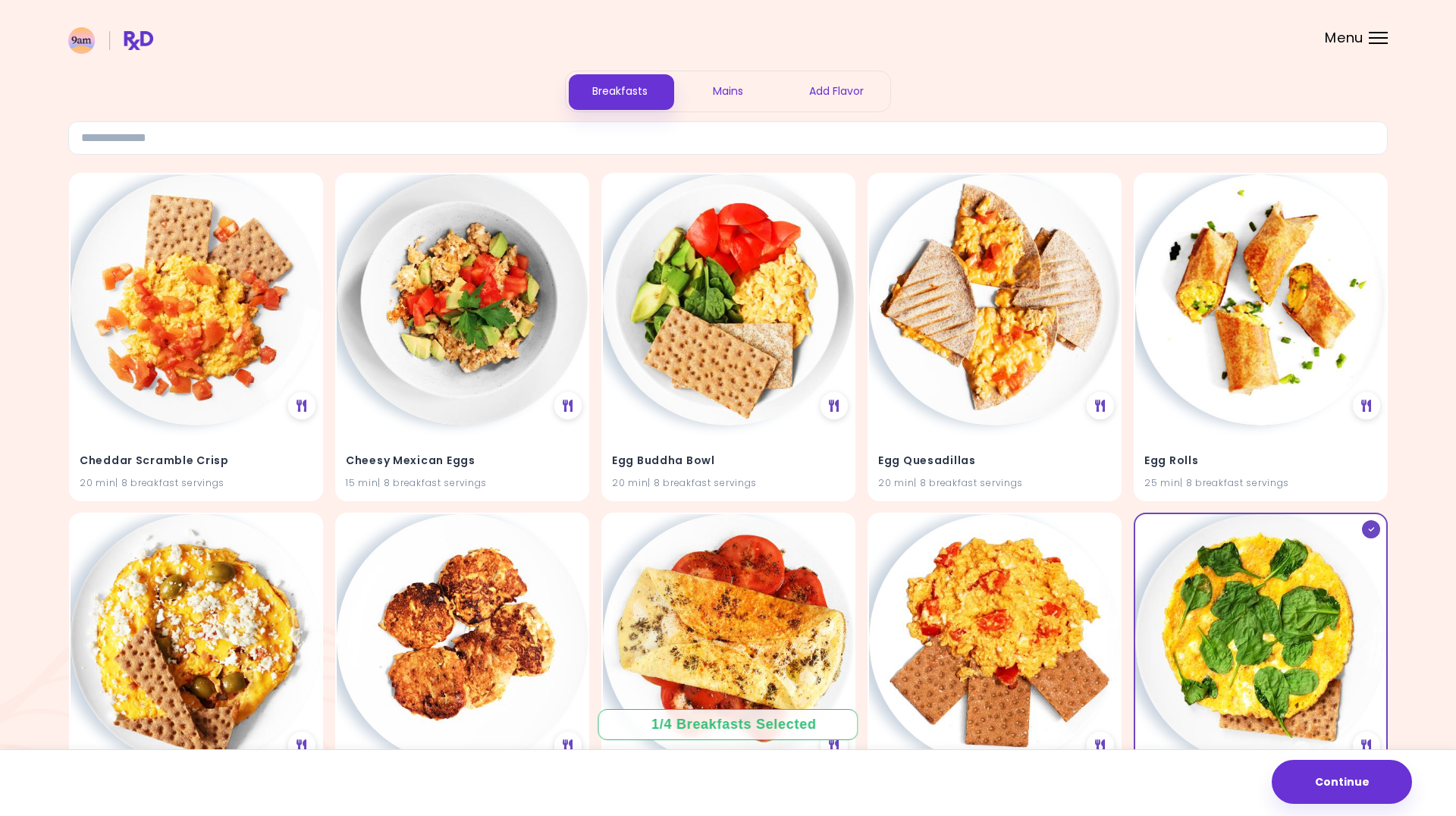
scroll to position [43, 0]
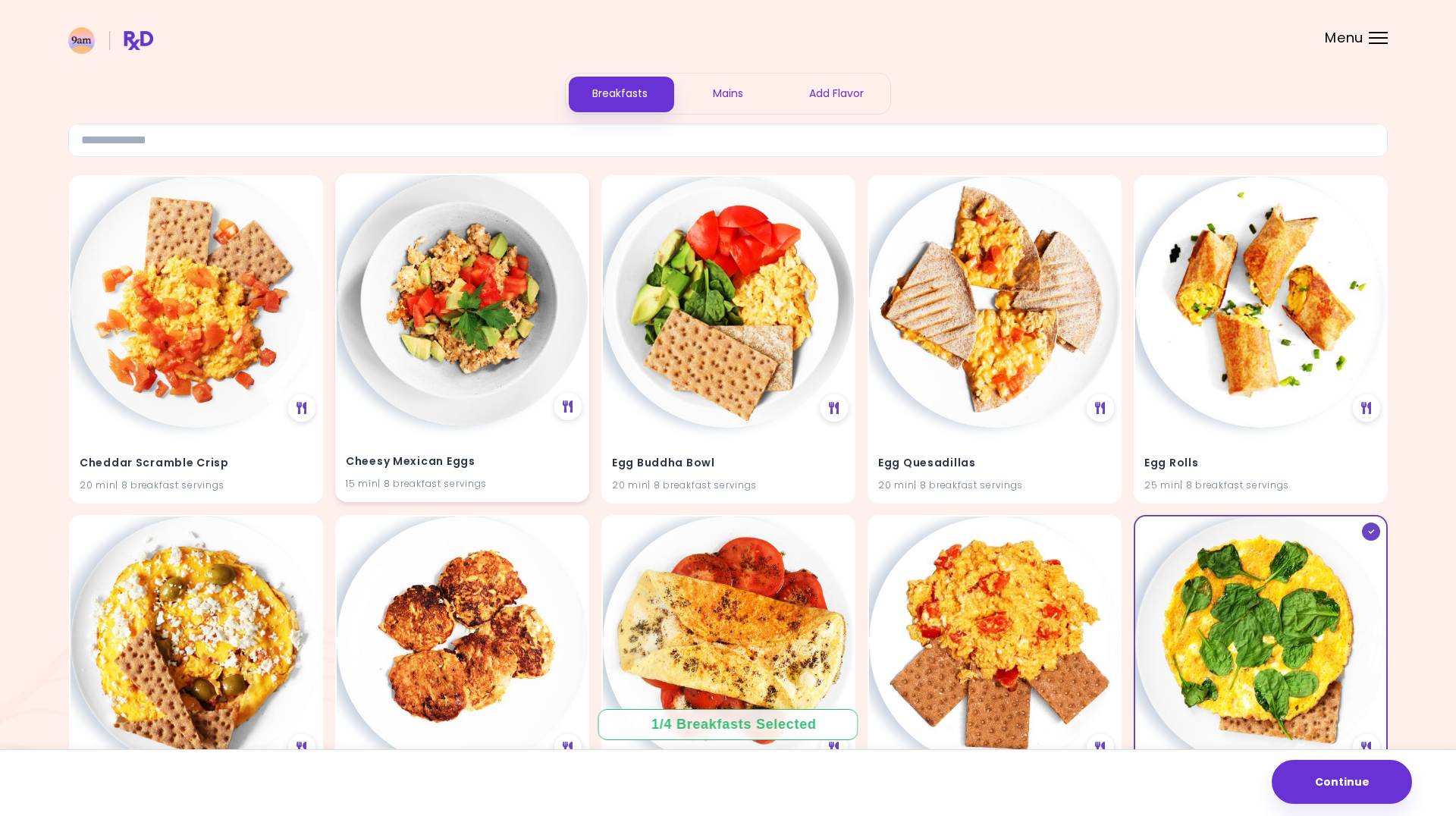
click at [542, 470] on h4 "Cheesy Mexican Eggs" at bounding box center [462, 460] width 233 height 24
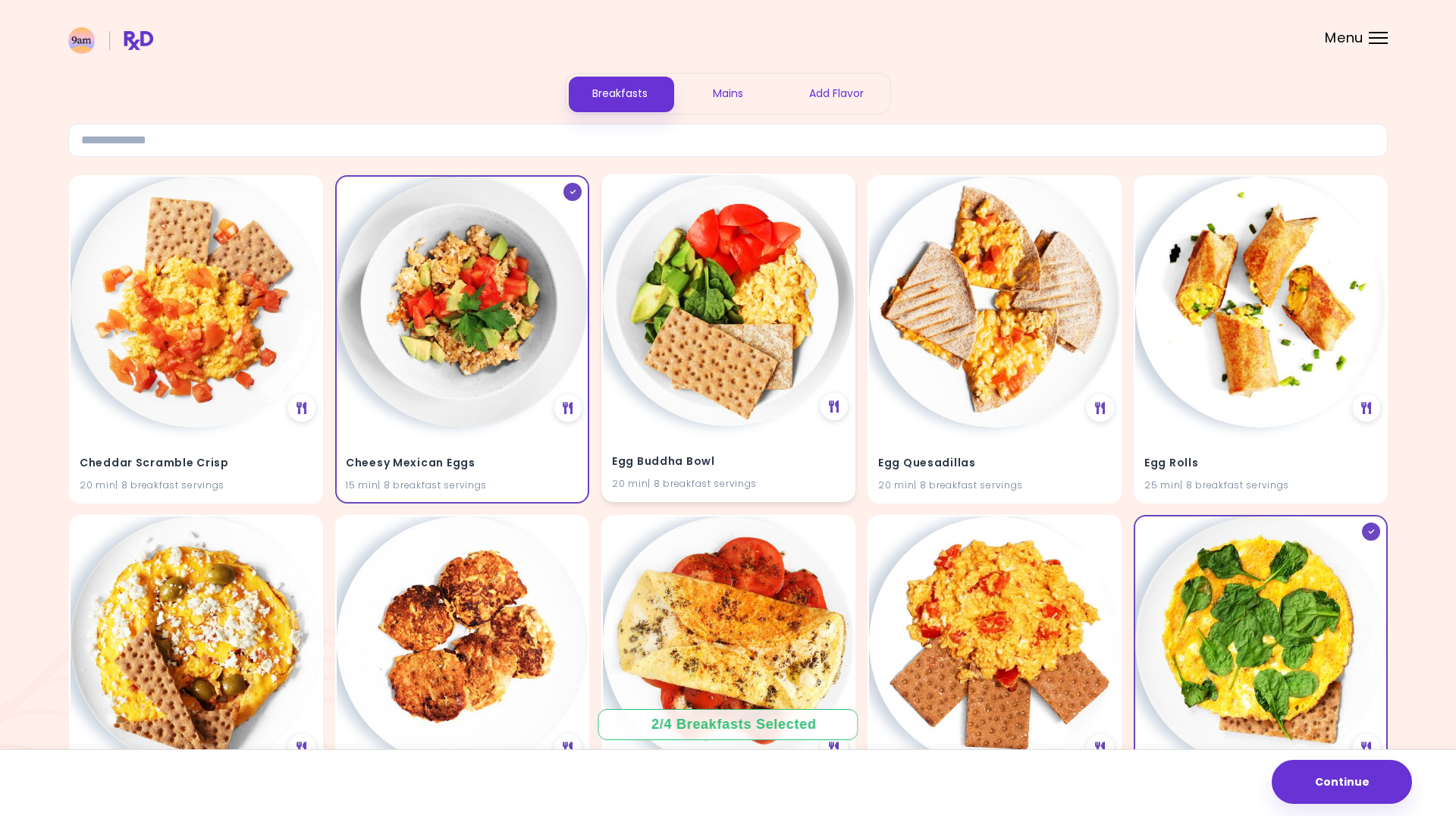
click at [790, 463] on h4 "Egg Buddha Bowl" at bounding box center [728, 460] width 233 height 24
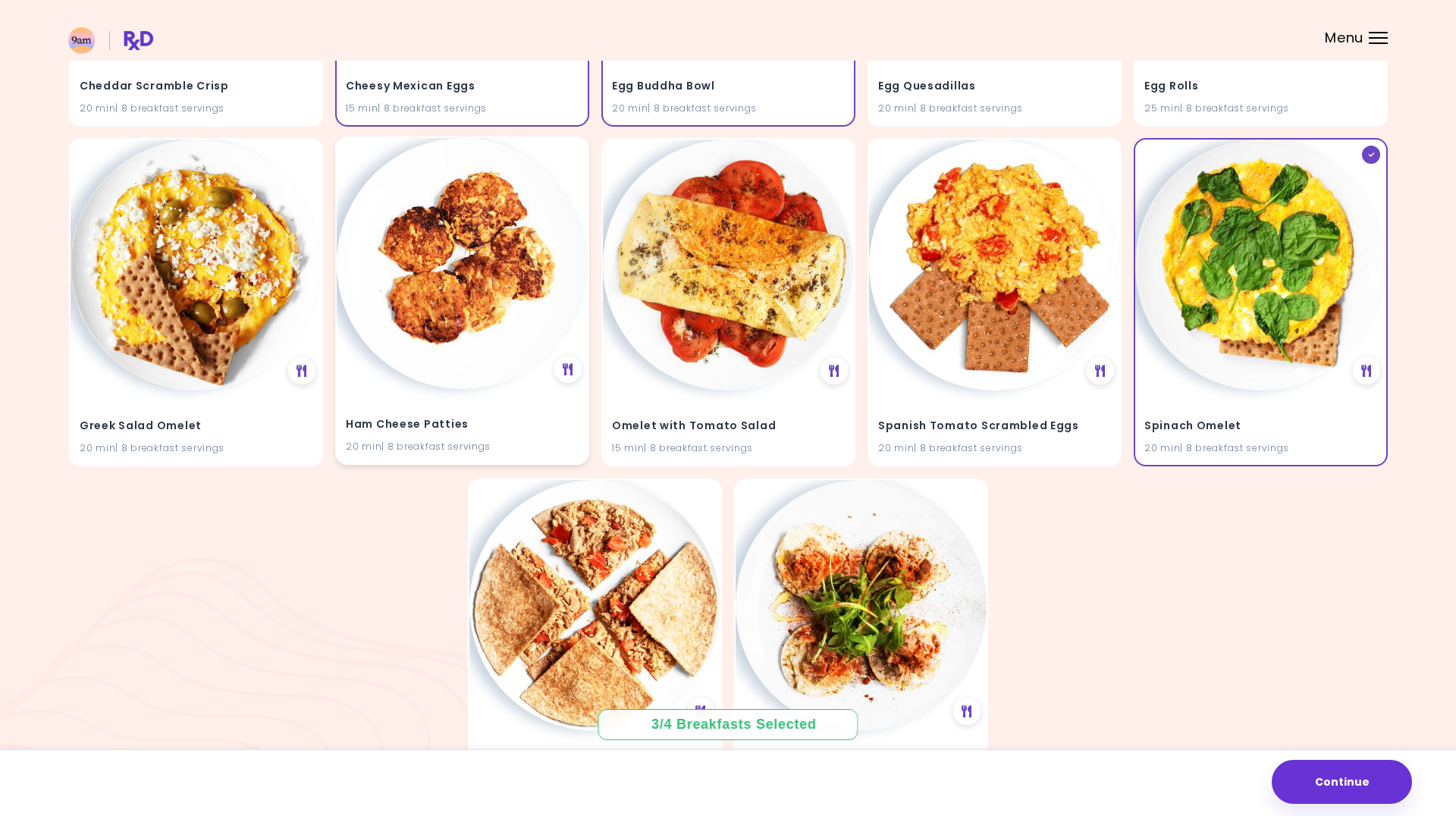
scroll to position [425, 0]
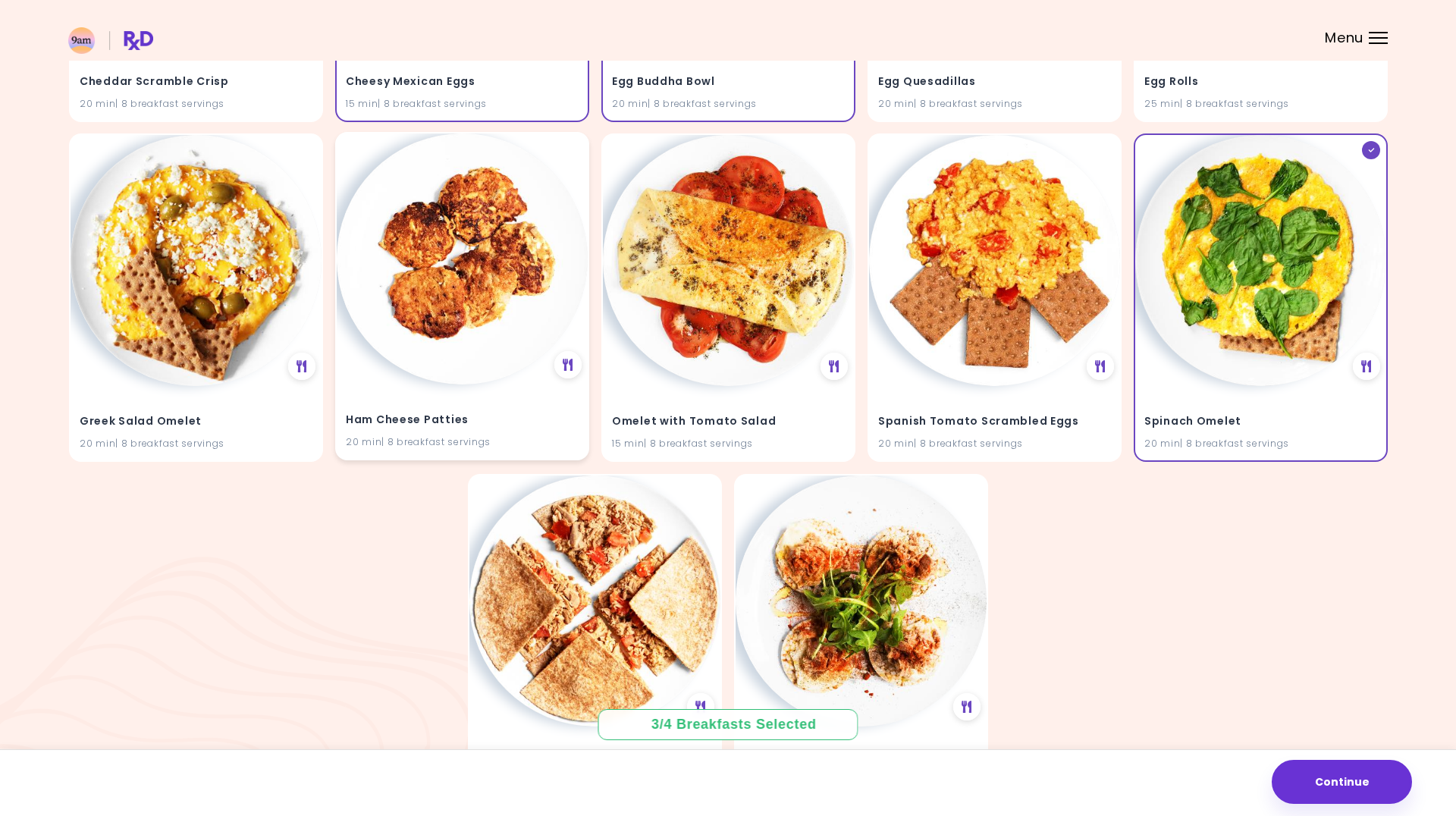
click at [532, 421] on h4 "Ham Cheese Patties" at bounding box center [462, 420] width 233 height 24
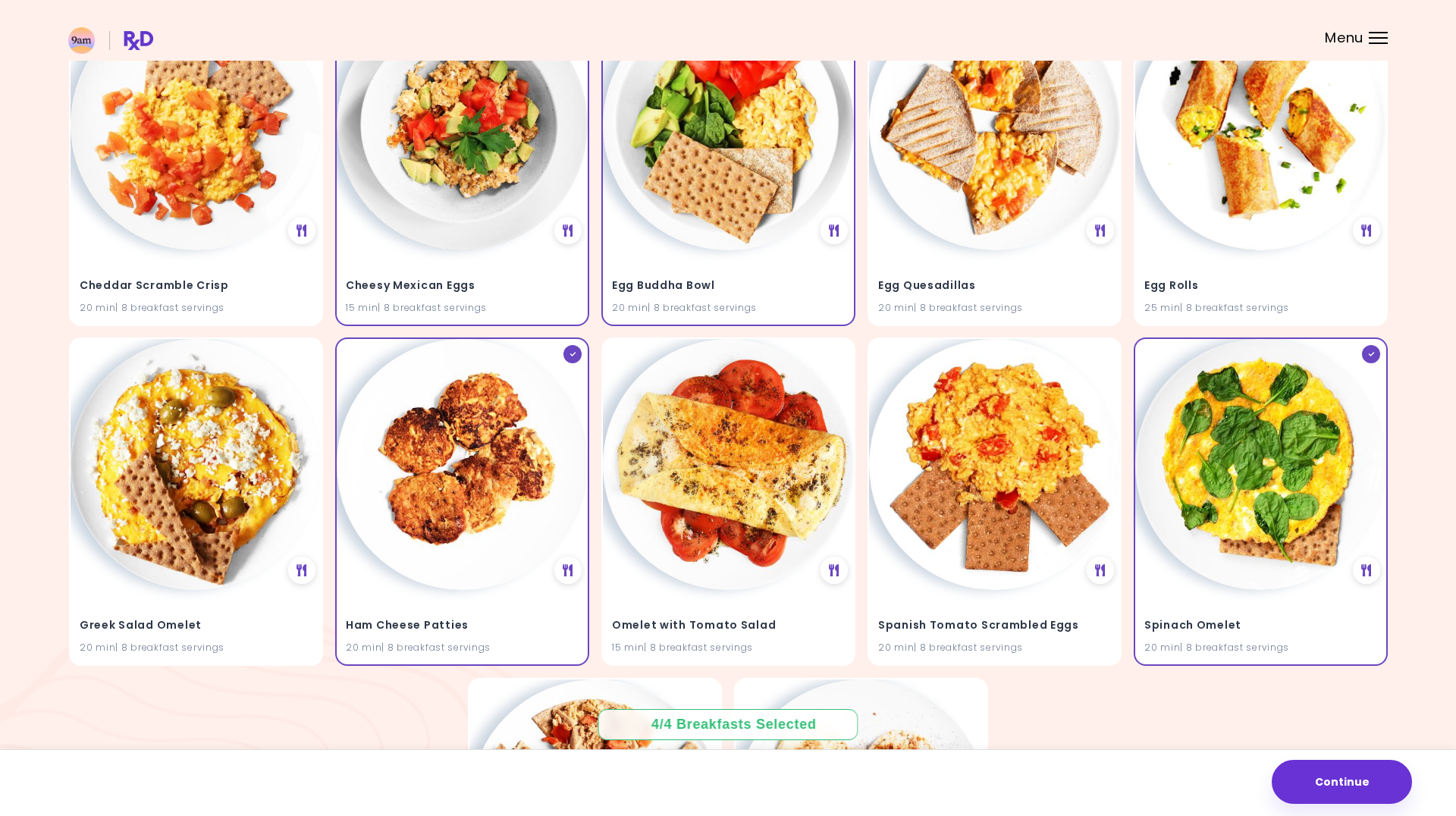
scroll to position [0, 0]
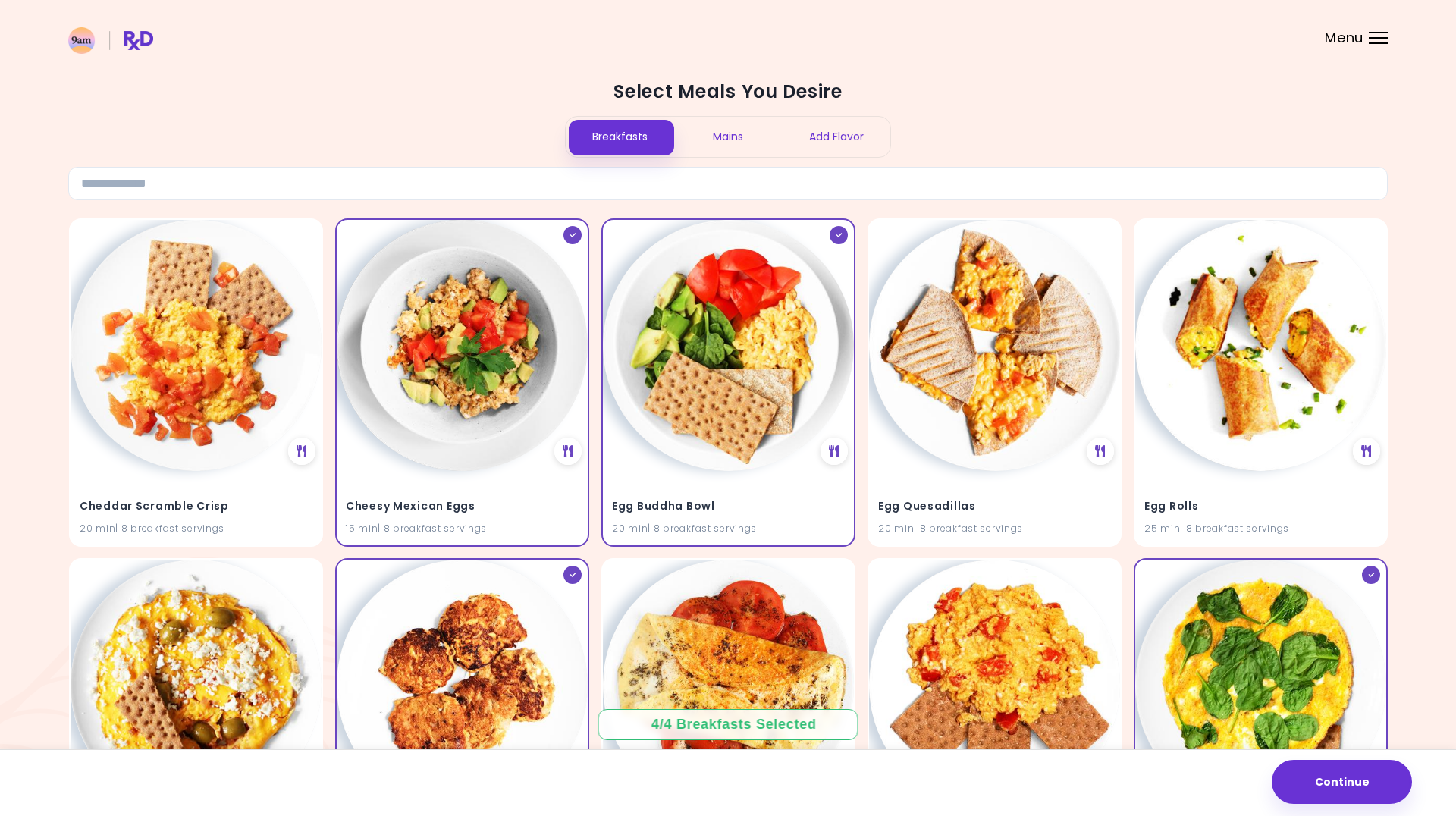
click at [855, 136] on div "Add Flavor" at bounding box center [836, 136] width 108 height 41
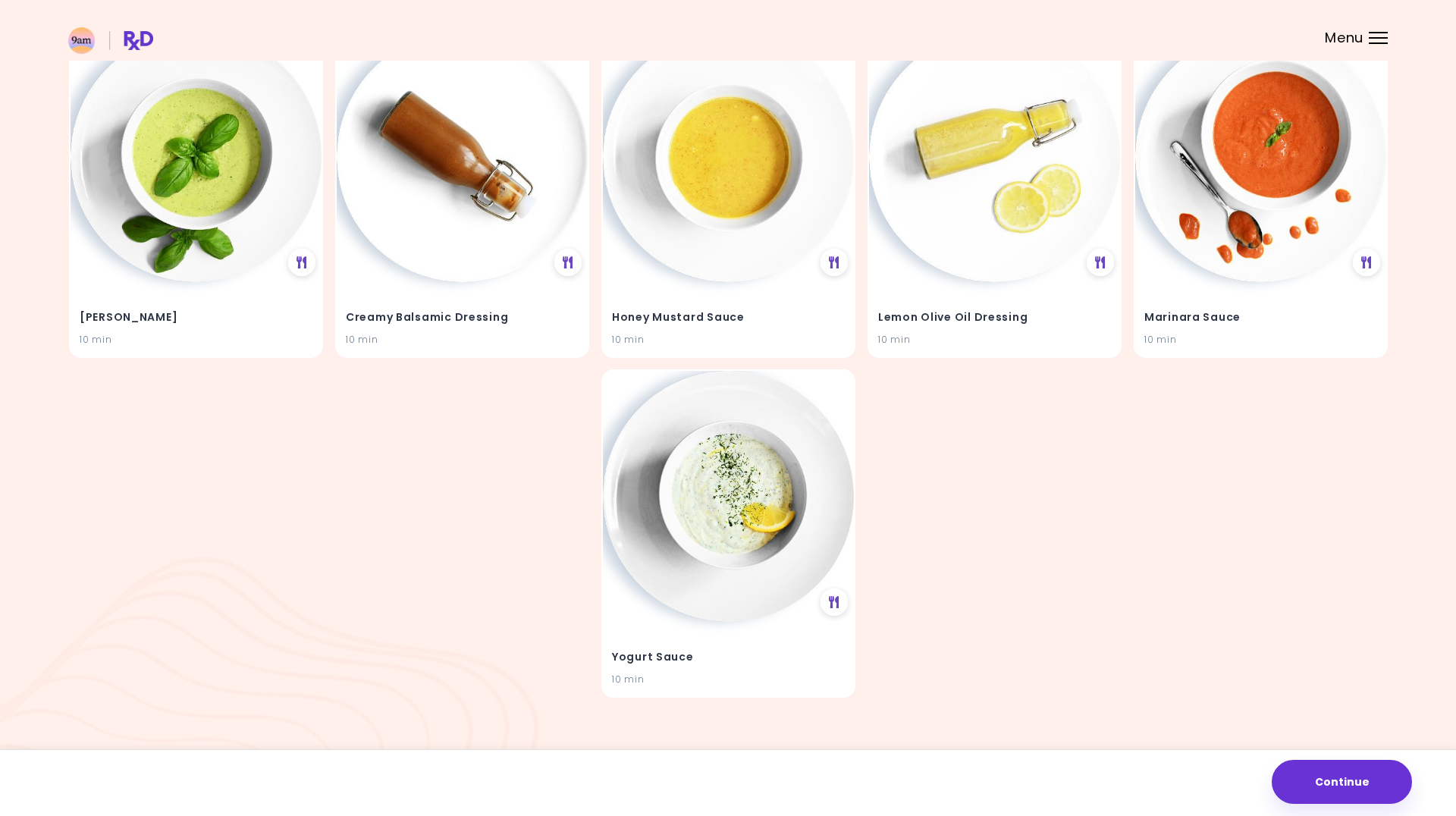
scroll to position [191, 0]
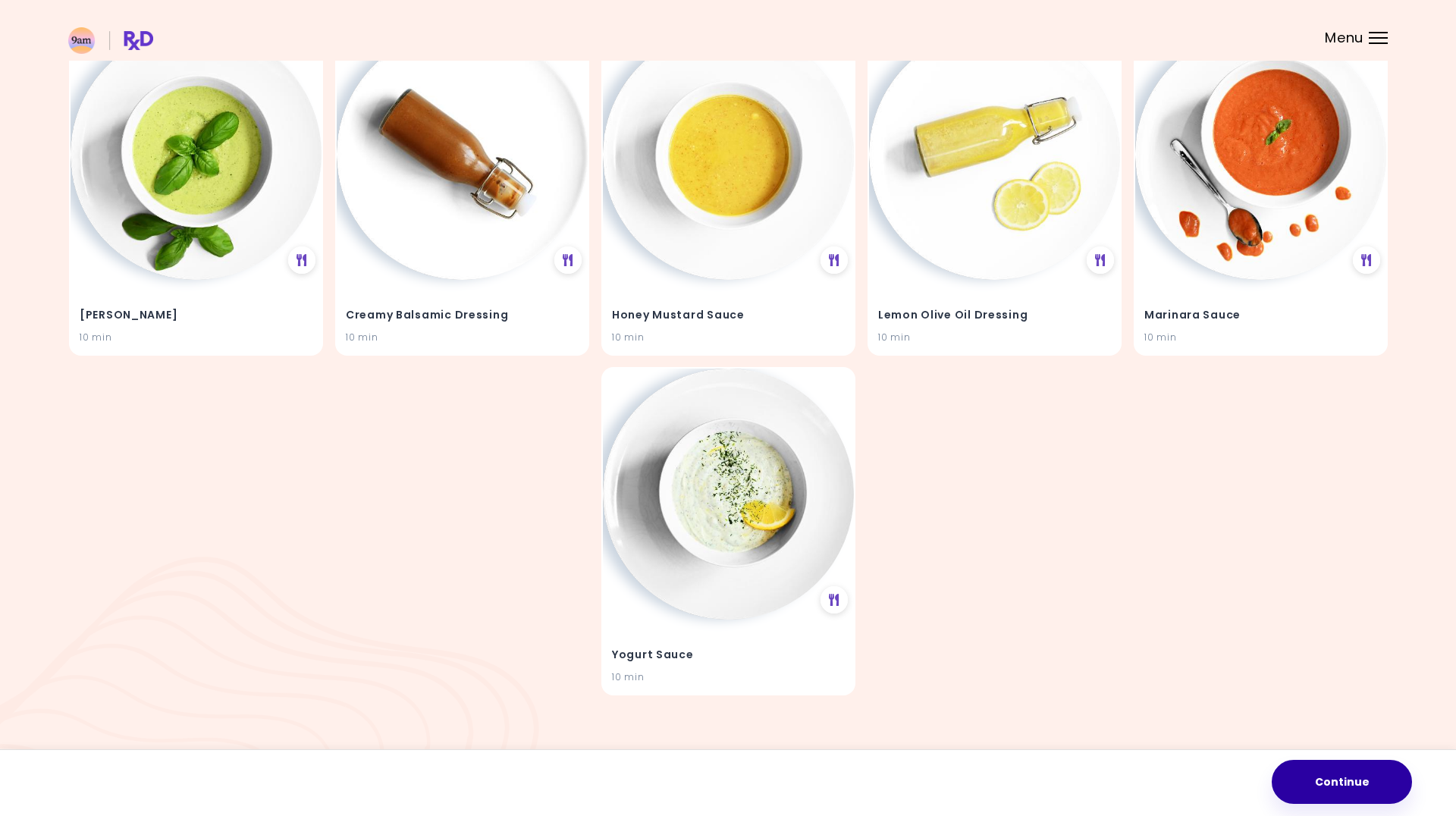
click at [1353, 788] on button "Continue" at bounding box center [1342, 781] width 141 height 44
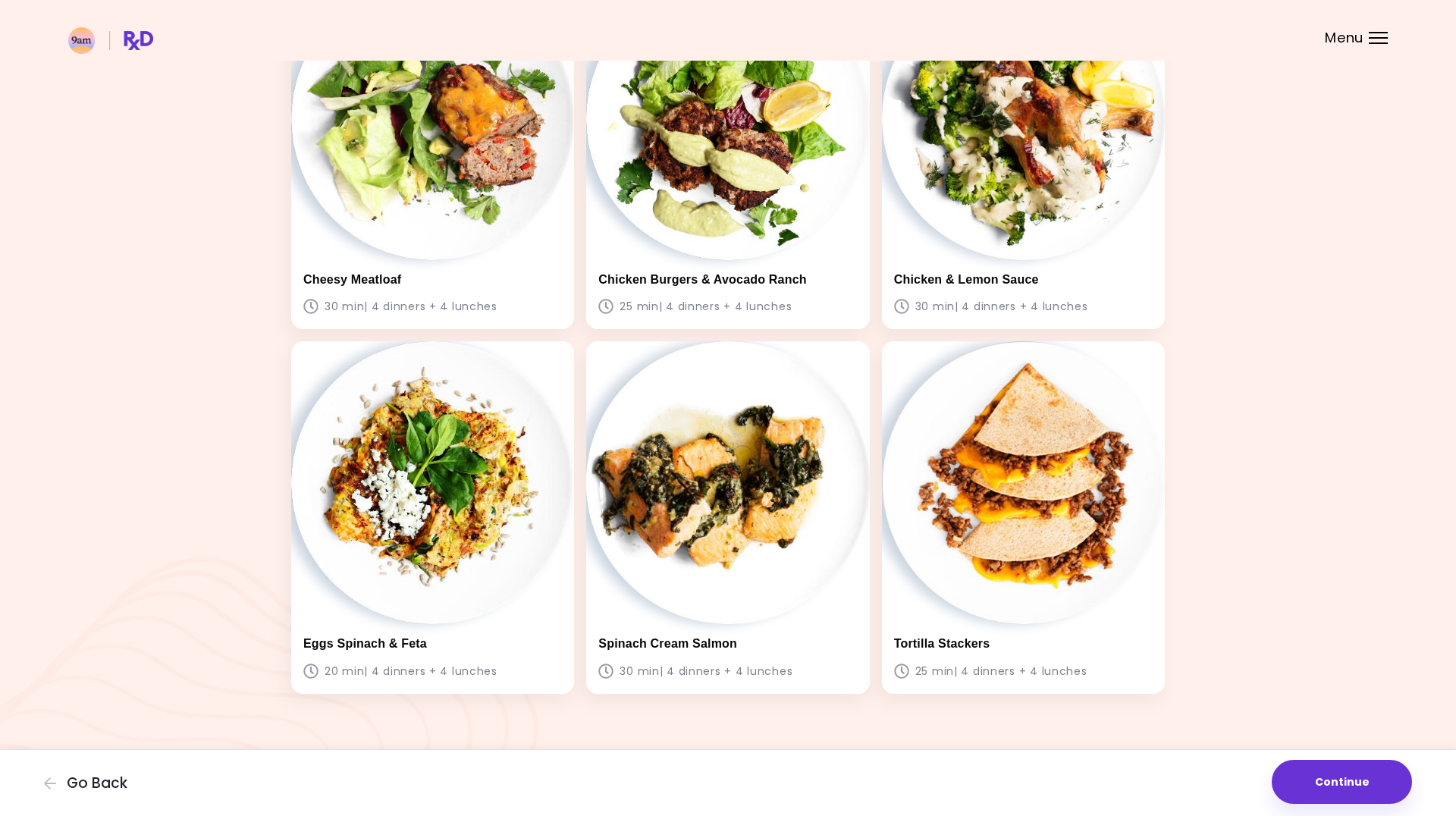
scroll to position [911, 0]
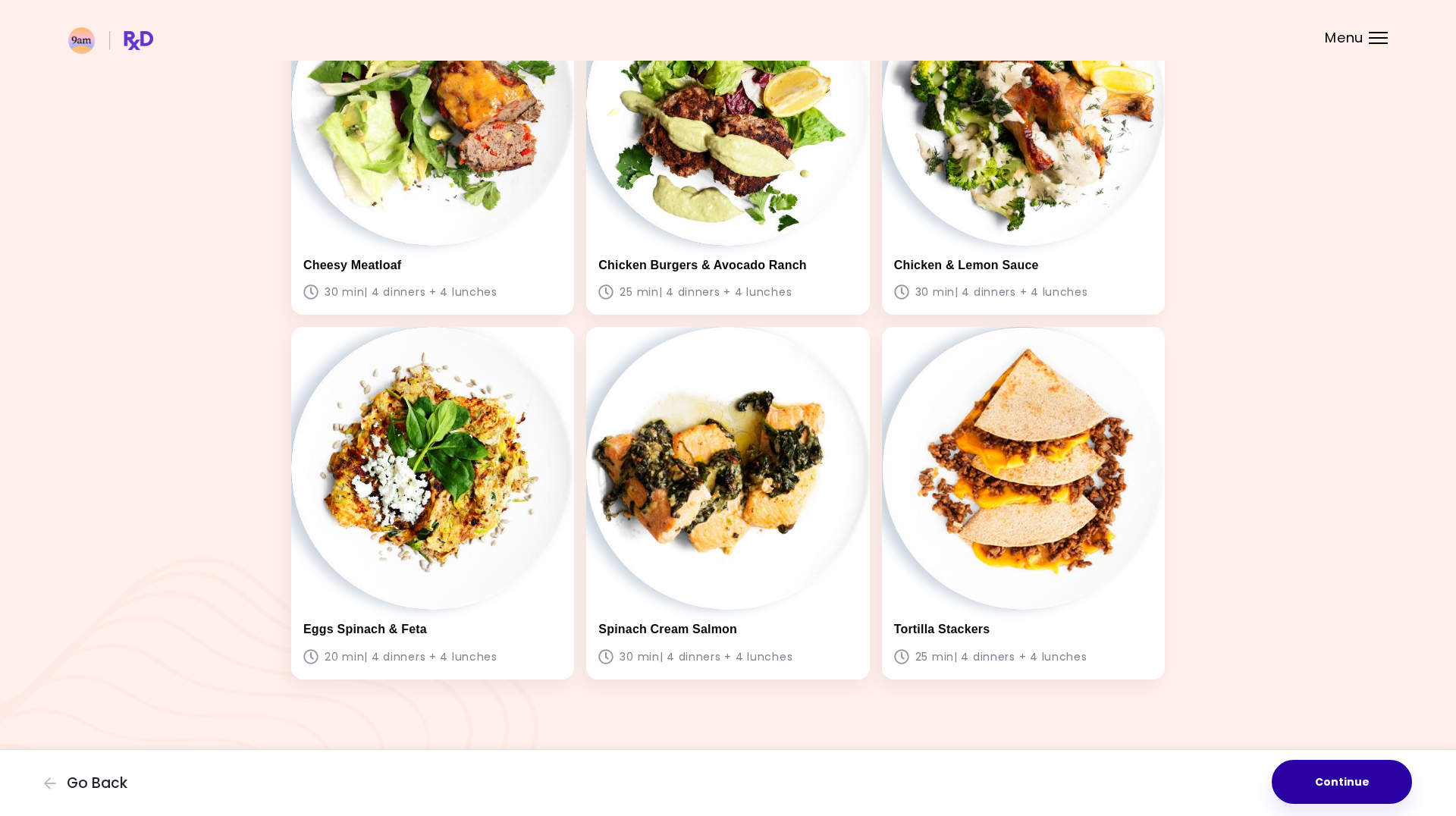
click at [1335, 778] on button "Continue" at bounding box center [1342, 781] width 141 height 44
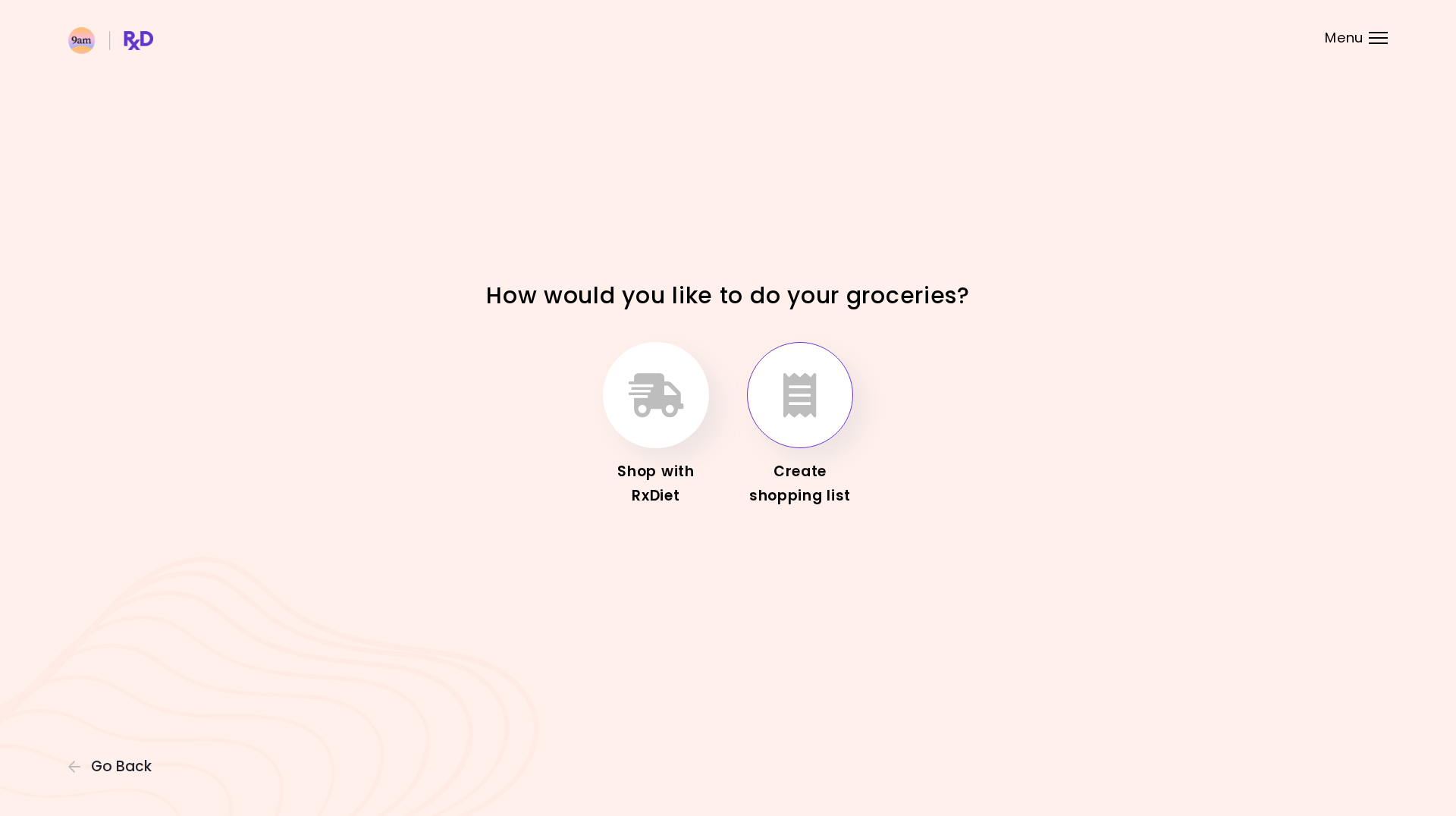
click at [804, 407] on icon "button" at bounding box center [800, 394] width 33 height 44
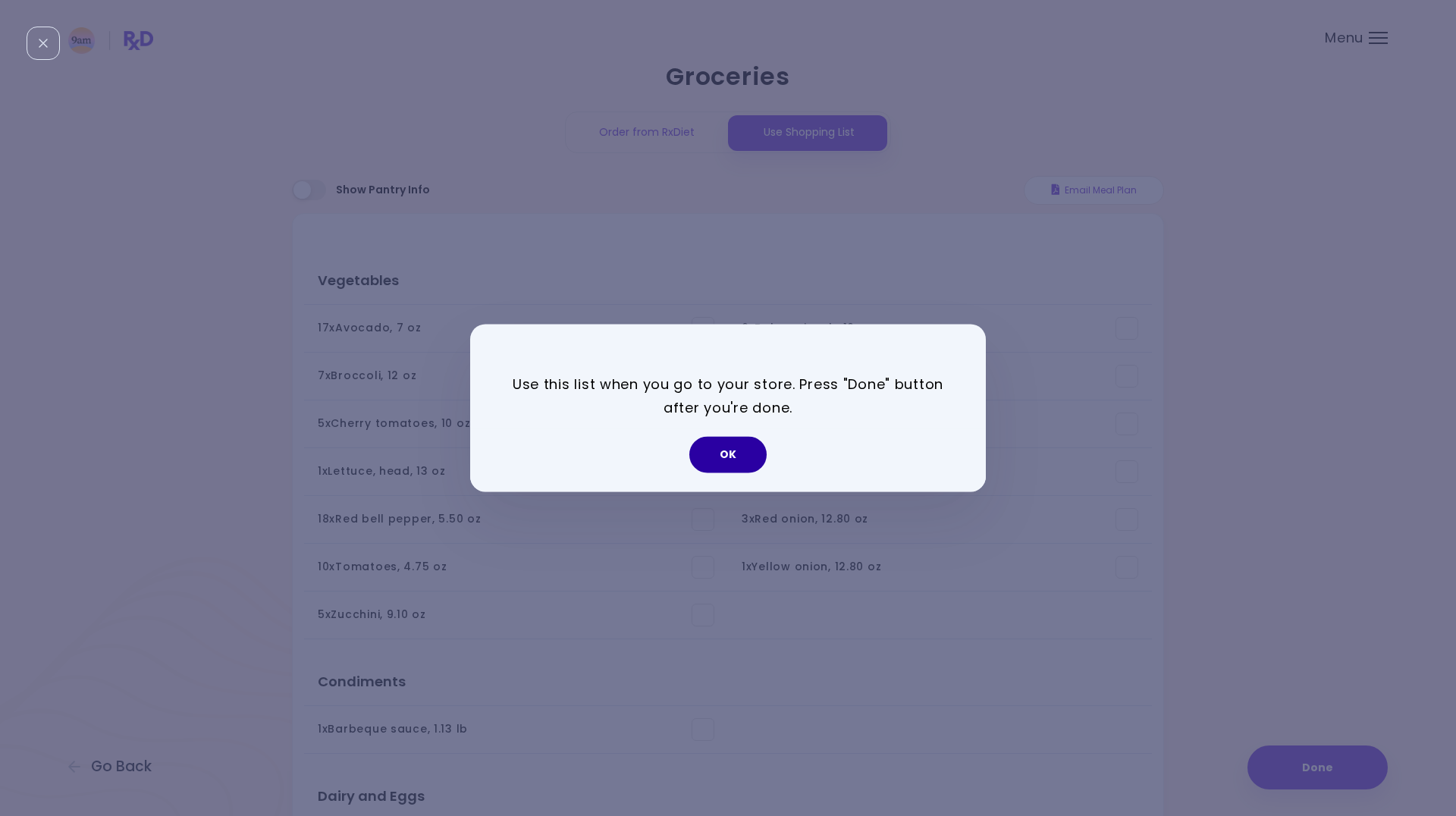
click at [693, 449] on button "OK" at bounding box center [728, 455] width 78 height 36
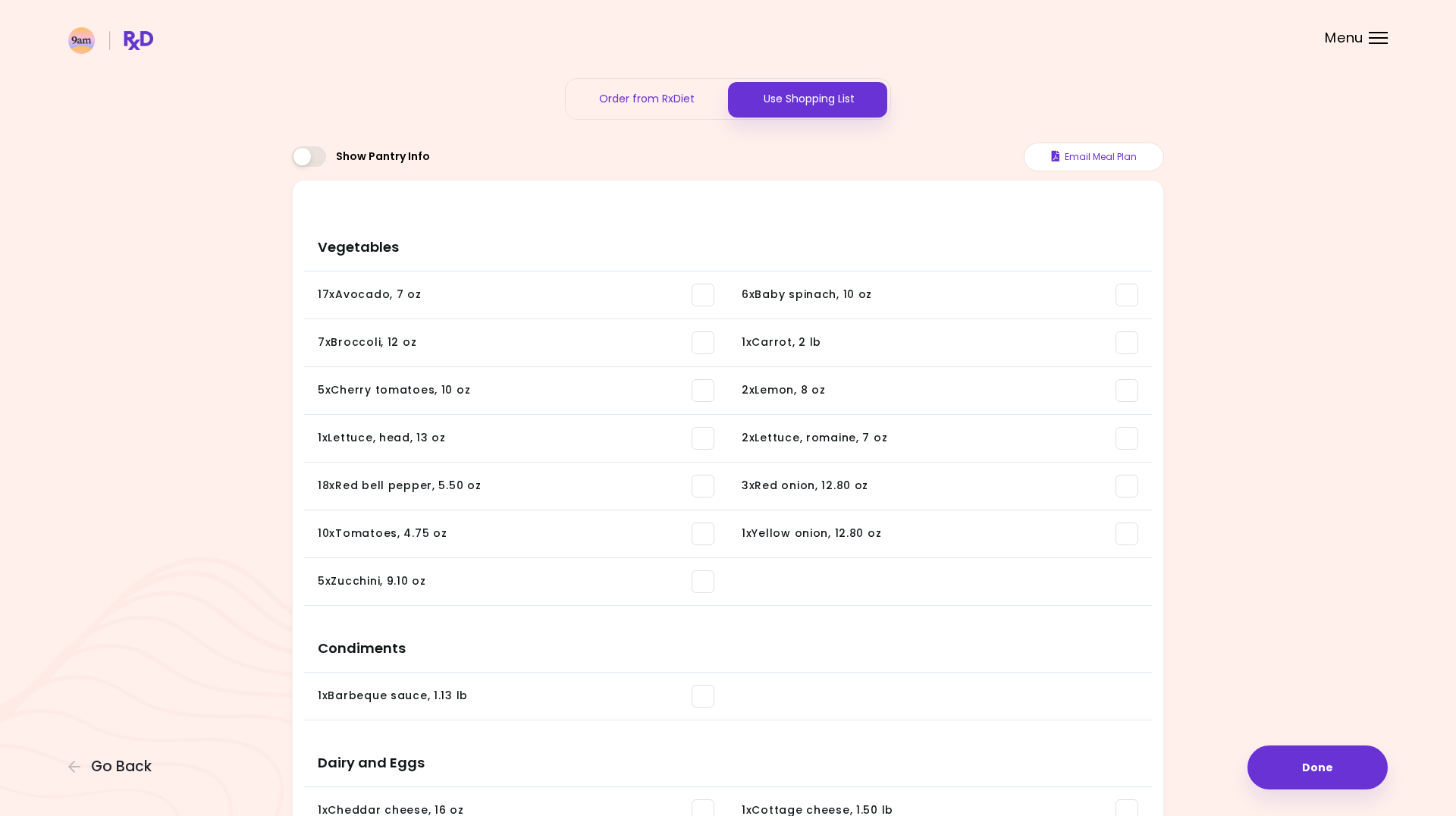
scroll to position [32, 0]
click at [317, 159] on span at bounding box center [308, 157] width 34 height 21
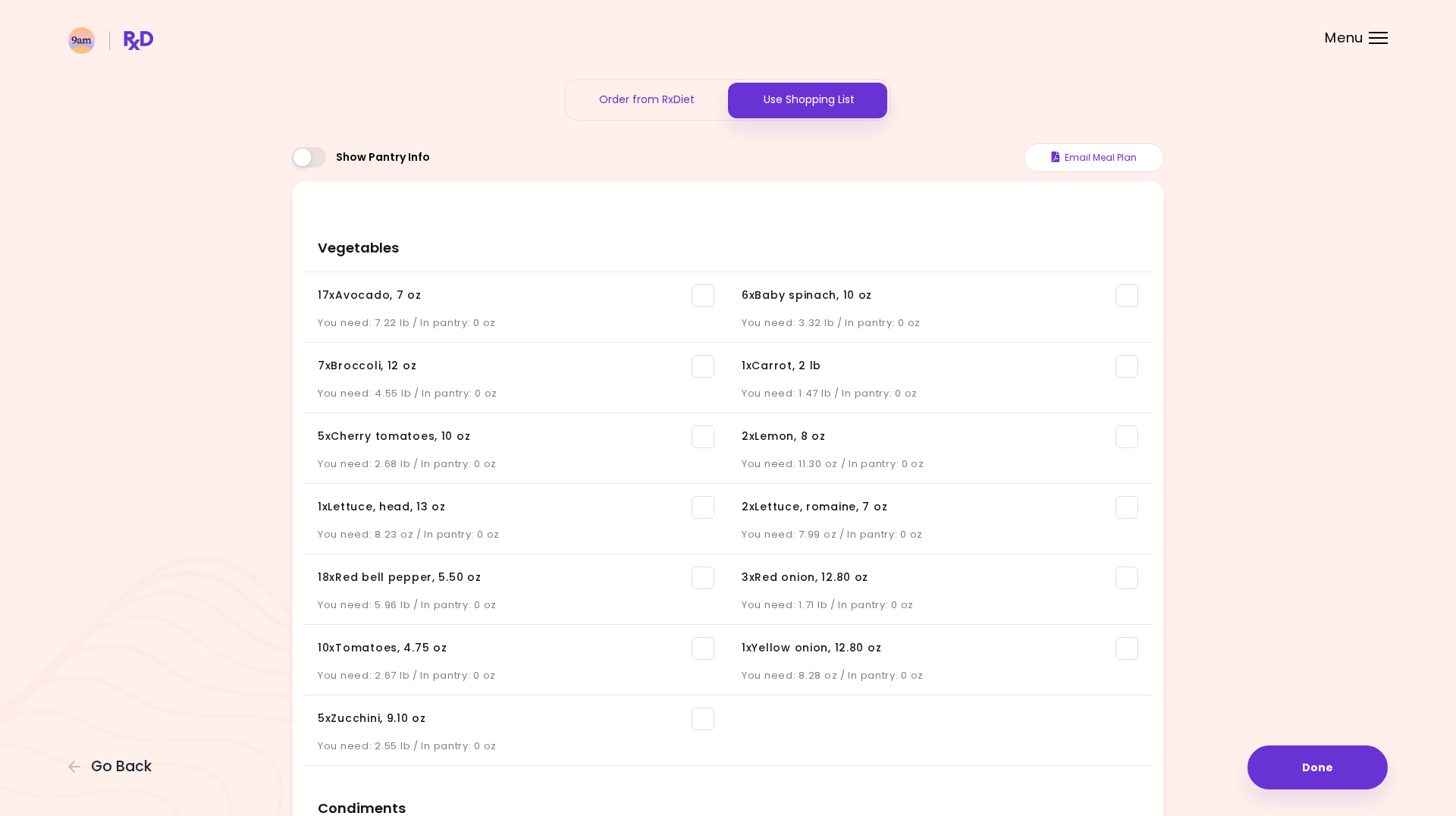
click at [302, 160] on span at bounding box center [308, 157] width 34 height 21
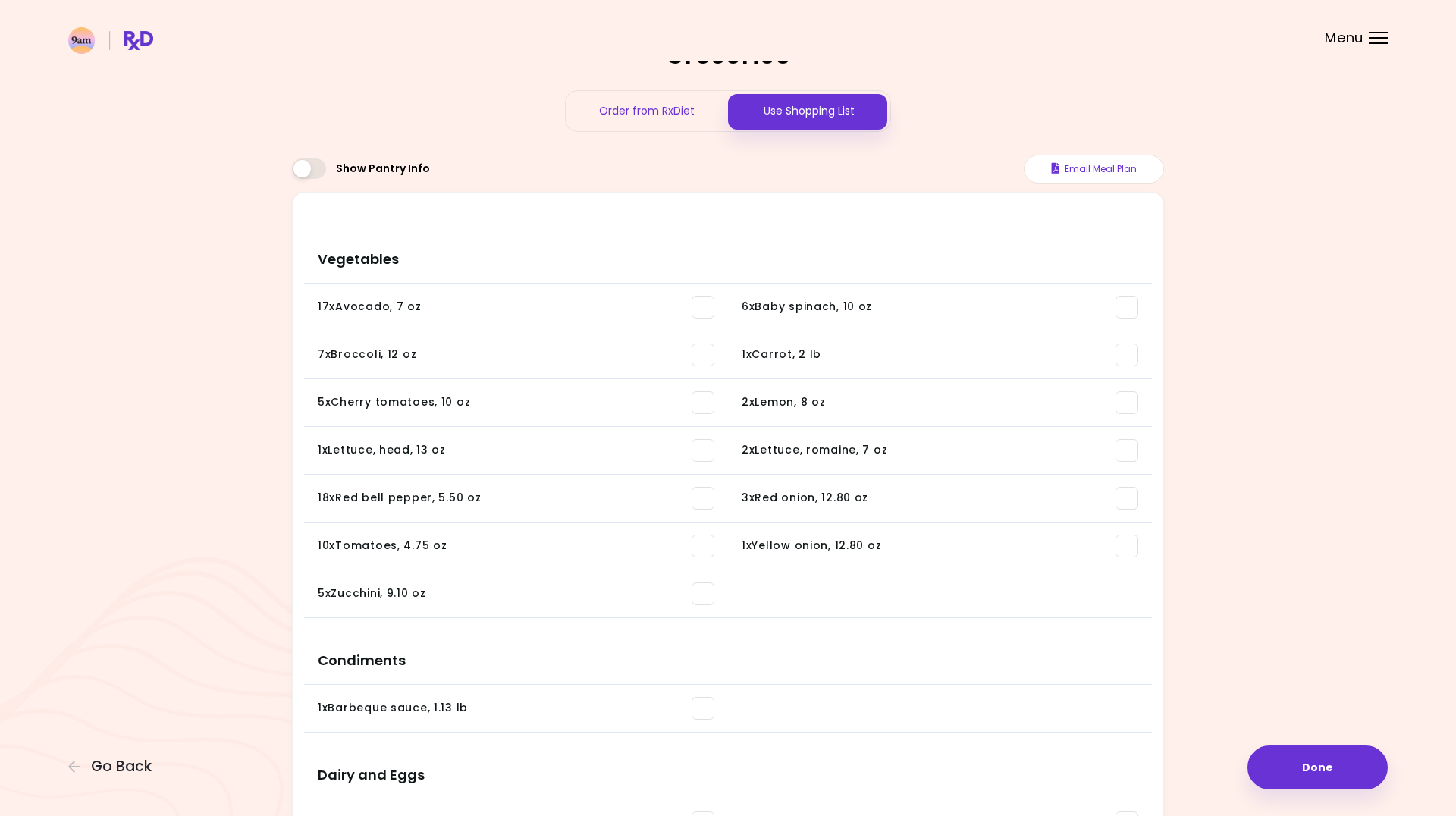
scroll to position [0, 0]
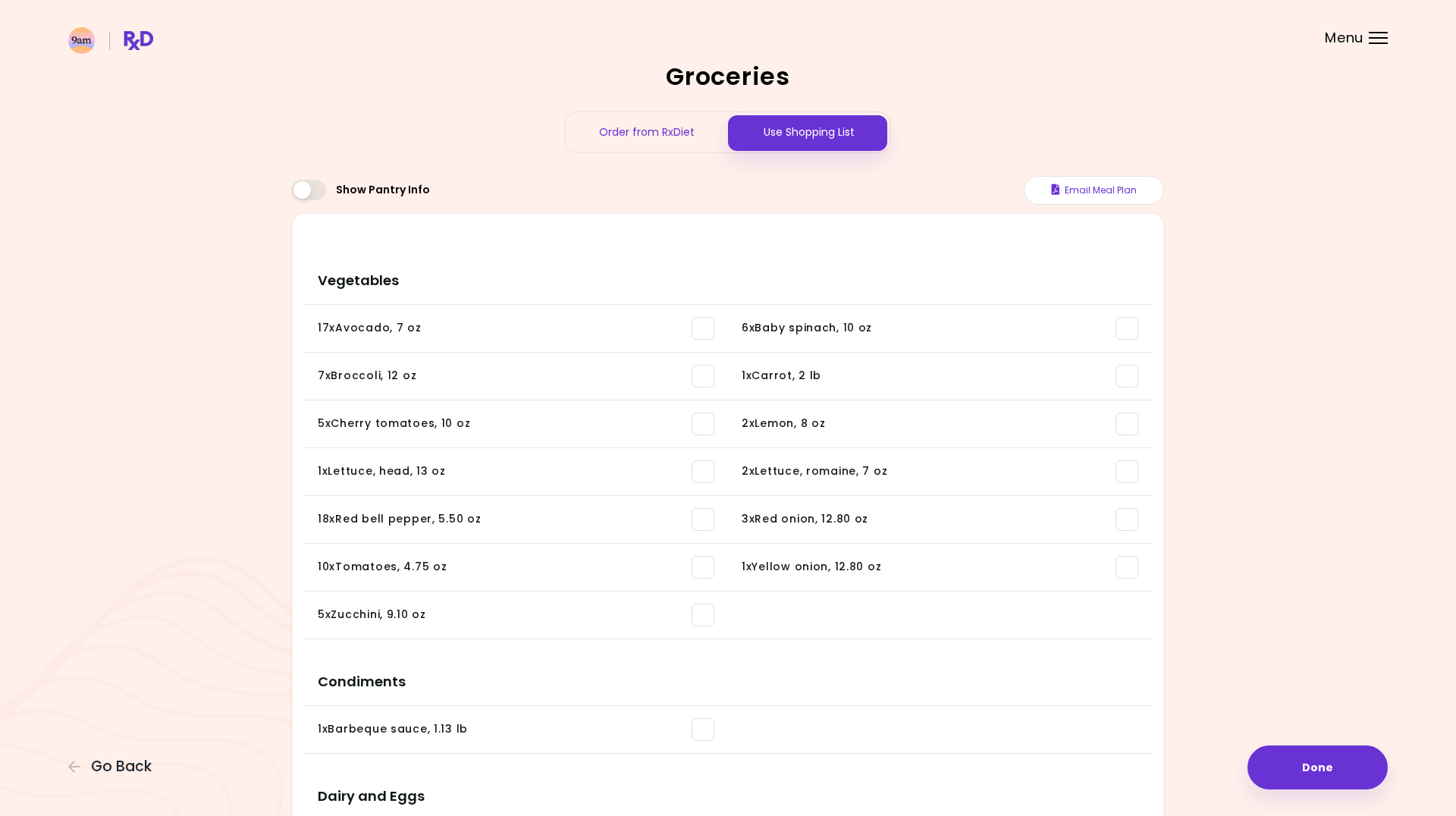
click at [315, 180] on span at bounding box center [308, 189] width 34 height 21
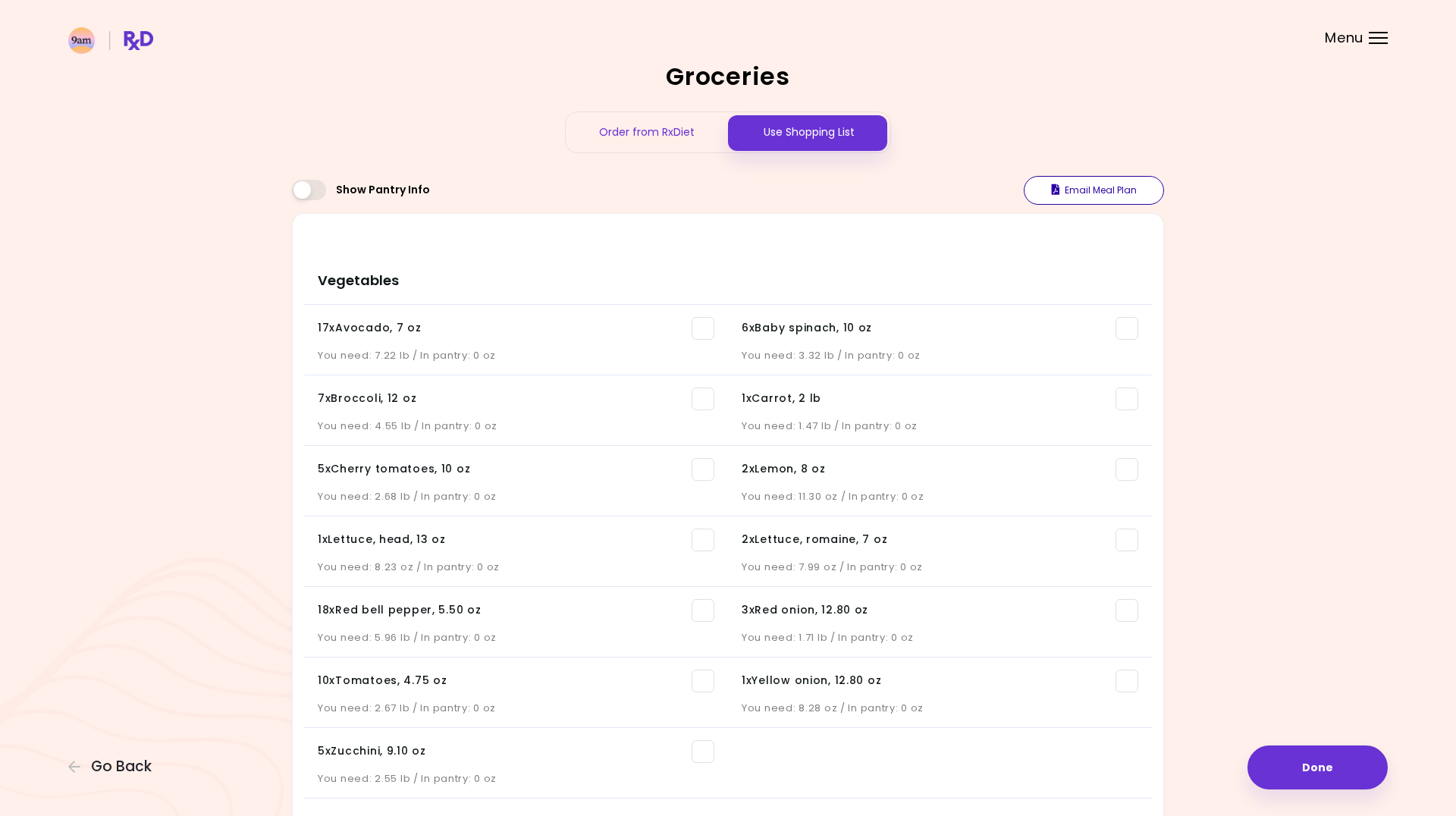
click at [1117, 184] on button "Email Meal Plan" at bounding box center [1094, 190] width 141 height 29
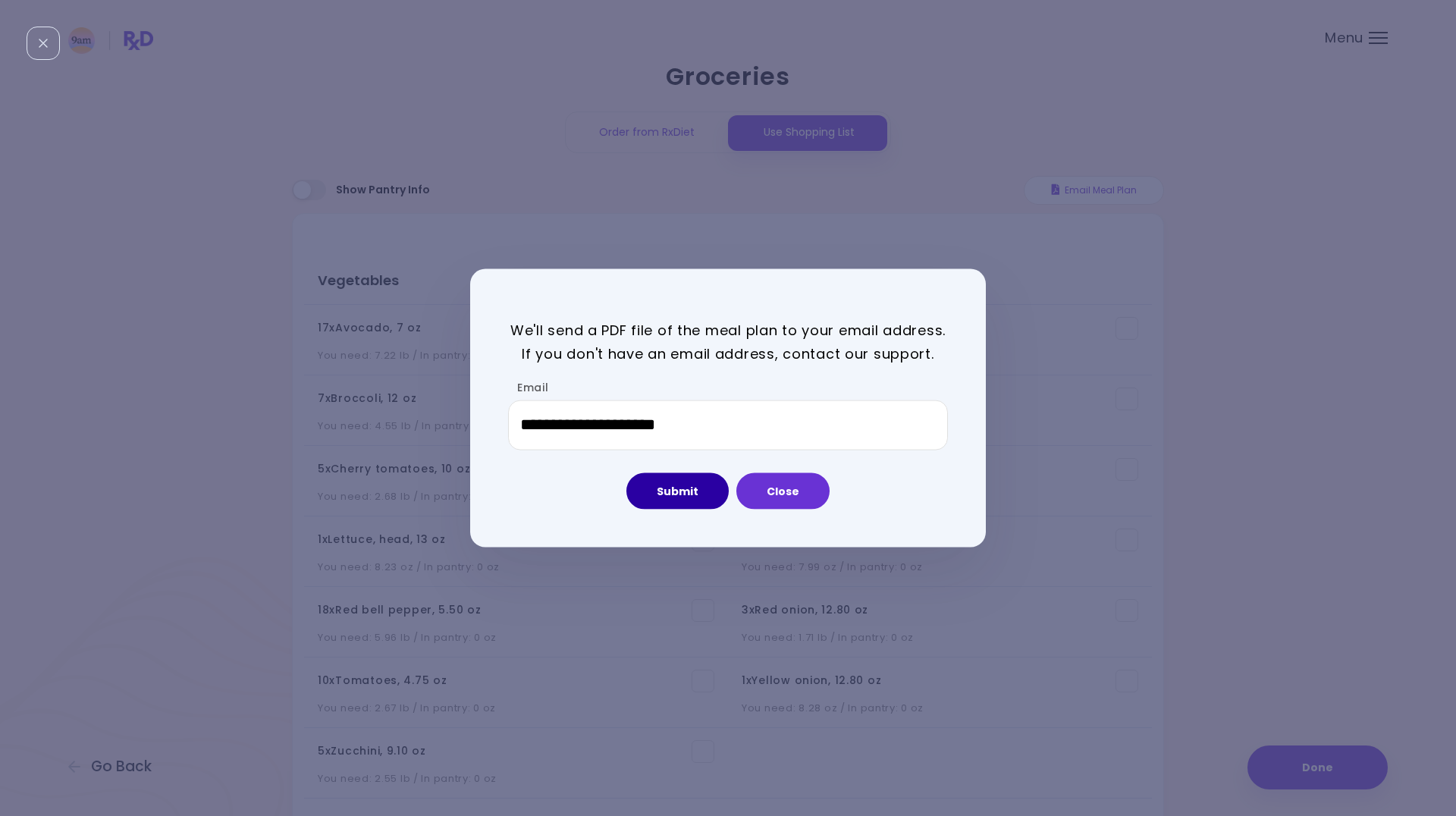
click at [680, 491] on button "Submit" at bounding box center [678, 491] width 103 height 36
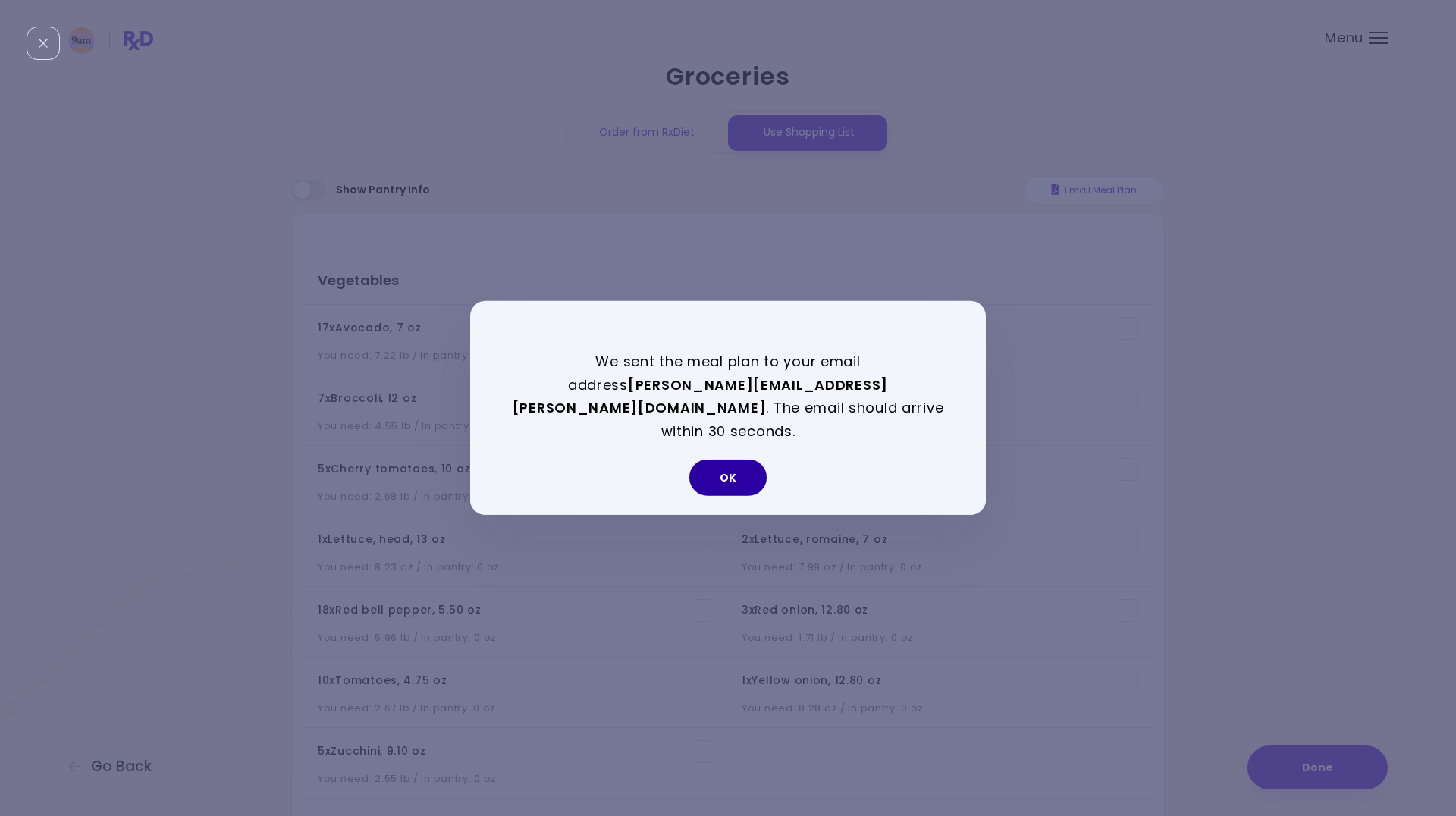
click at [733, 473] on button "OK" at bounding box center [728, 478] width 78 height 36
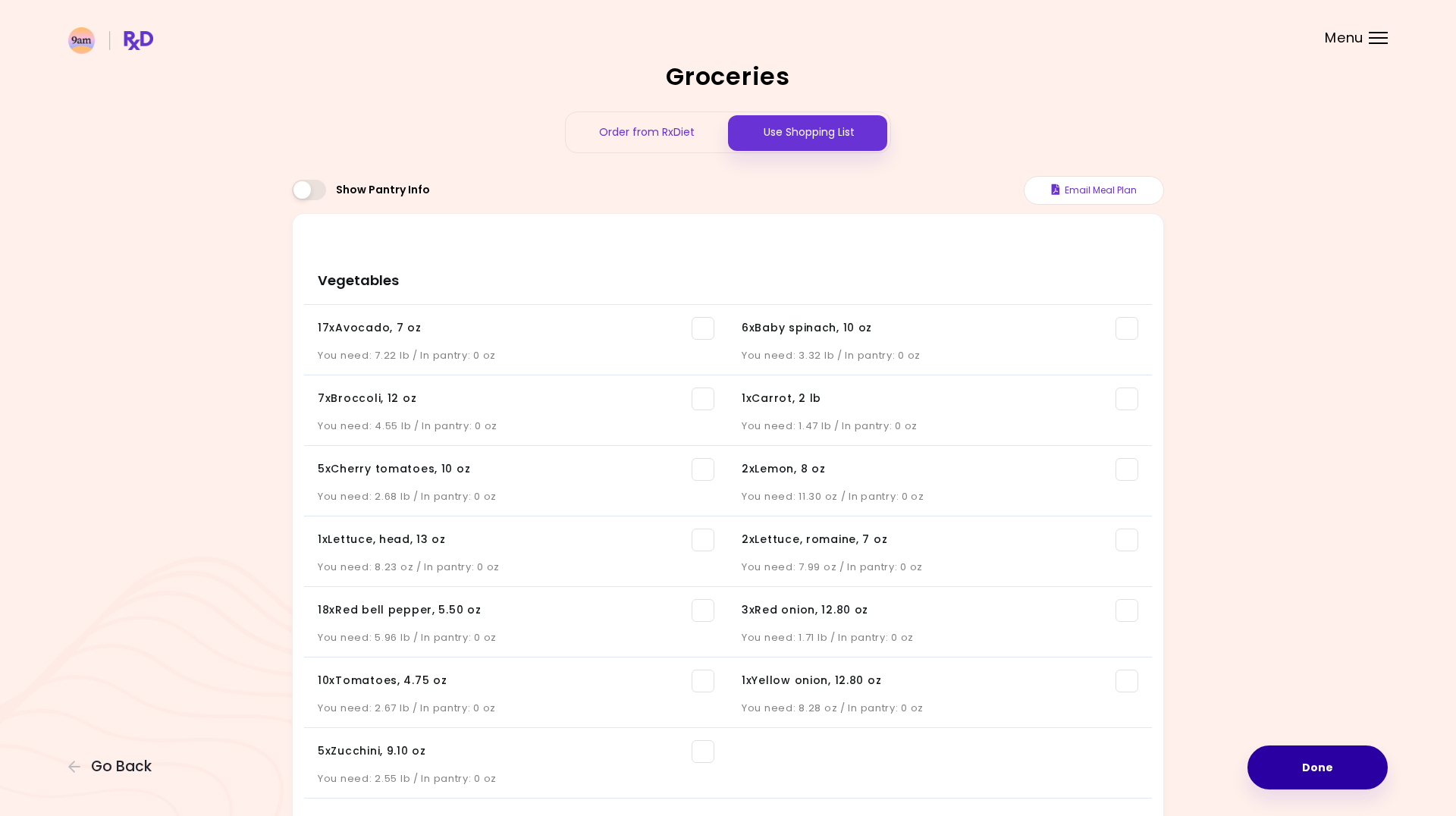
click at [1310, 772] on button "Done" at bounding box center [1318, 767] width 141 height 44
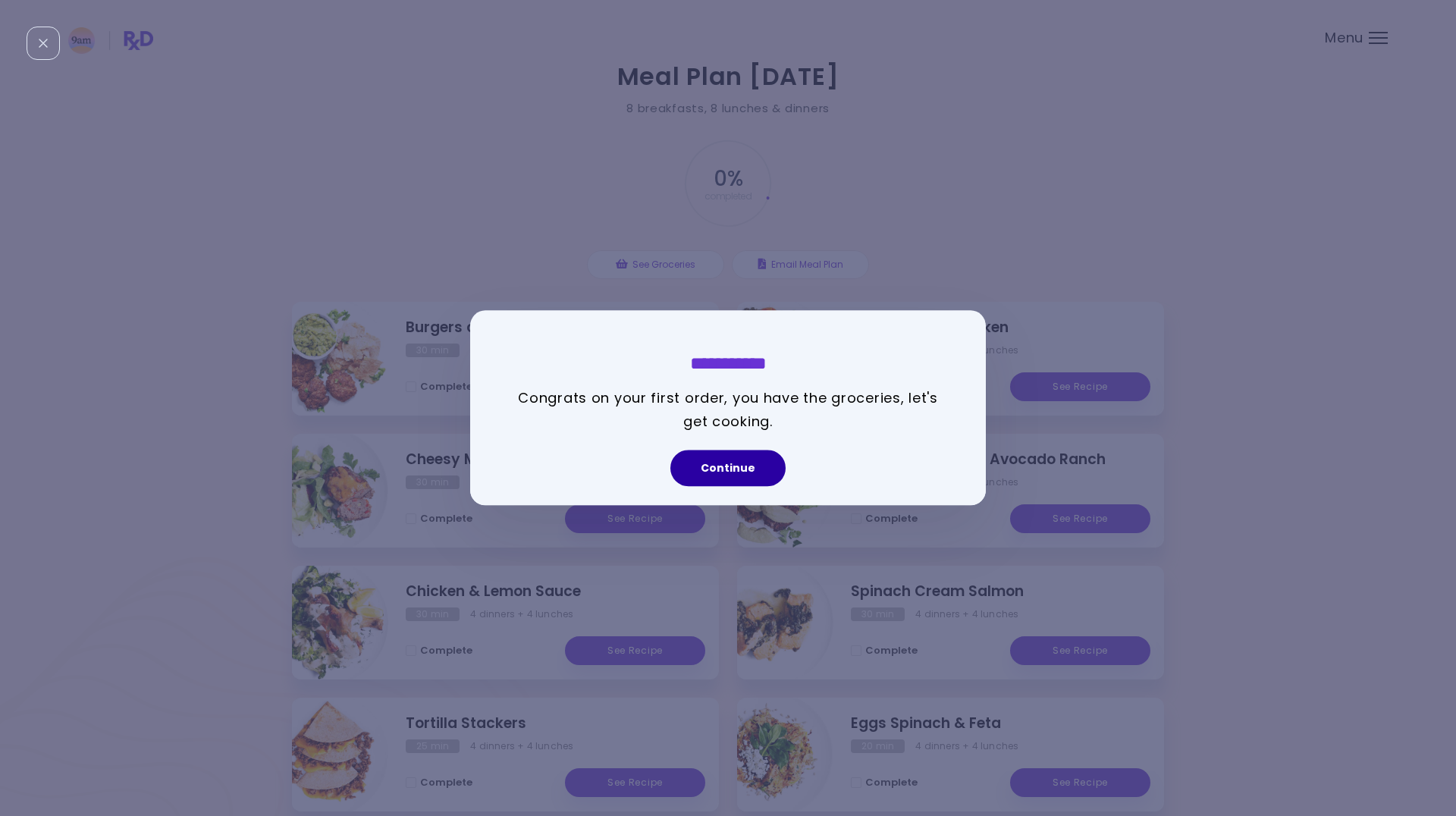
click at [728, 465] on button "Continue" at bounding box center [728, 469] width 115 height 36
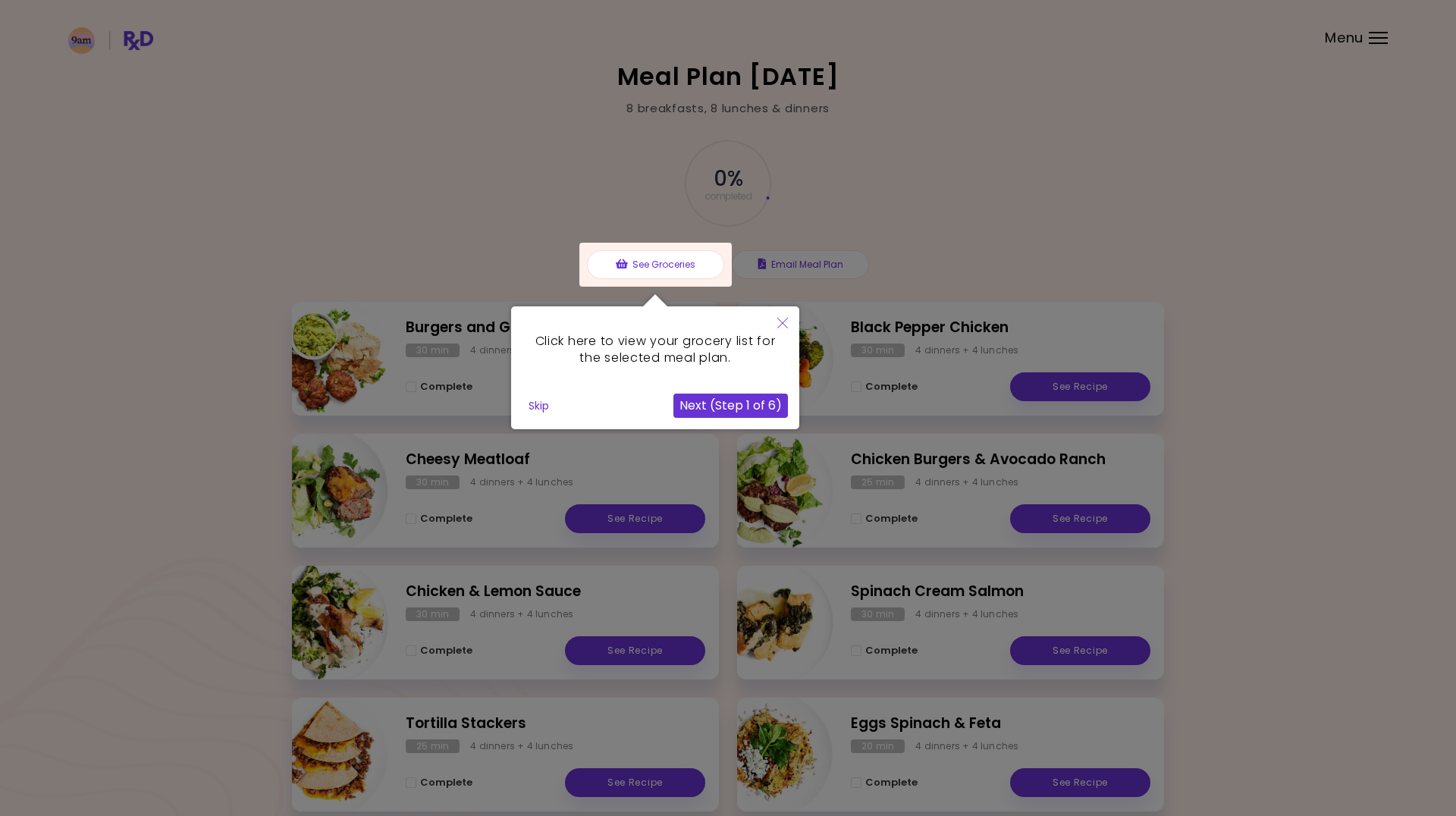
click at [749, 403] on button "Next (Step 1 of 6)" at bounding box center [731, 405] width 115 height 24
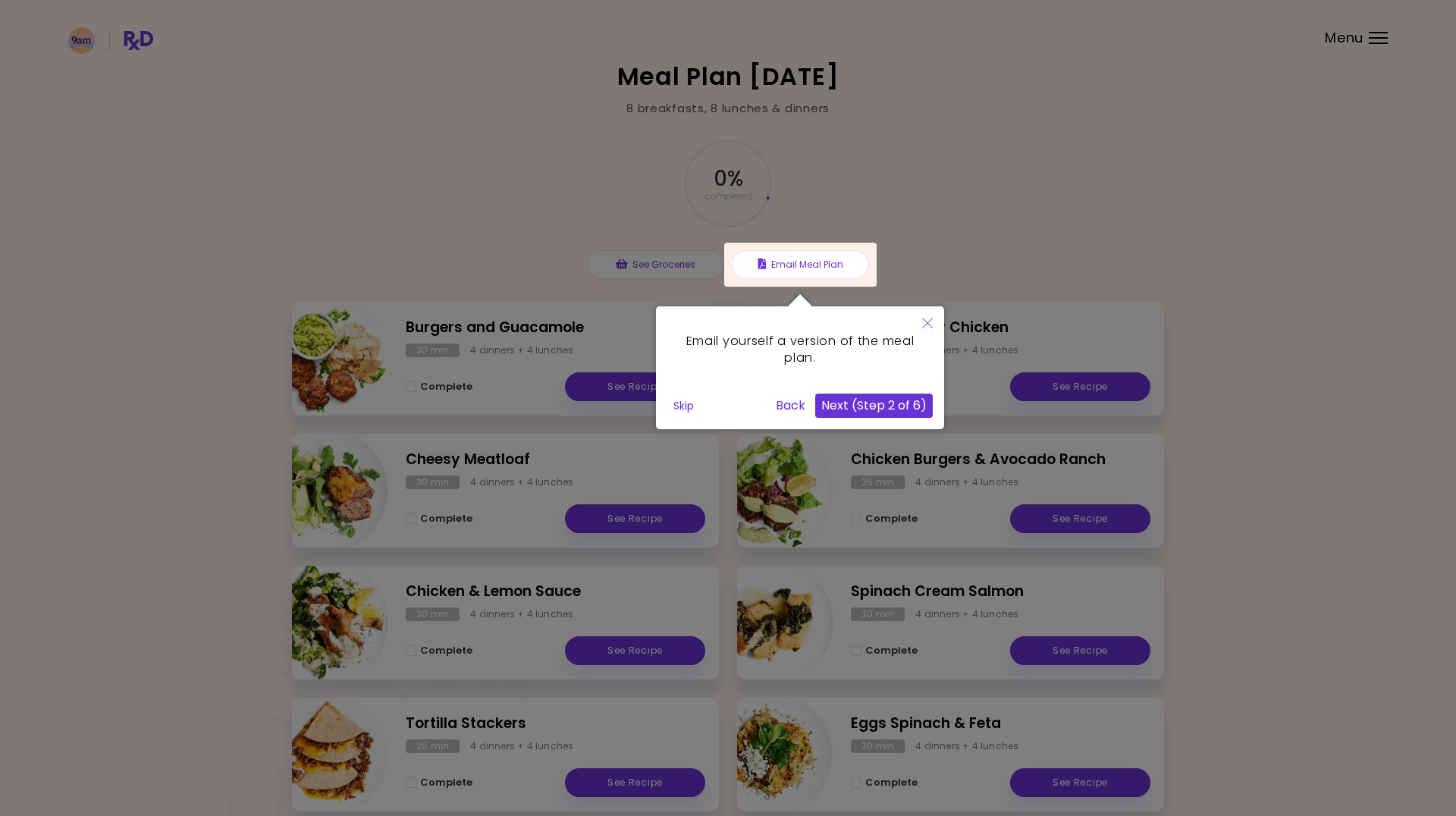
click at [873, 404] on button "Next (Step 2 of 6)" at bounding box center [874, 405] width 117 height 24
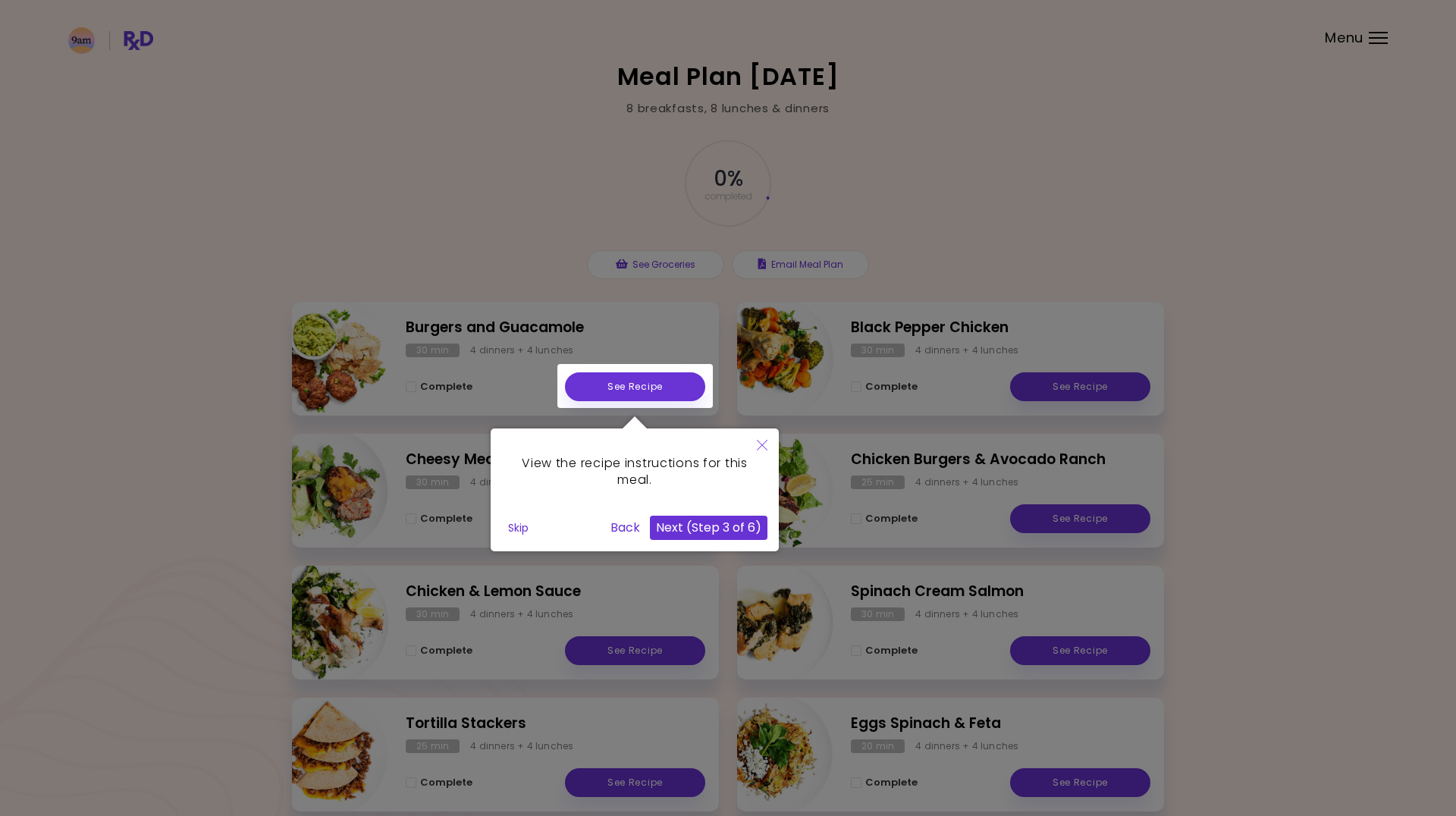
click at [718, 523] on button "Next (Step 3 of 6)" at bounding box center [709, 527] width 117 height 24
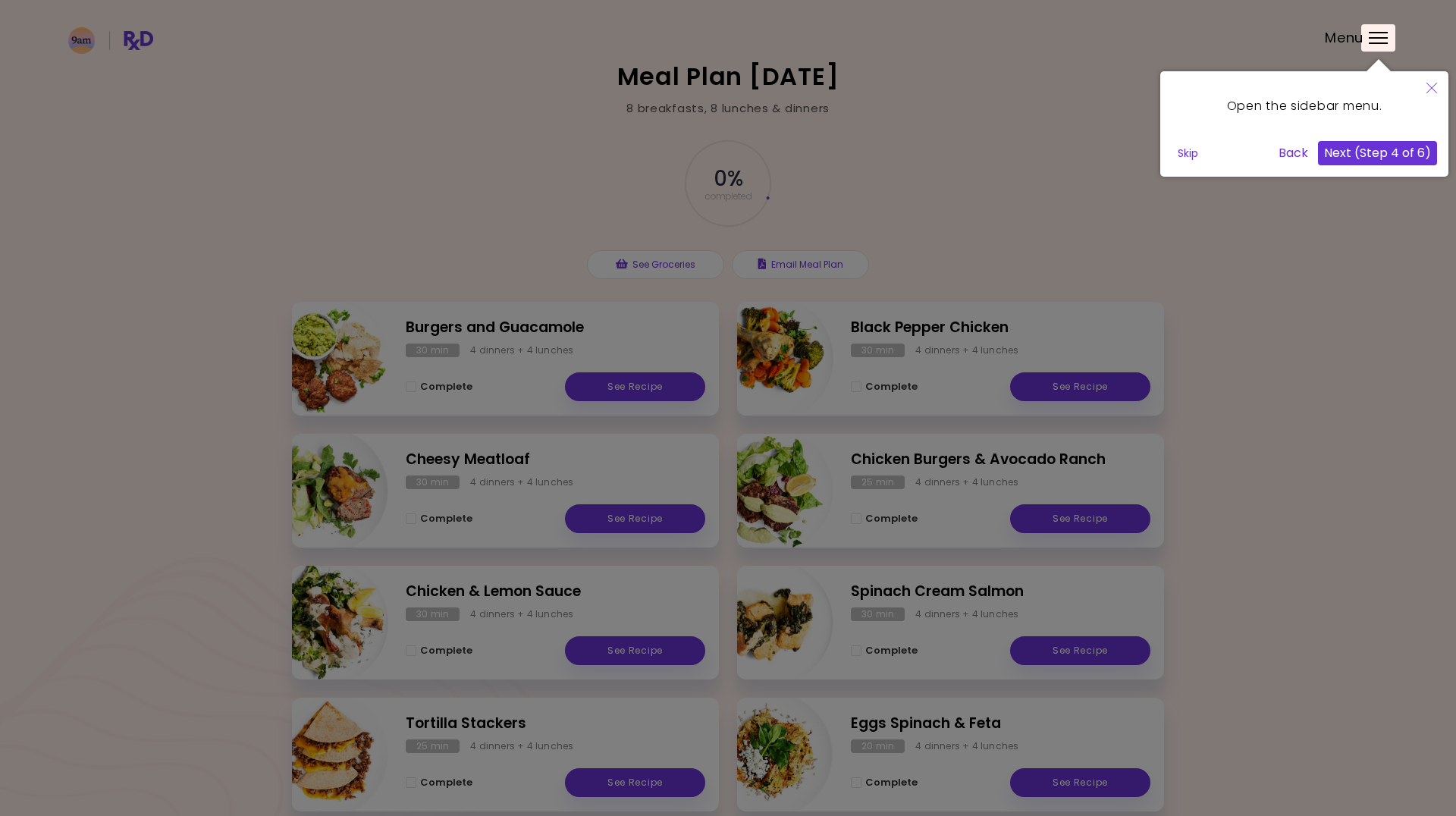
click at [1360, 155] on button "Next (Step 4 of 6)" at bounding box center [1377, 153] width 119 height 24
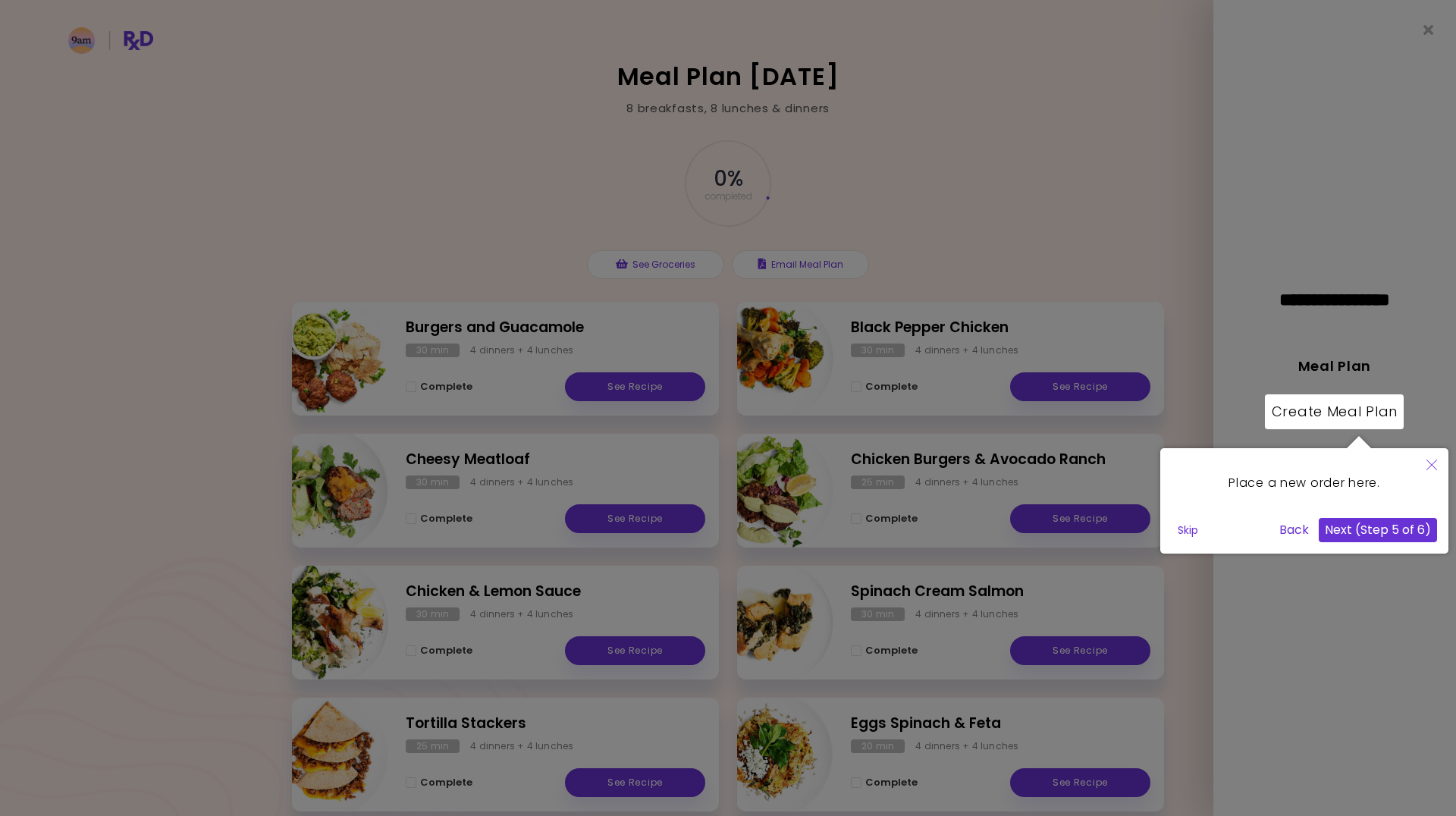
click at [1365, 532] on button "Next (Step 5 of 6)" at bounding box center [1377, 530] width 118 height 24
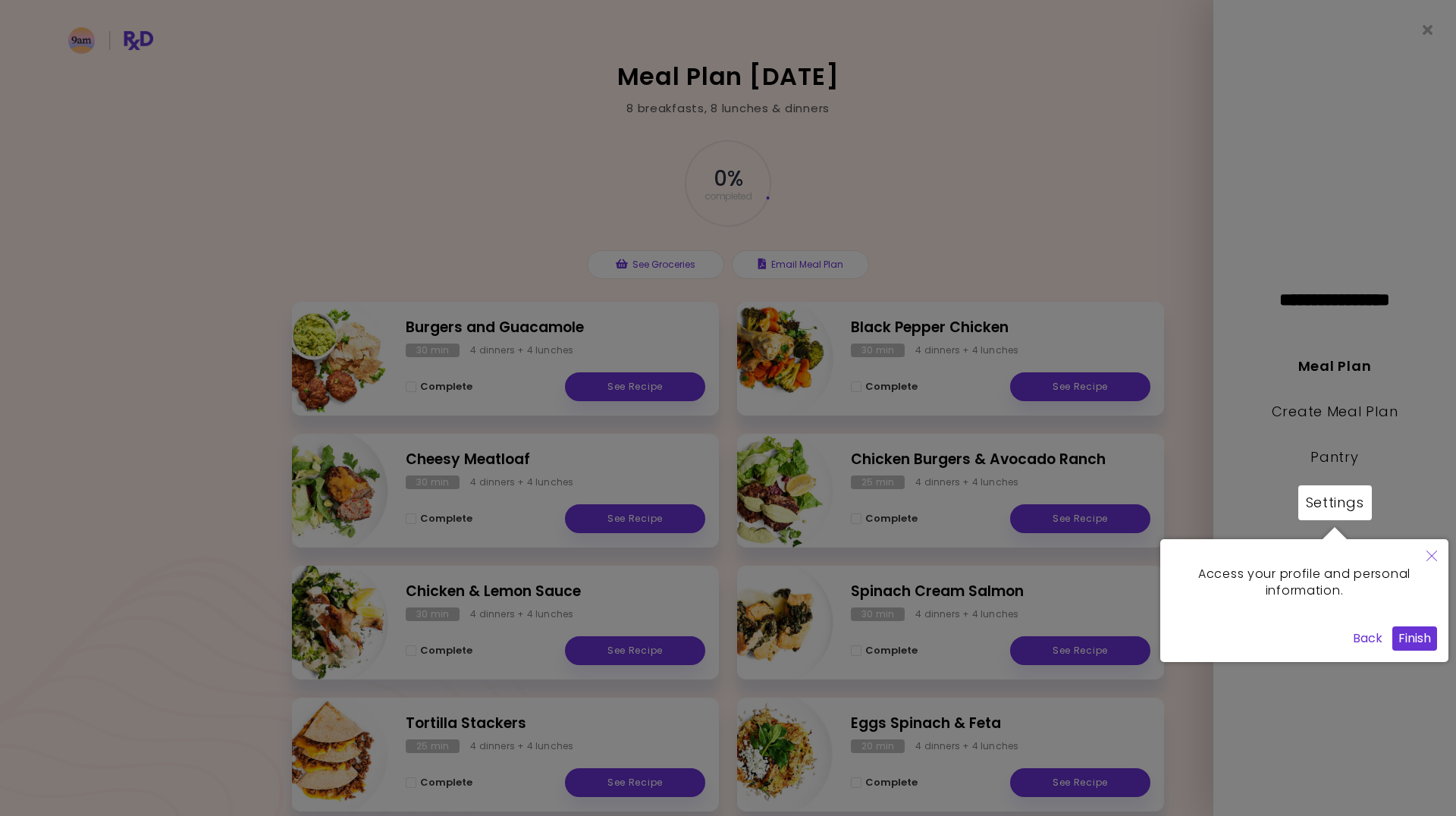
click at [1419, 638] on button "Finish" at bounding box center [1415, 638] width 45 height 24
